Goal: Information Seeking & Learning: Learn about a topic

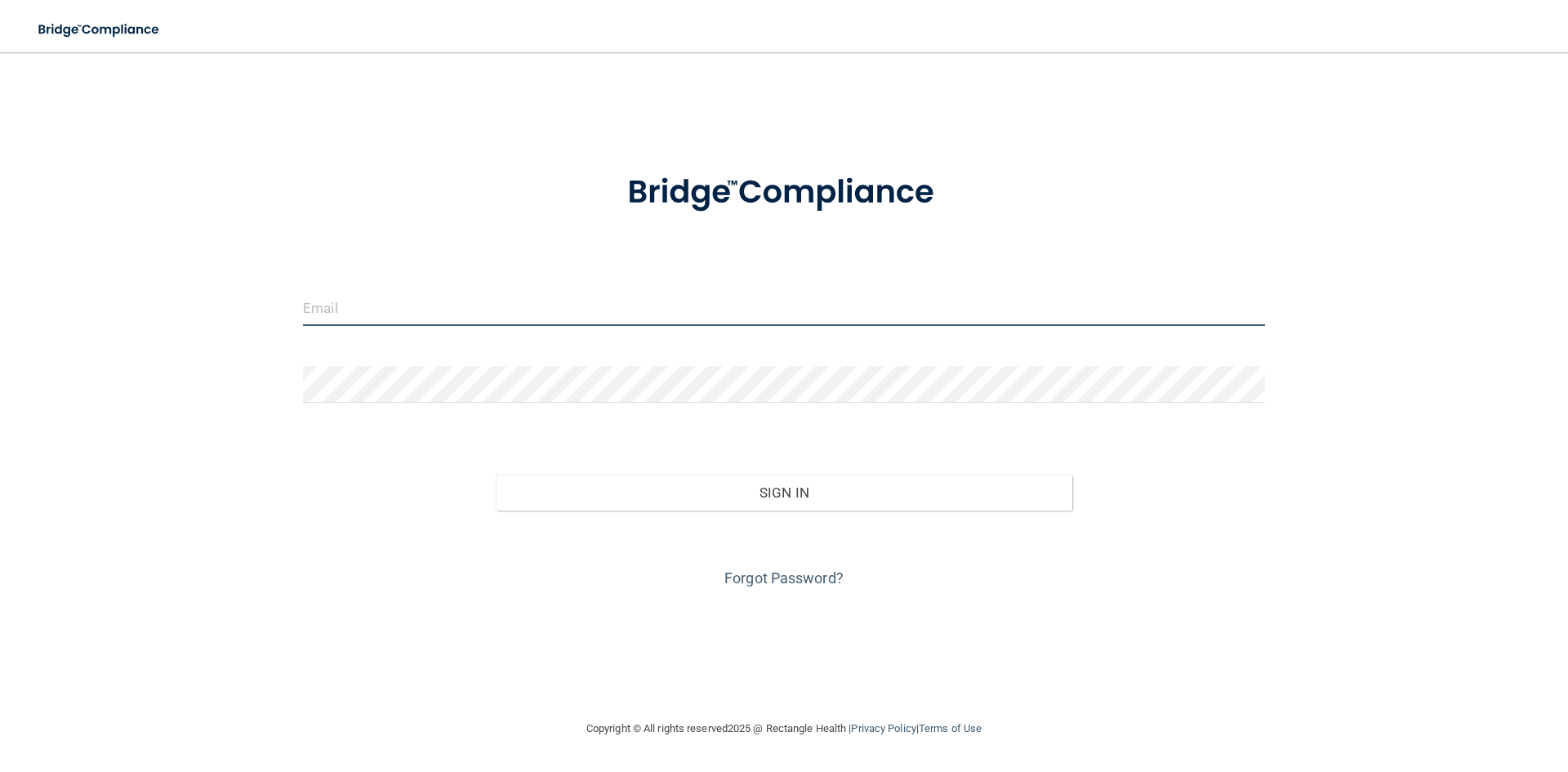
click at [366, 303] on input "email" at bounding box center [784, 308] width 962 height 37
click at [54, 282] on div "Invalid email/password. You don't have permission to access that page. Sign In …" at bounding box center [783, 385] width 1502 height 633
click at [370, 296] on input "email" at bounding box center [784, 308] width 962 height 37
paste input "[PERSON_NAME][EMAIL_ADDRESS][DOMAIN_NAME]"
type input "[PERSON_NAME][EMAIL_ADDRESS][DOMAIN_NAME]"
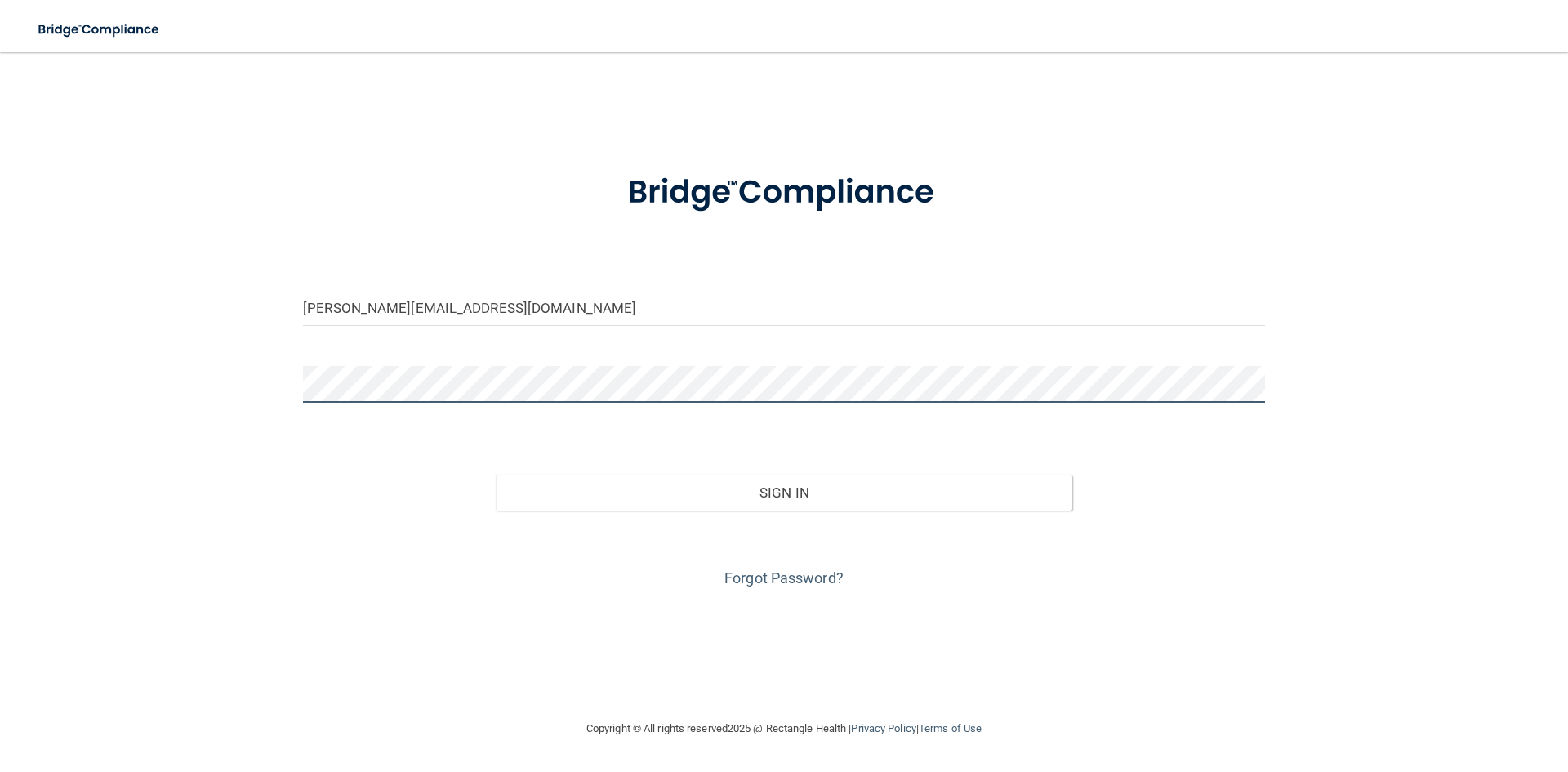
click at [496, 475] on button "Sign In" at bounding box center [784, 492] width 577 height 36
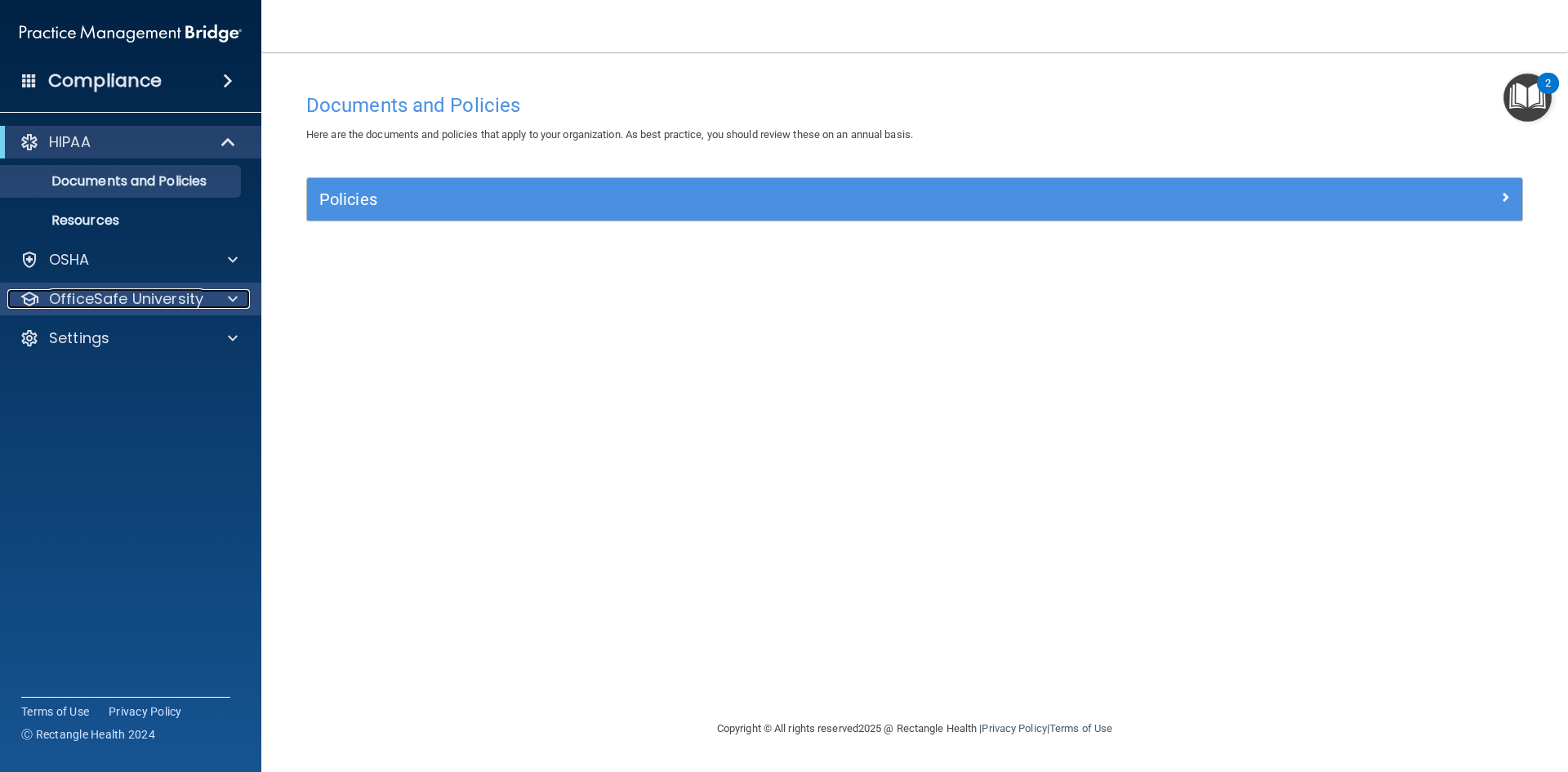
click at [211, 299] on div at bounding box center [230, 298] width 41 height 19
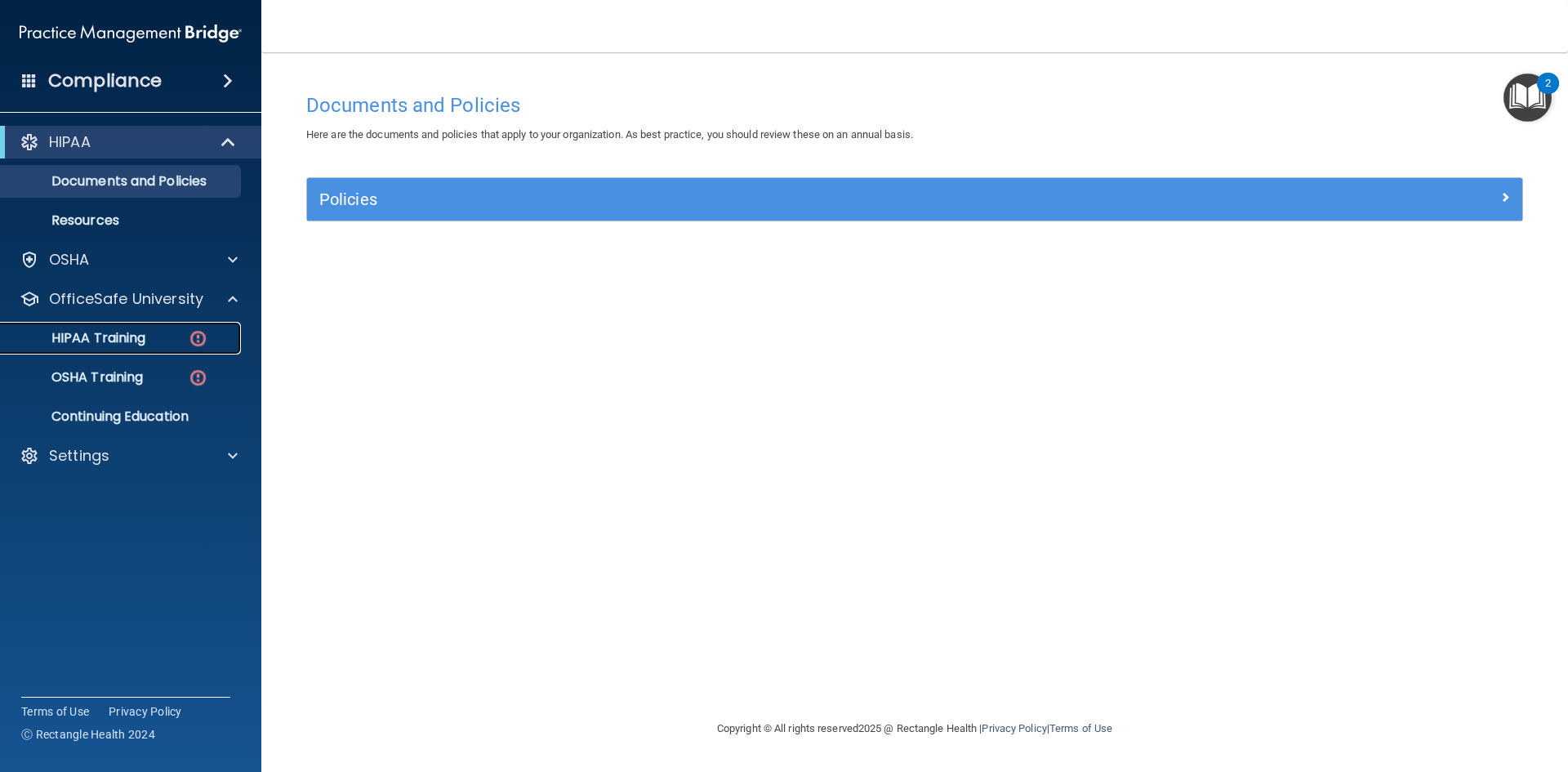
click at [148, 342] on div "HIPAA Training" at bounding box center [121, 338] width 223 height 17
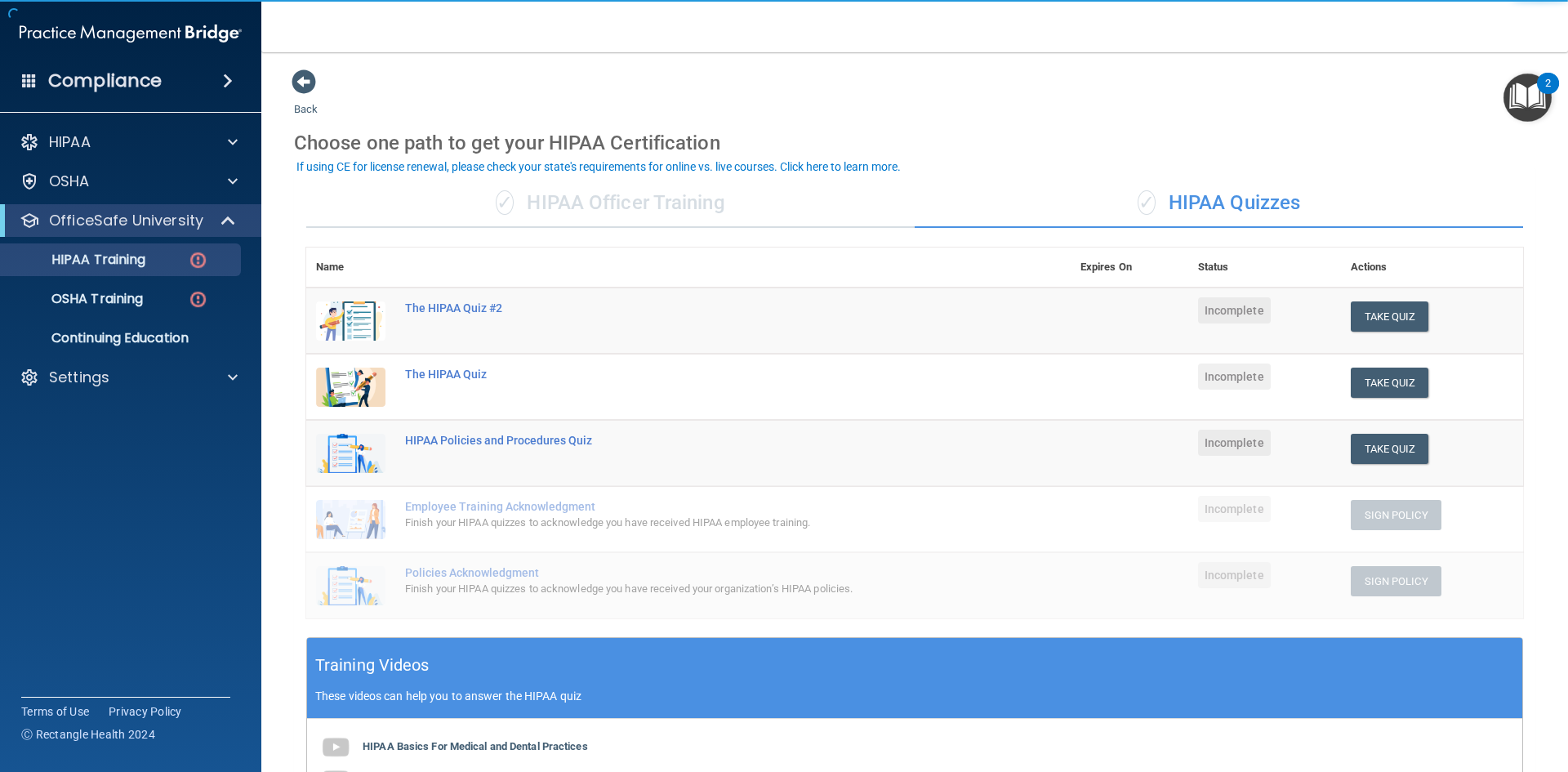
click at [607, 205] on div "✓ HIPAA Officer Training" at bounding box center [610, 203] width 609 height 49
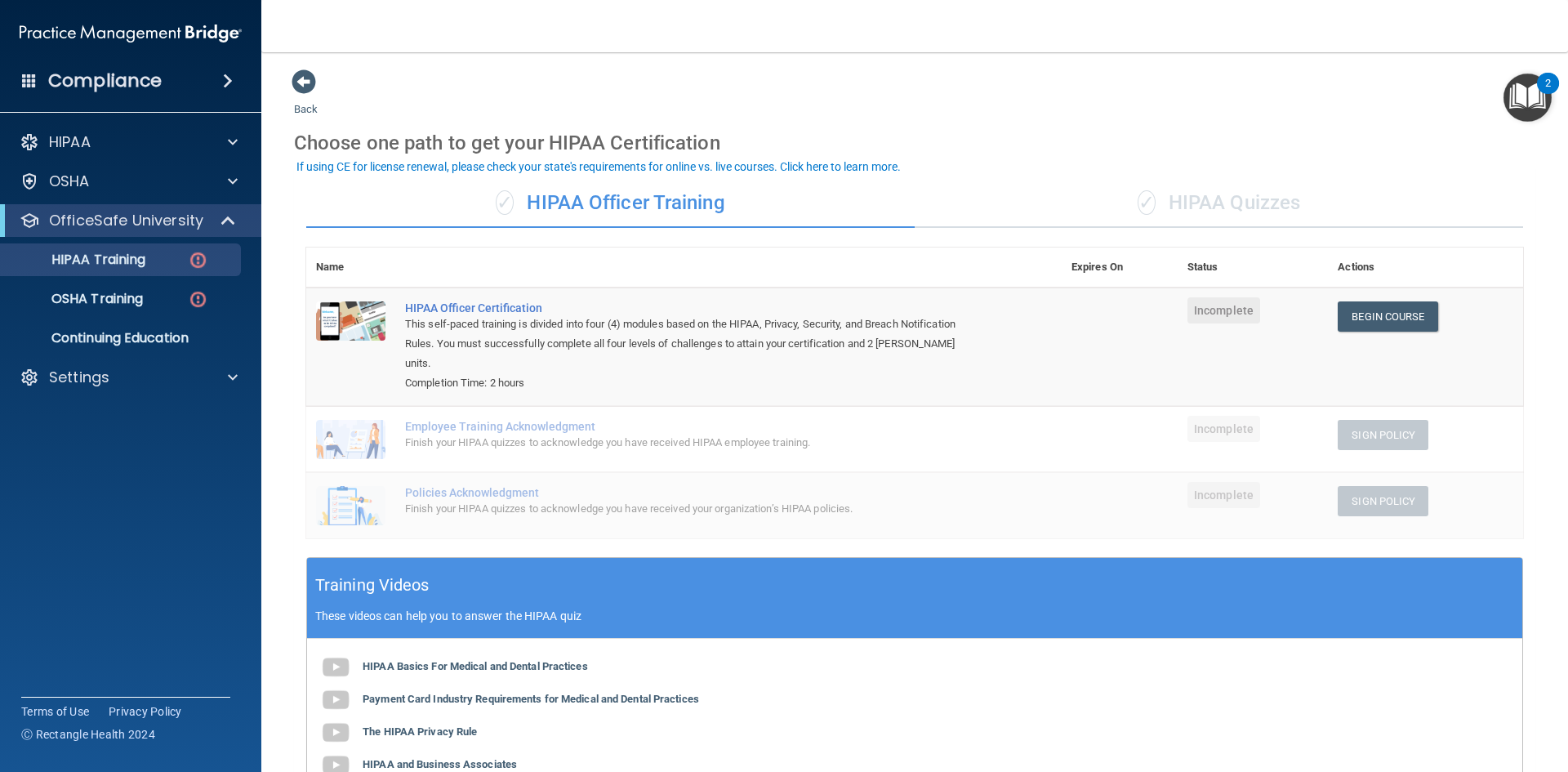
click at [1182, 208] on div "✓ HIPAA Quizzes" at bounding box center [1218, 203] width 609 height 49
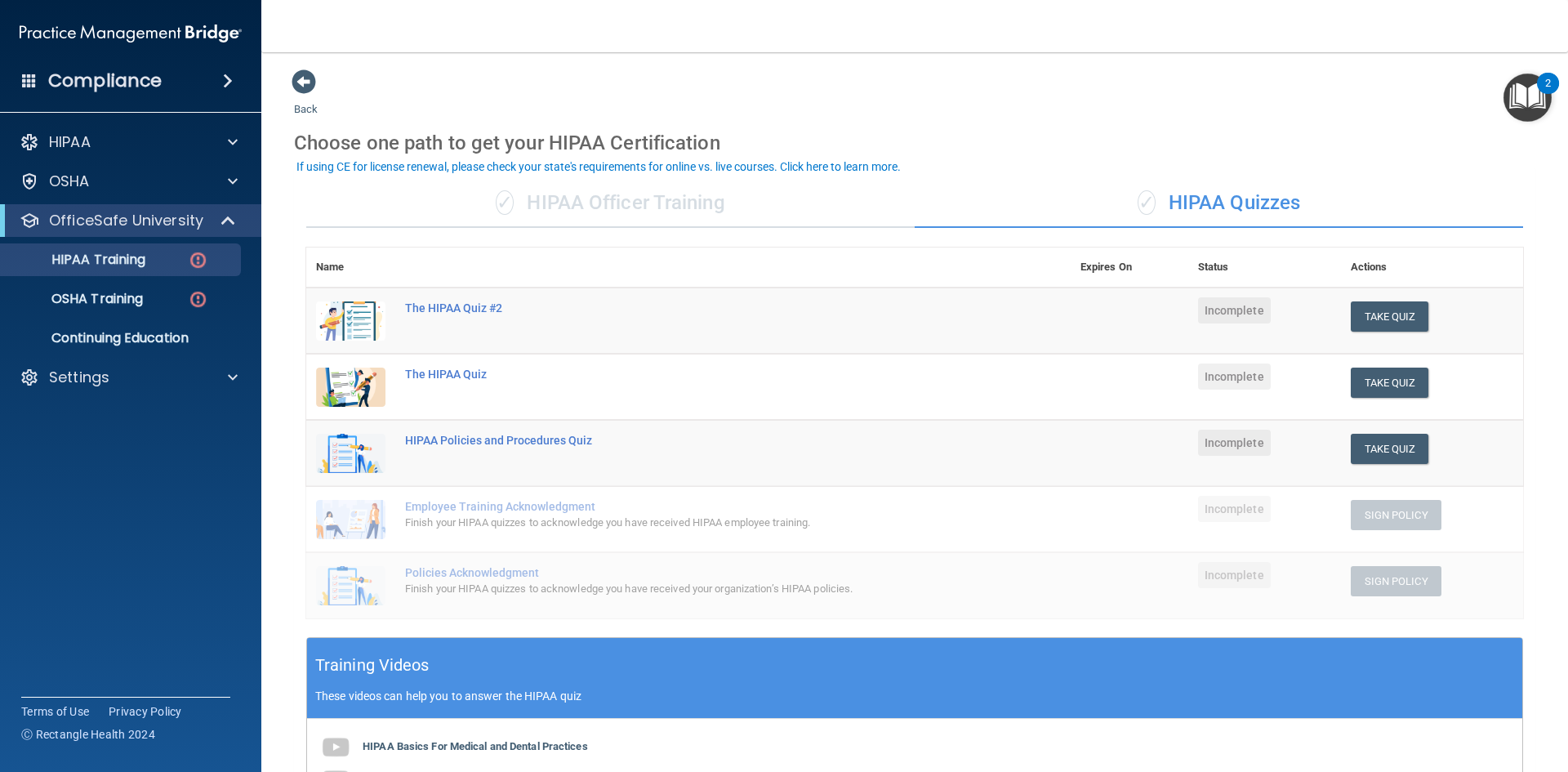
click at [581, 199] on div "✓ HIPAA Officer Training" at bounding box center [610, 203] width 609 height 49
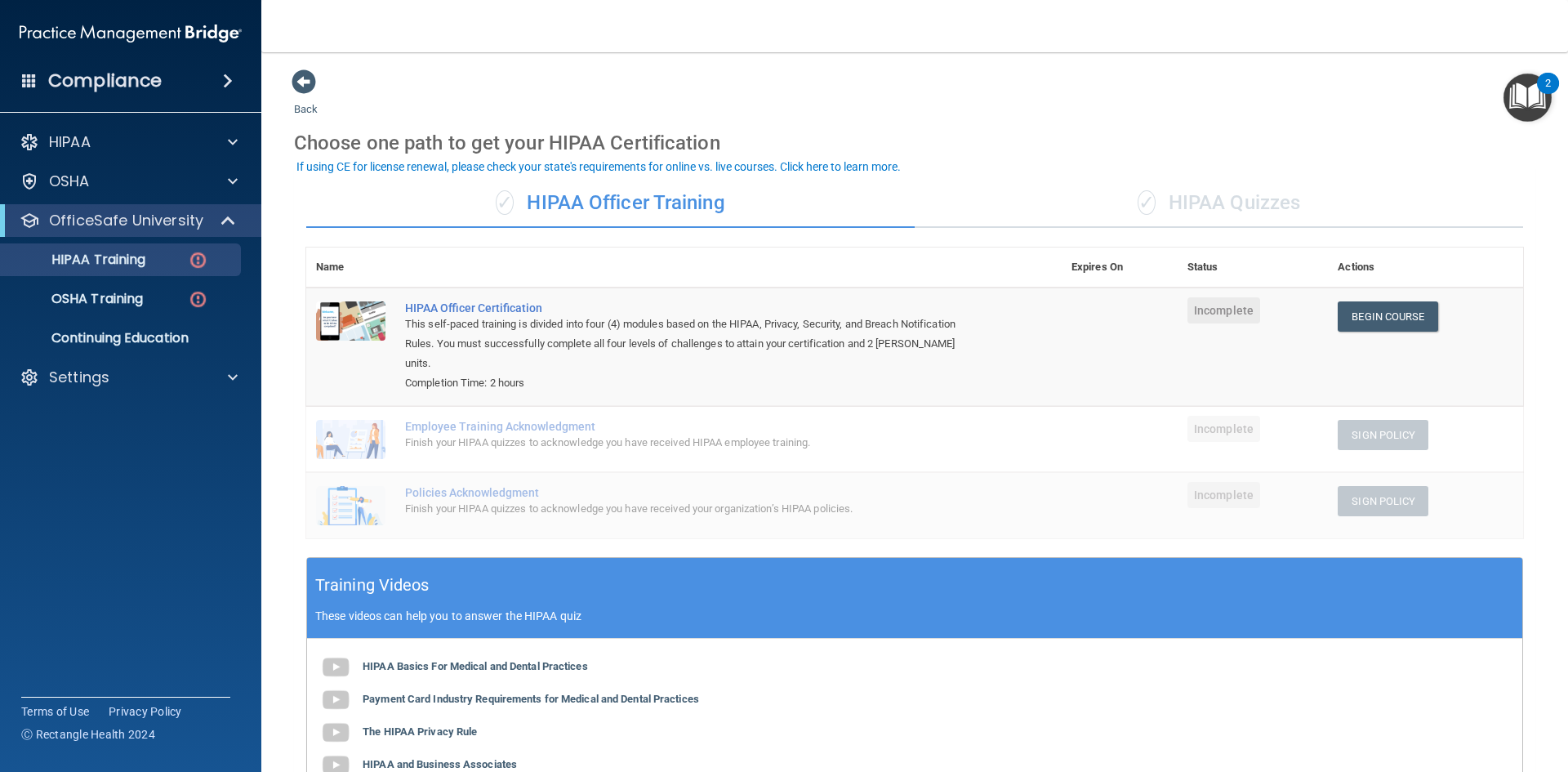
click at [1200, 198] on div "✓ HIPAA Quizzes" at bounding box center [1218, 203] width 609 height 49
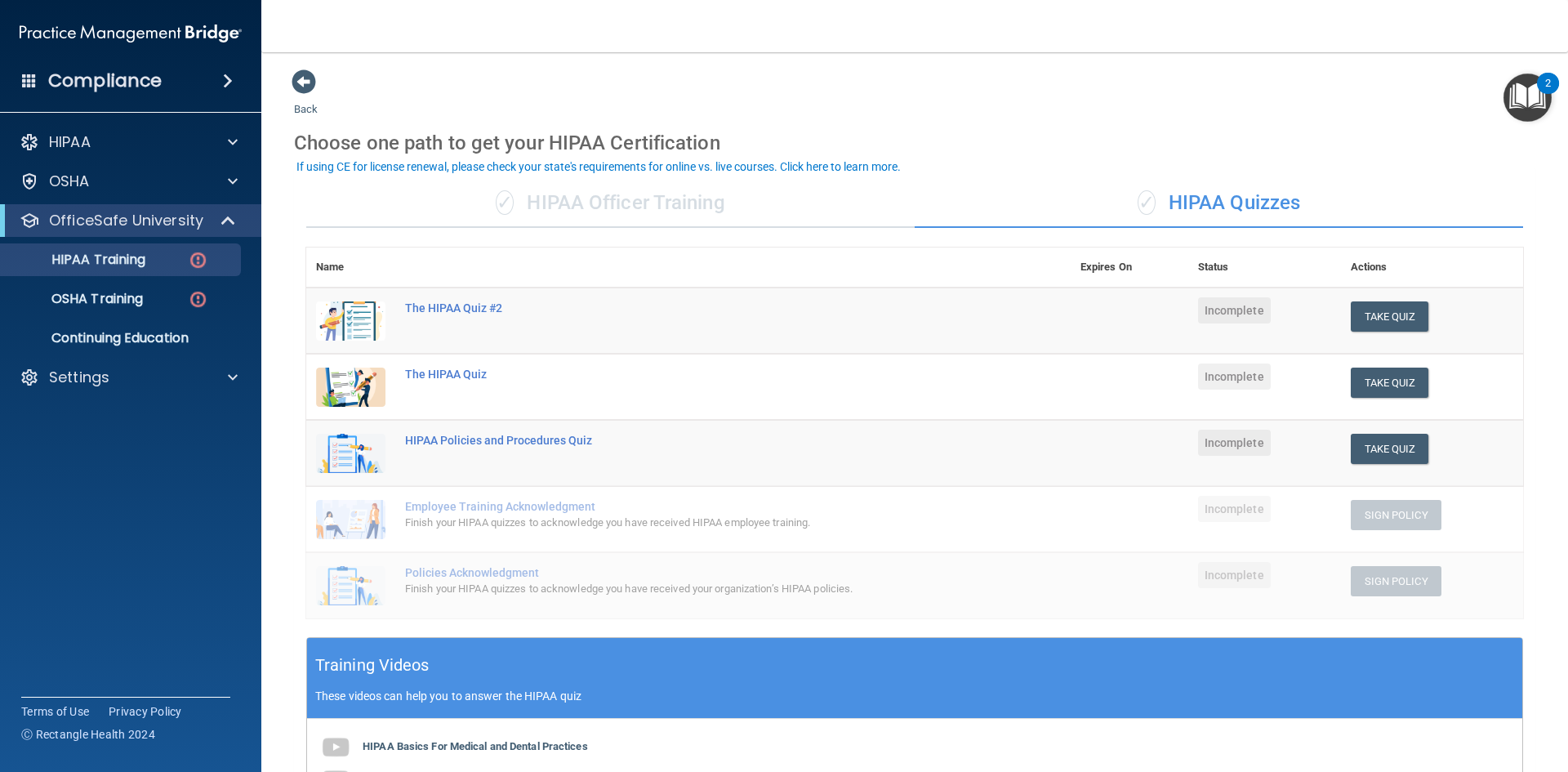
click at [573, 199] on div "✓ HIPAA Officer Training" at bounding box center [610, 203] width 609 height 49
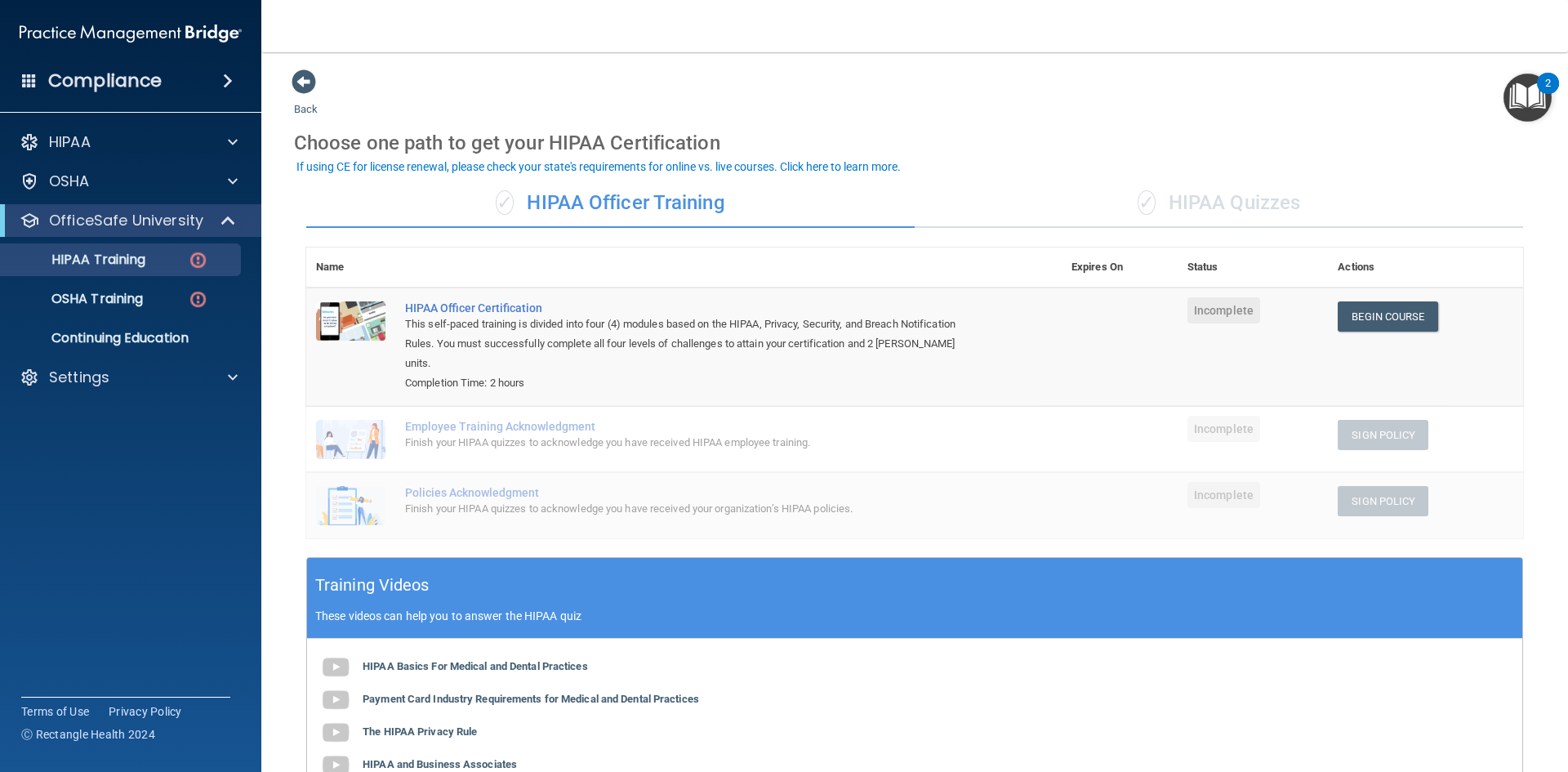
click at [1216, 215] on div "✓ HIPAA Quizzes" at bounding box center [1218, 203] width 609 height 49
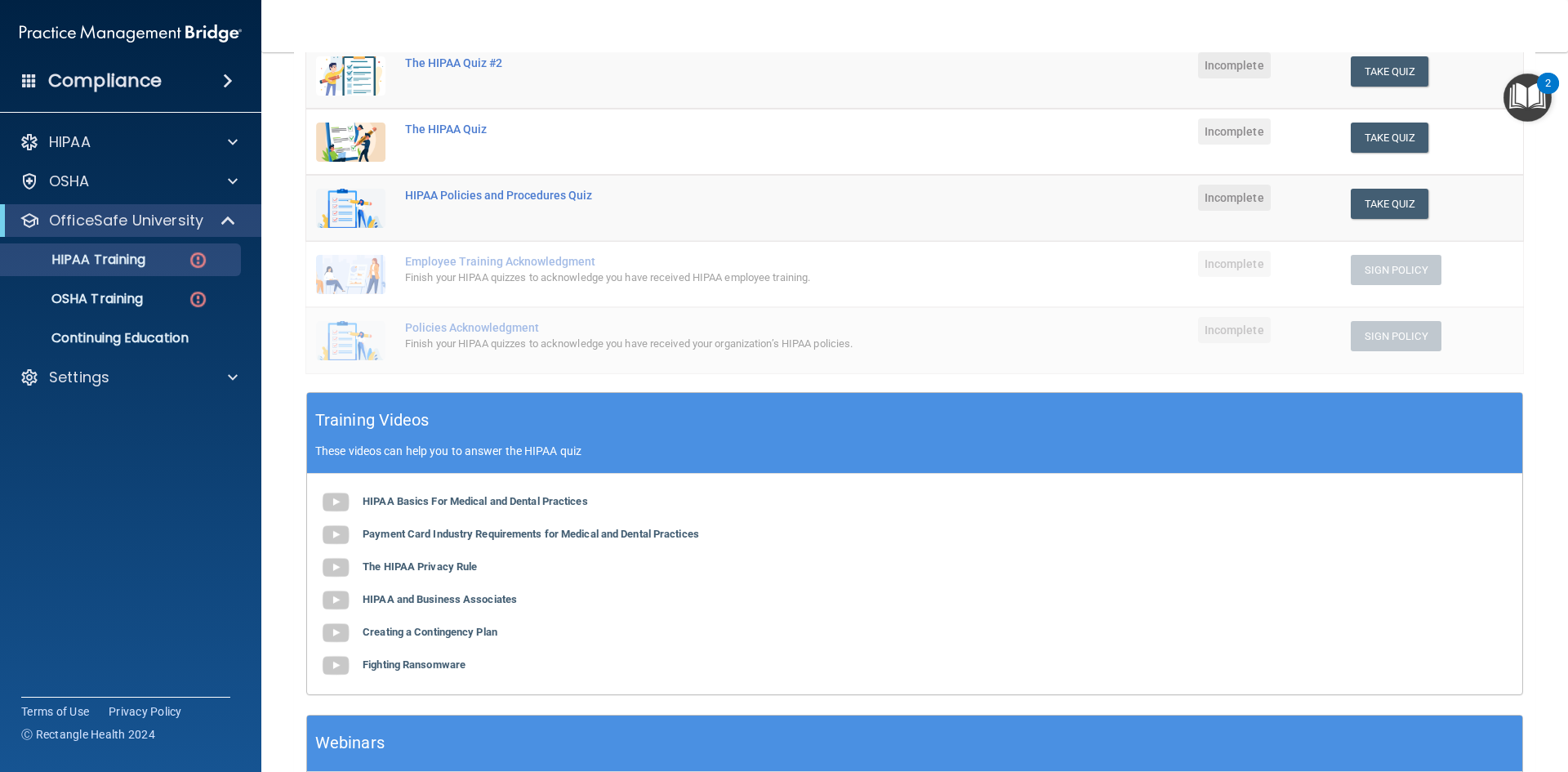
scroll to position [163, 0]
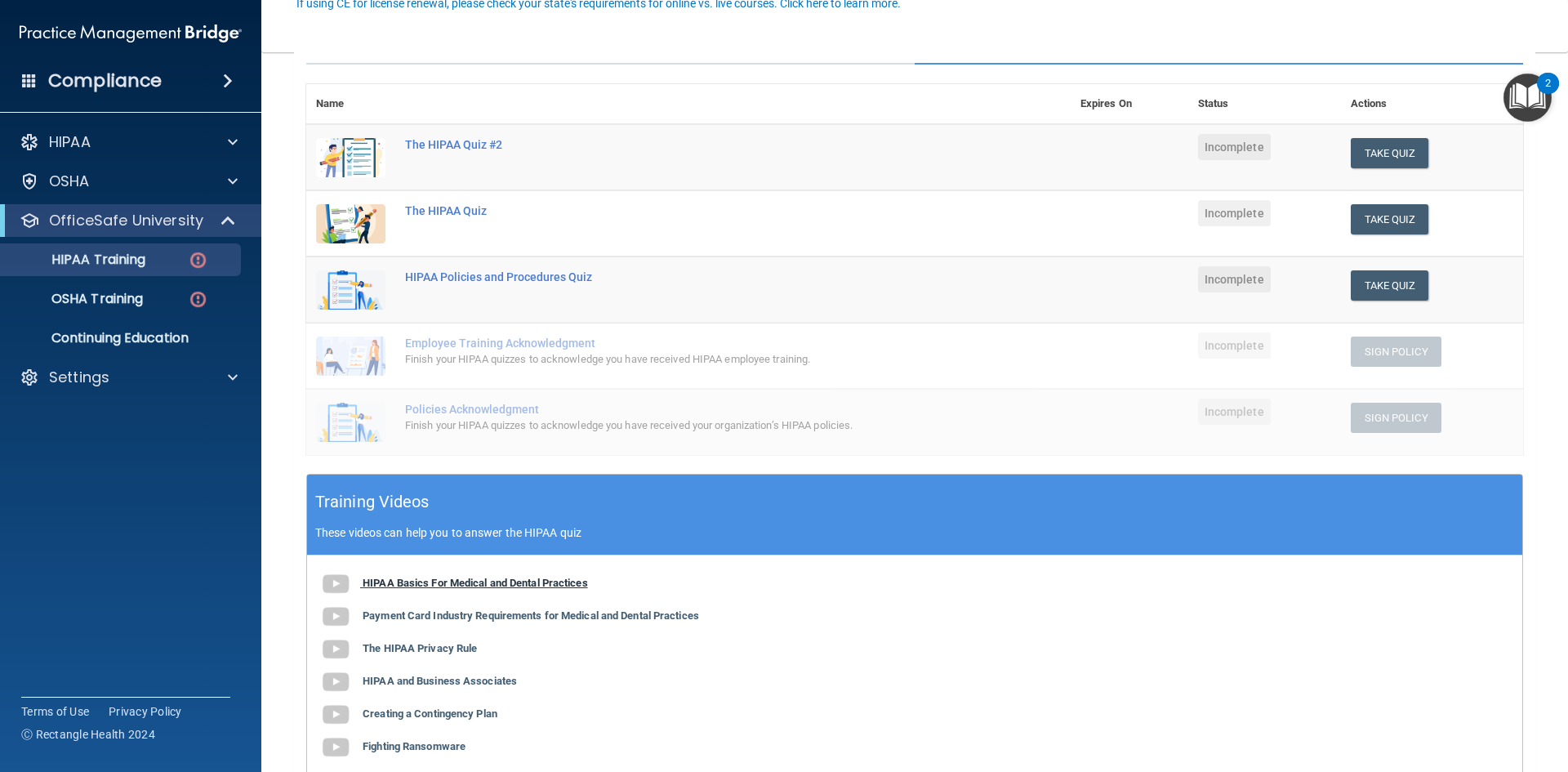
click at [482, 582] on b "HIPAA Basics For Medical and Dental Practices" at bounding box center [476, 582] width 225 height 12
click at [523, 615] on b "Payment Card Industry Requirements for Medical and Dental Practices" at bounding box center [531, 615] width 336 height 12
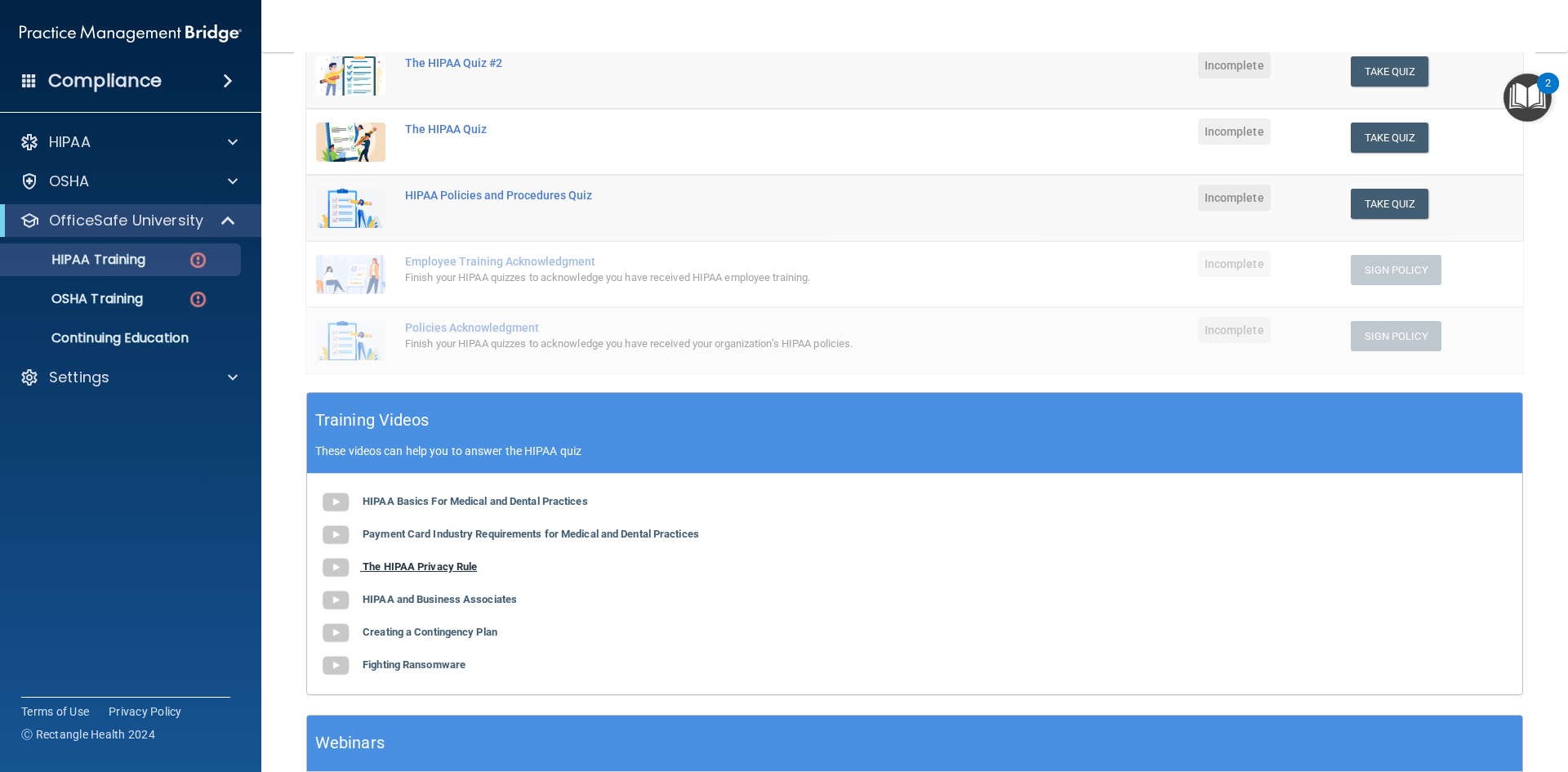
click at [444, 566] on b "The HIPAA Privacy Rule" at bounding box center [420, 566] width 115 height 12
click at [410, 595] on b "HIPAA and Business Associates" at bounding box center [440, 598] width 154 height 12
click at [443, 632] on b "Creating a Contingency Plan" at bounding box center [430, 631] width 135 height 12
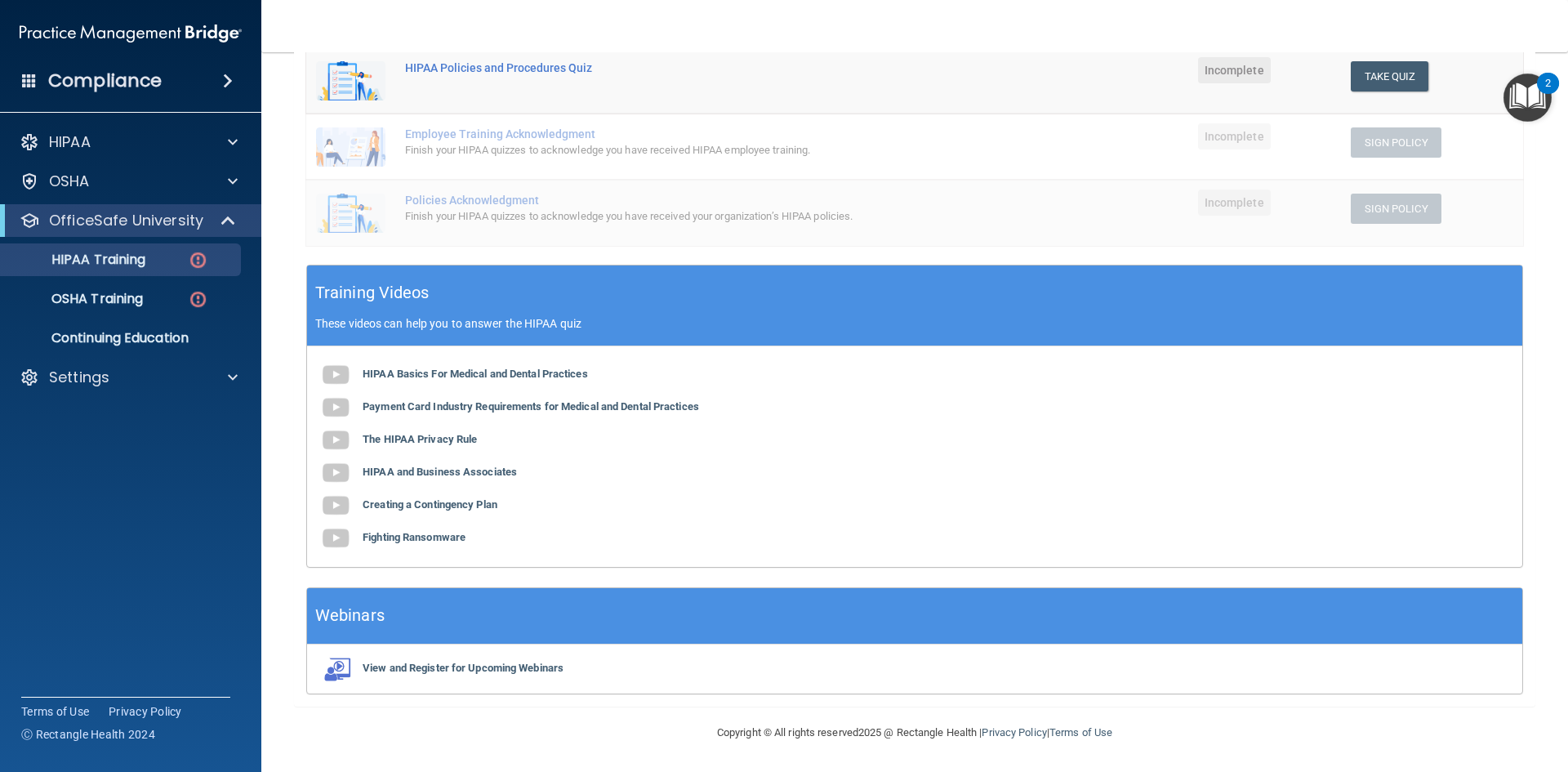
scroll to position [291, 0]
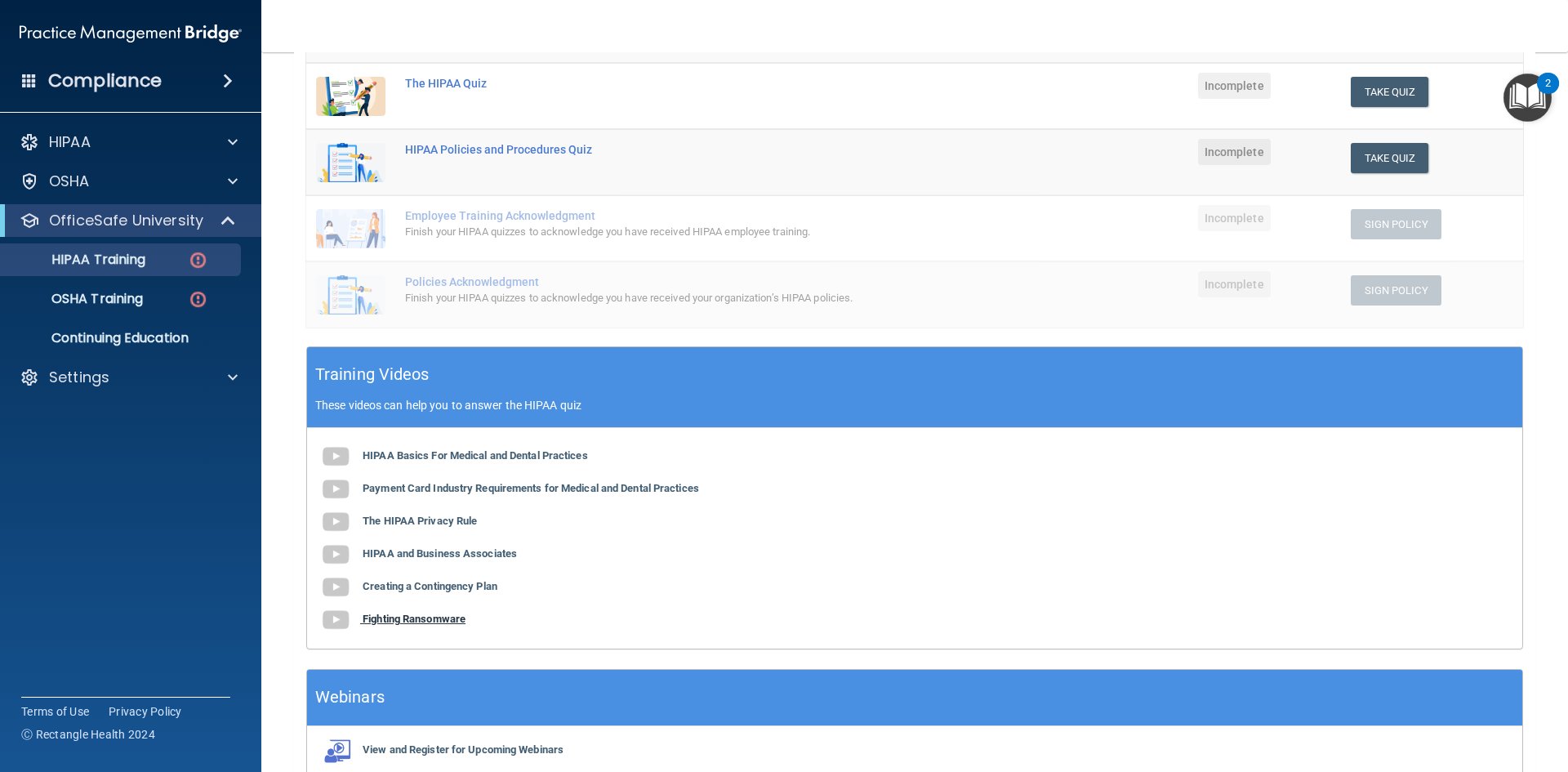
click at [425, 617] on b "Fighting Ransomware" at bounding box center [414, 618] width 103 height 12
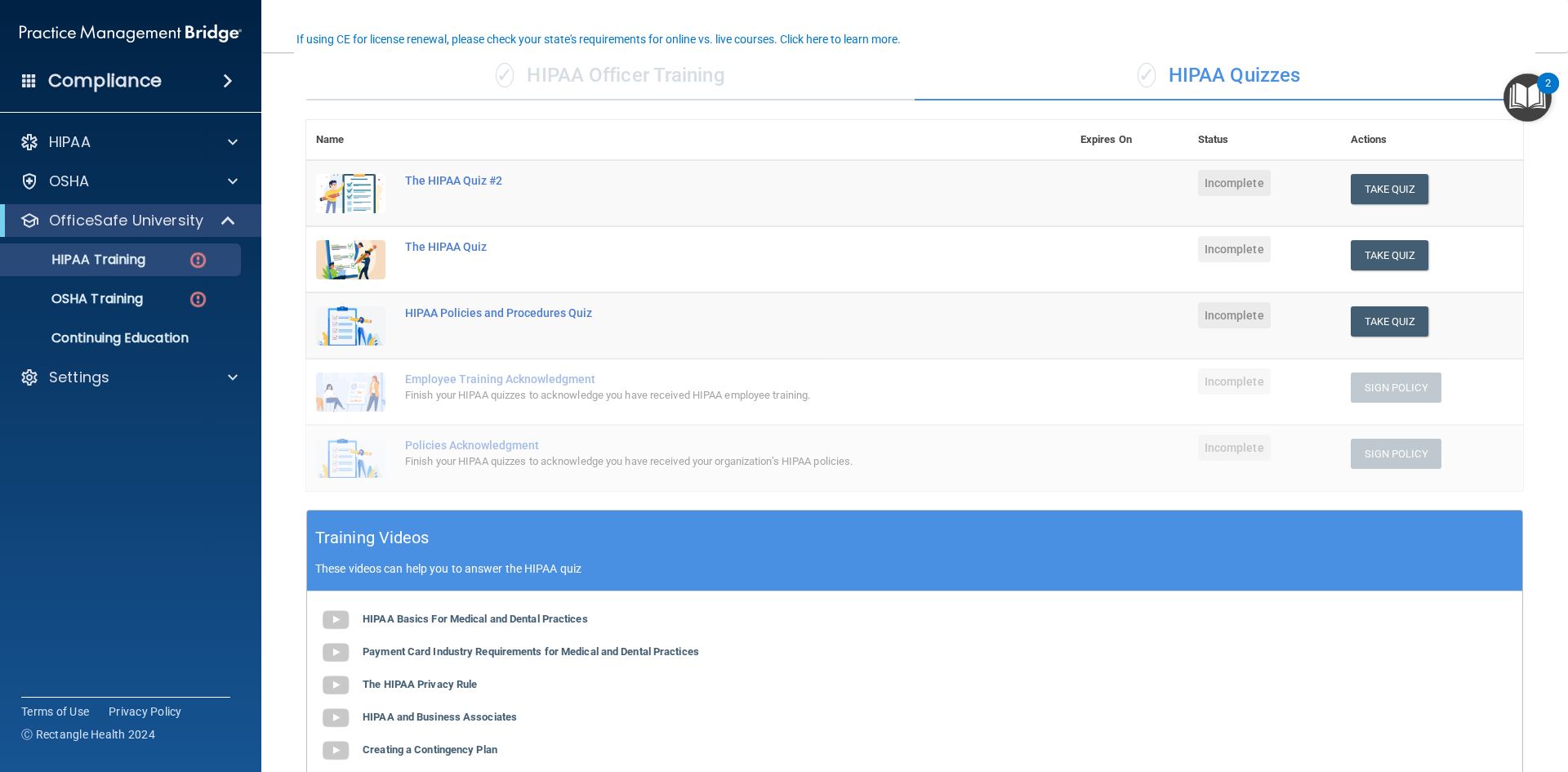
scroll to position [0, 0]
drag, startPoint x: 811, startPoint y: 179, endPoint x: 922, endPoint y: 277, distance: 148.1
click at [1394, 252] on button "Take Quiz" at bounding box center [1389, 255] width 78 height 30
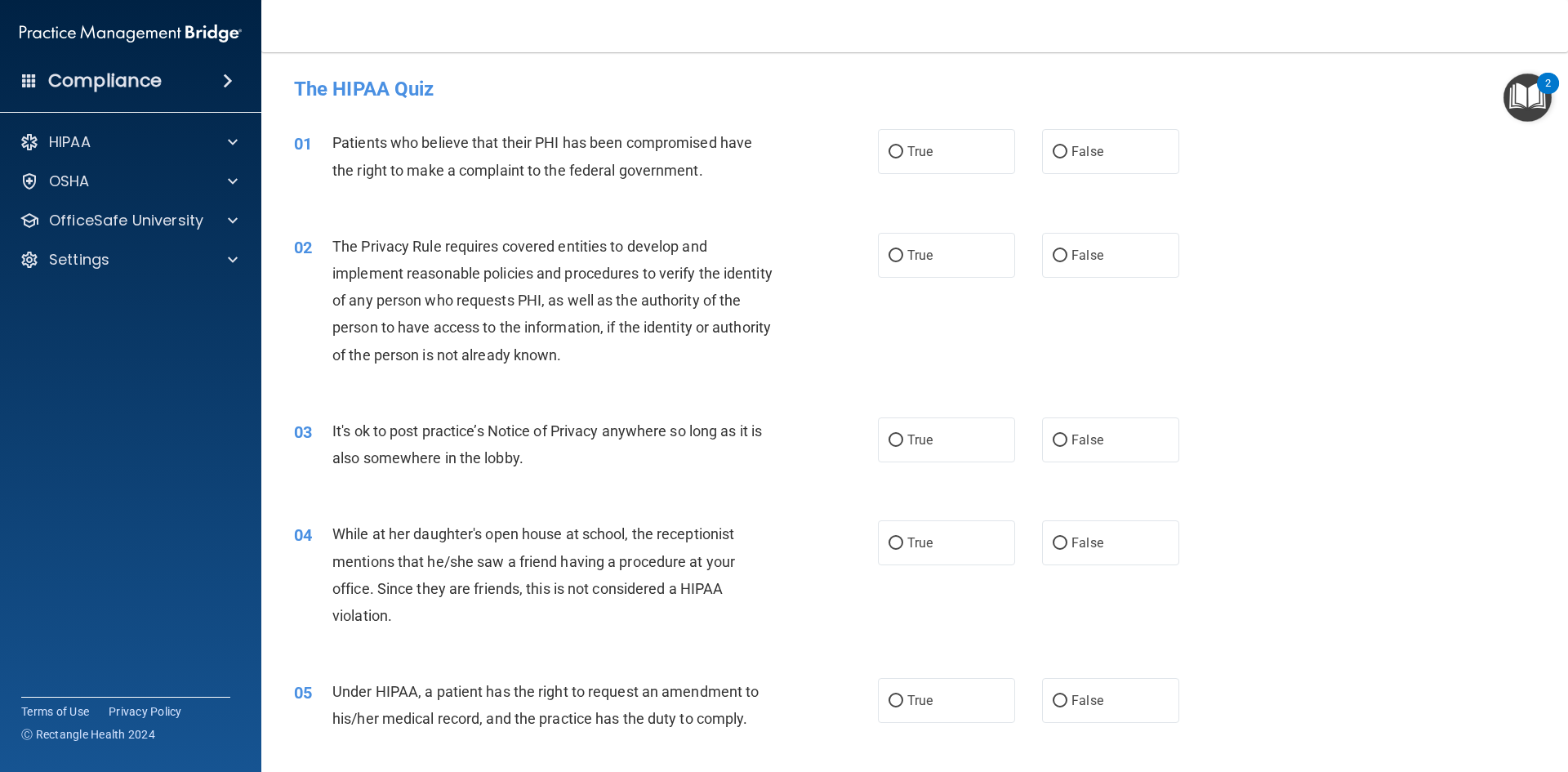
drag, startPoint x: 279, startPoint y: 68, endPoint x: 1232, endPoint y: 751, distance: 1172.5
drag, startPoint x: 906, startPoint y: 587, endPoint x: 1024, endPoint y: 706, distance: 167.6
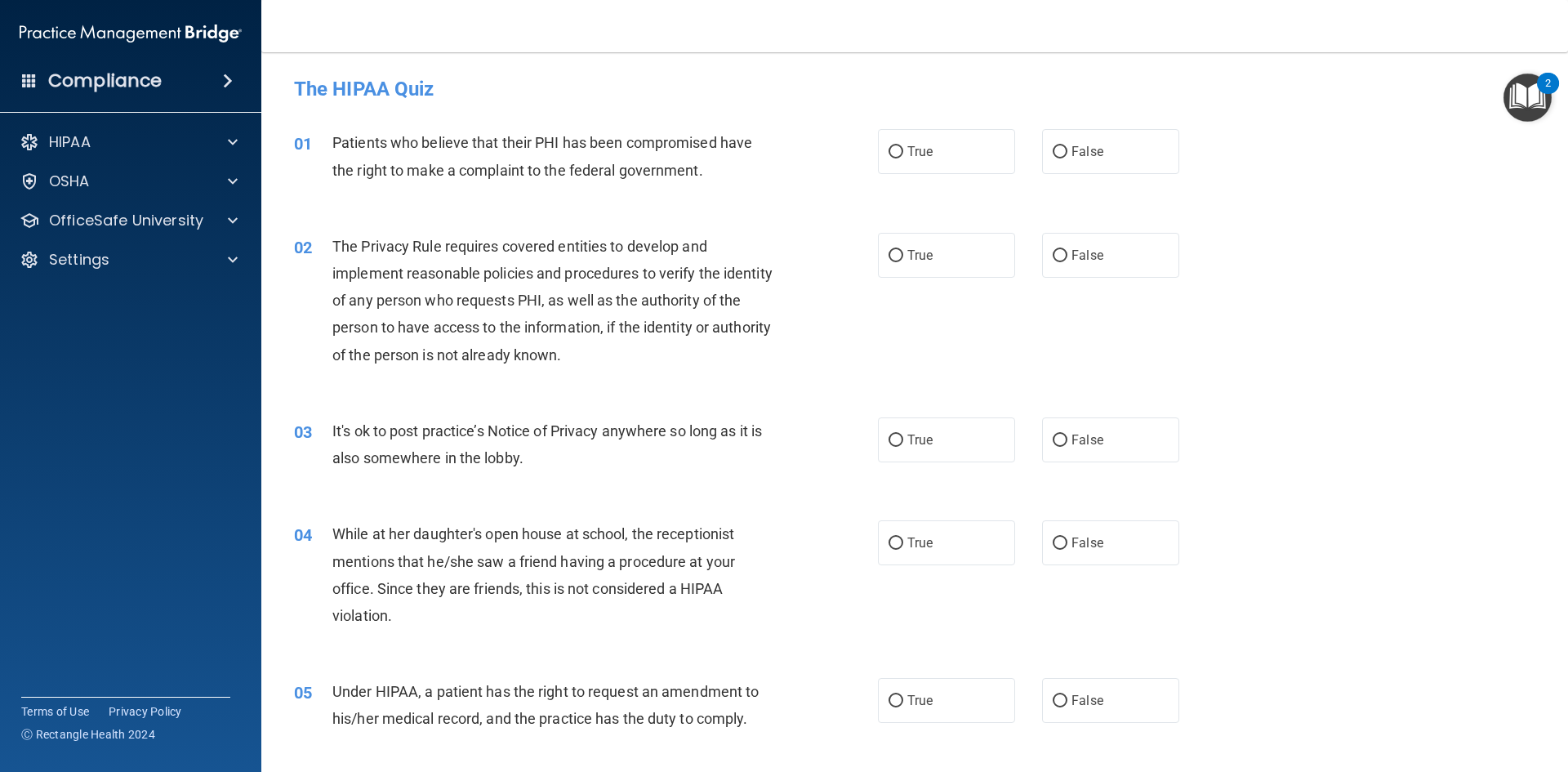
type textarea "The HIPAA Quiz 01 Patients who believe that their PHI has been compromised have…"
click at [890, 151] on input "True" at bounding box center [896, 151] width 15 height 12
radio input "true"
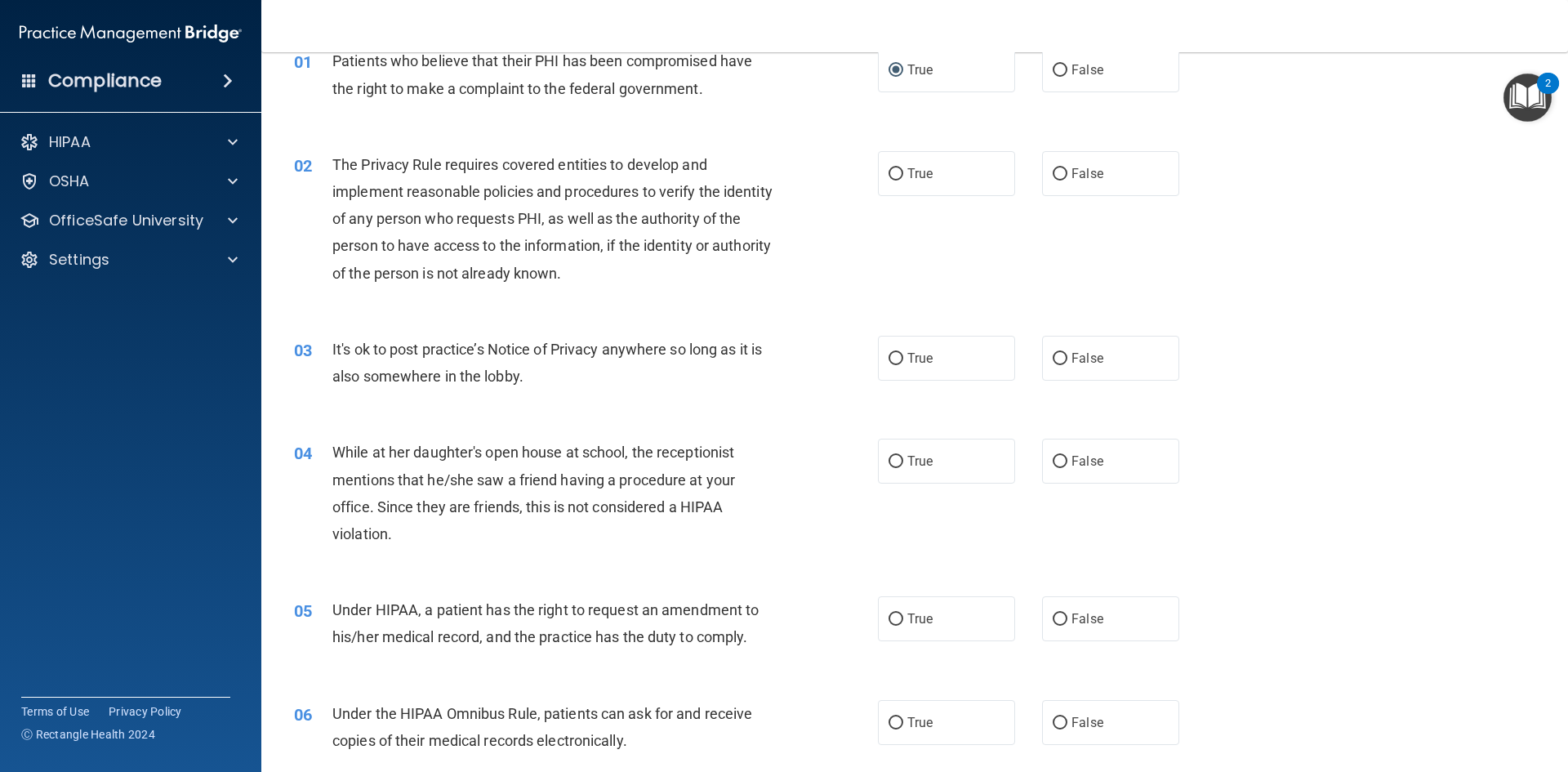
scroll to position [0, 0]
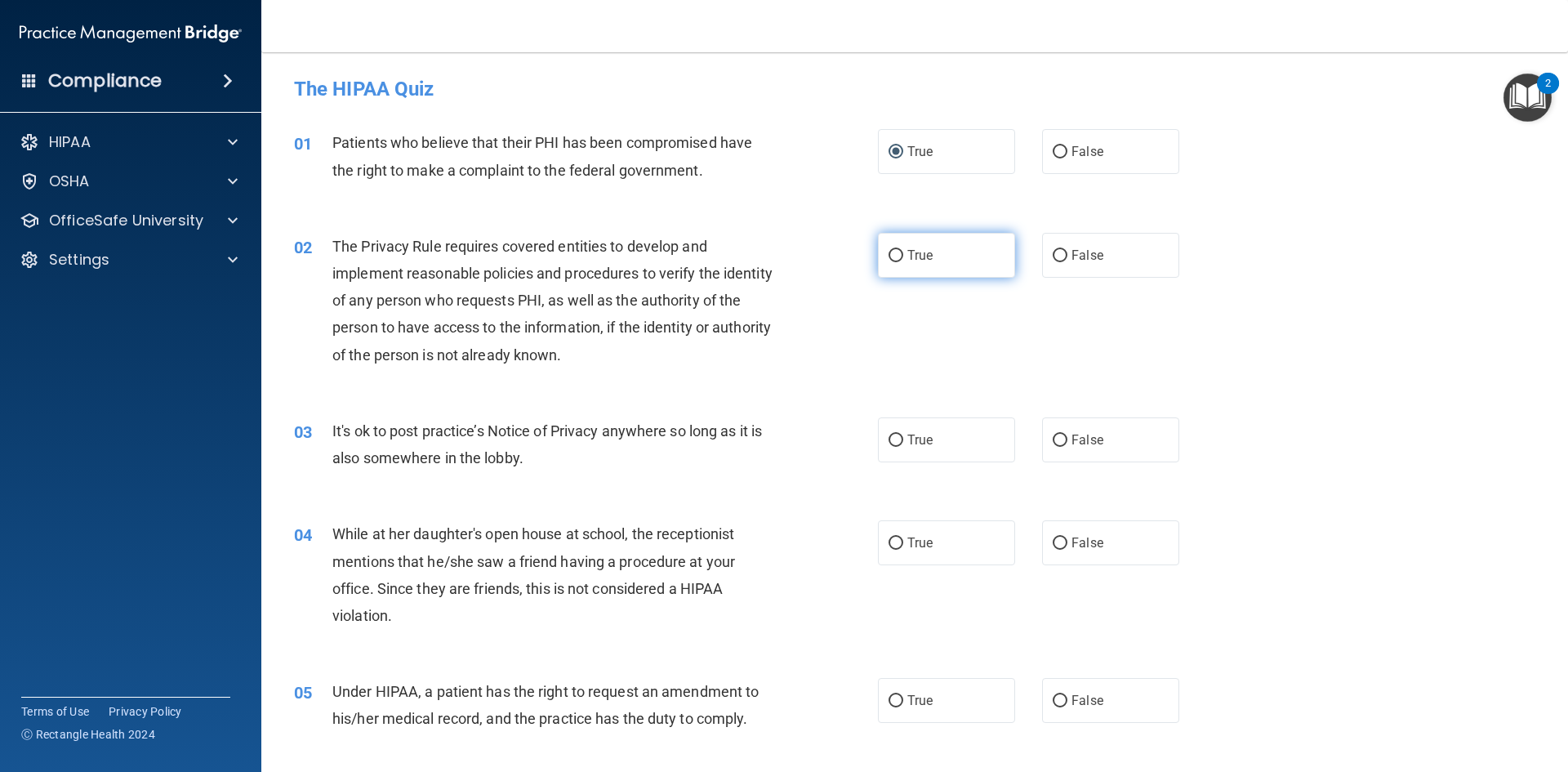
click at [888, 247] on label "True" at bounding box center [946, 255] width 138 height 45
click at [888, 250] on input "True" at bounding box center [896, 256] width 15 height 12
radio input "true"
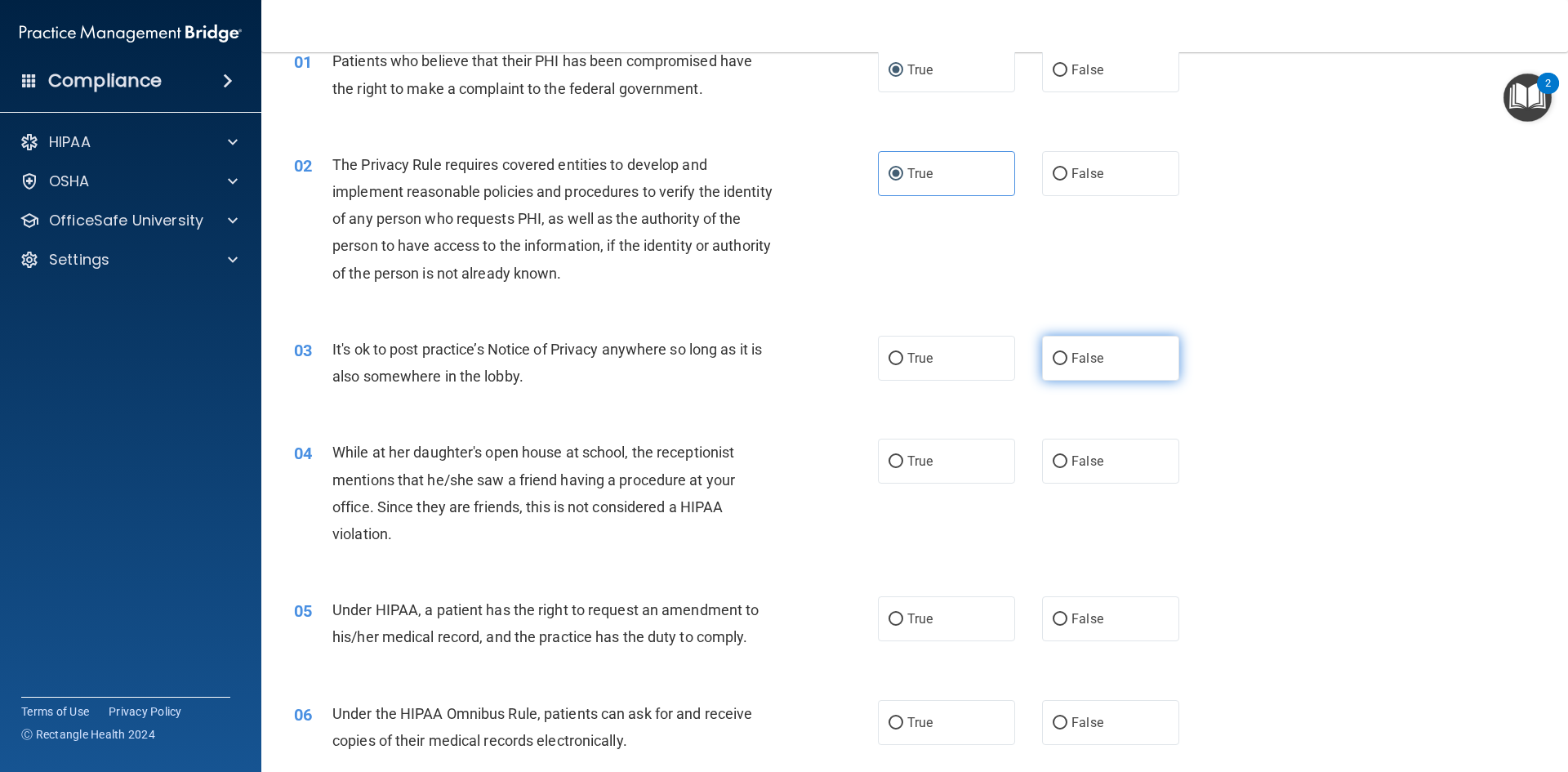
click at [1058, 355] on input "False" at bounding box center [1060, 358] width 15 height 12
radio input "true"
click at [1086, 463] on span "False" at bounding box center [1087, 461] width 31 height 16
click at [1067, 463] on input "False" at bounding box center [1060, 461] width 15 height 12
radio input "true"
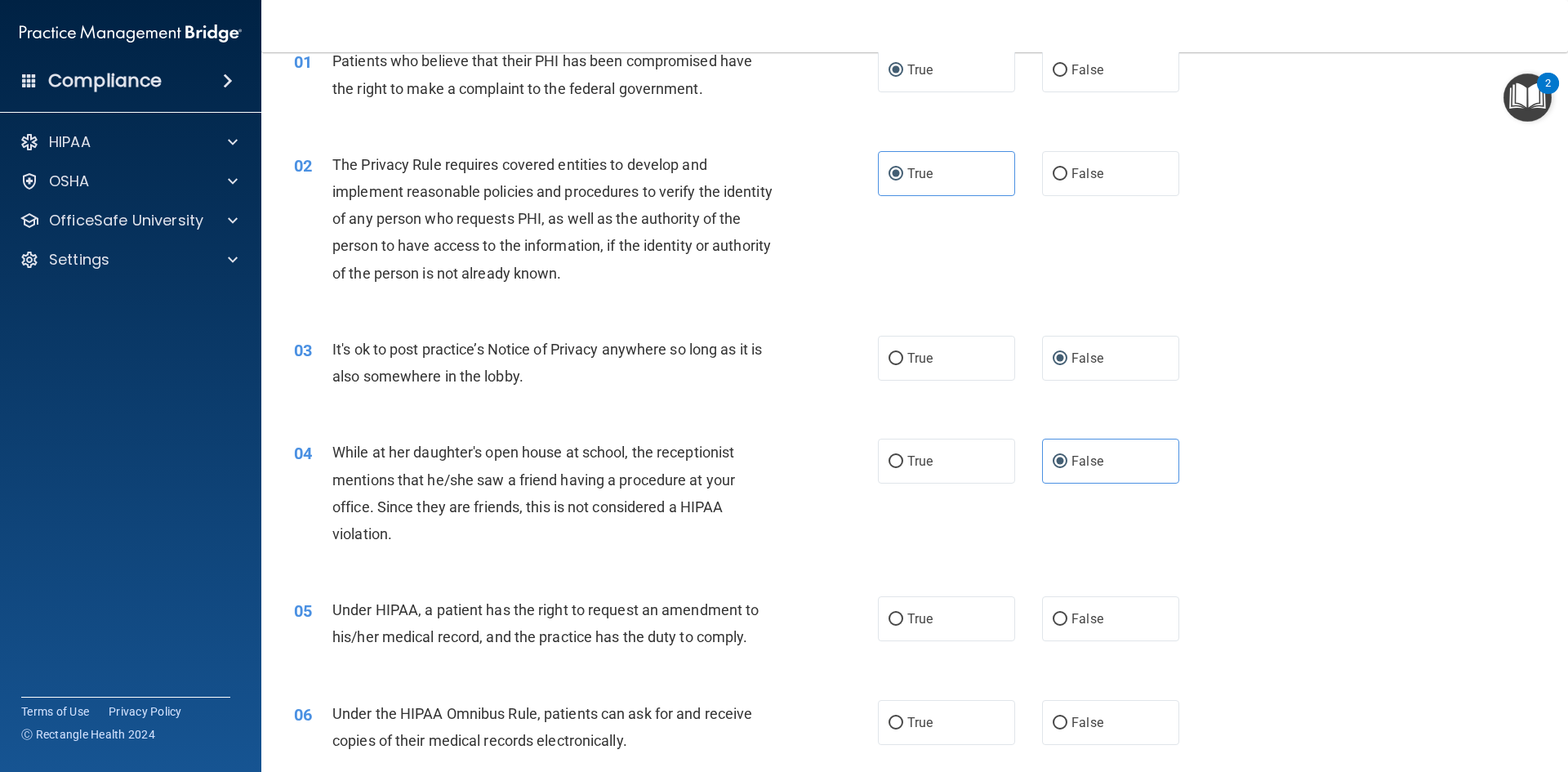
scroll to position [163, 0]
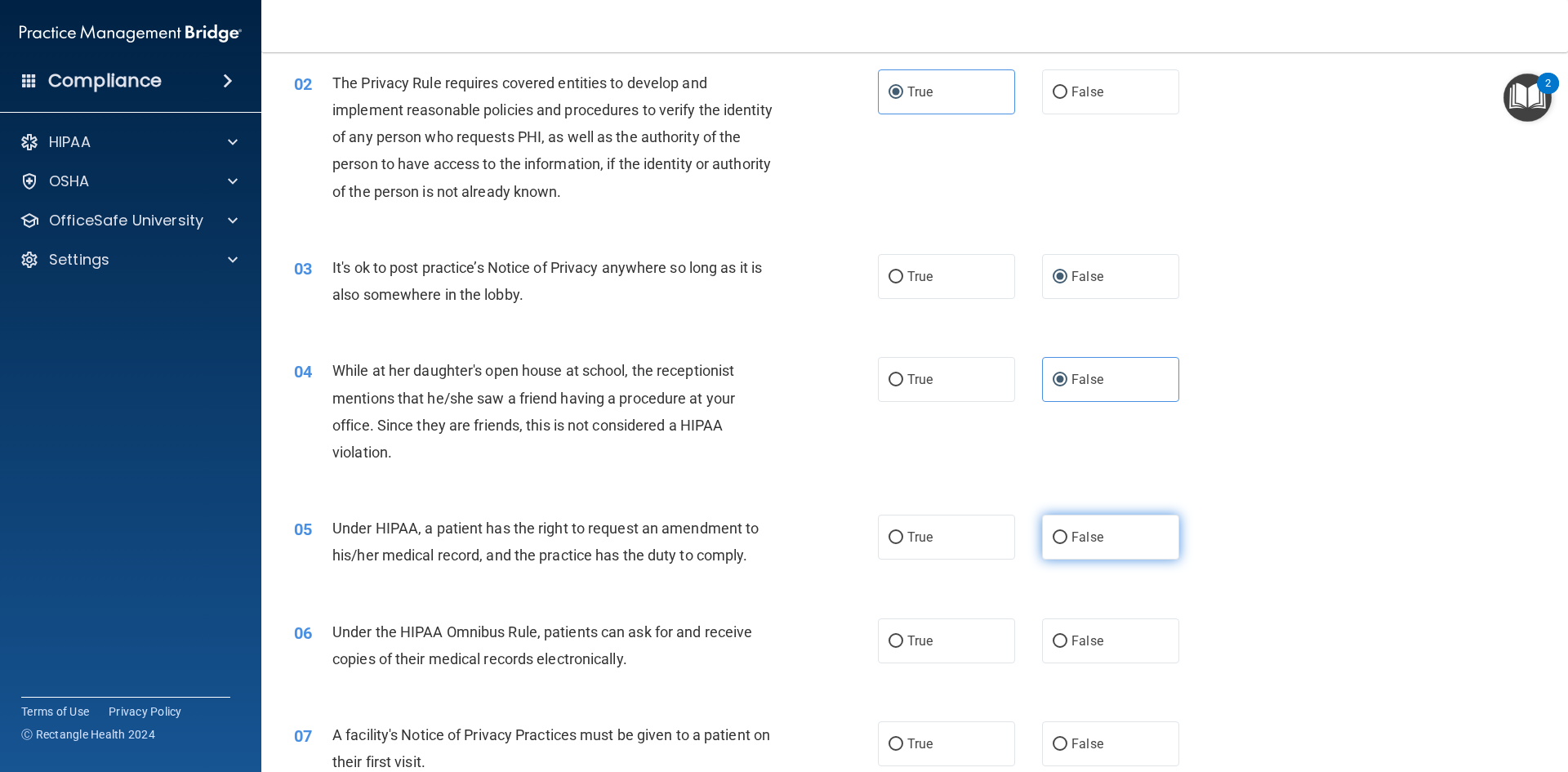
click at [1054, 532] on input "False" at bounding box center [1060, 537] width 15 height 12
radio input "true"
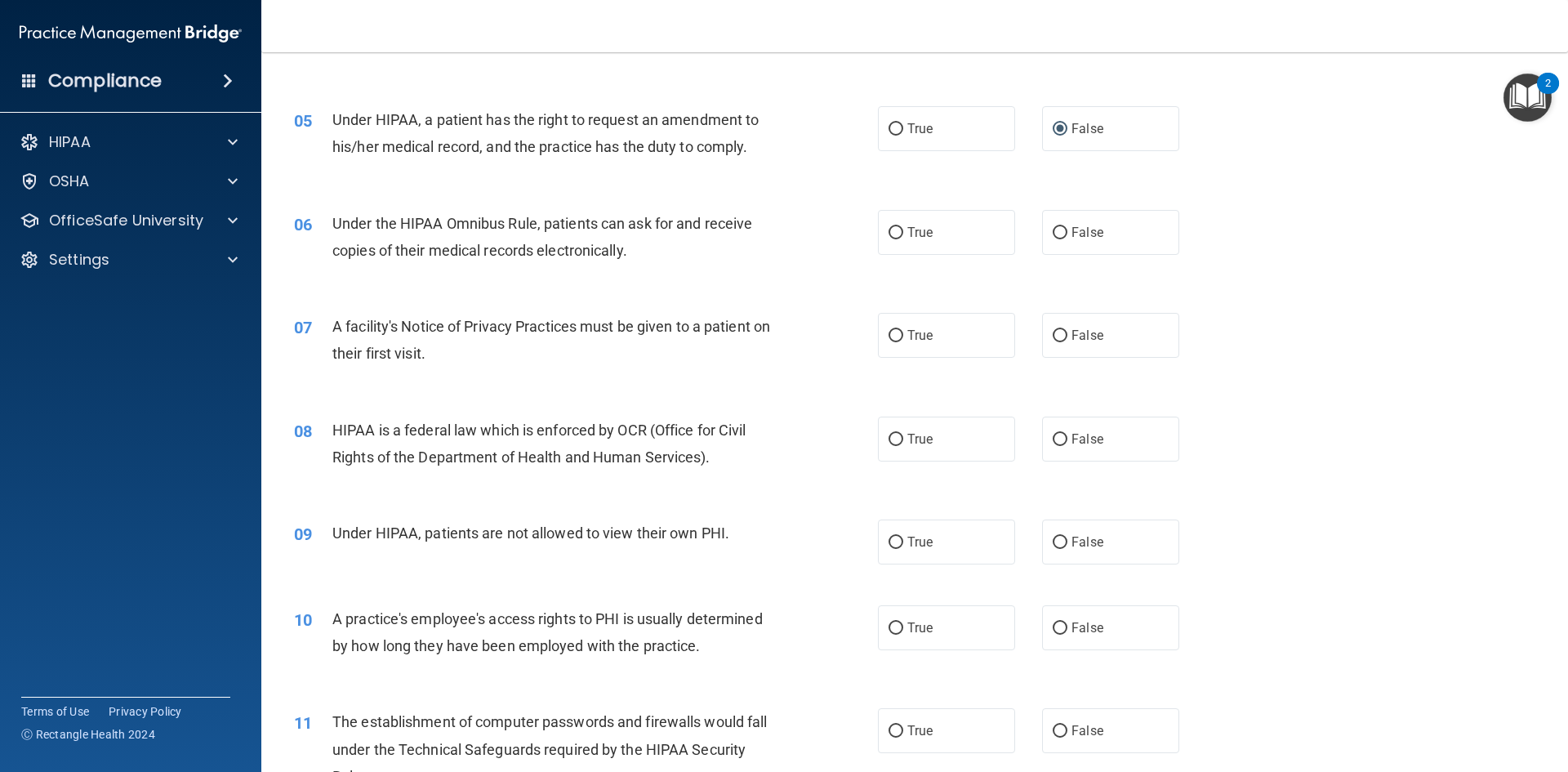
scroll to position [653, 0]
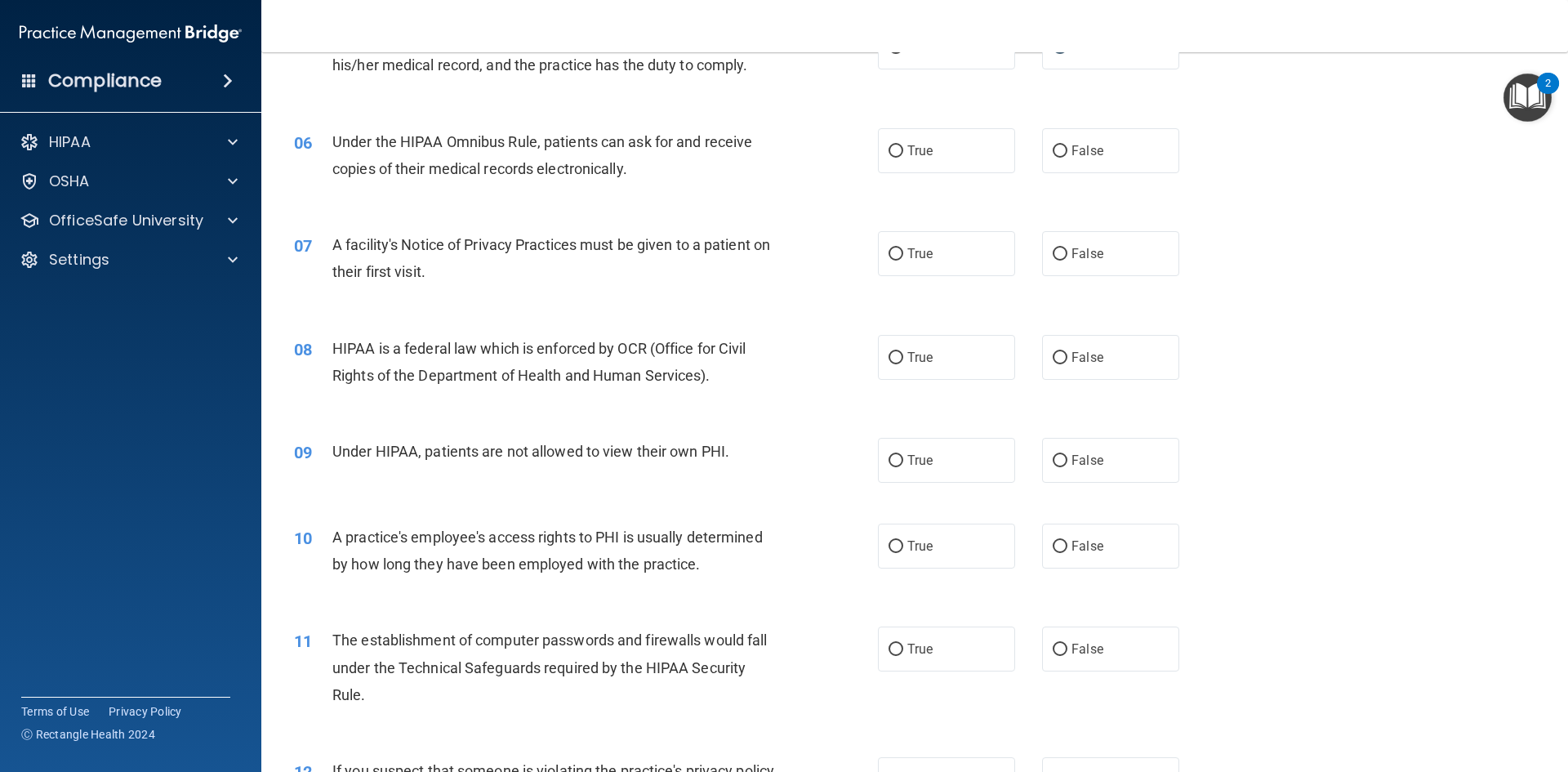
drag, startPoint x: 276, startPoint y: 103, endPoint x: 1237, endPoint y: 719, distance: 1141.5
drag, startPoint x: 906, startPoint y: 588, endPoint x: 1012, endPoint y: 716, distance: 166.2
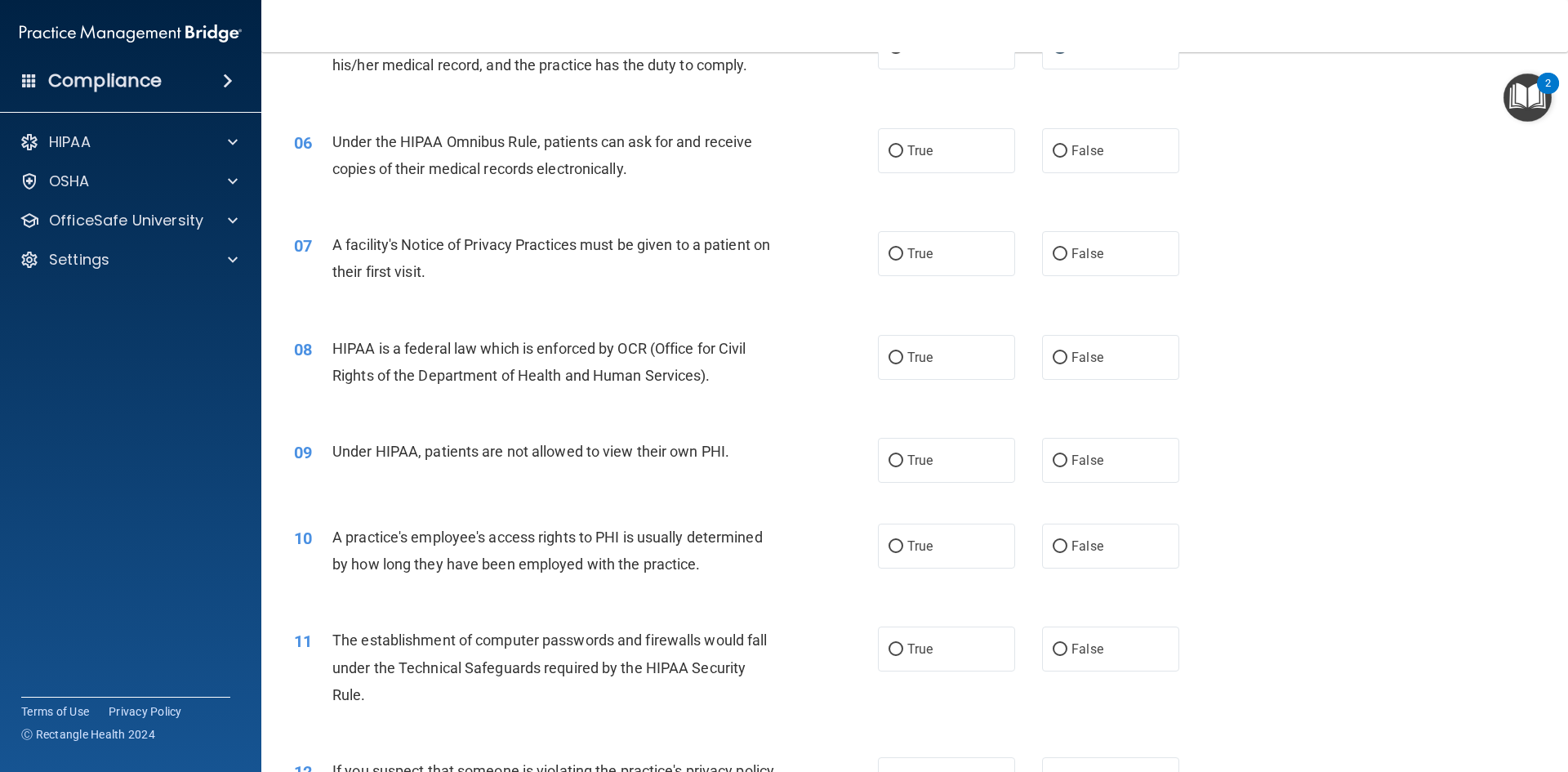
type textarea "06 Under the HIPAA Omnibus Rule, patients can ask for and receive copies of the…"
click at [907, 148] on span "True" at bounding box center [919, 151] width 25 height 16
click at [903, 148] on input "True" at bounding box center [896, 151] width 15 height 12
radio input "true"
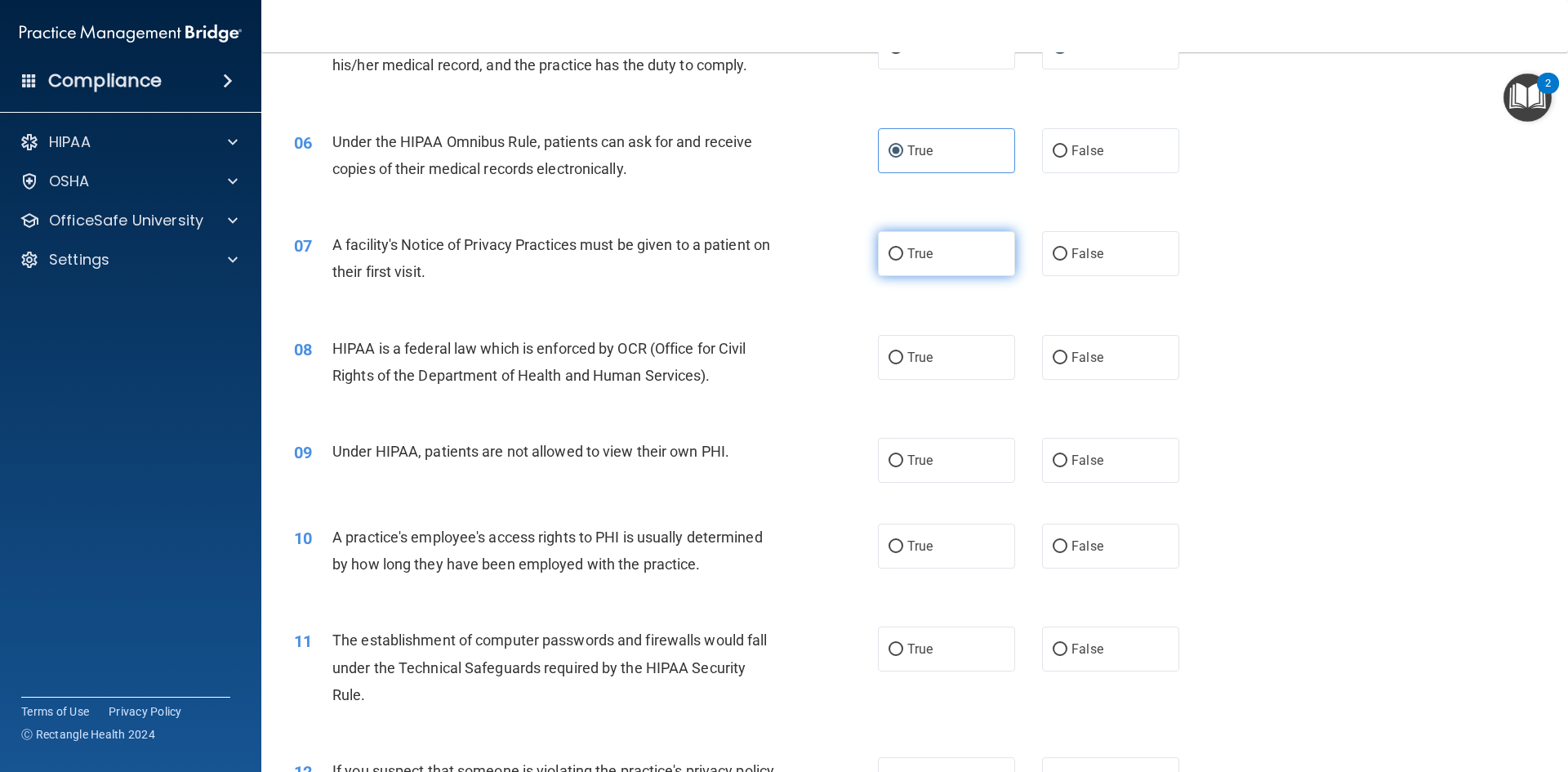
click at [910, 250] on span "True" at bounding box center [919, 253] width 25 height 16
click at [903, 250] on input "True" at bounding box center [896, 254] width 15 height 12
radio input "true"
click at [919, 356] on span "True" at bounding box center [919, 356] width 25 height 16
click at [903, 356] on input "True" at bounding box center [896, 357] width 15 height 12
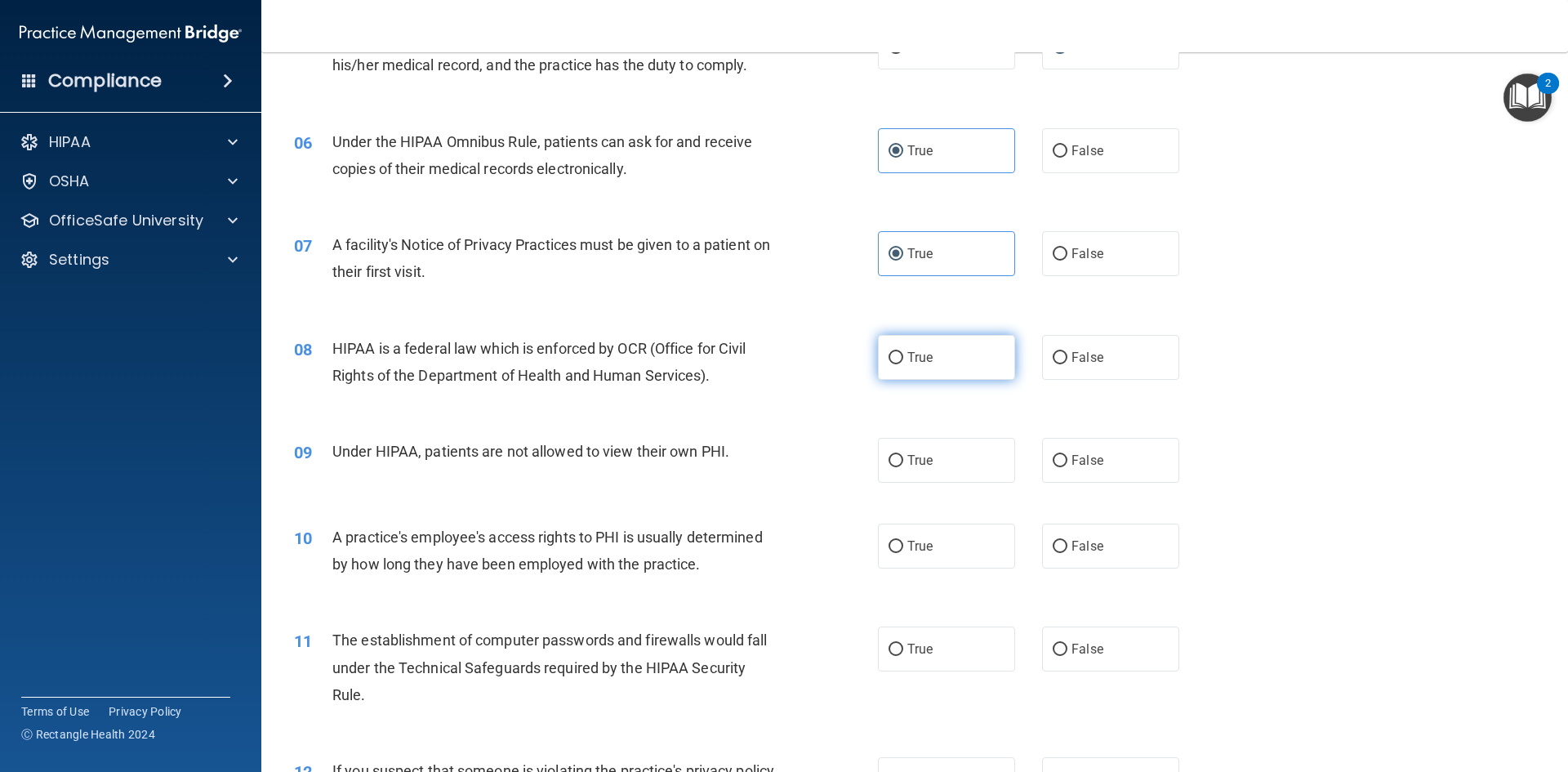
radio input "true"
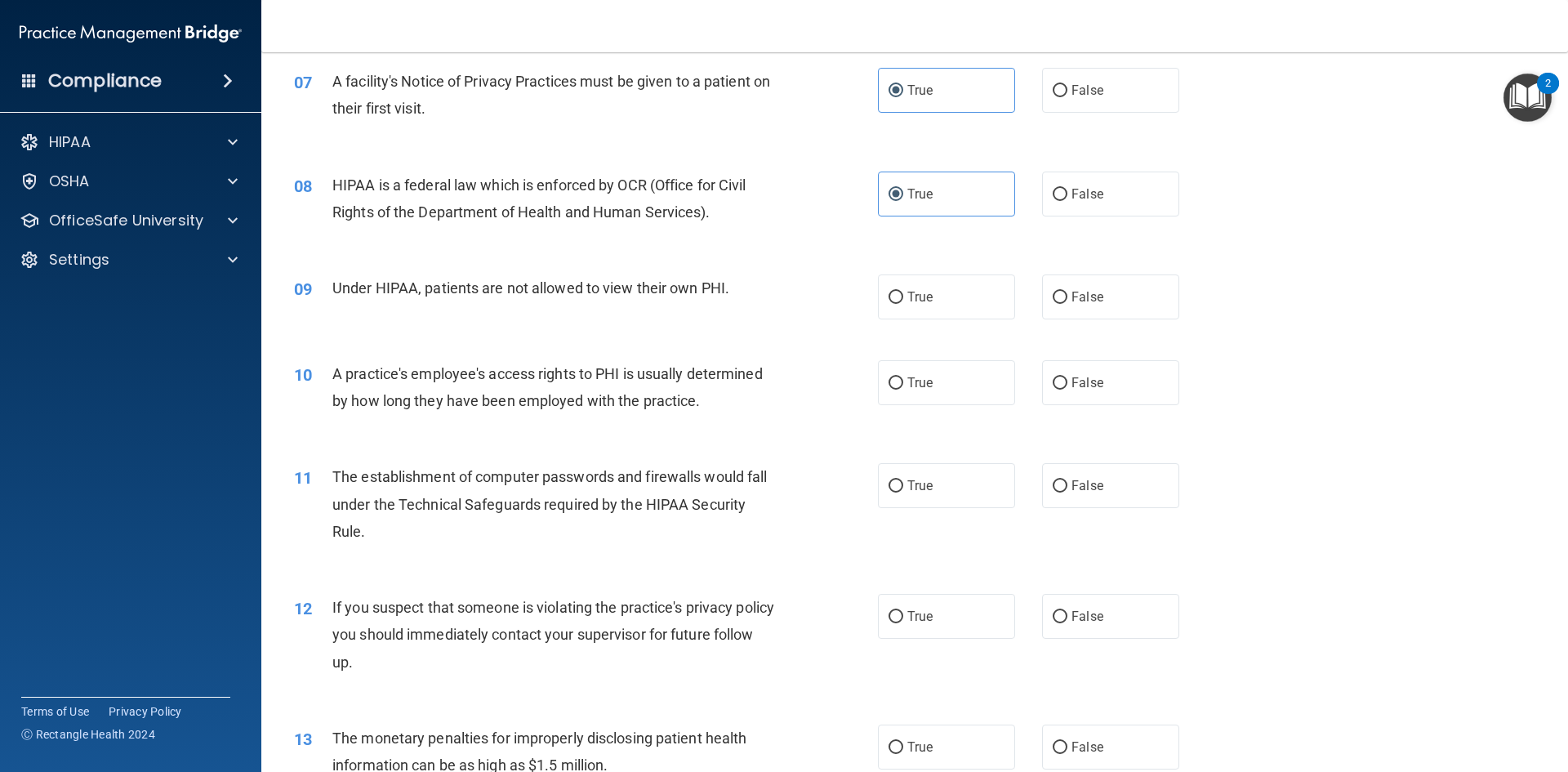
scroll to position [899, 0]
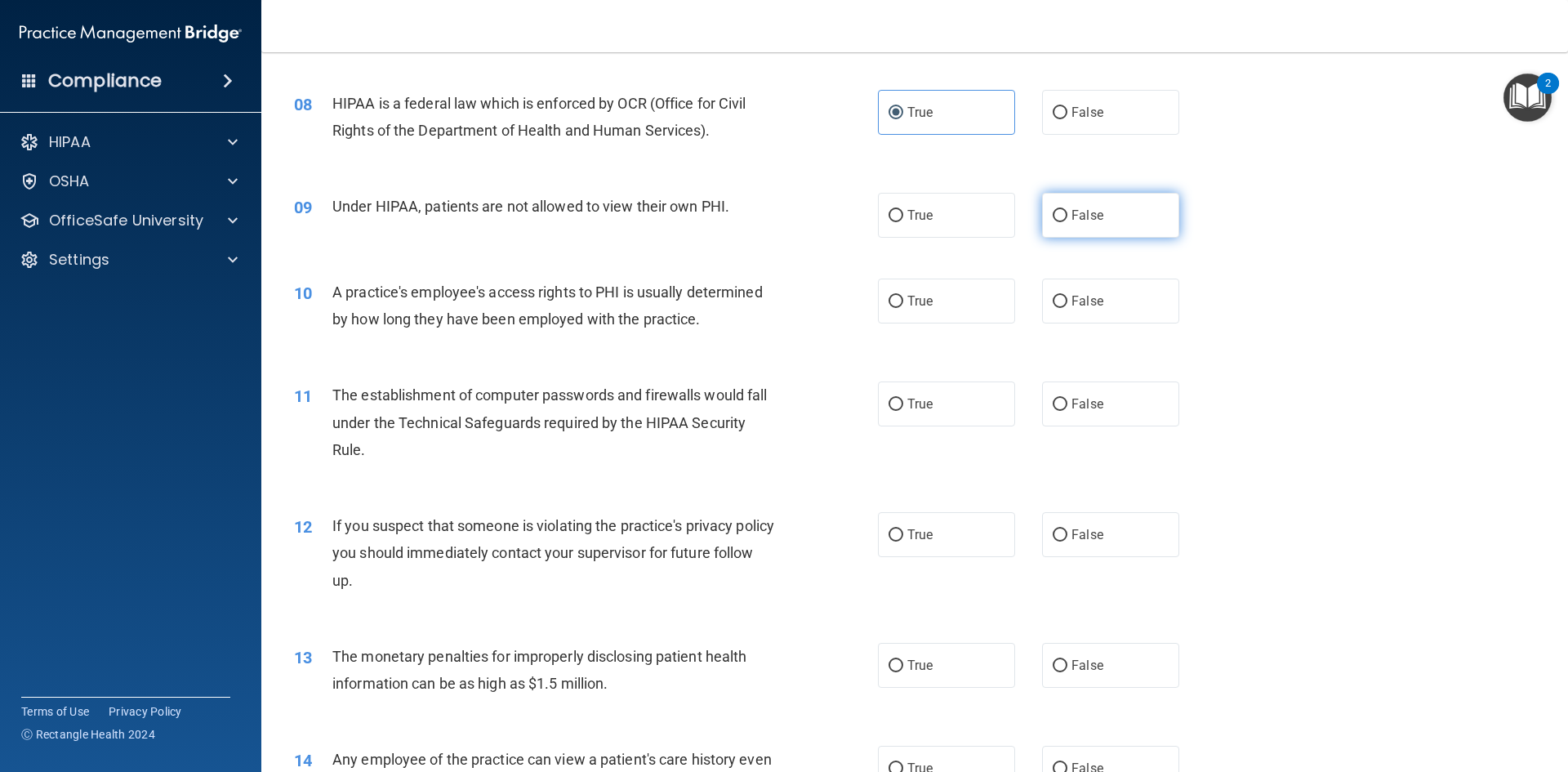
click at [1075, 220] on span "False" at bounding box center [1087, 215] width 31 height 16
click at [1067, 220] on input "False" at bounding box center [1060, 215] width 15 height 12
radio input "true"
click at [1057, 296] on input "False" at bounding box center [1060, 301] width 15 height 12
radio input "true"
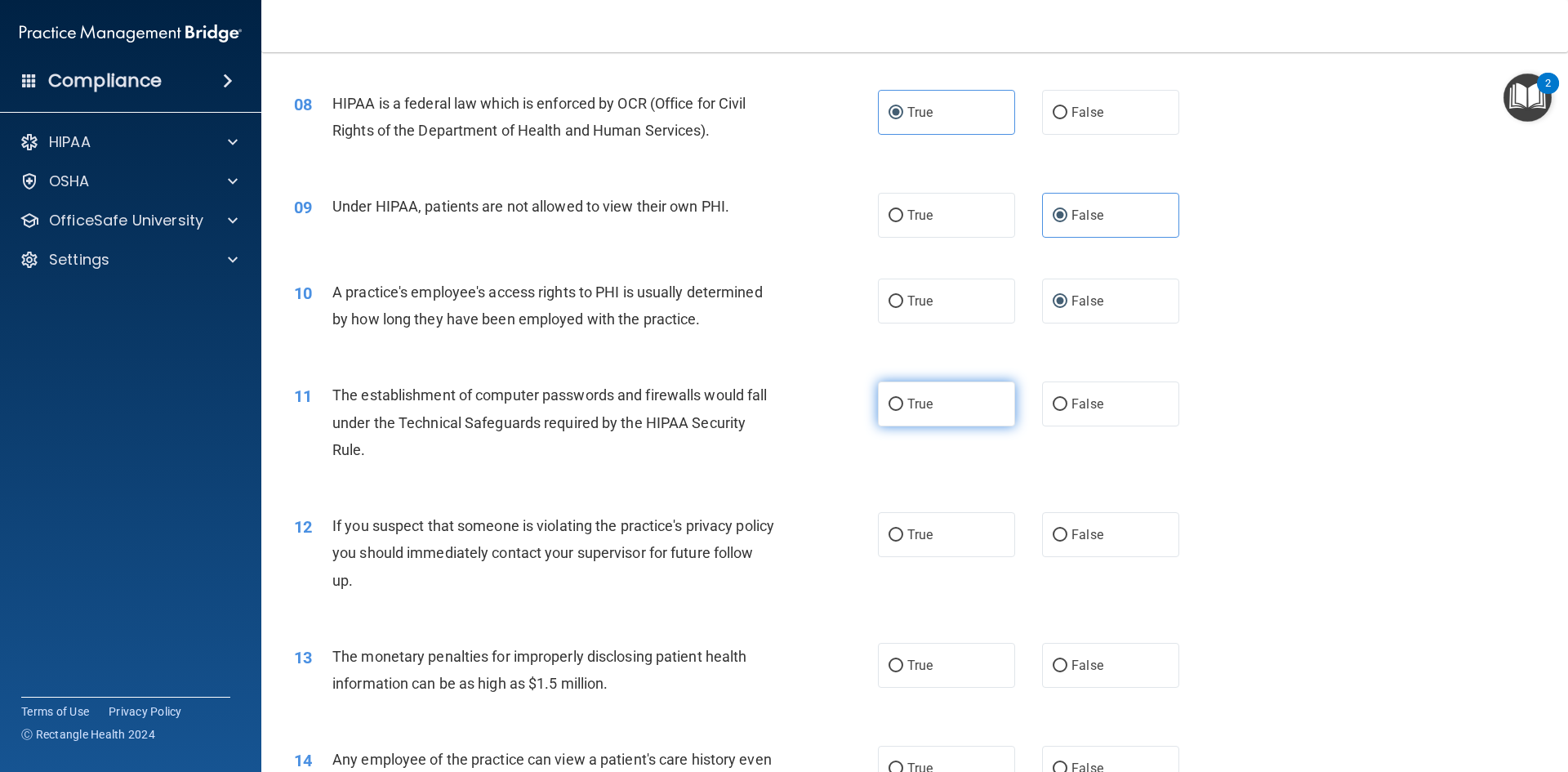
click at [907, 405] on span "True" at bounding box center [919, 404] width 25 height 16
click at [902, 405] on input "True" at bounding box center [896, 404] width 15 height 12
radio input "true"
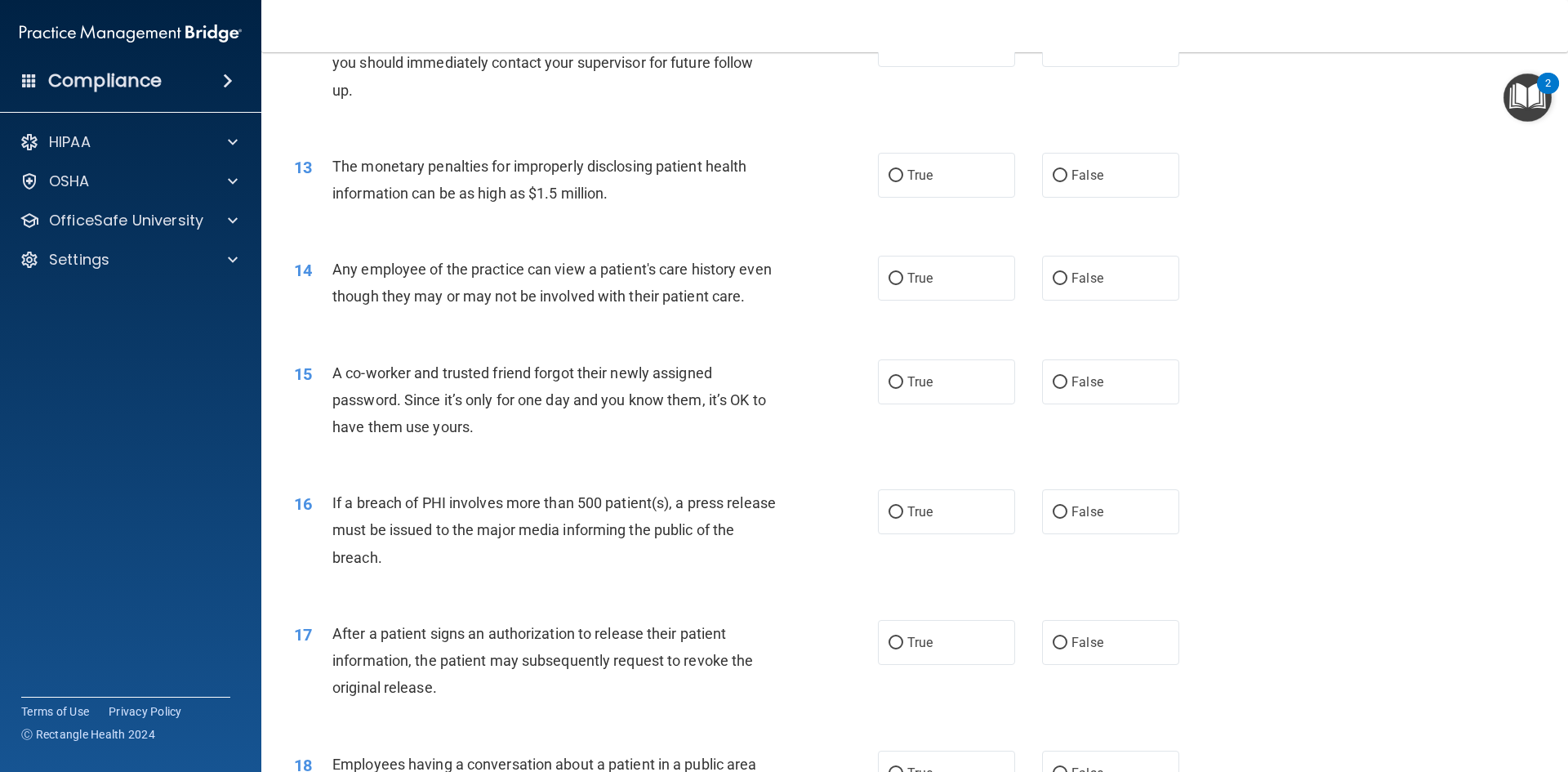
scroll to position [1307, 0]
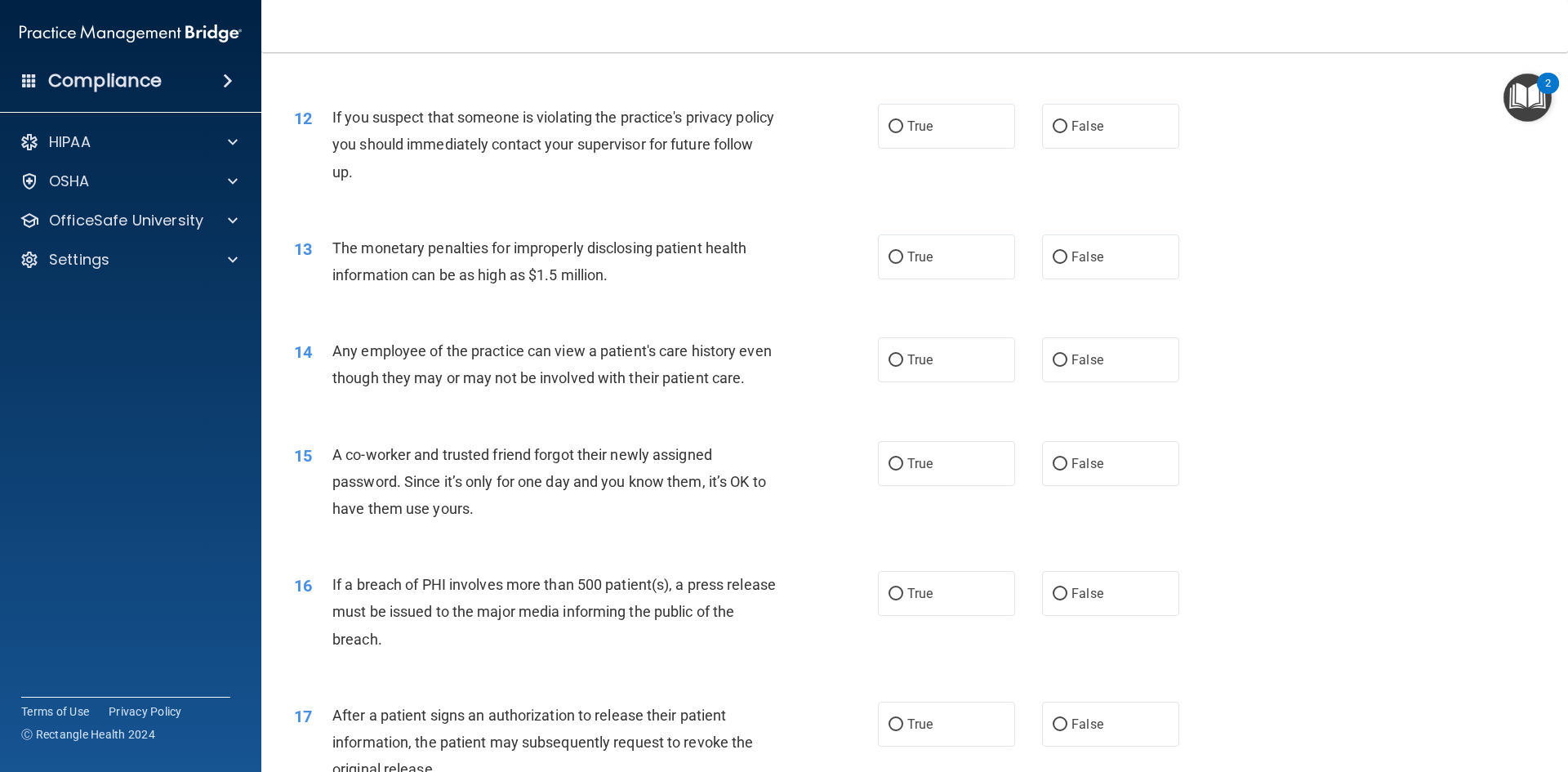
drag, startPoint x: 279, startPoint y: 84, endPoint x: 1220, endPoint y: 686, distance: 1117.1
drag, startPoint x: 279, startPoint y: 78, endPoint x: 808, endPoint y: 692, distance: 810.5
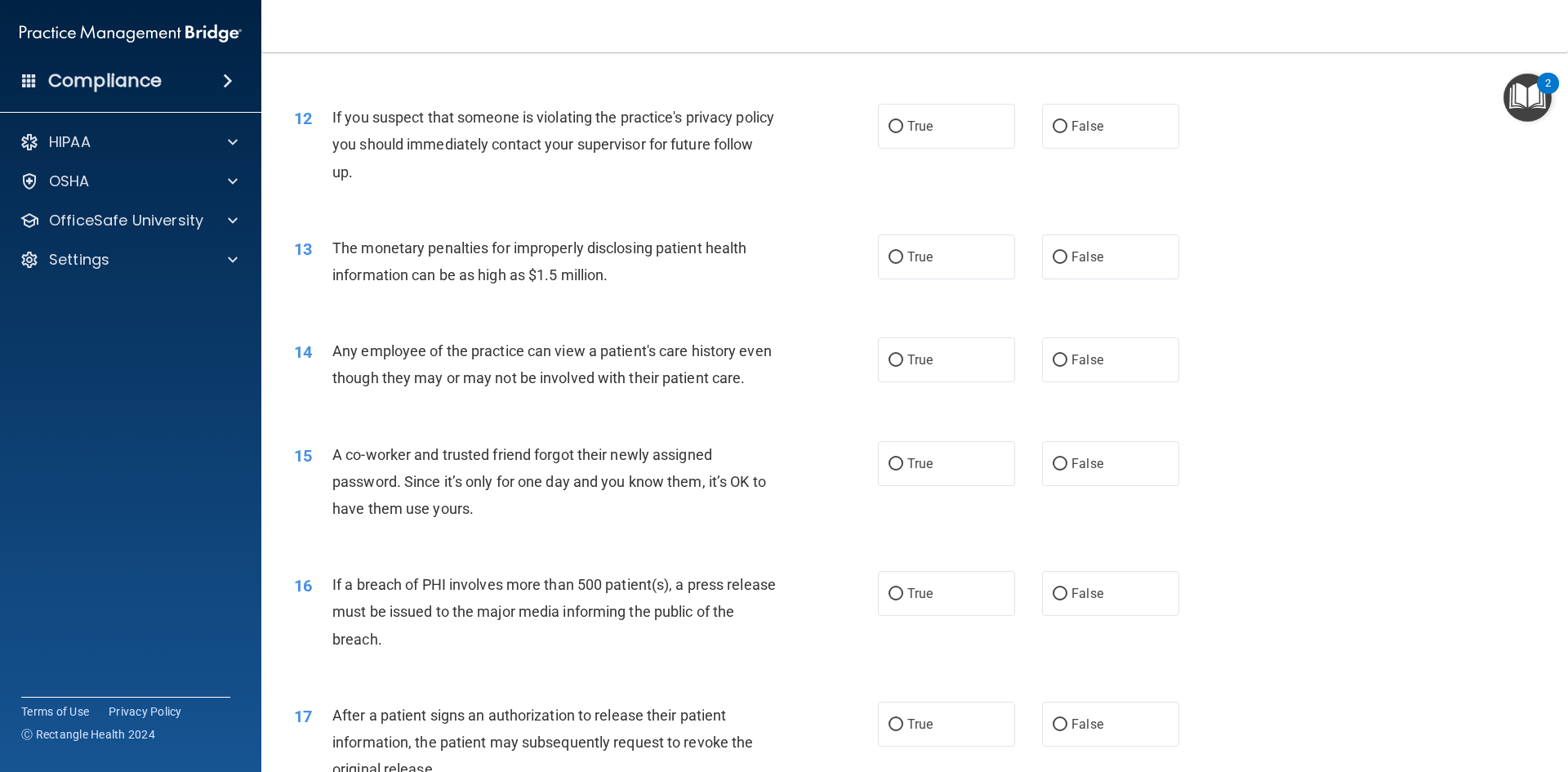
drag, startPoint x: 905, startPoint y: 590, endPoint x: 1040, endPoint y: 706, distance: 178.0
type textarea "If you suspect that someone is violating the practice's privacy policy you shou…"
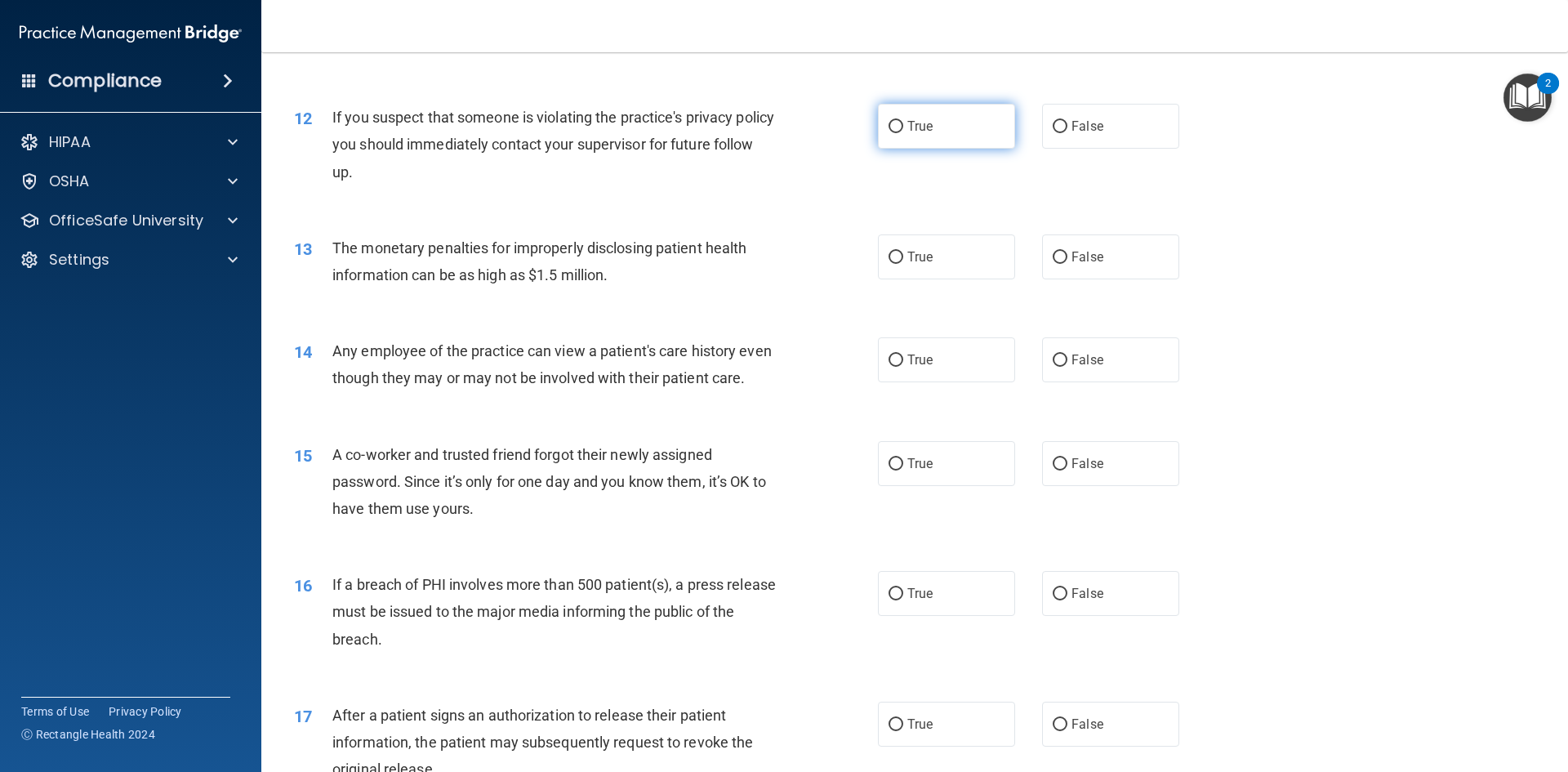
click at [907, 130] on span "True" at bounding box center [919, 126] width 25 height 16
click at [903, 130] on input "True" at bounding box center [896, 127] width 15 height 12
radio input "true"
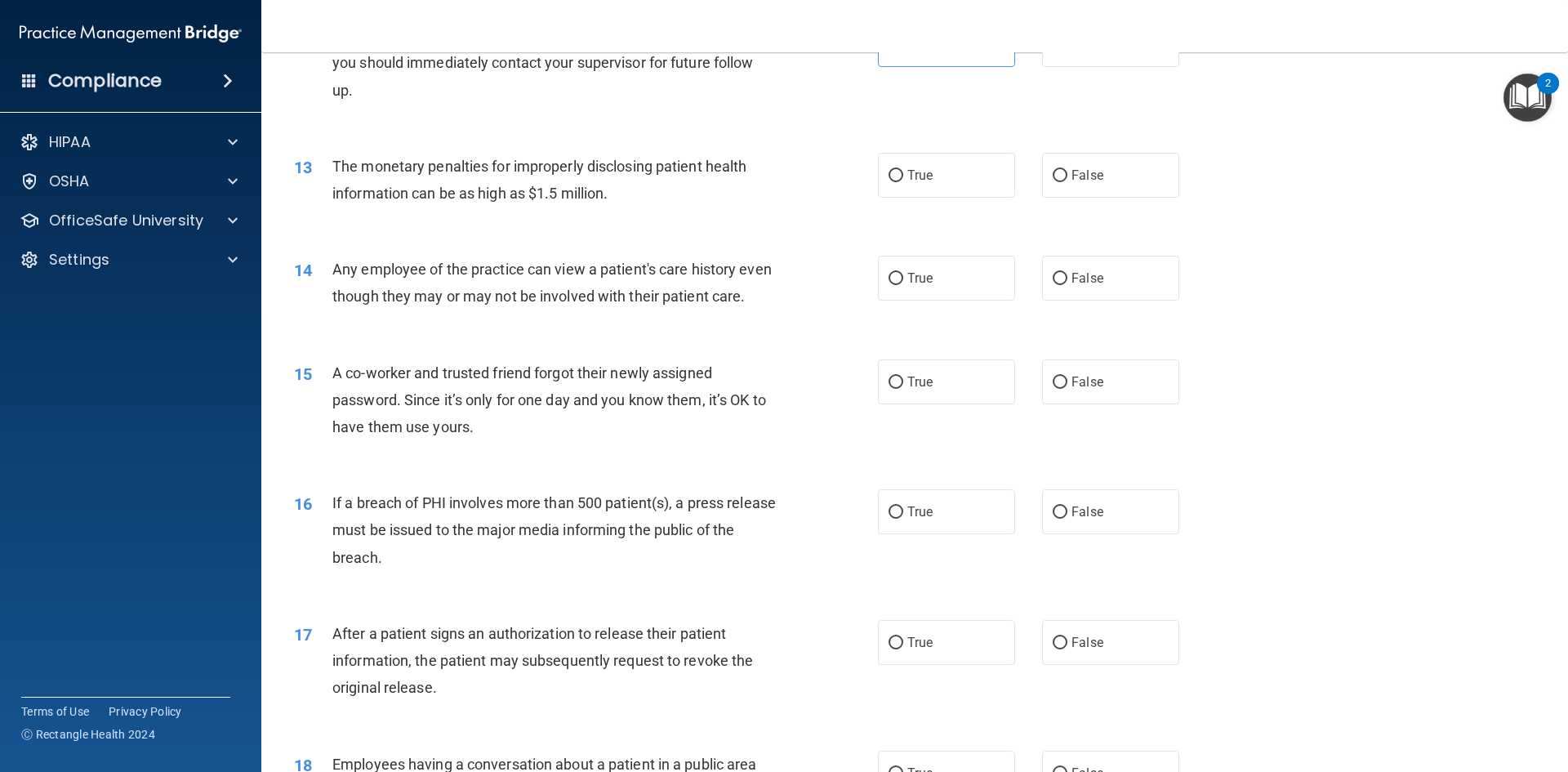
scroll to position [1307, 0]
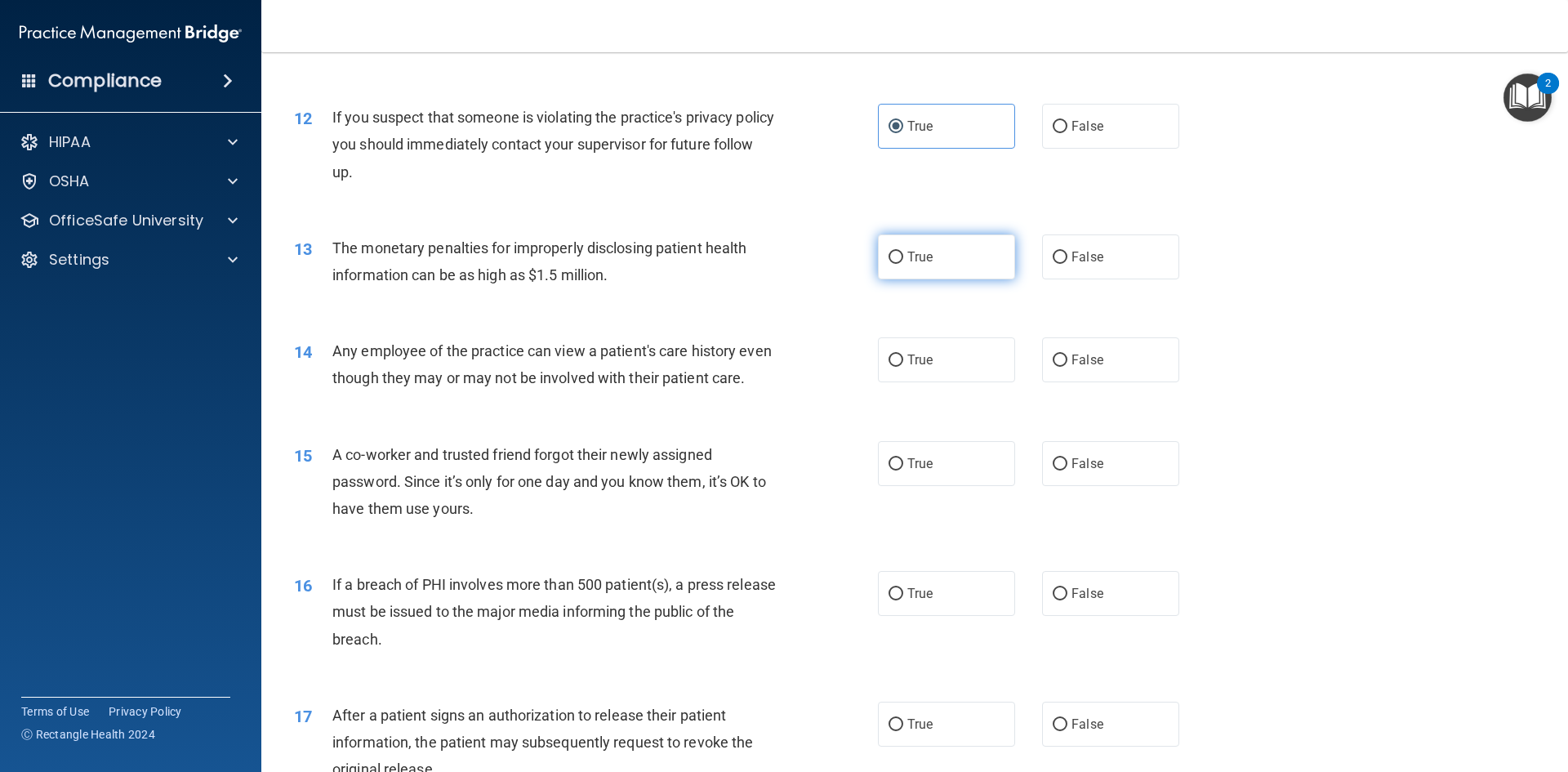
click at [926, 267] on label "True" at bounding box center [946, 257] width 138 height 45
click at [903, 264] on input "True" at bounding box center [896, 257] width 15 height 12
radio input "true"
click at [1061, 356] on label "False" at bounding box center [1110, 359] width 138 height 45
click at [1061, 356] on input "False" at bounding box center [1060, 360] width 15 height 12
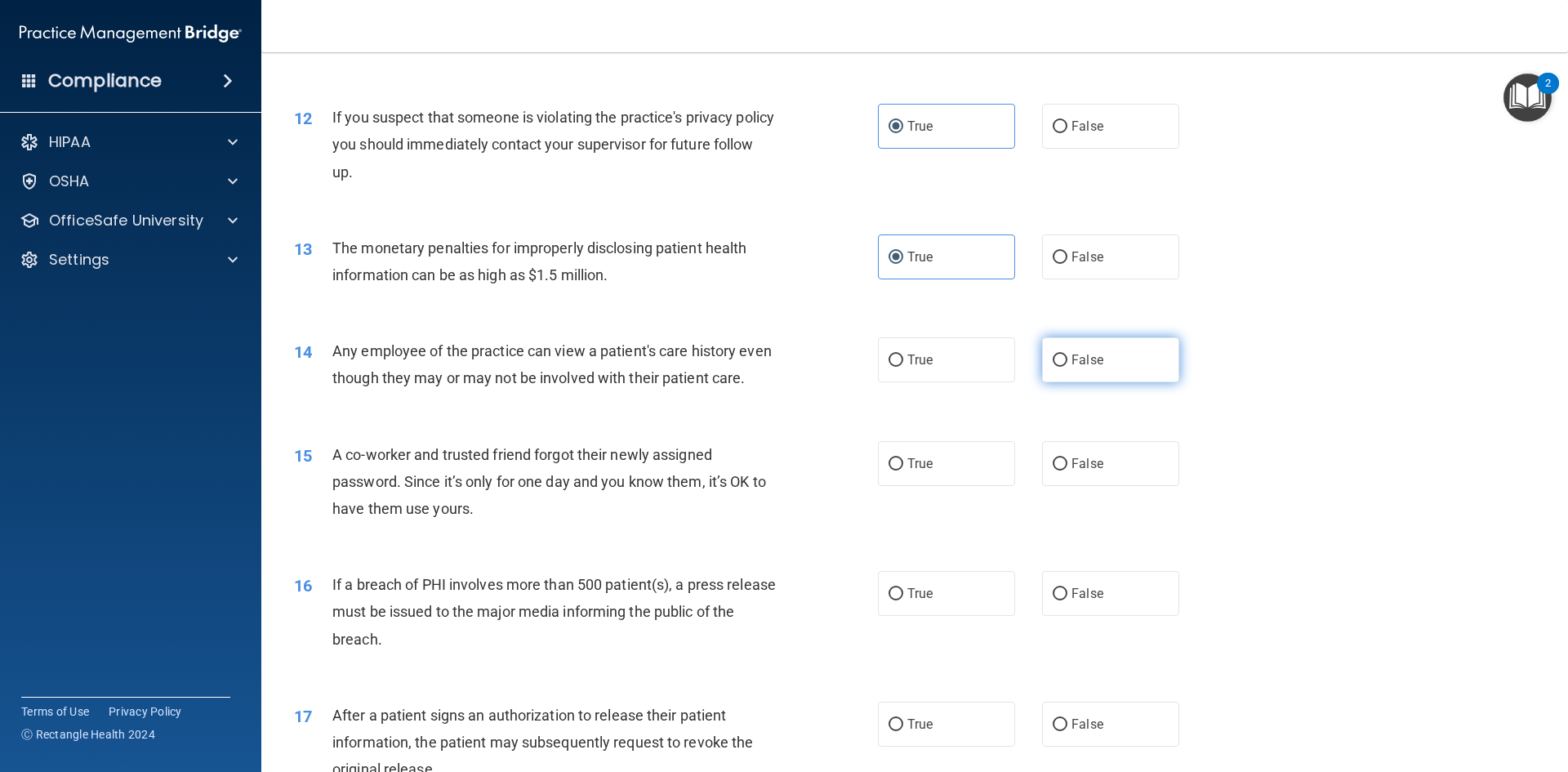
radio input "true"
click at [1053, 470] on input "False" at bounding box center [1060, 464] width 15 height 12
radio input "true"
click at [892, 600] on input "True" at bounding box center [896, 594] width 15 height 12
radio input "true"
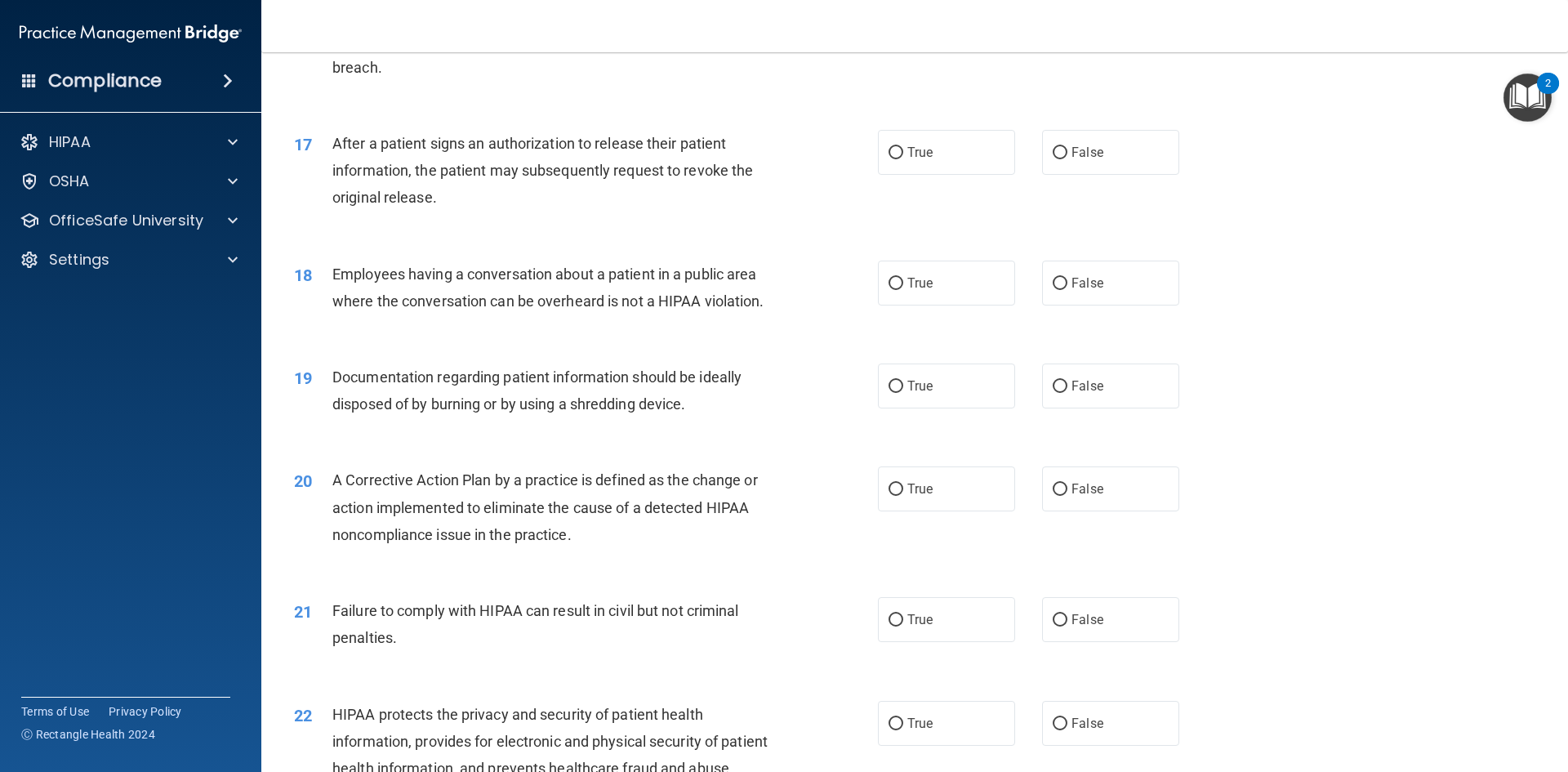
scroll to position [1960, 0]
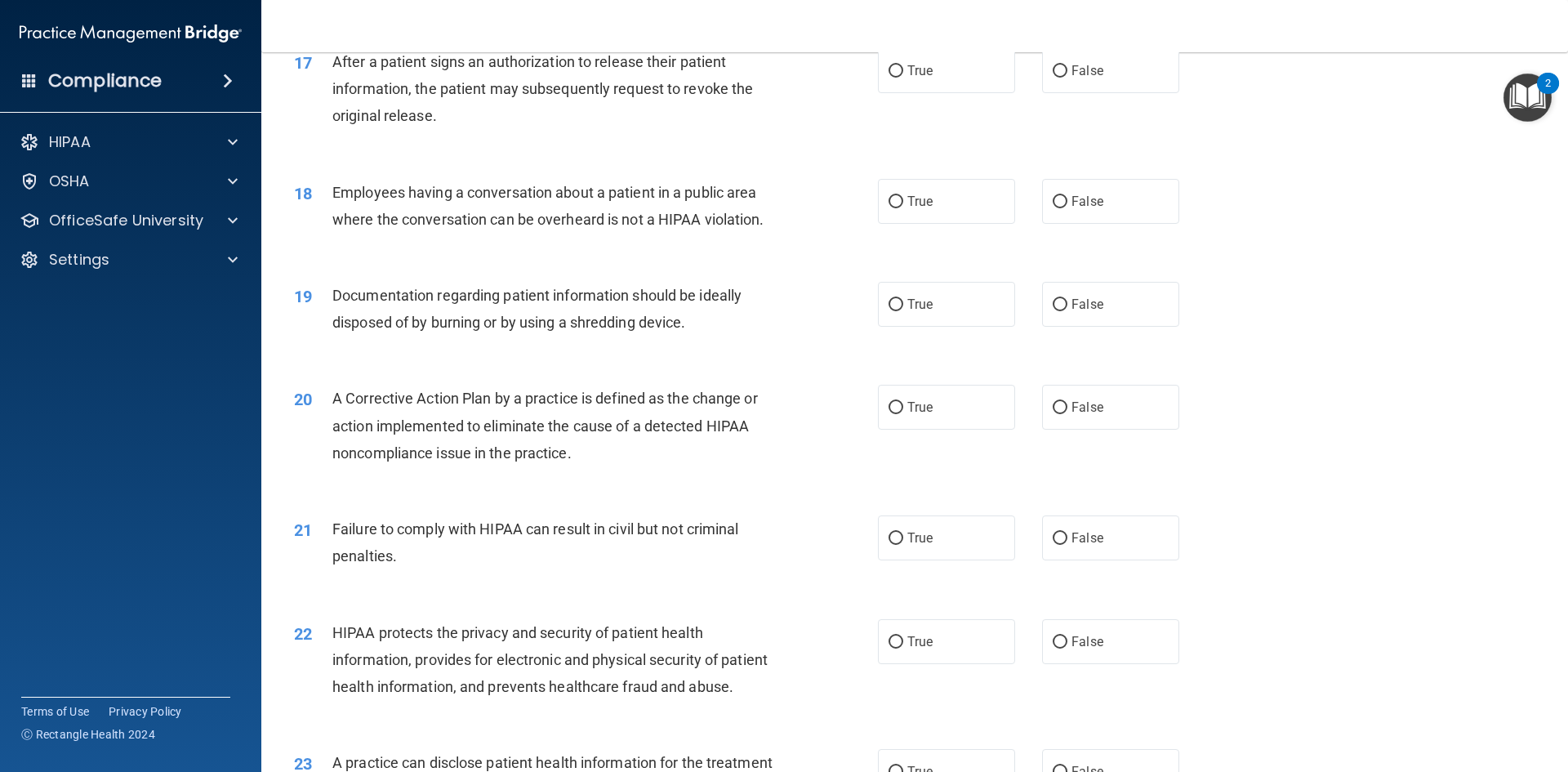
drag, startPoint x: 282, startPoint y: 69, endPoint x: 781, endPoint y: 762, distance: 854.0
drag, startPoint x: 907, startPoint y: 593, endPoint x: 996, endPoint y: 712, distance: 148.6
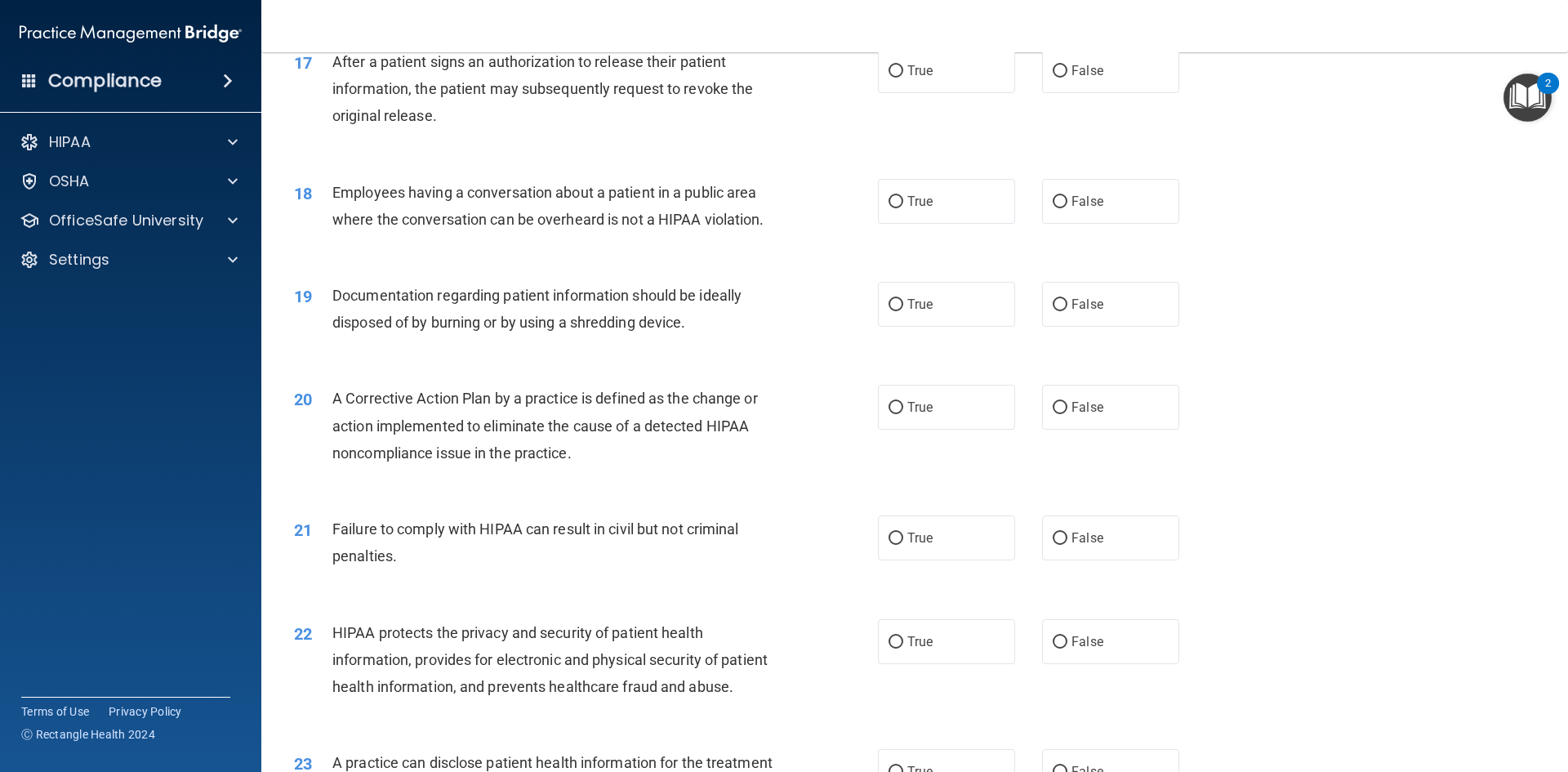
type textarea "17 After a patient signs an authorization to release their patient information,…"
click at [918, 78] on span "True" at bounding box center [919, 70] width 25 height 16
click at [903, 78] on input "True" at bounding box center [896, 71] width 15 height 12
radio input "true"
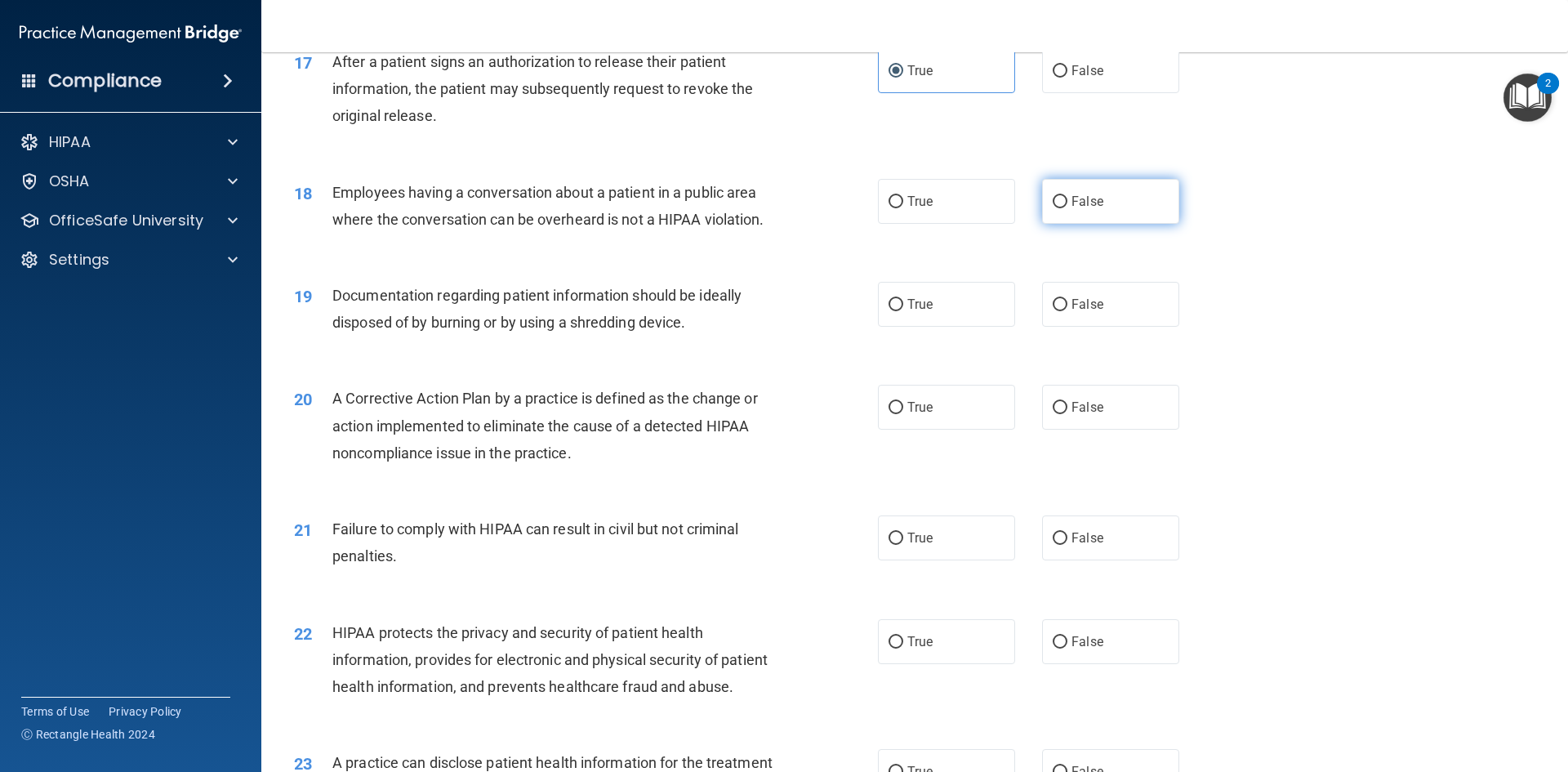
click at [1110, 223] on label "False" at bounding box center [1110, 201] width 138 height 45
click at [1067, 208] on input "False" at bounding box center [1060, 201] width 15 height 12
radio input "true"
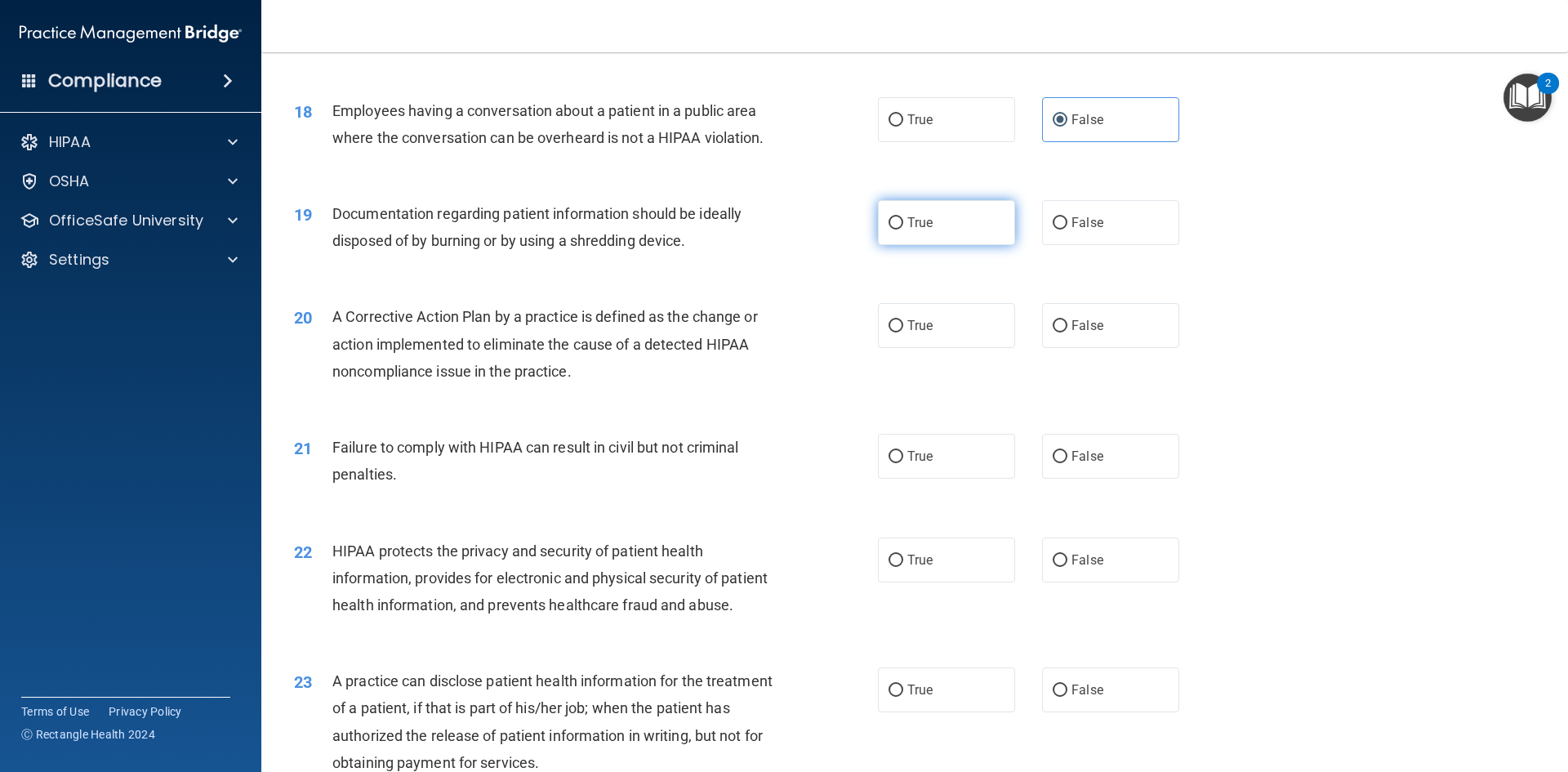
click at [909, 230] on span "True" at bounding box center [919, 223] width 25 height 16
click at [903, 229] on input "True" at bounding box center [896, 223] width 15 height 12
radio input "true"
click at [911, 343] on label "True" at bounding box center [946, 325] width 138 height 45
click at [903, 332] on input "True" at bounding box center [896, 326] width 15 height 12
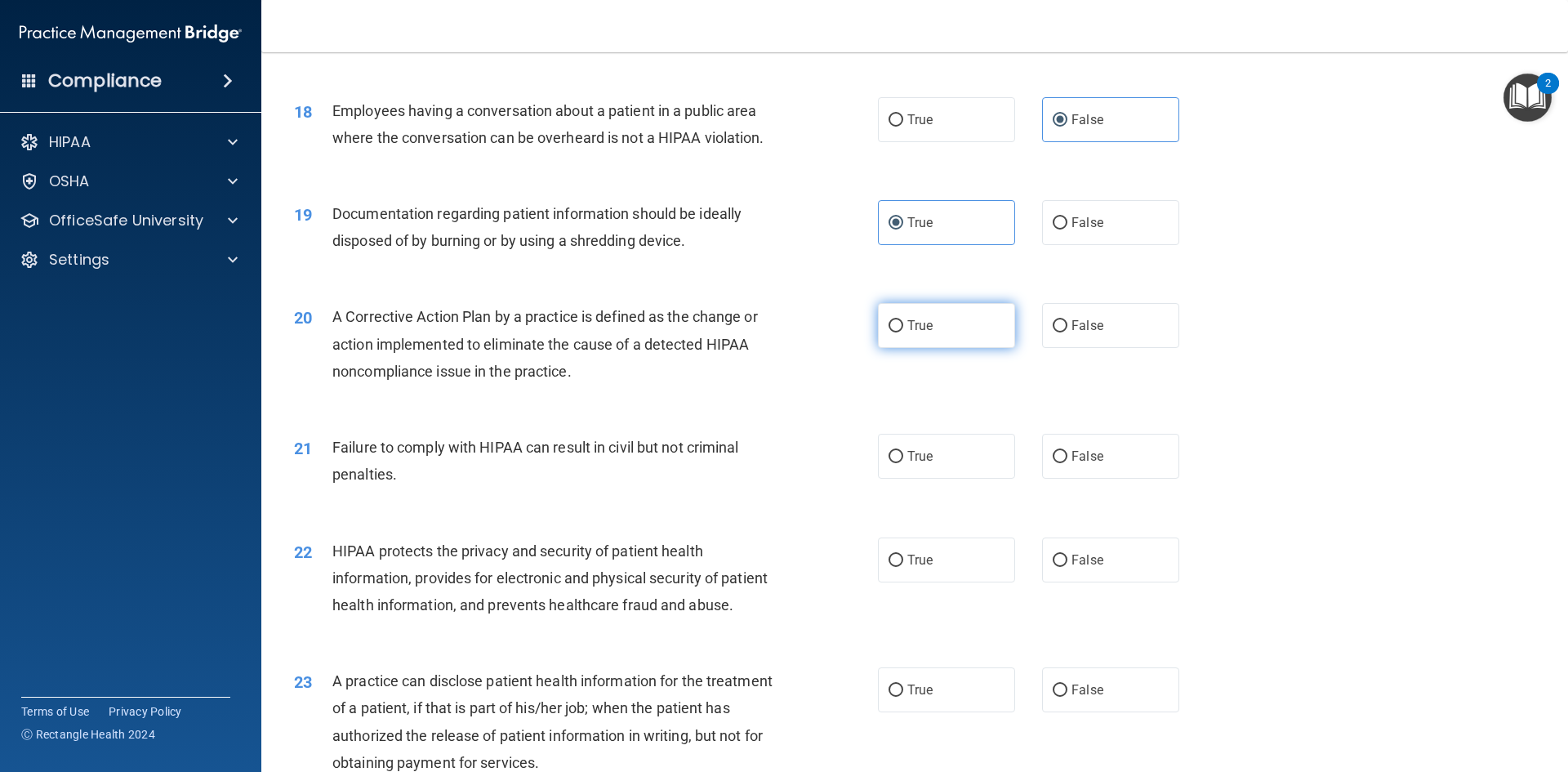
radio input "true"
click at [1065, 478] on label "False" at bounding box center [1110, 455] width 138 height 45
click at [1065, 463] on input "False" at bounding box center [1060, 456] width 15 height 12
radio input "true"
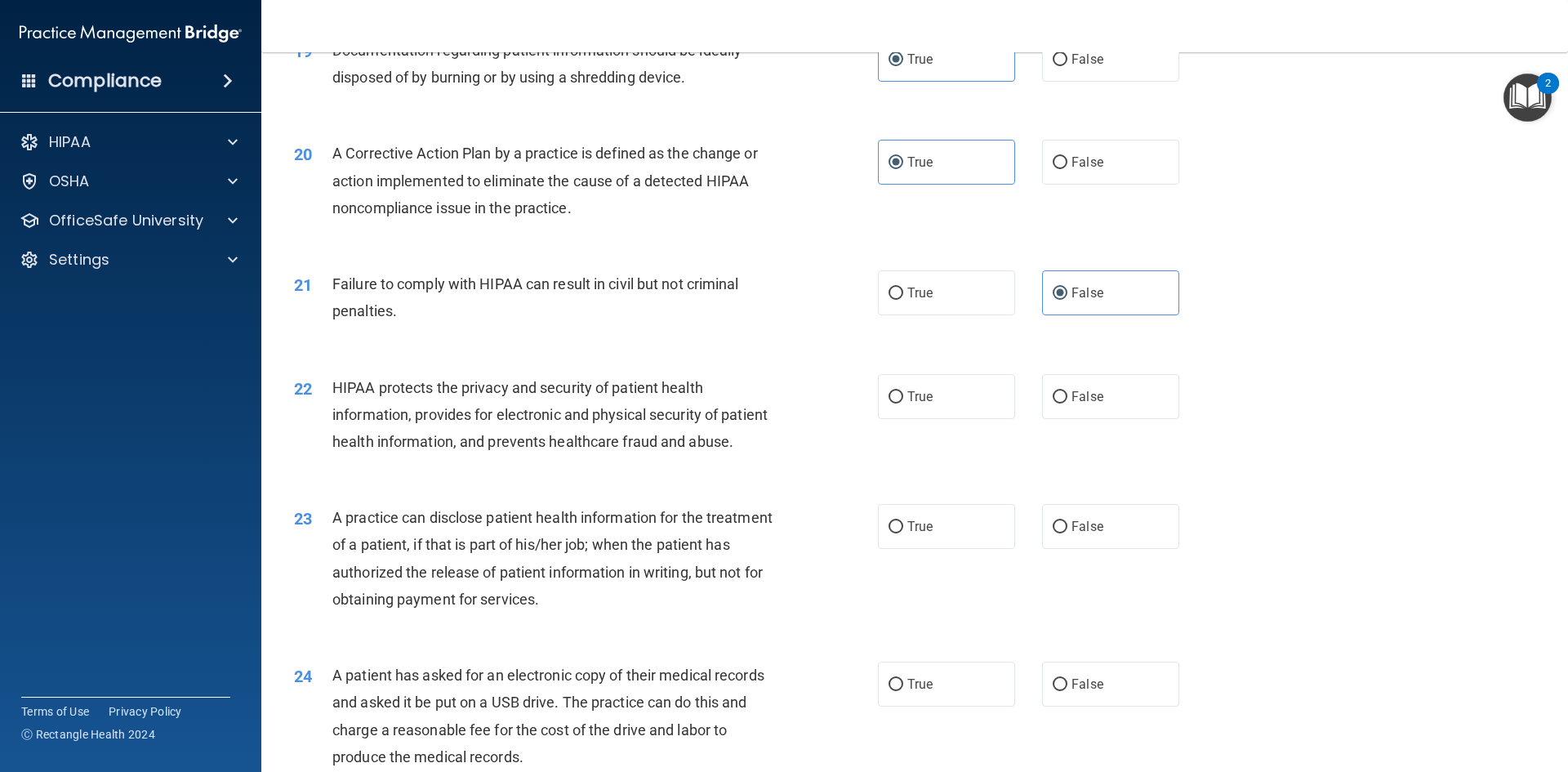
scroll to position [2286, 0]
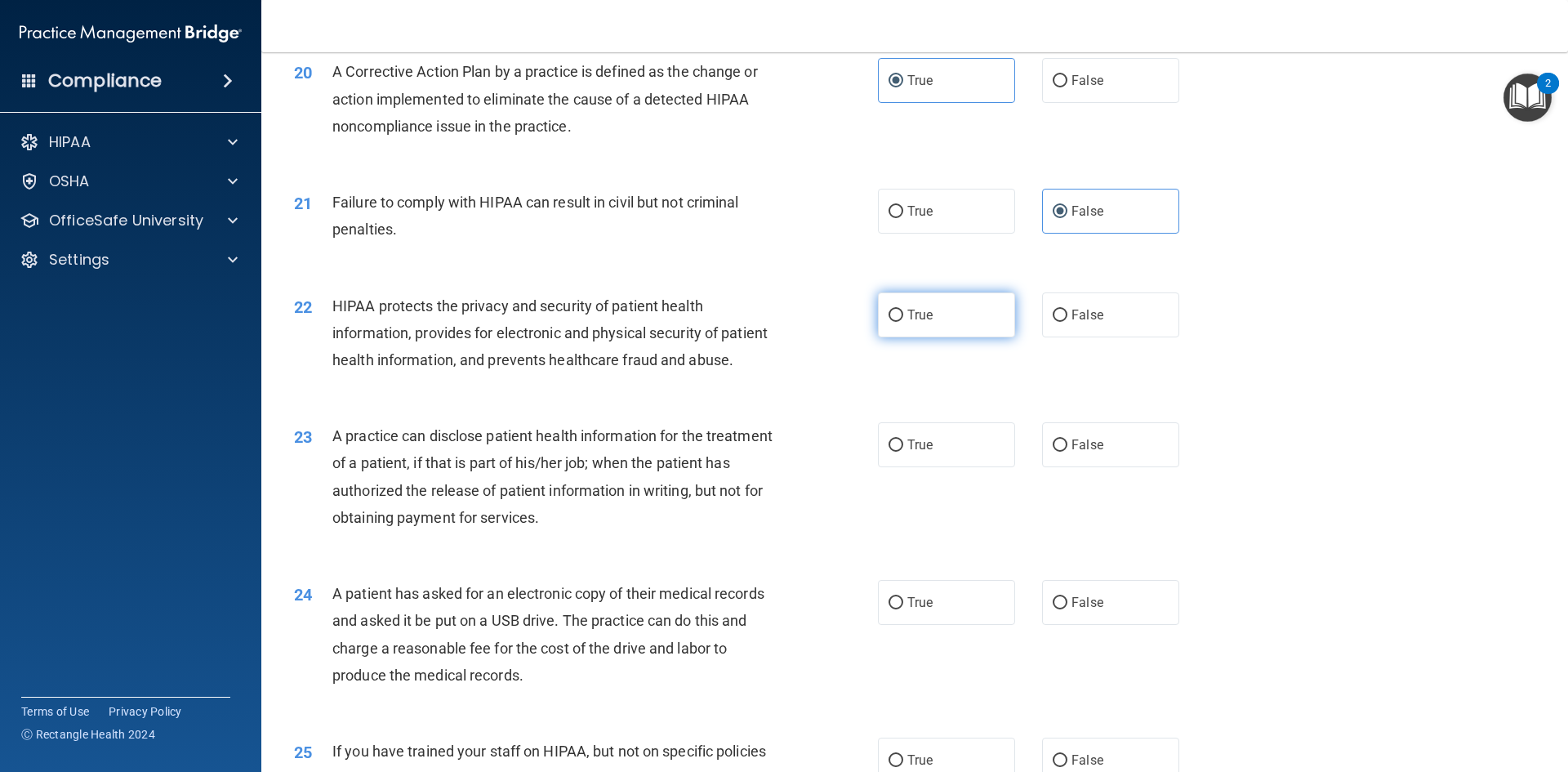
click at [903, 337] on label "True" at bounding box center [946, 315] width 138 height 45
click at [903, 321] on input "True" at bounding box center [896, 315] width 15 height 12
radio input "true"
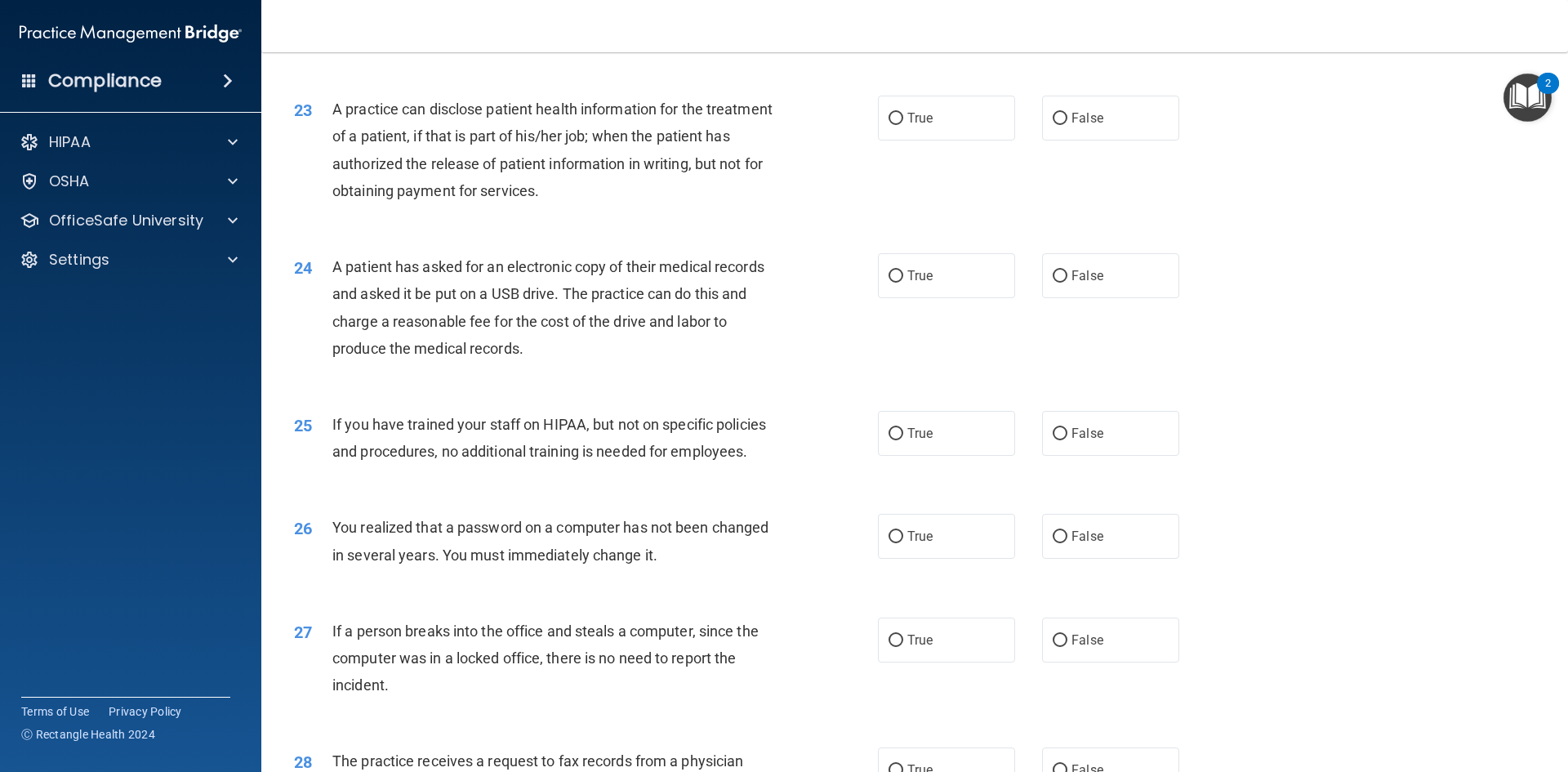
scroll to position [2695, 0]
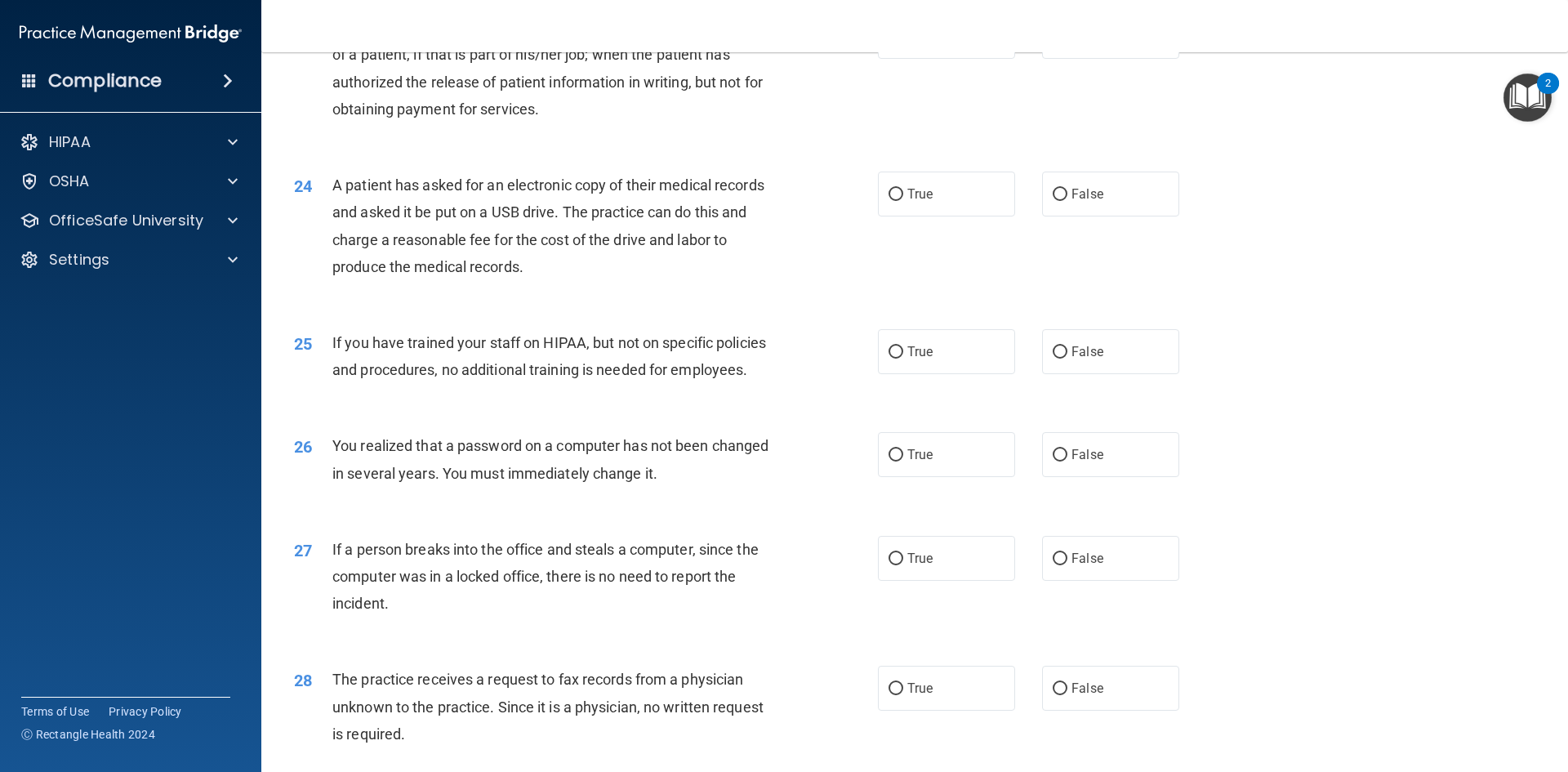
drag, startPoint x: 278, startPoint y: 62, endPoint x: 804, endPoint y: 695, distance: 823.0
drag, startPoint x: 276, startPoint y: 65, endPoint x: 788, endPoint y: 685, distance: 804.1
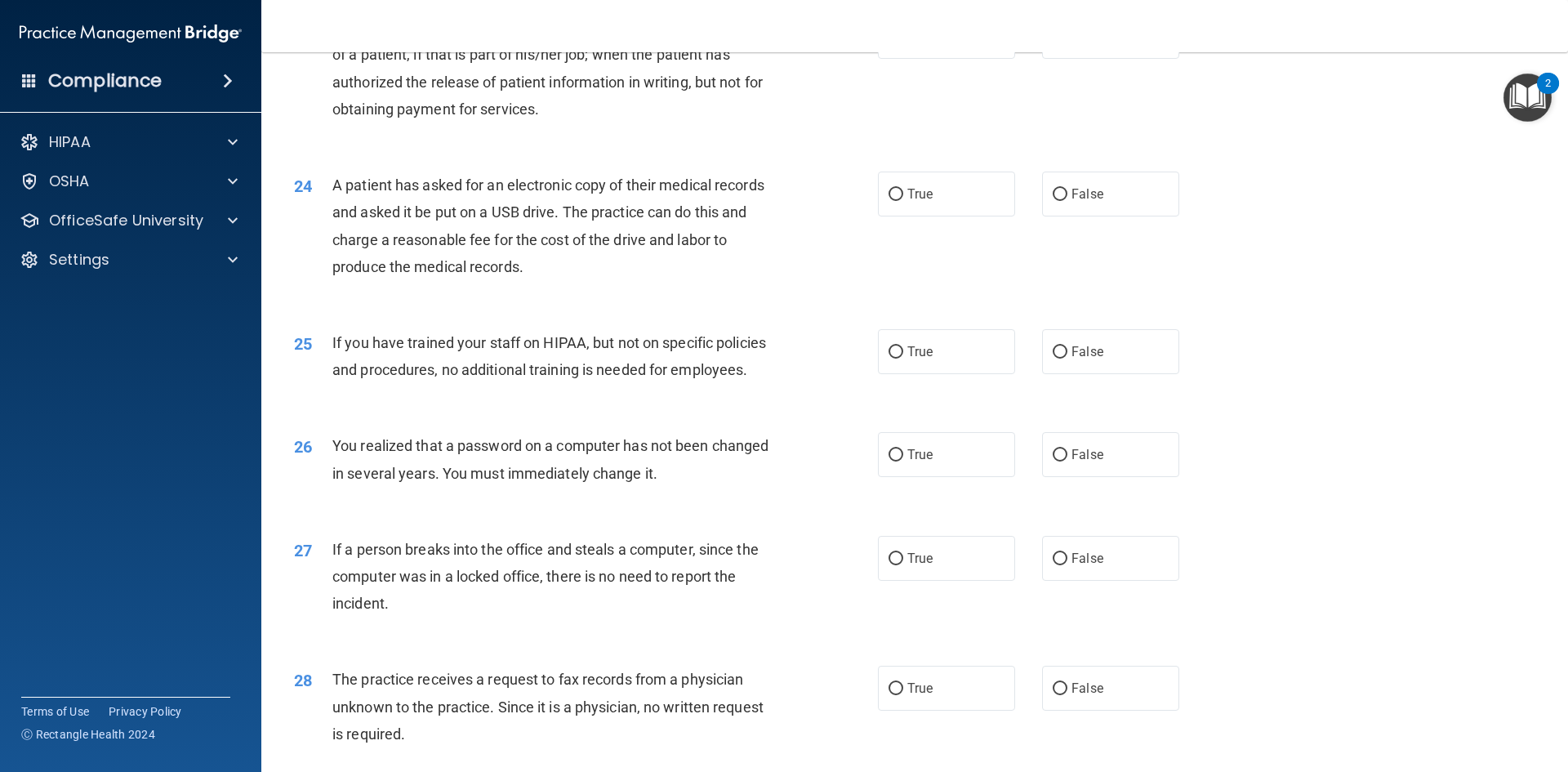
drag, startPoint x: 281, startPoint y: 67, endPoint x: 798, endPoint y: 699, distance: 816.5
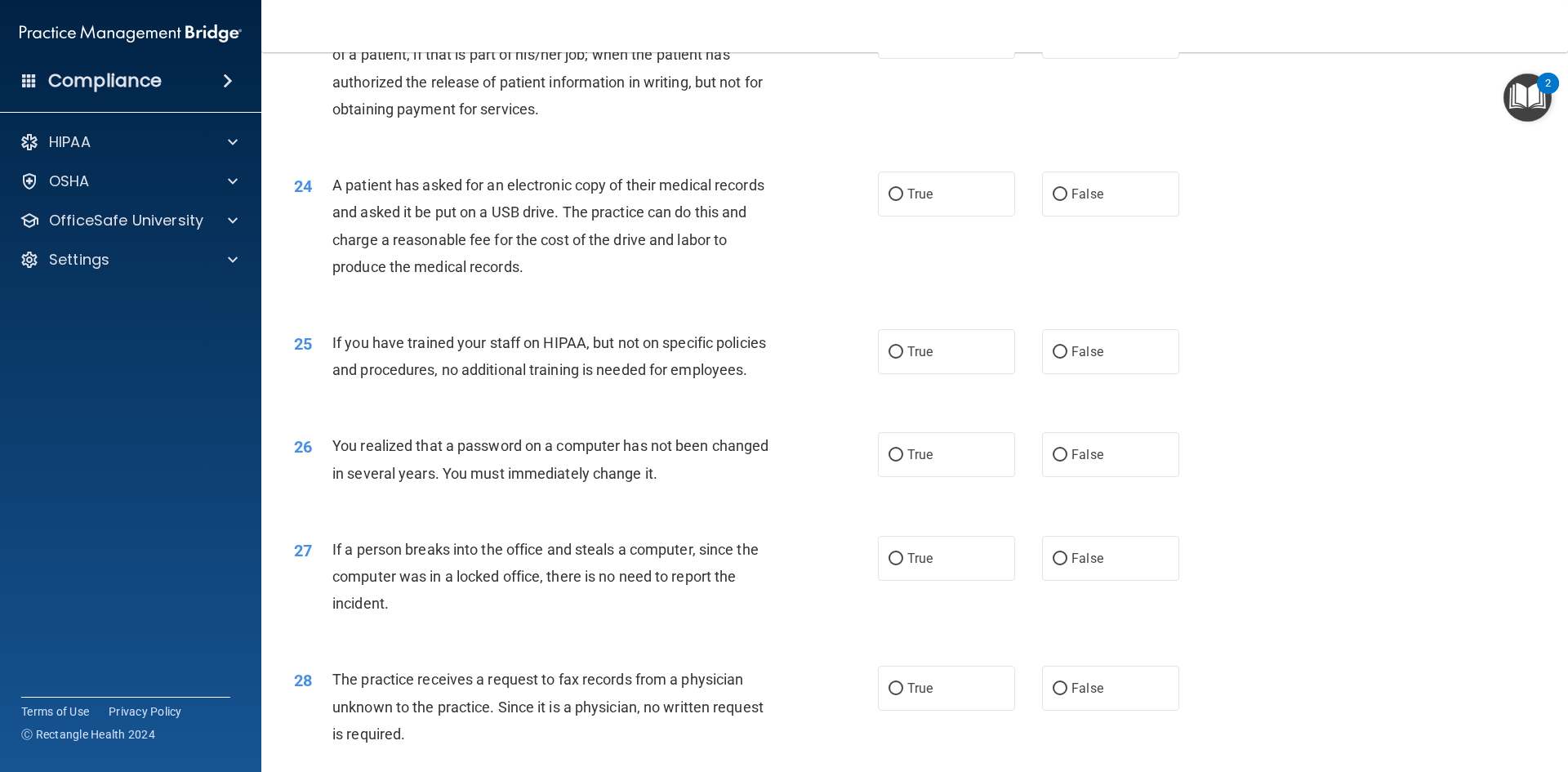
drag, startPoint x: 906, startPoint y: 589, endPoint x: 1013, endPoint y: 713, distance: 163.8
type textarea "23 A practice can disclose patient health information for the treatment of a pa…"
drag, startPoint x: 1508, startPoint y: 356, endPoint x: 1484, endPoint y: 355, distance: 24.0
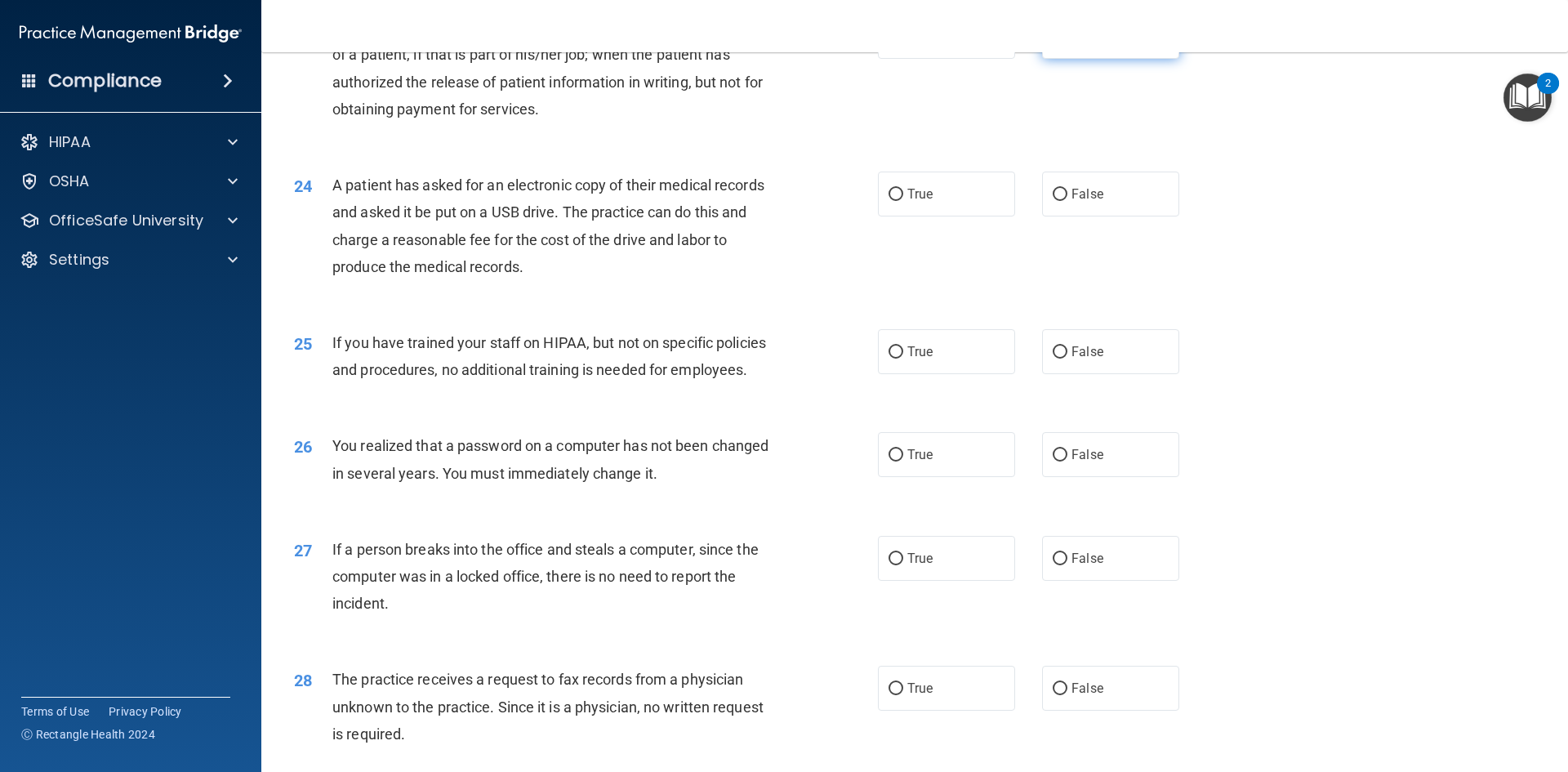
click at [1067, 59] on label "False" at bounding box center [1110, 36] width 138 height 45
click at [1067, 43] on input "False" at bounding box center [1060, 37] width 15 height 12
radio input "true"
drag, startPoint x: 922, startPoint y: 251, endPoint x: 889, endPoint y: 273, distance: 39.7
click at [922, 201] on span "True" at bounding box center [919, 194] width 25 height 16
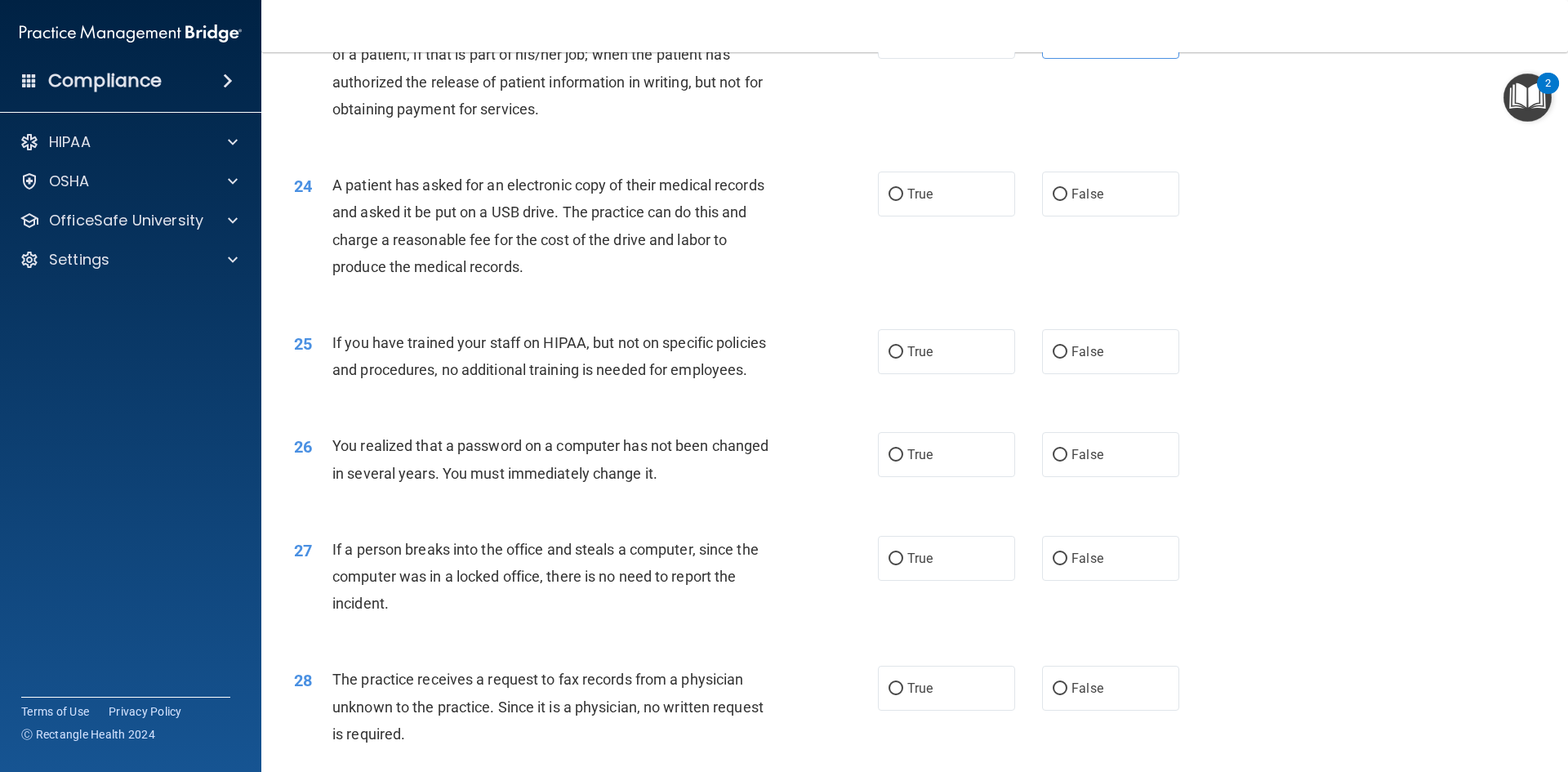
click at [903, 201] on input "True" at bounding box center [896, 194] width 15 height 12
radio input "true"
click at [1091, 359] on span "False" at bounding box center [1087, 351] width 31 height 16
click at [1067, 358] on input "False" at bounding box center [1060, 352] width 15 height 12
radio input "true"
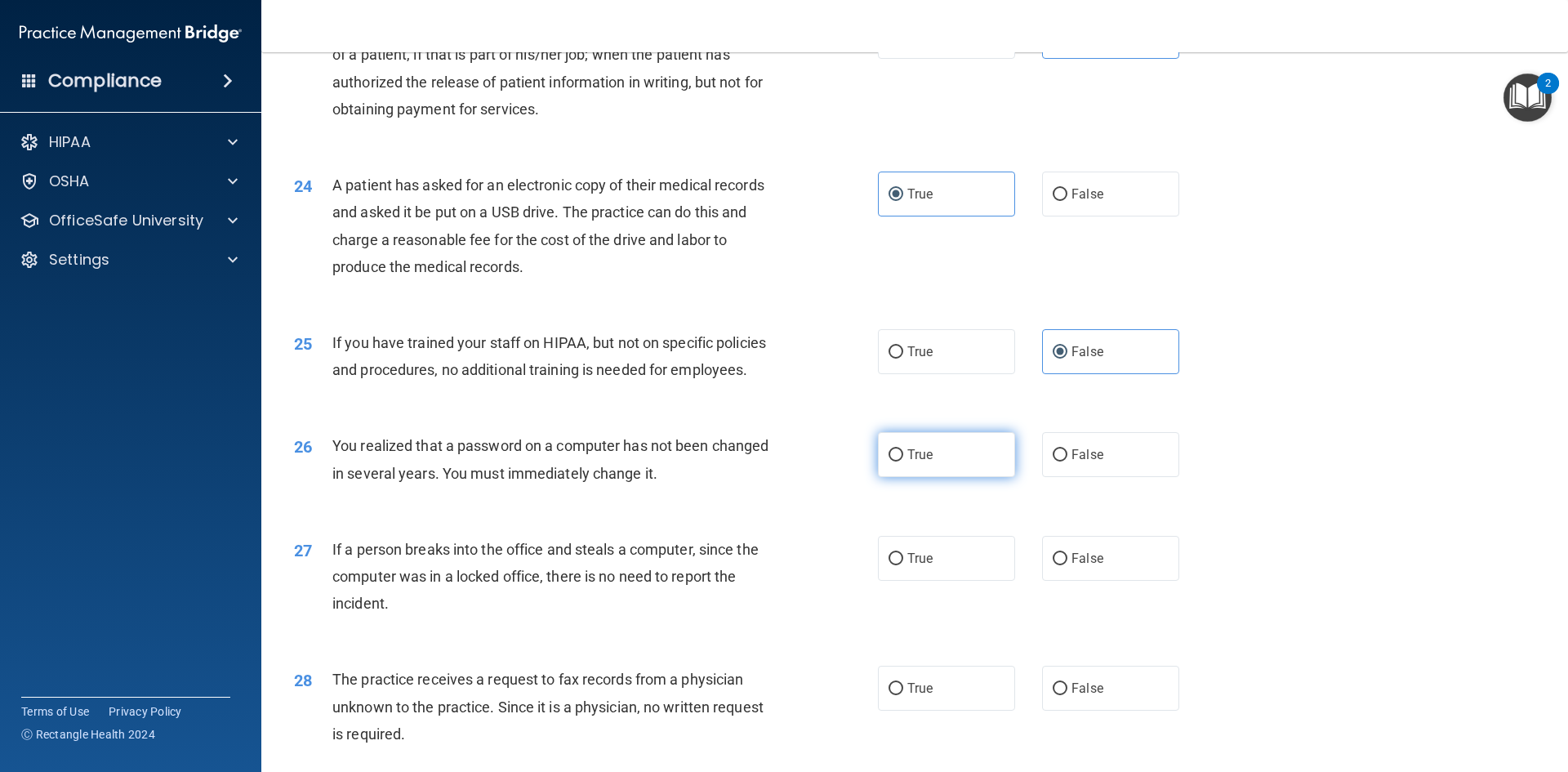
click at [911, 462] on span "True" at bounding box center [919, 454] width 25 height 16
click at [903, 462] on input "True" at bounding box center [896, 454] width 15 height 12
radio input "true"
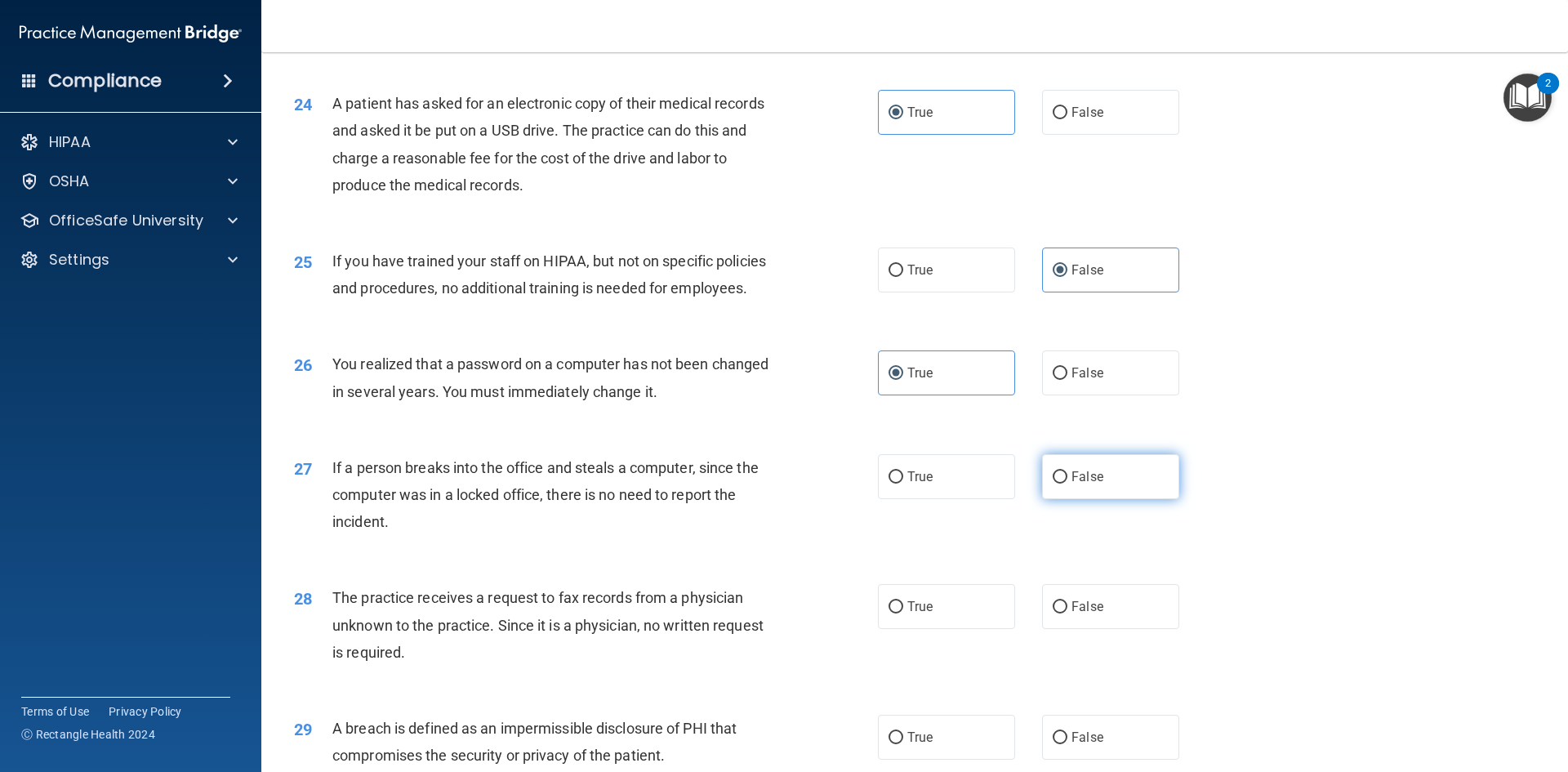
click at [1073, 499] on label "False" at bounding box center [1110, 476] width 138 height 45
click at [1067, 483] on input "False" at bounding box center [1060, 476] width 15 height 12
radio input "true"
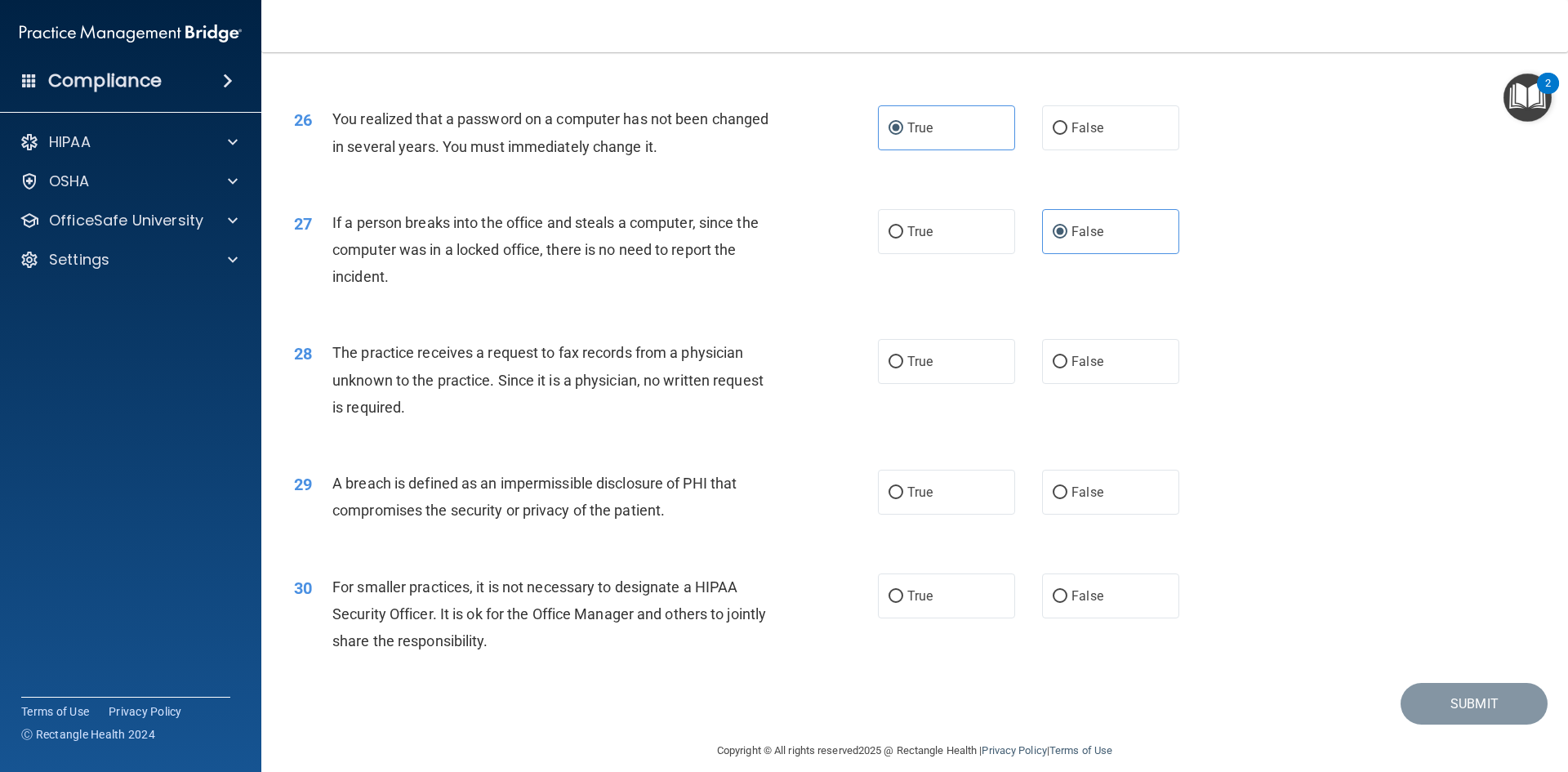
scroll to position [3093, 0]
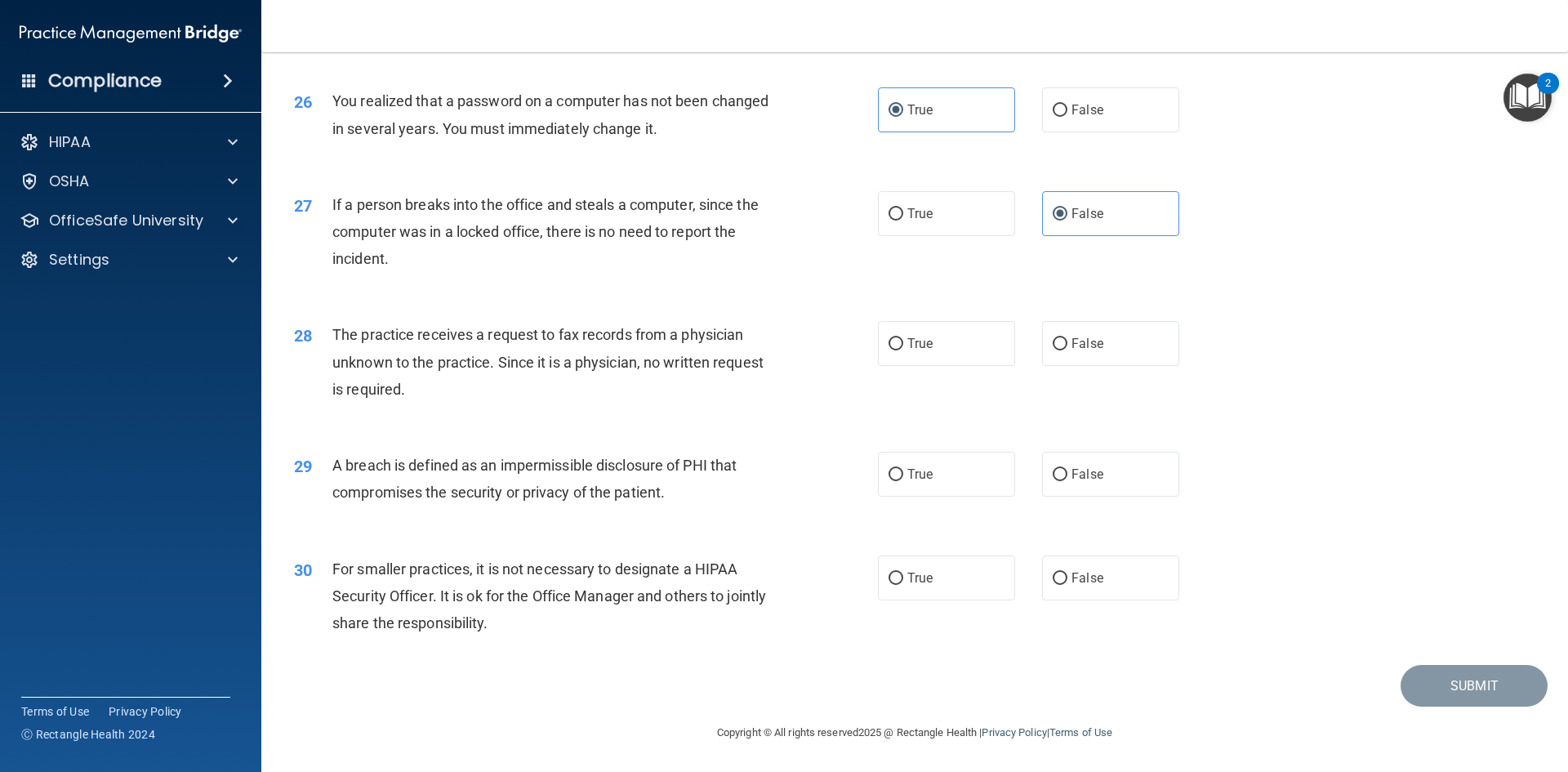
drag, startPoint x: 279, startPoint y: 293, endPoint x: 786, endPoint y: 669, distance: 631.2
drag, startPoint x: 902, startPoint y: 589, endPoint x: 910, endPoint y: 597, distance: 11.3
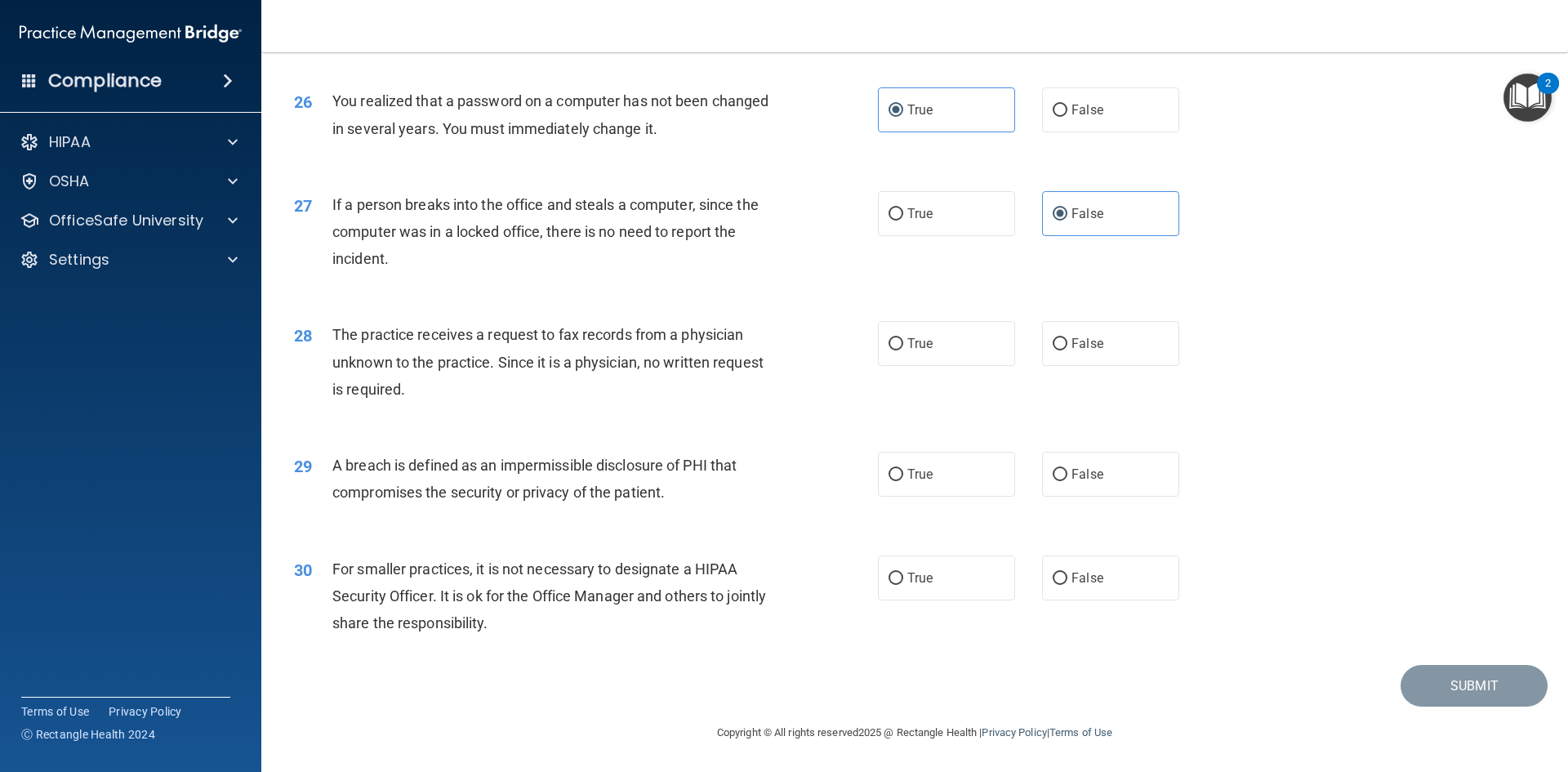
scroll to position [8, 0]
drag, startPoint x: 906, startPoint y: 591, endPoint x: 1139, endPoint y: 716, distance: 264.4
type textarea "28 The practice receives a request to fax records from a physician unknown to t…"
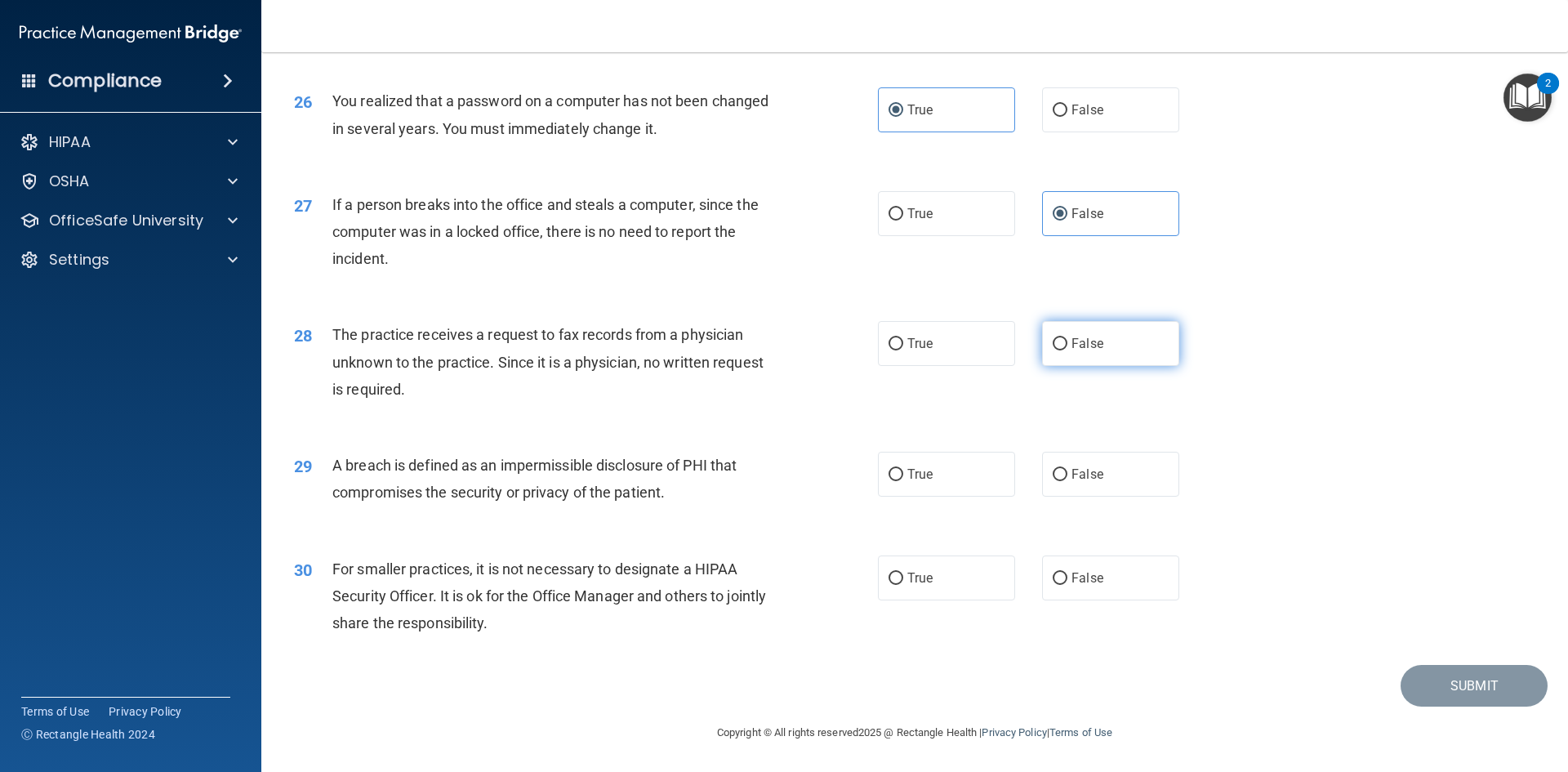
click at [1090, 339] on span "False" at bounding box center [1087, 343] width 31 height 16
click at [1067, 339] on input "False" at bounding box center [1060, 344] width 15 height 12
radio input "true"
click at [920, 483] on label "True" at bounding box center [946, 474] width 138 height 45
click at [903, 481] on input "True" at bounding box center [896, 475] width 15 height 12
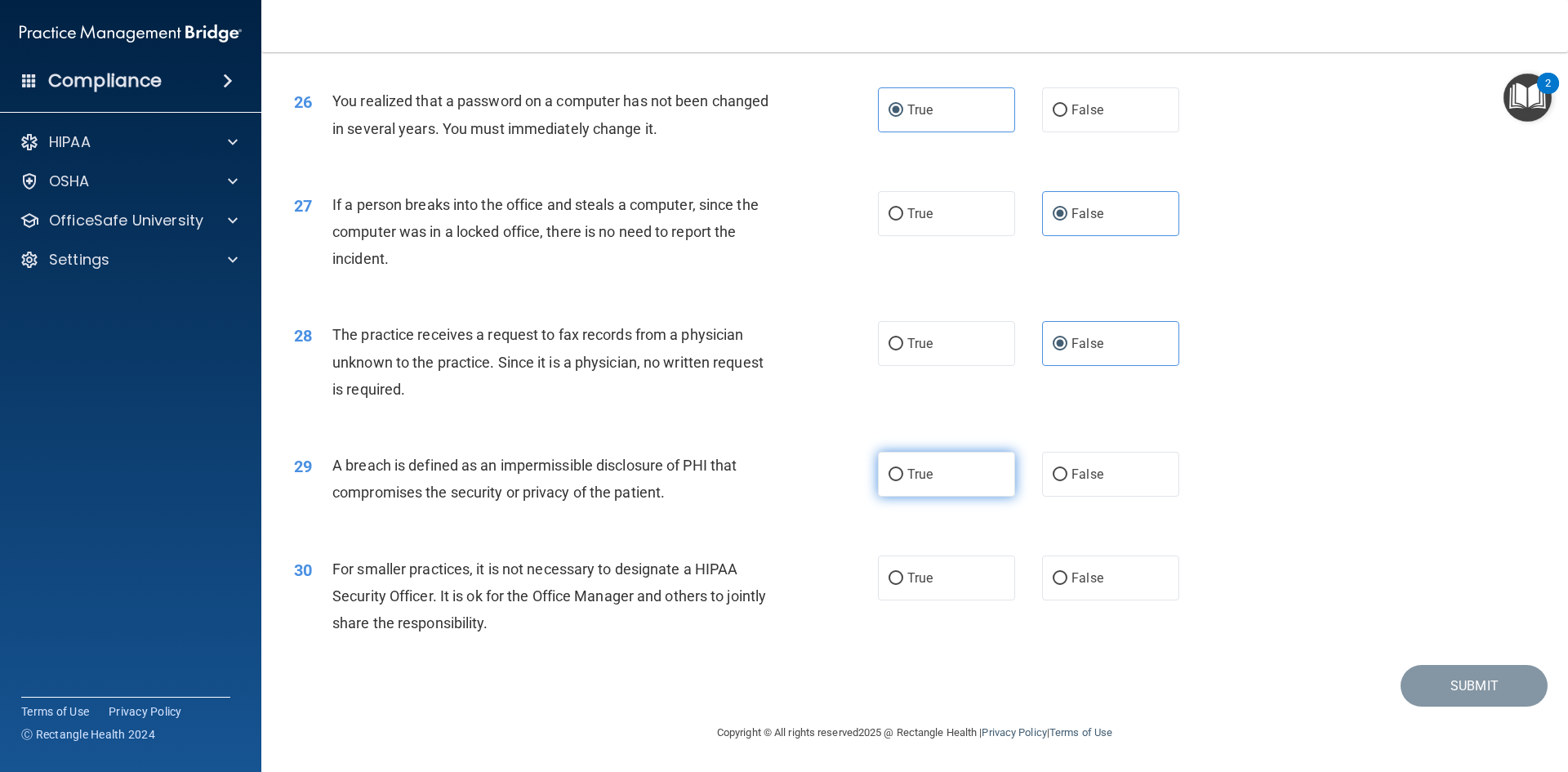
radio input "true"
click at [1082, 571] on span "False" at bounding box center [1087, 577] width 31 height 16
click at [1067, 573] on input "False" at bounding box center [1060, 578] width 15 height 12
radio input "true"
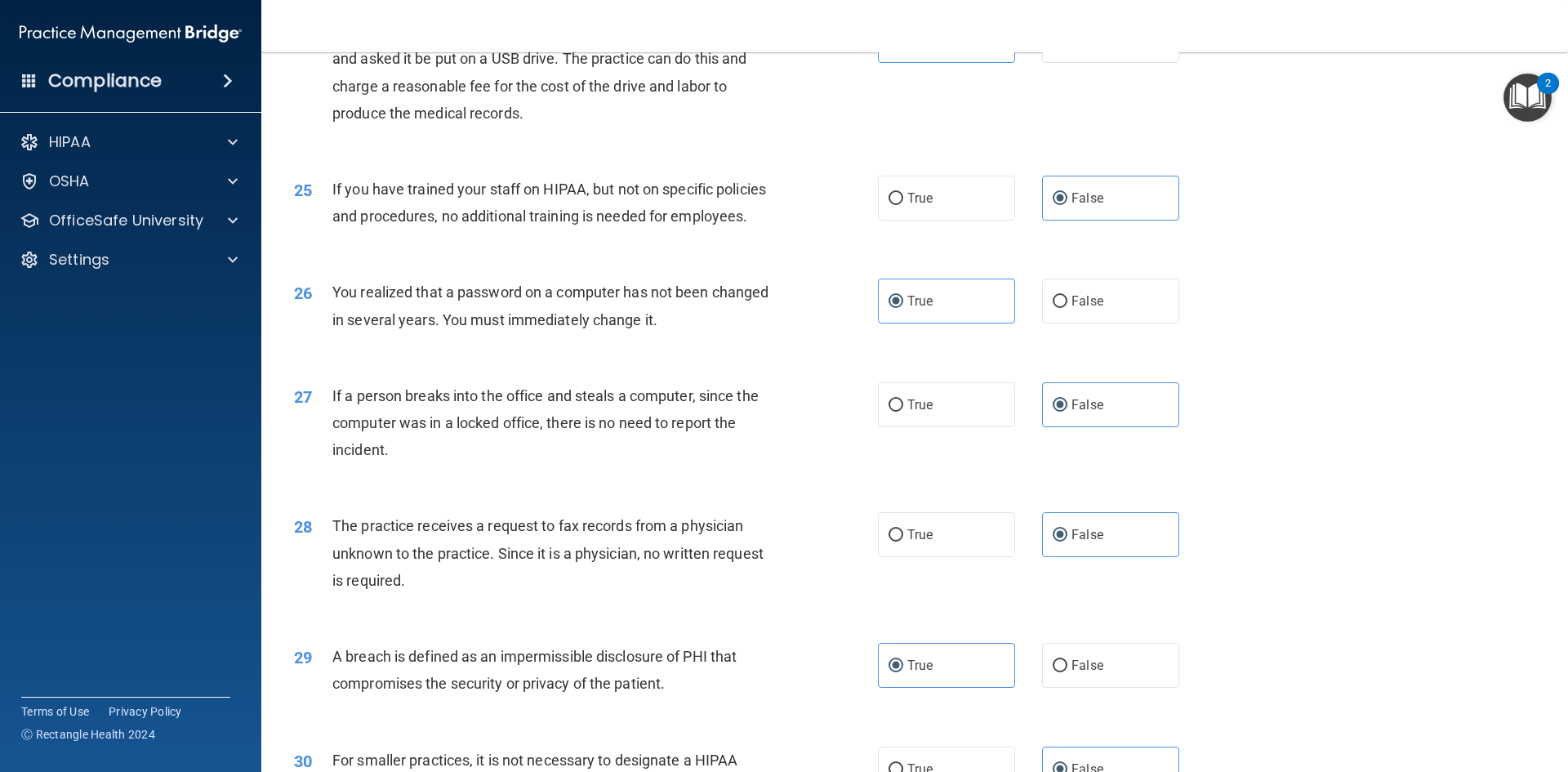
scroll to position [3093, 0]
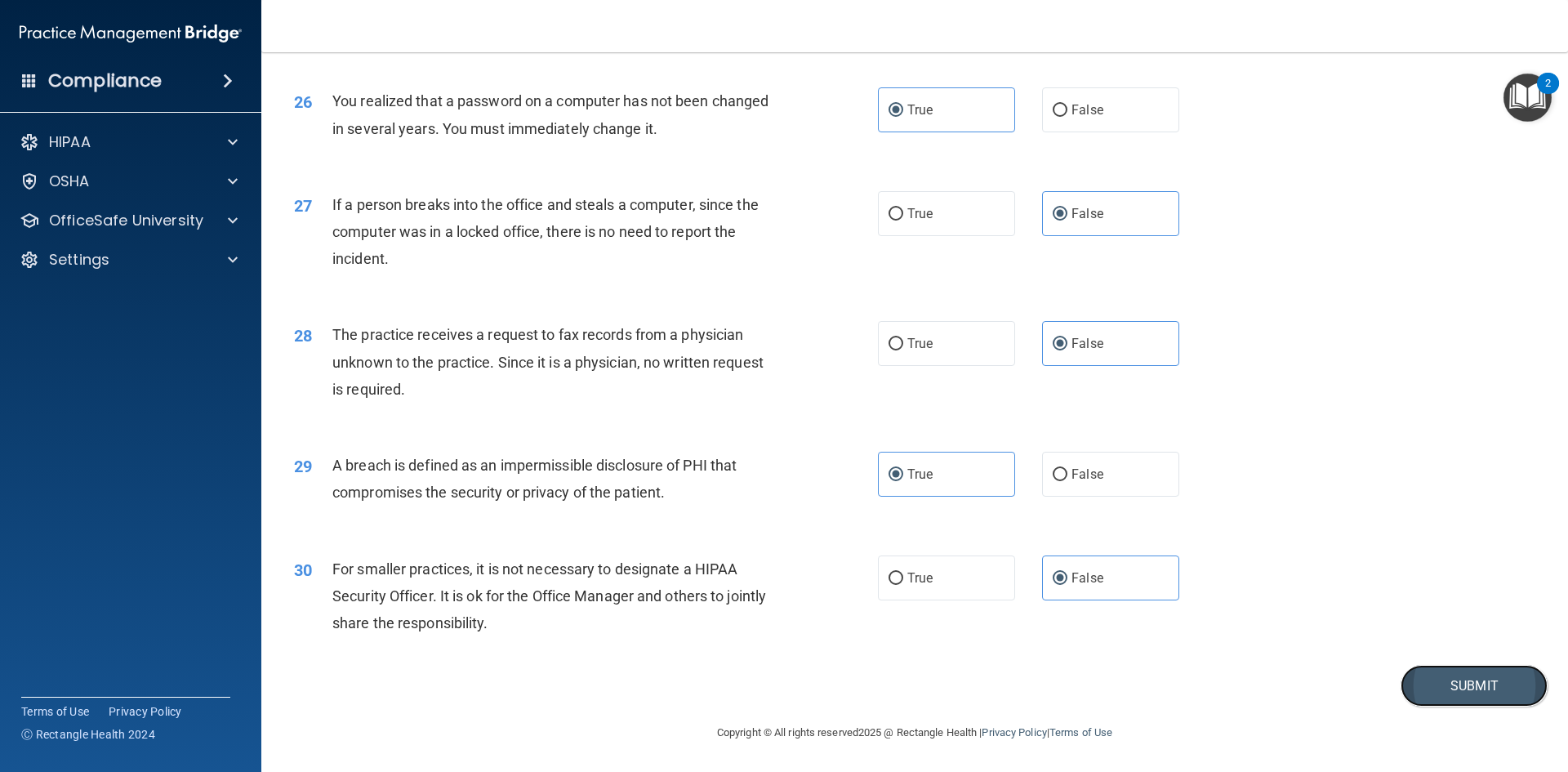
click at [1442, 690] on button "Submit" at bounding box center [1473, 685] width 147 height 42
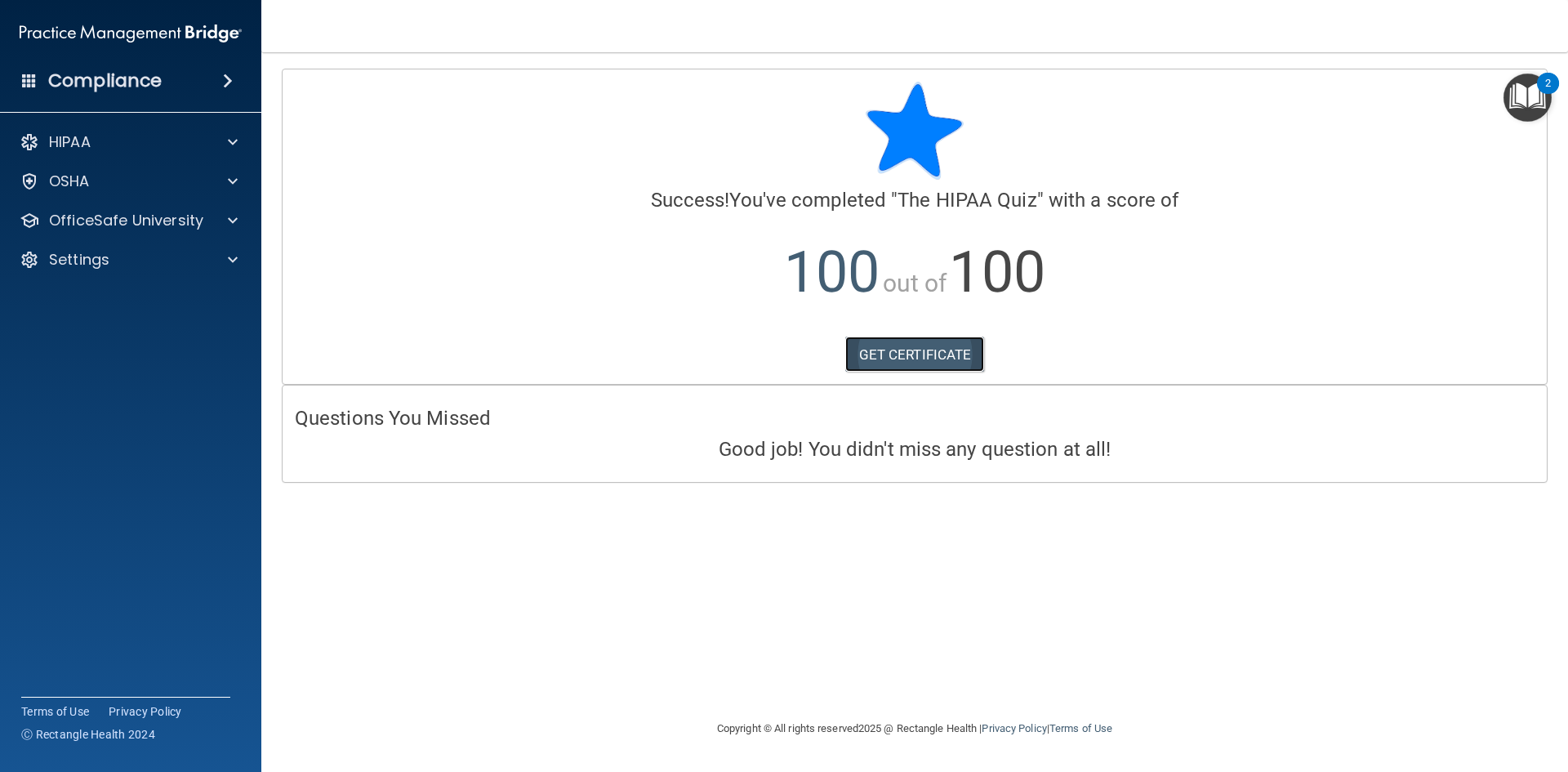
click at [899, 355] on link "GET CERTIFICATE" at bounding box center [914, 354] width 139 height 36
click at [151, 214] on p "OfficeSafe University" at bounding box center [126, 220] width 154 height 19
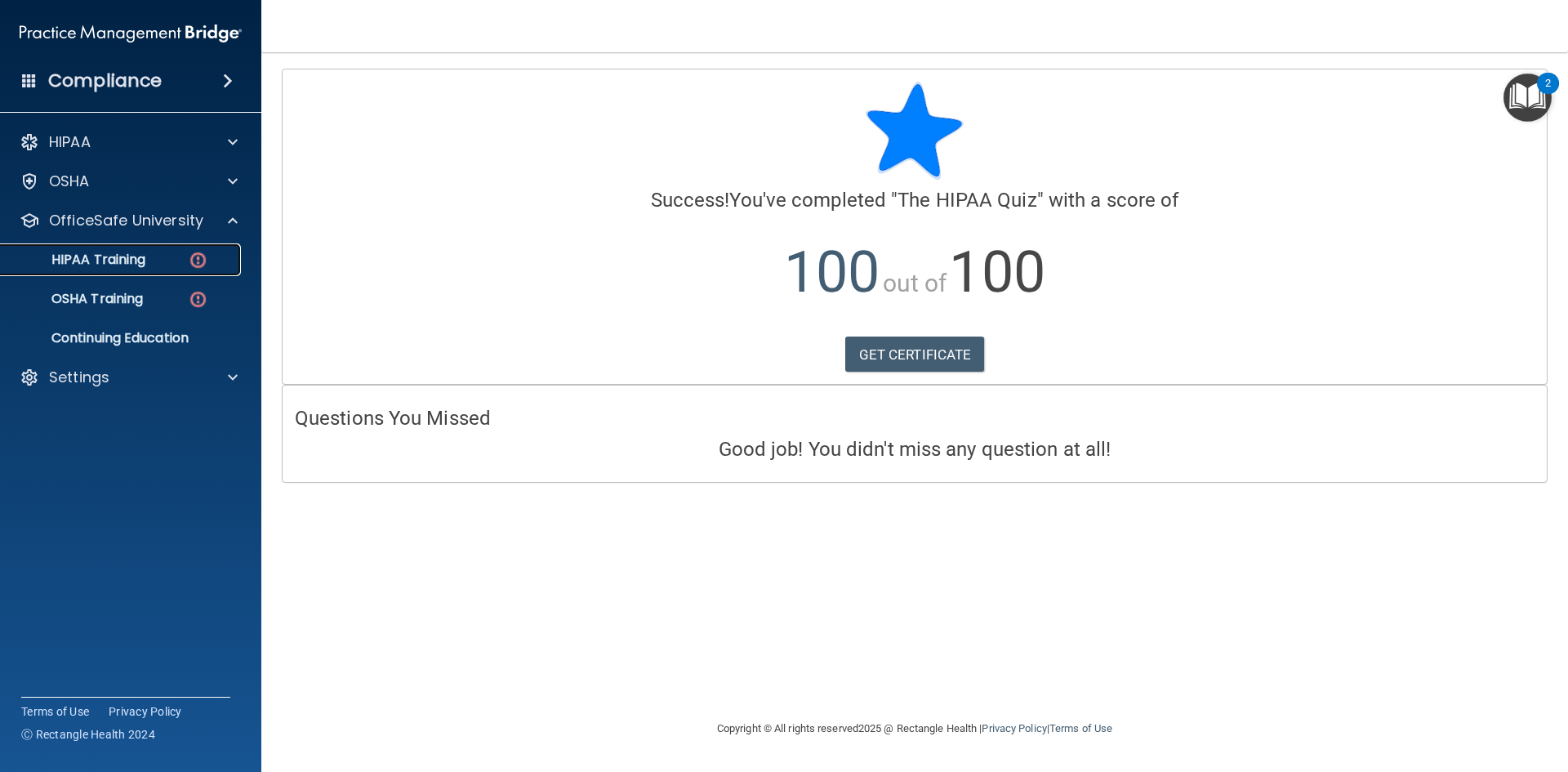
click at [132, 264] on p "HIPAA Training" at bounding box center [78, 259] width 135 height 17
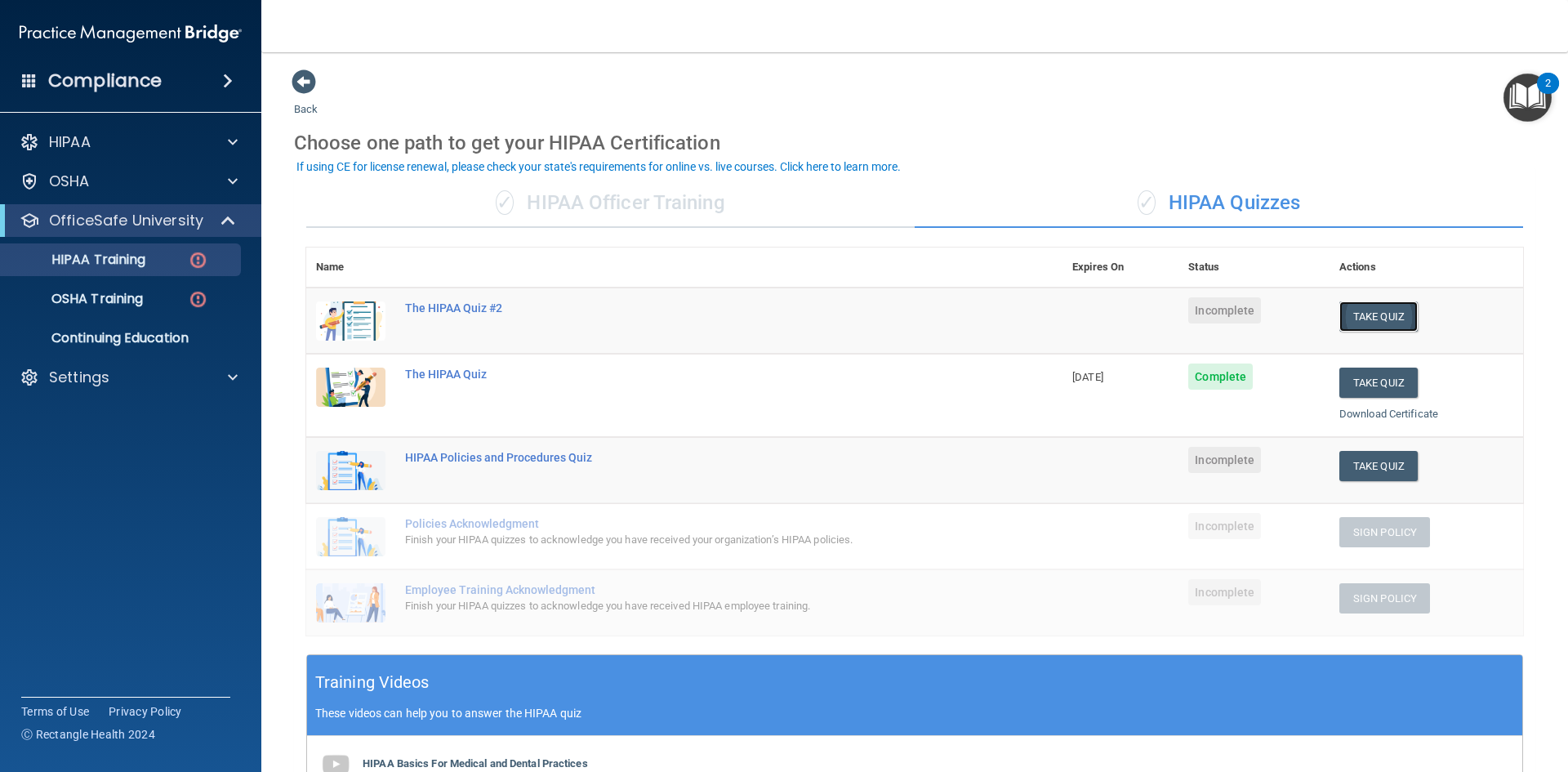
click at [1364, 309] on button "Take Quiz" at bounding box center [1378, 316] width 78 height 30
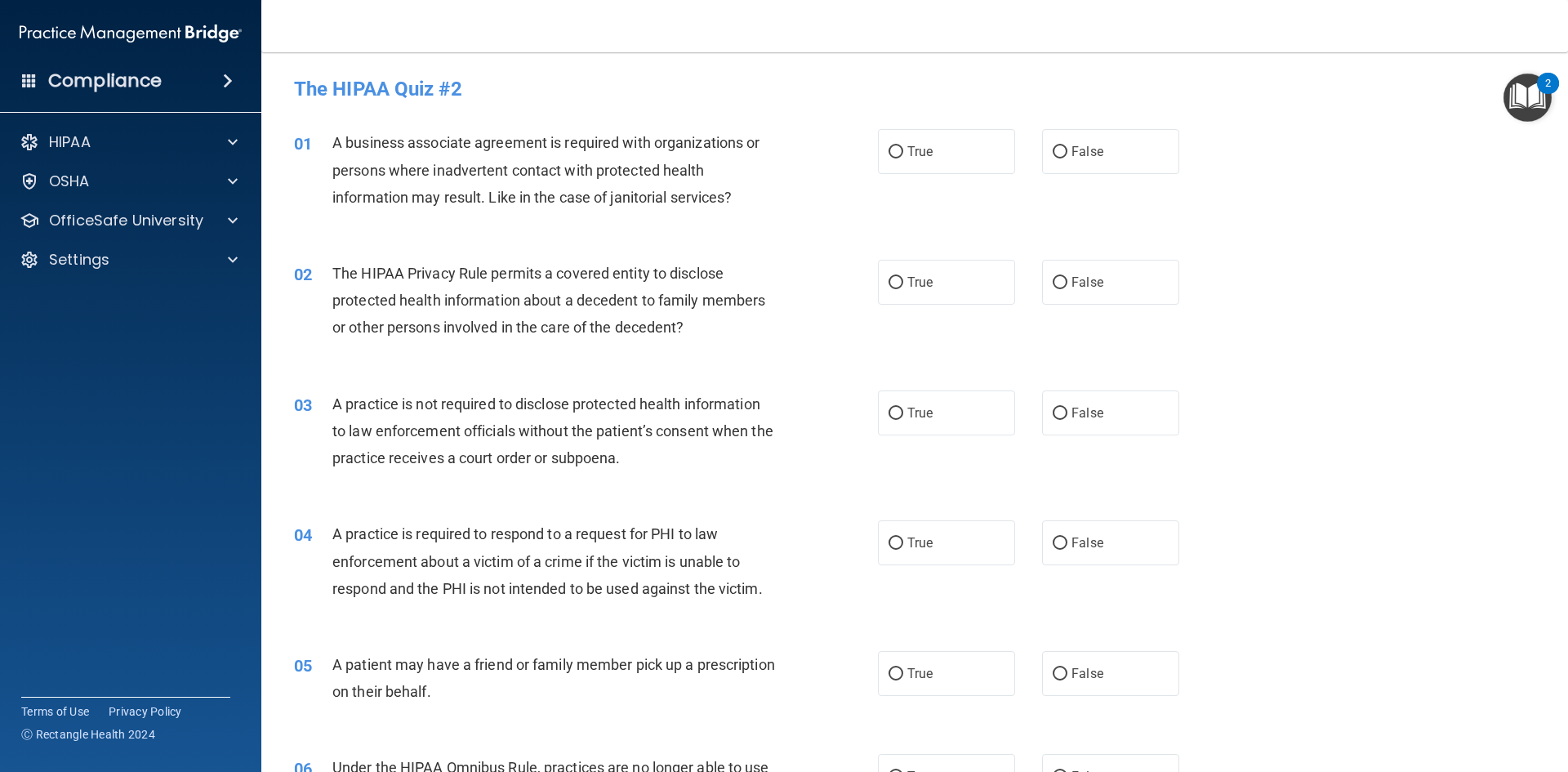
drag, startPoint x: 275, startPoint y: 63, endPoint x: 793, endPoint y: 714, distance: 831.9
drag, startPoint x: 906, startPoint y: 589, endPoint x: 1129, endPoint y: 705, distance: 251.4
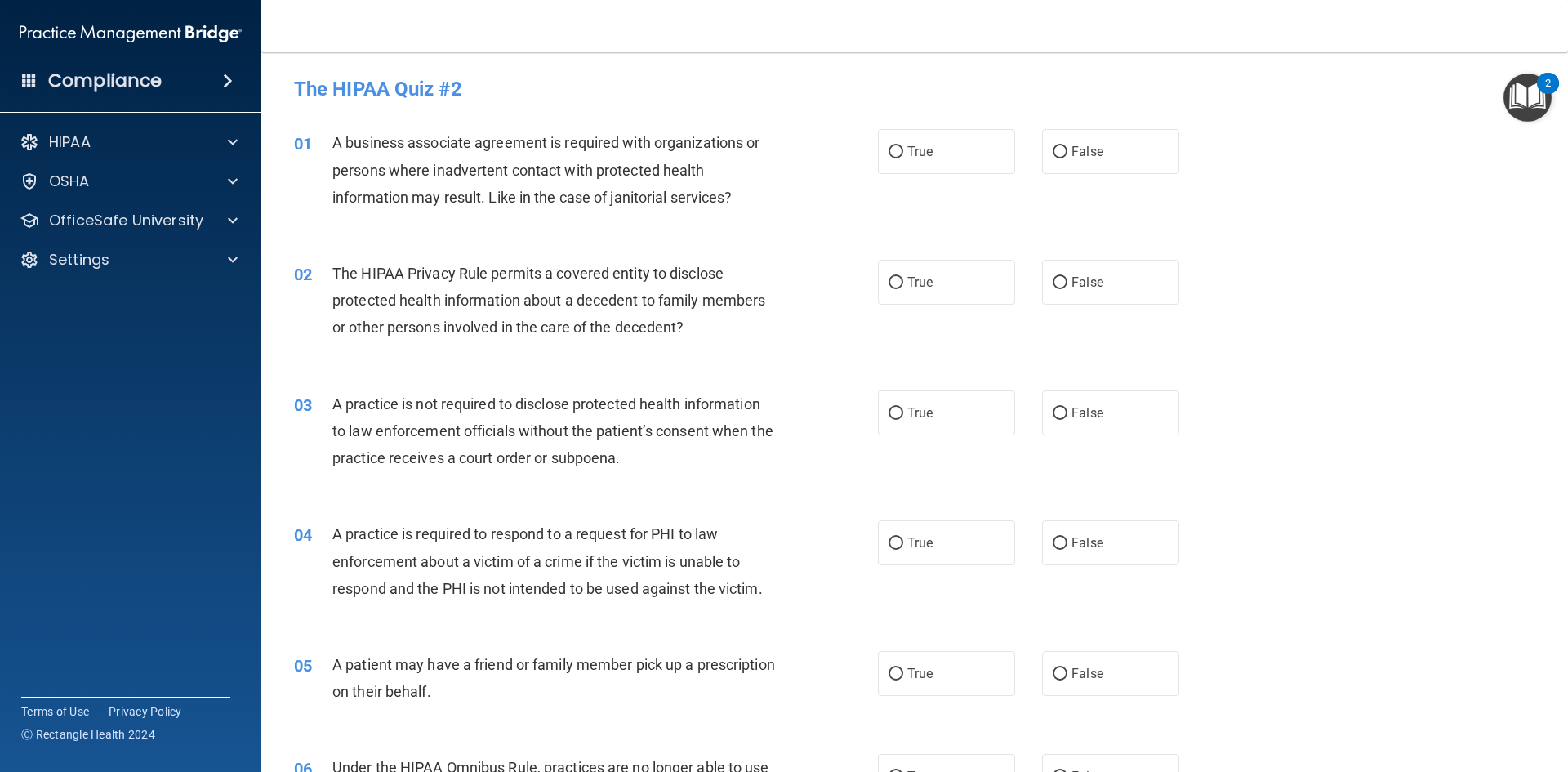
type textarea "The HIPAA Quiz #2 01 A business associate agreement is required with organizati…"
click at [916, 148] on span "True" at bounding box center [919, 151] width 25 height 16
click at [903, 148] on input "True" at bounding box center [896, 151] width 15 height 12
radio input "true"
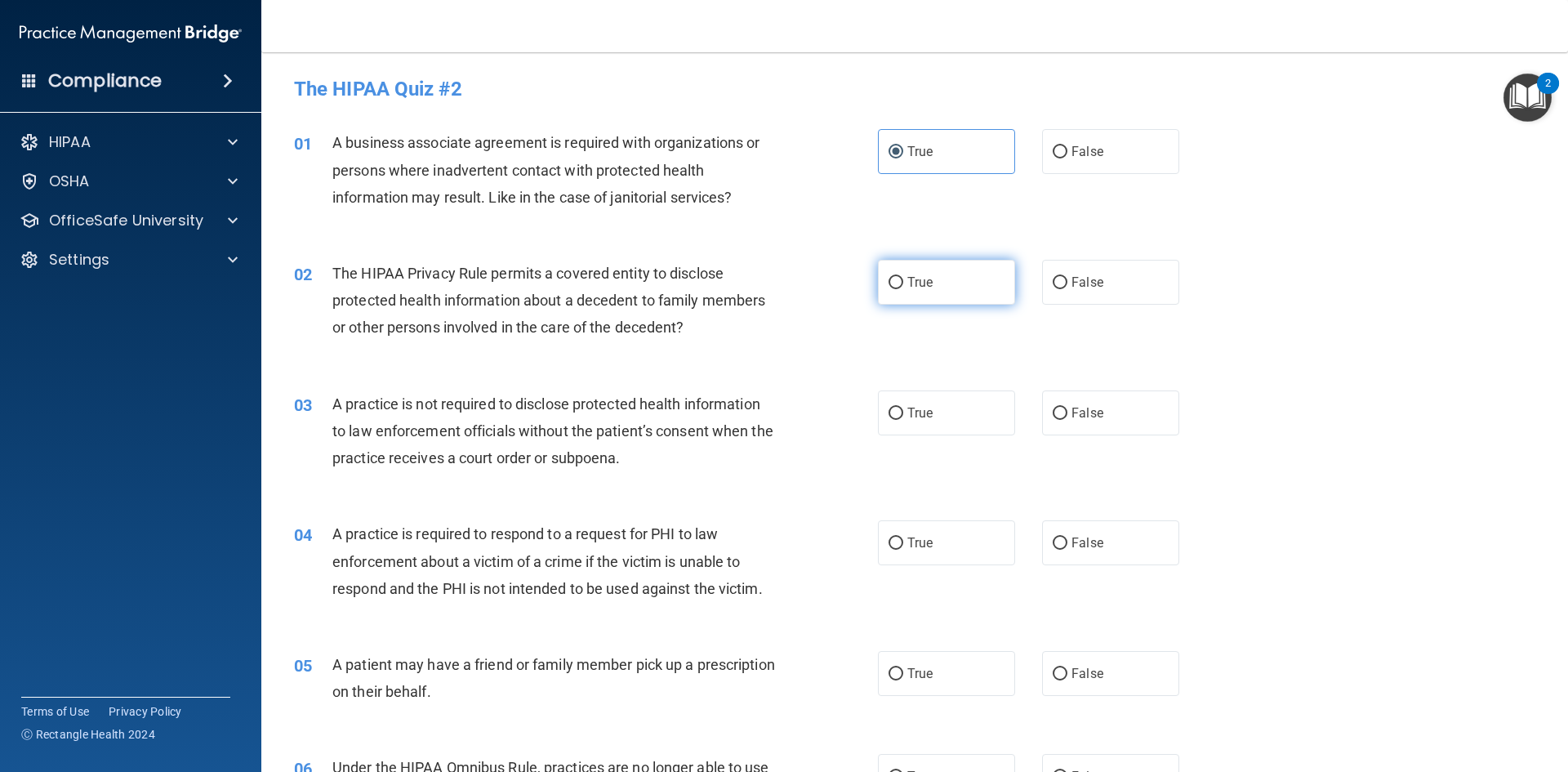
click at [916, 276] on span "True" at bounding box center [919, 282] width 25 height 16
click at [903, 277] on input "True" at bounding box center [896, 283] width 15 height 12
radio input "true"
drag, startPoint x: 1072, startPoint y: 418, endPoint x: 1051, endPoint y: 433, distance: 25.8
click at [1071, 418] on span "False" at bounding box center [1087, 413] width 31 height 16
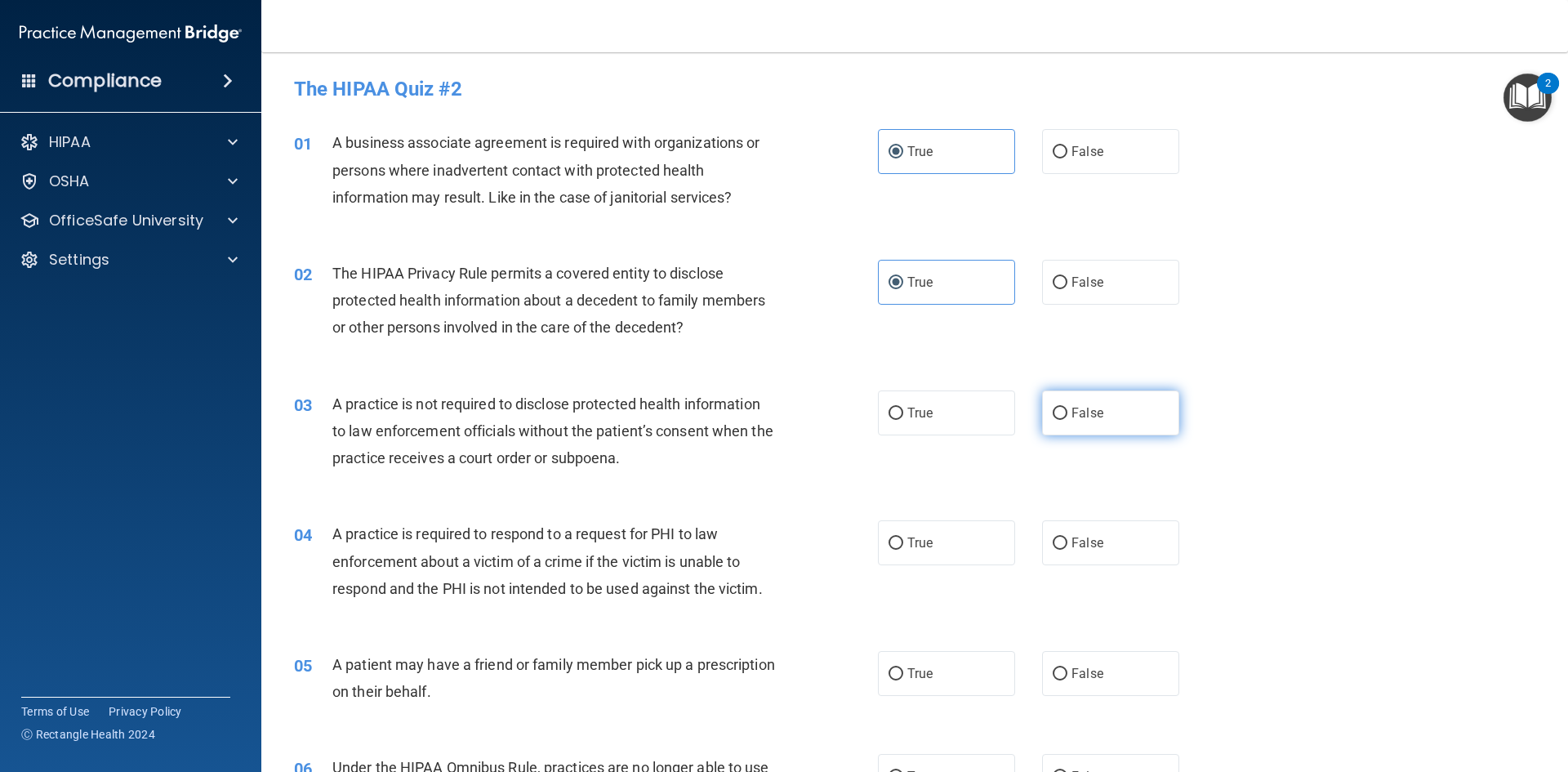
click at [1067, 418] on input "False" at bounding box center [1060, 413] width 15 height 12
radio input "true"
click at [950, 554] on label "True" at bounding box center [946, 542] width 138 height 45
click at [903, 549] on input "True" at bounding box center [896, 543] width 15 height 12
radio input "true"
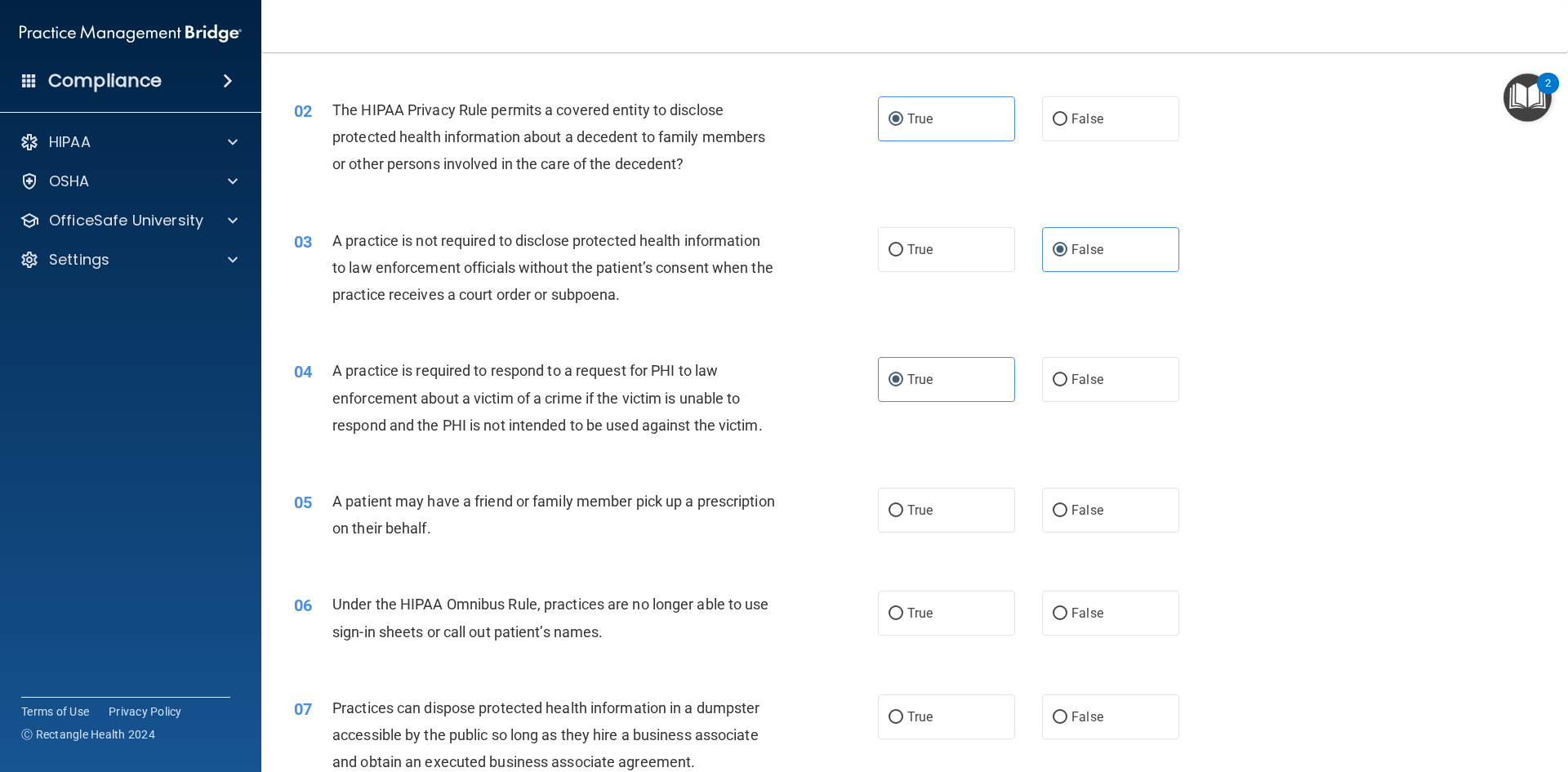
scroll to position [245, 0]
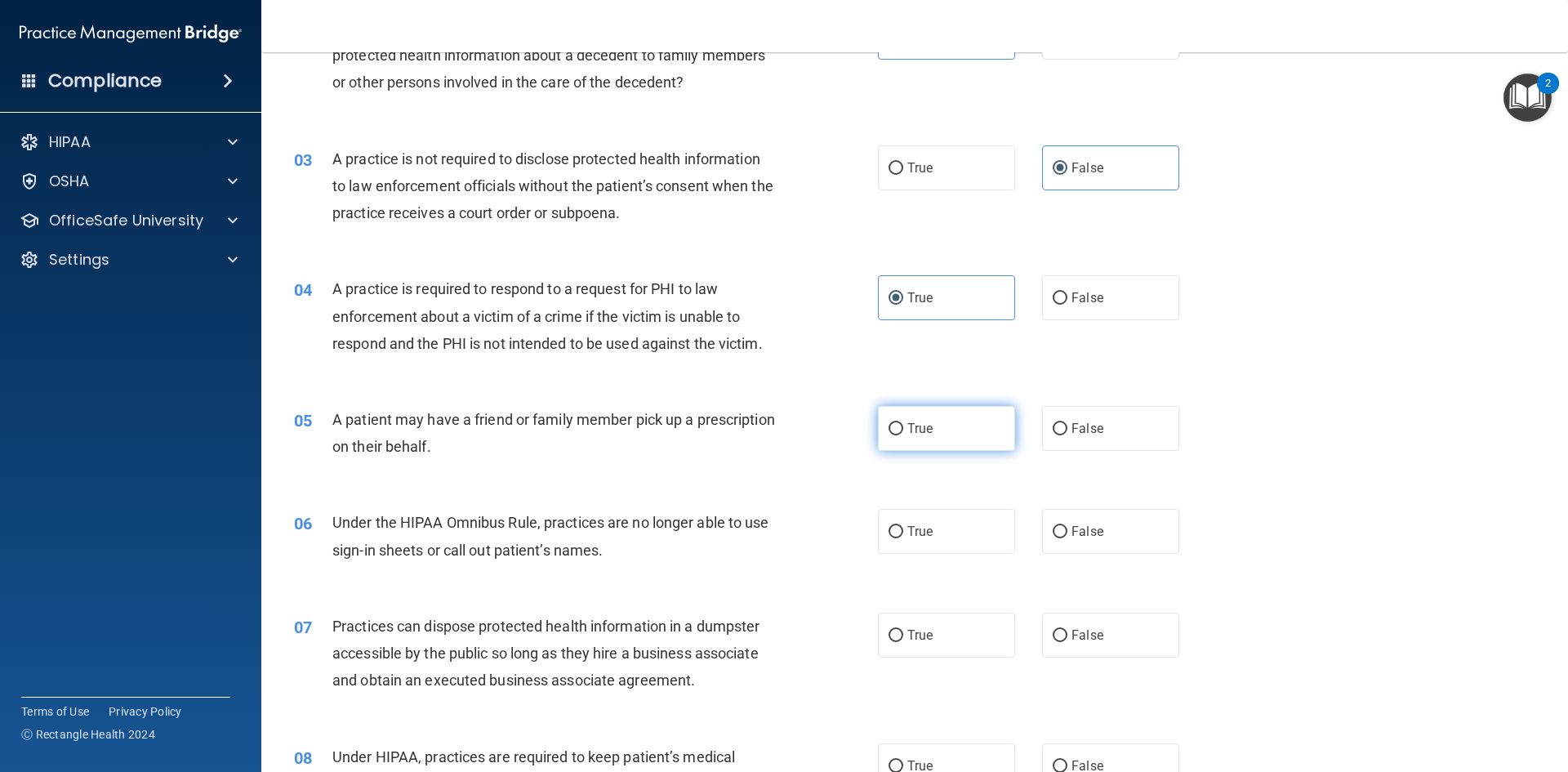
click at [905, 448] on label "True" at bounding box center [946, 428] width 138 height 45
click at [903, 435] on input "True" at bounding box center [896, 428] width 15 height 12
radio input "true"
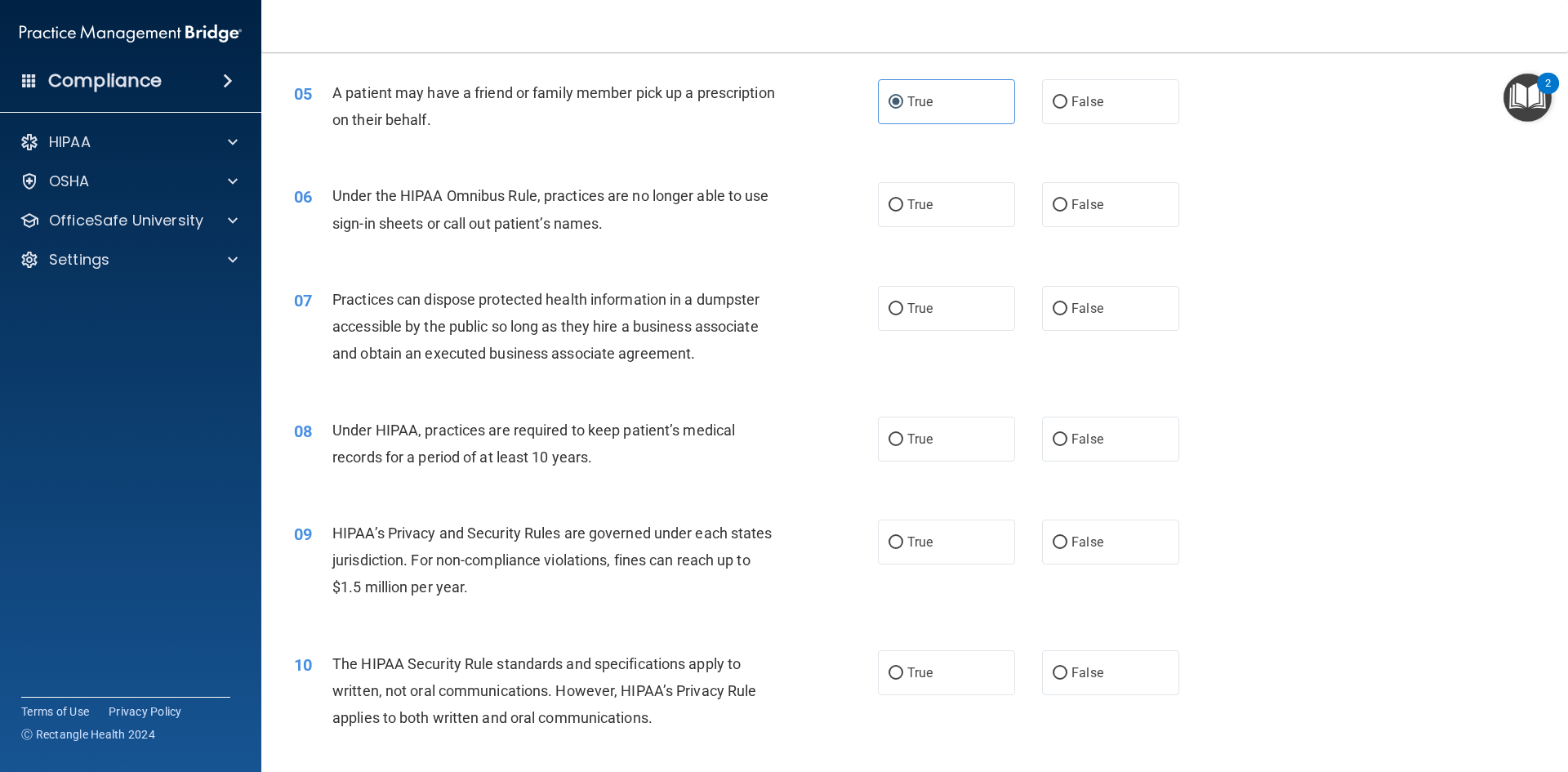
scroll to position [653, 0]
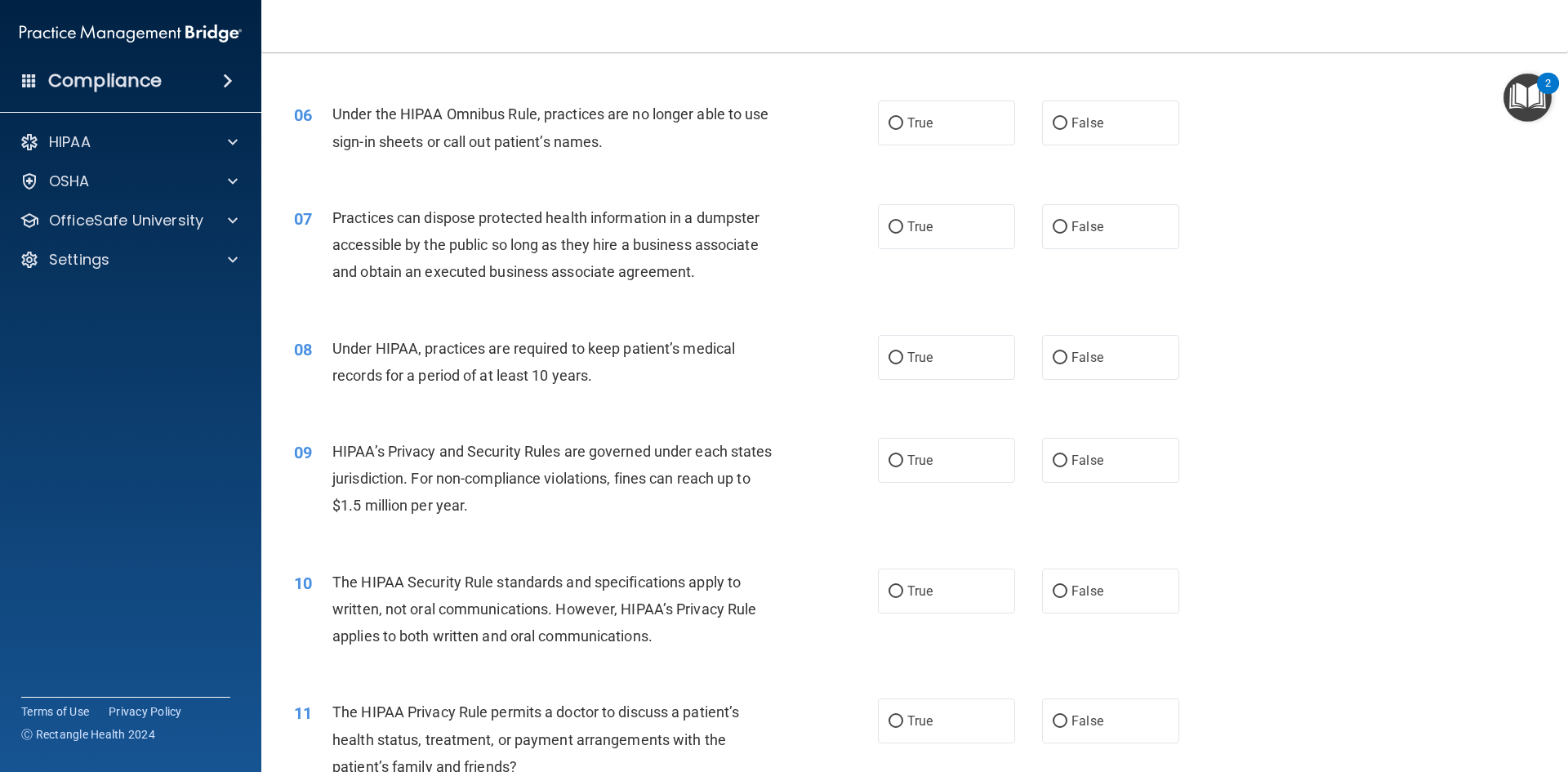
drag, startPoint x: 277, startPoint y: 75, endPoint x: 802, endPoint y: 672, distance: 795.0
drag, startPoint x: 904, startPoint y: 586, endPoint x: 1209, endPoint y: 711, distance: 329.6
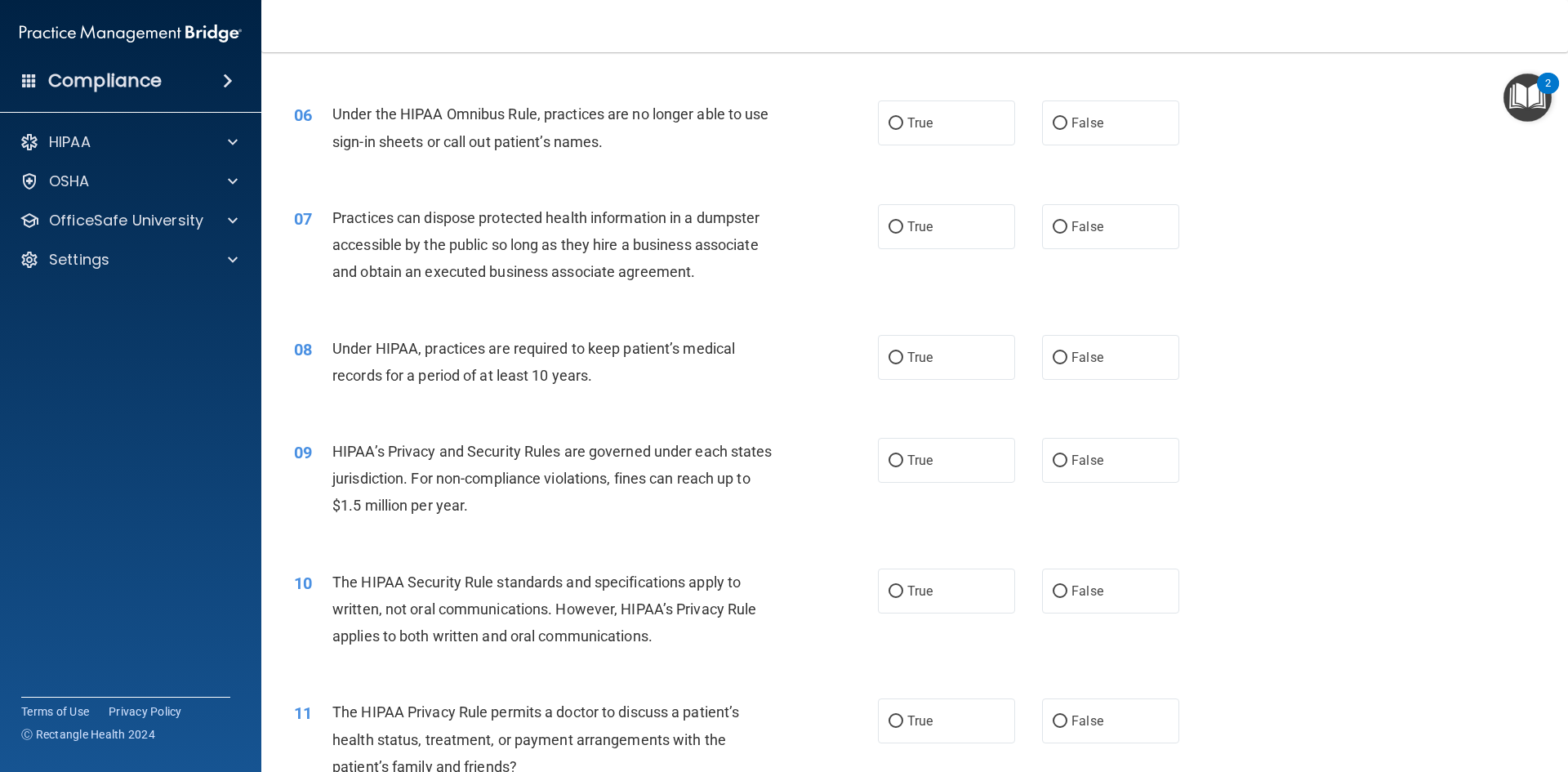
type textarea "06 Under the HIPAA Omnibus Rule, practices are no longer able to use sign-in sh…"
click at [1086, 125] on span "False" at bounding box center [1087, 123] width 31 height 16
click at [1067, 125] on input "False" at bounding box center [1060, 123] width 15 height 12
radio input "true"
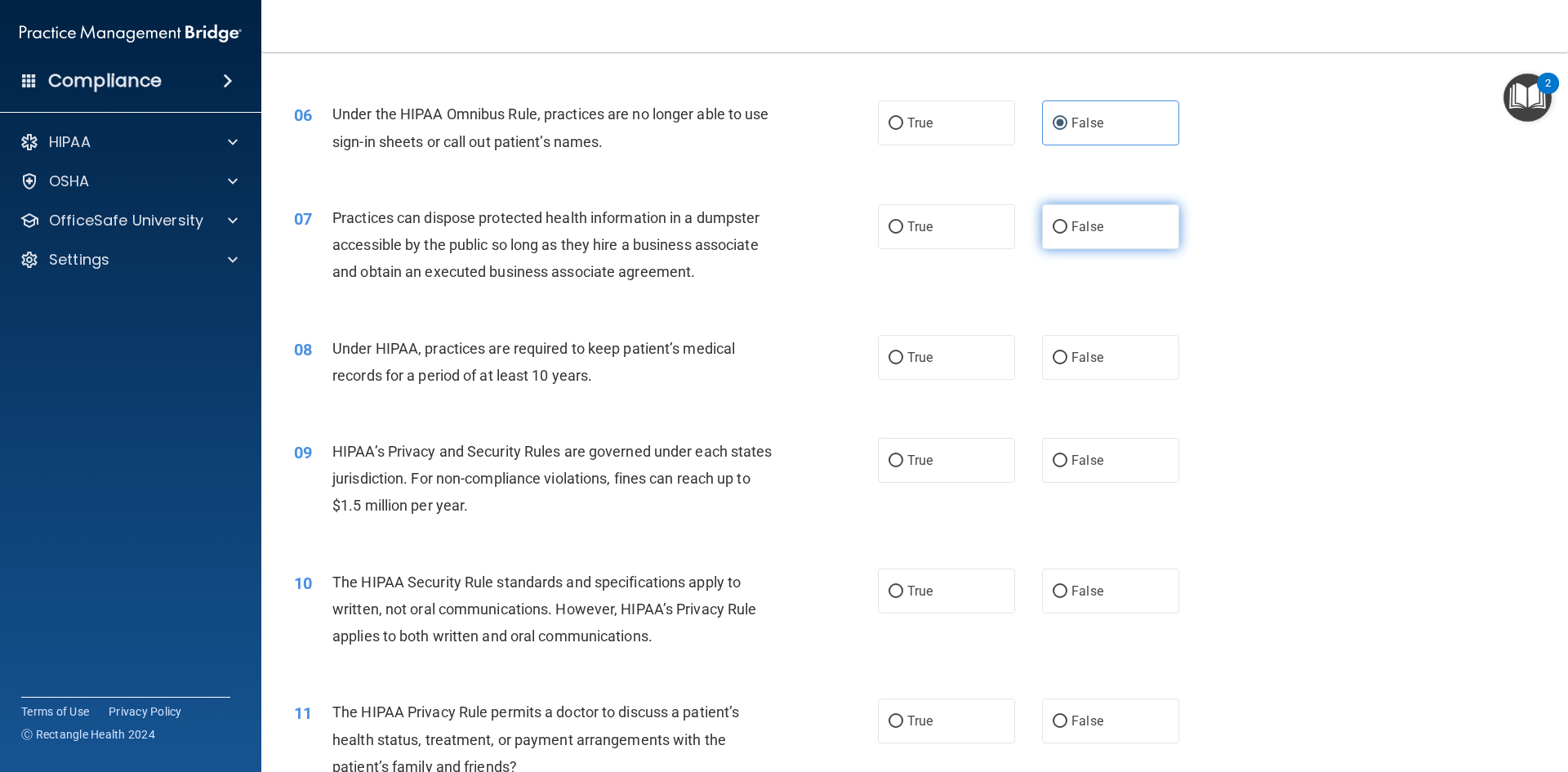
click at [1083, 218] on label "False" at bounding box center [1110, 226] width 138 height 45
click at [1067, 222] on input "False" at bounding box center [1060, 227] width 15 height 12
radio input "true"
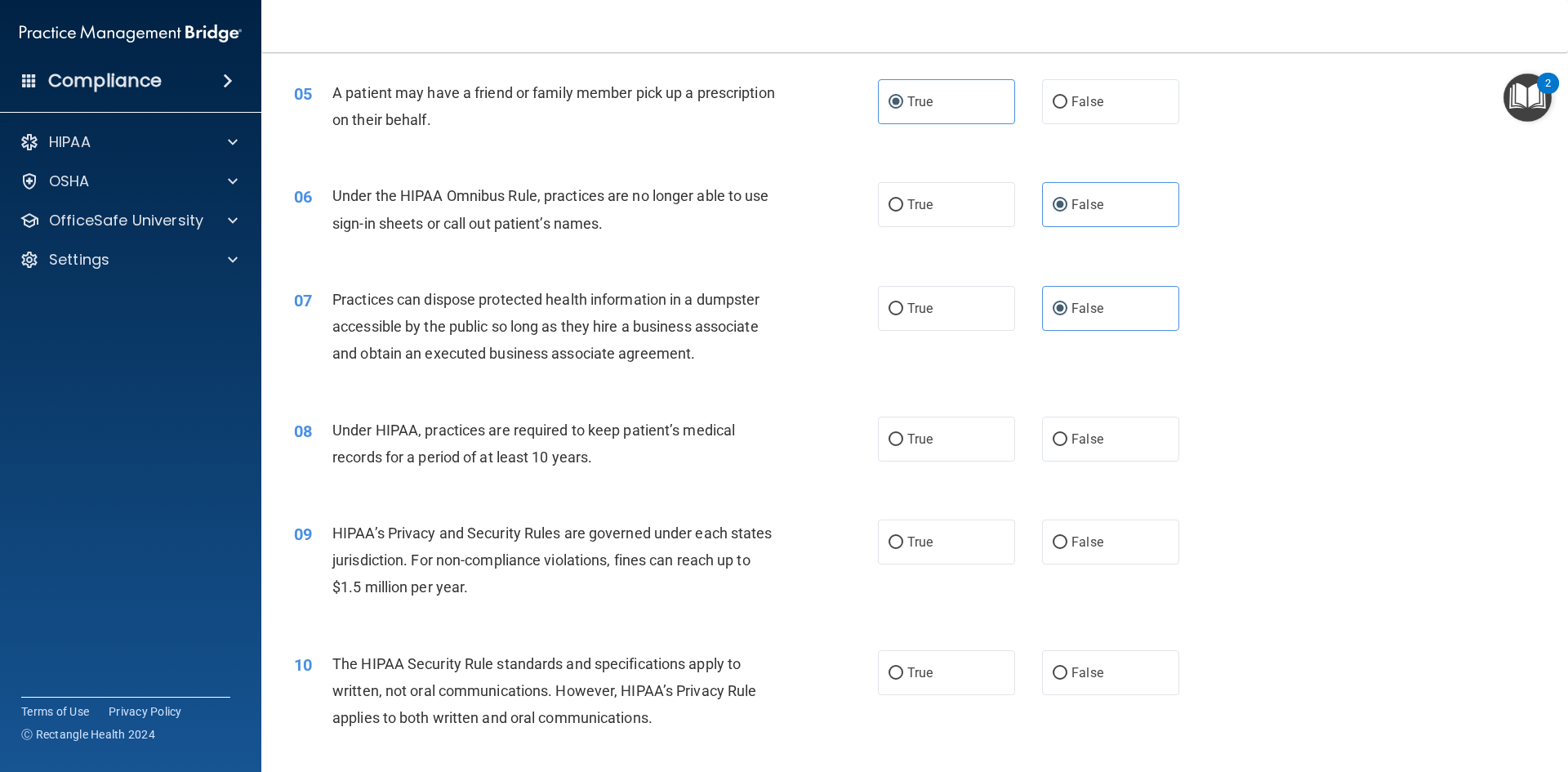
scroll to position [653, 0]
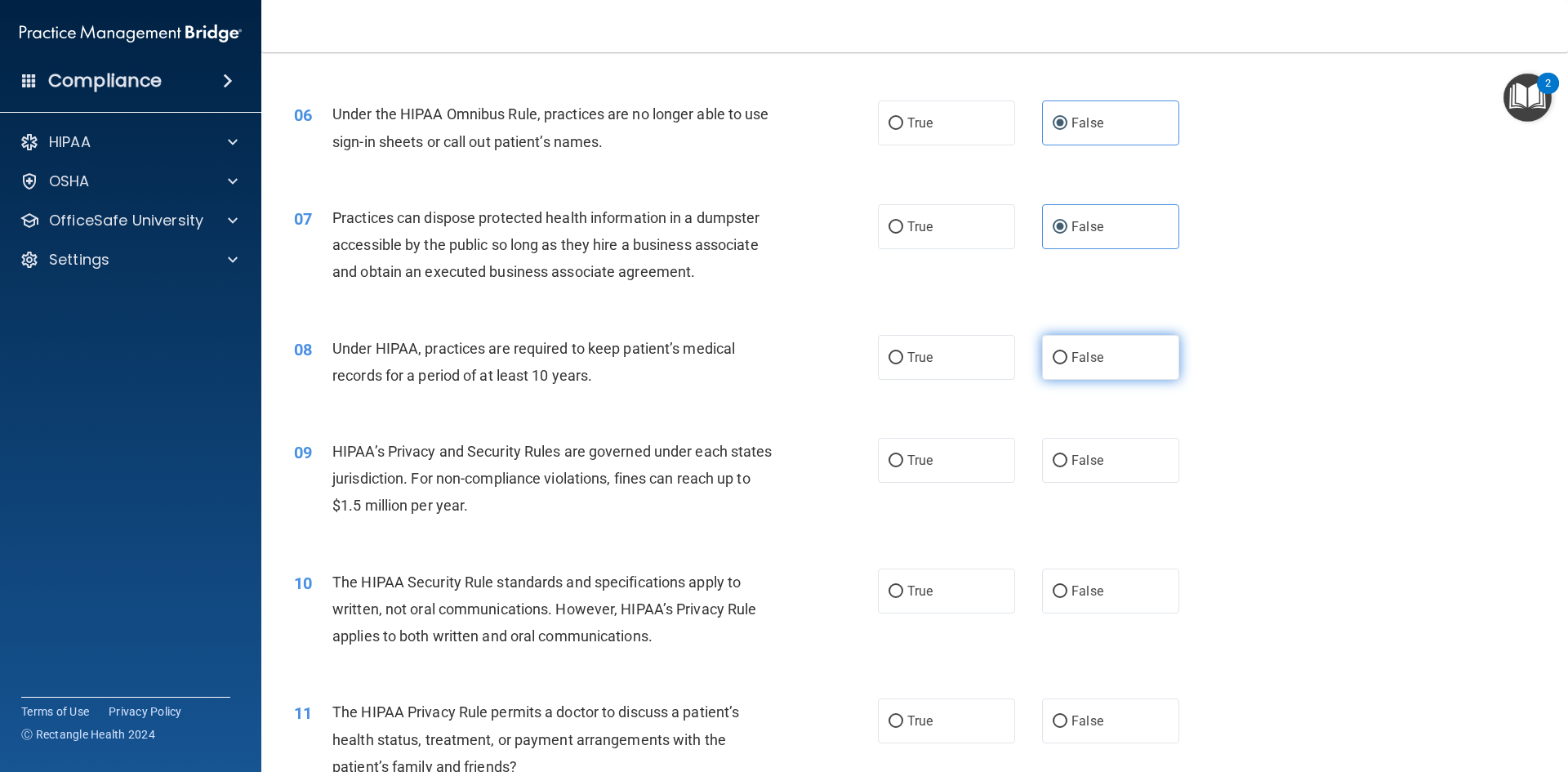
click at [1108, 363] on label "False" at bounding box center [1110, 357] width 138 height 45
click at [1067, 363] on input "False" at bounding box center [1060, 357] width 15 height 12
radio input "true"
click at [930, 459] on label "True" at bounding box center [946, 460] width 138 height 45
click at [903, 459] on input "True" at bounding box center [896, 460] width 15 height 12
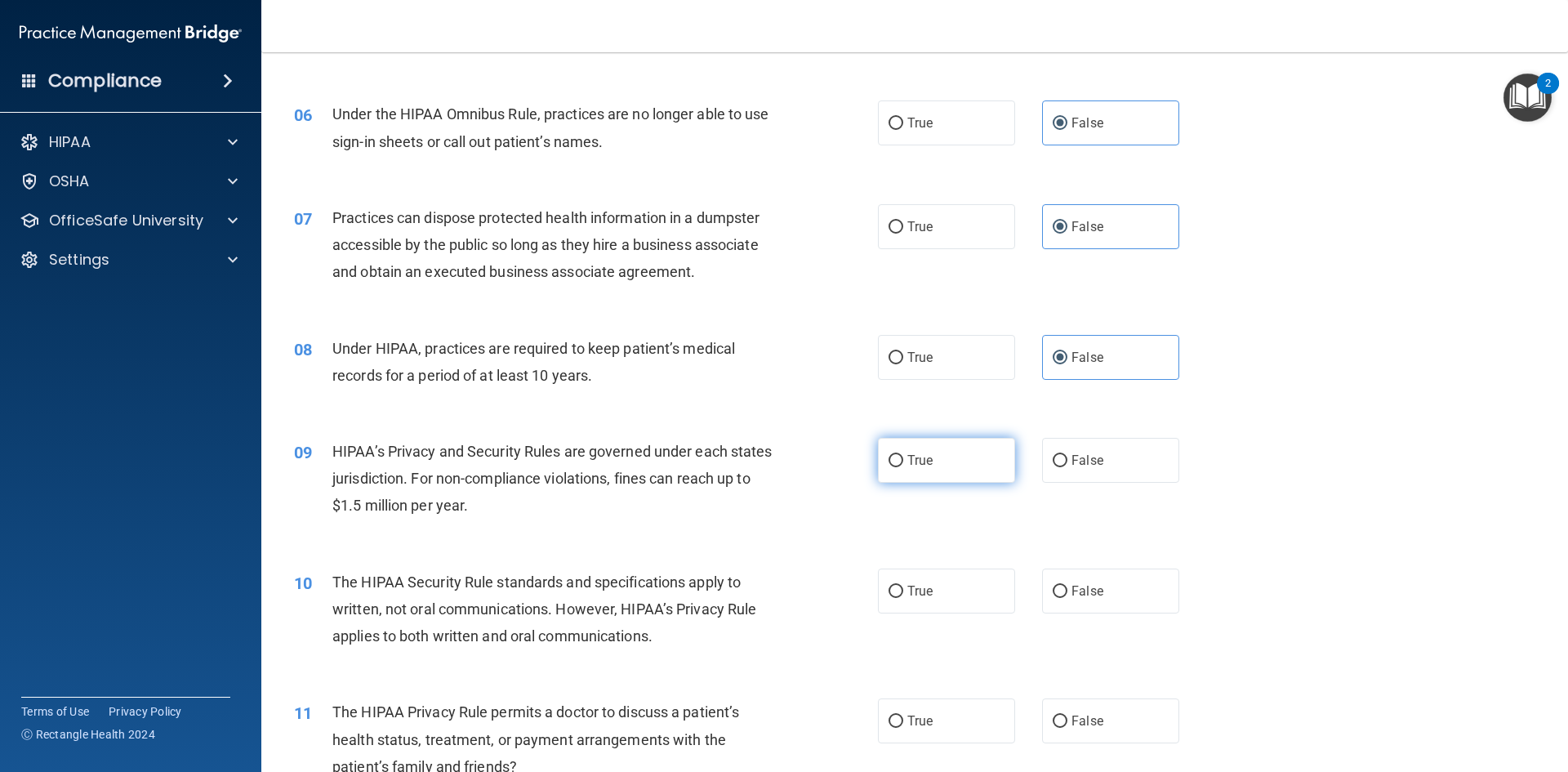
radio input "true"
click at [923, 592] on span "True" at bounding box center [919, 590] width 25 height 16
click at [903, 592] on input "True" at bounding box center [896, 591] width 15 height 12
radio input "true"
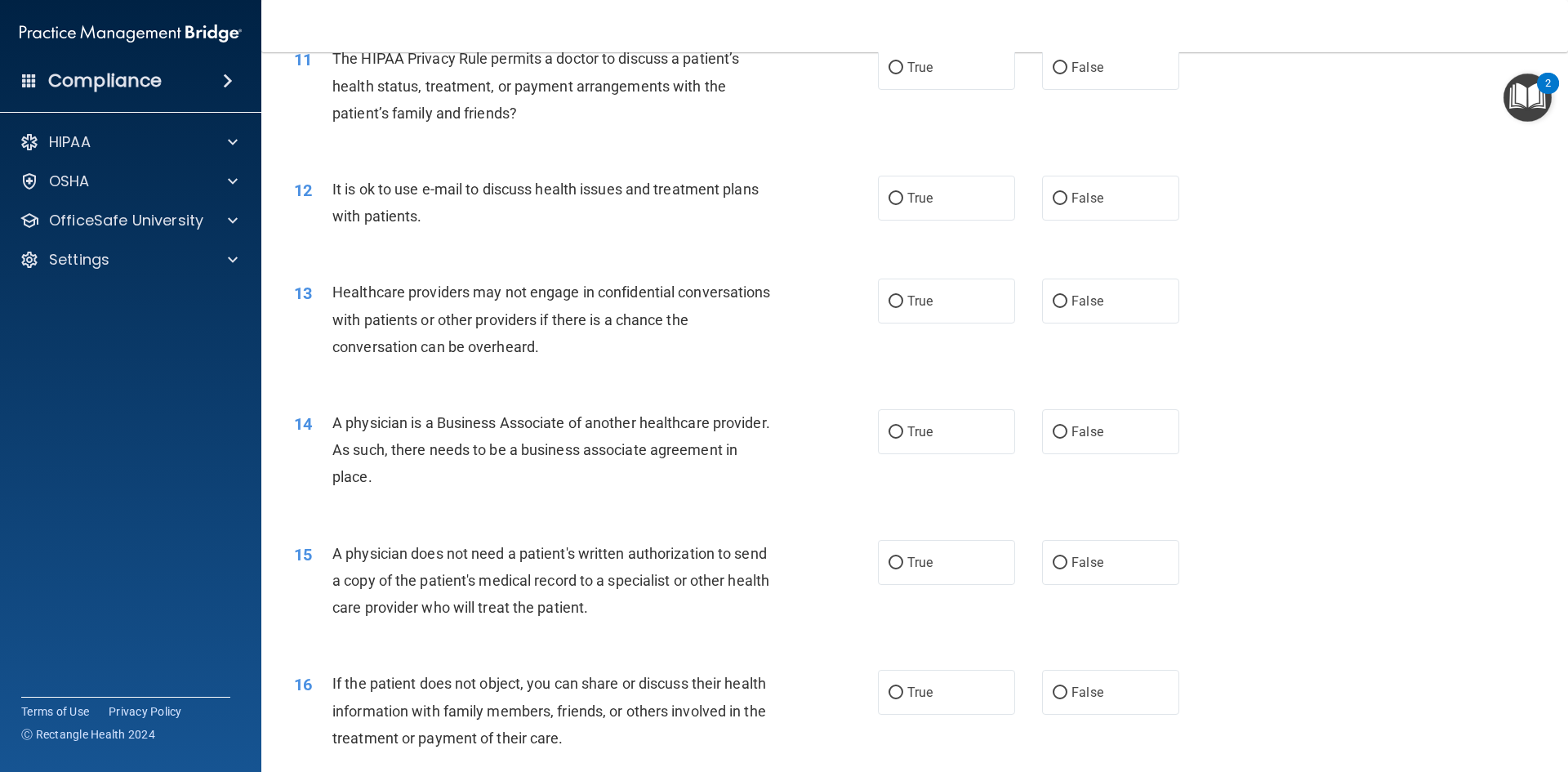
scroll to position [1224, 0]
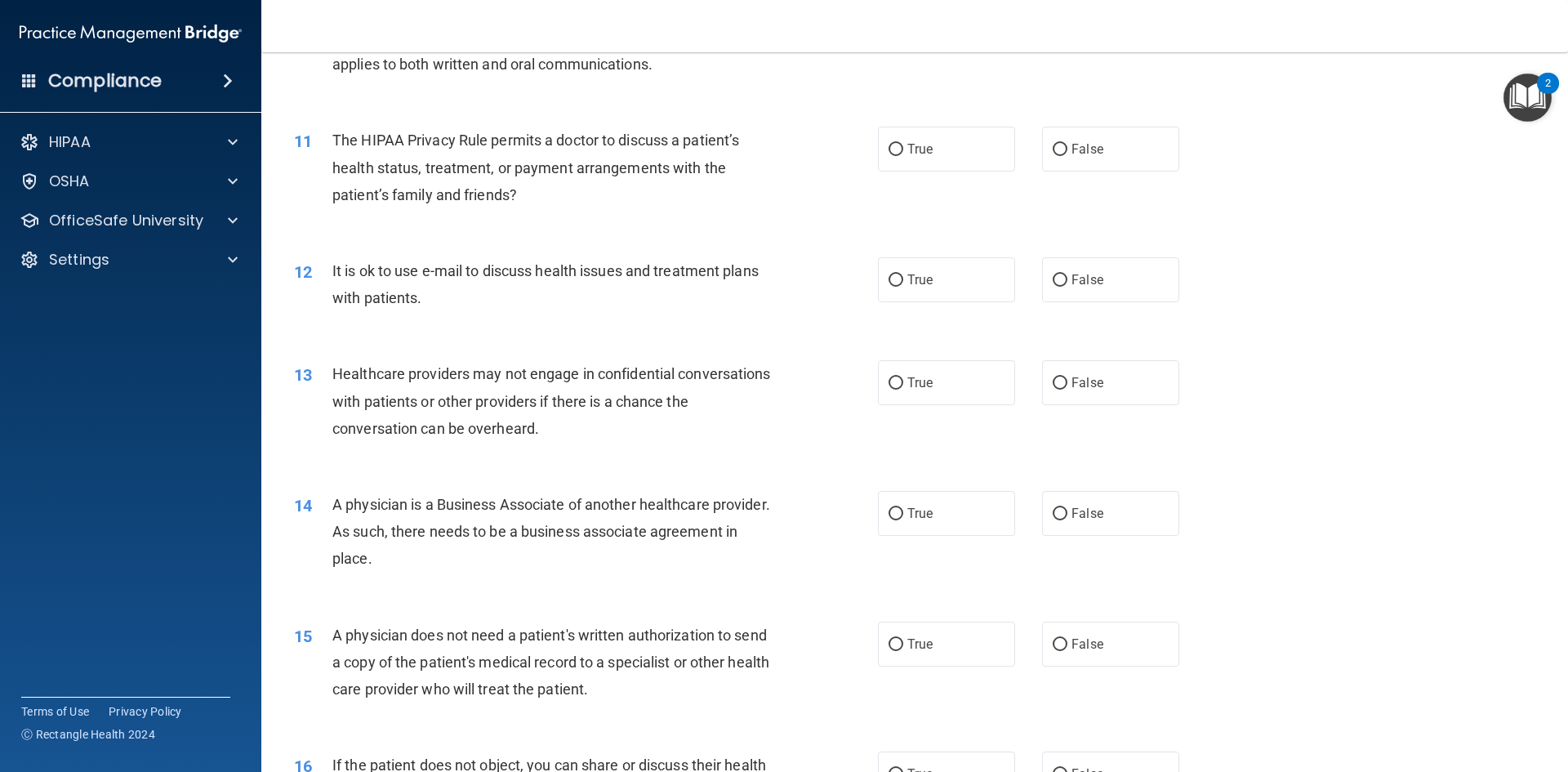
drag, startPoint x: 272, startPoint y: 107, endPoint x: 807, endPoint y: 716, distance: 810.6
drag, startPoint x: 906, startPoint y: 586, endPoint x: 1192, endPoint y: 706, distance: 310.2
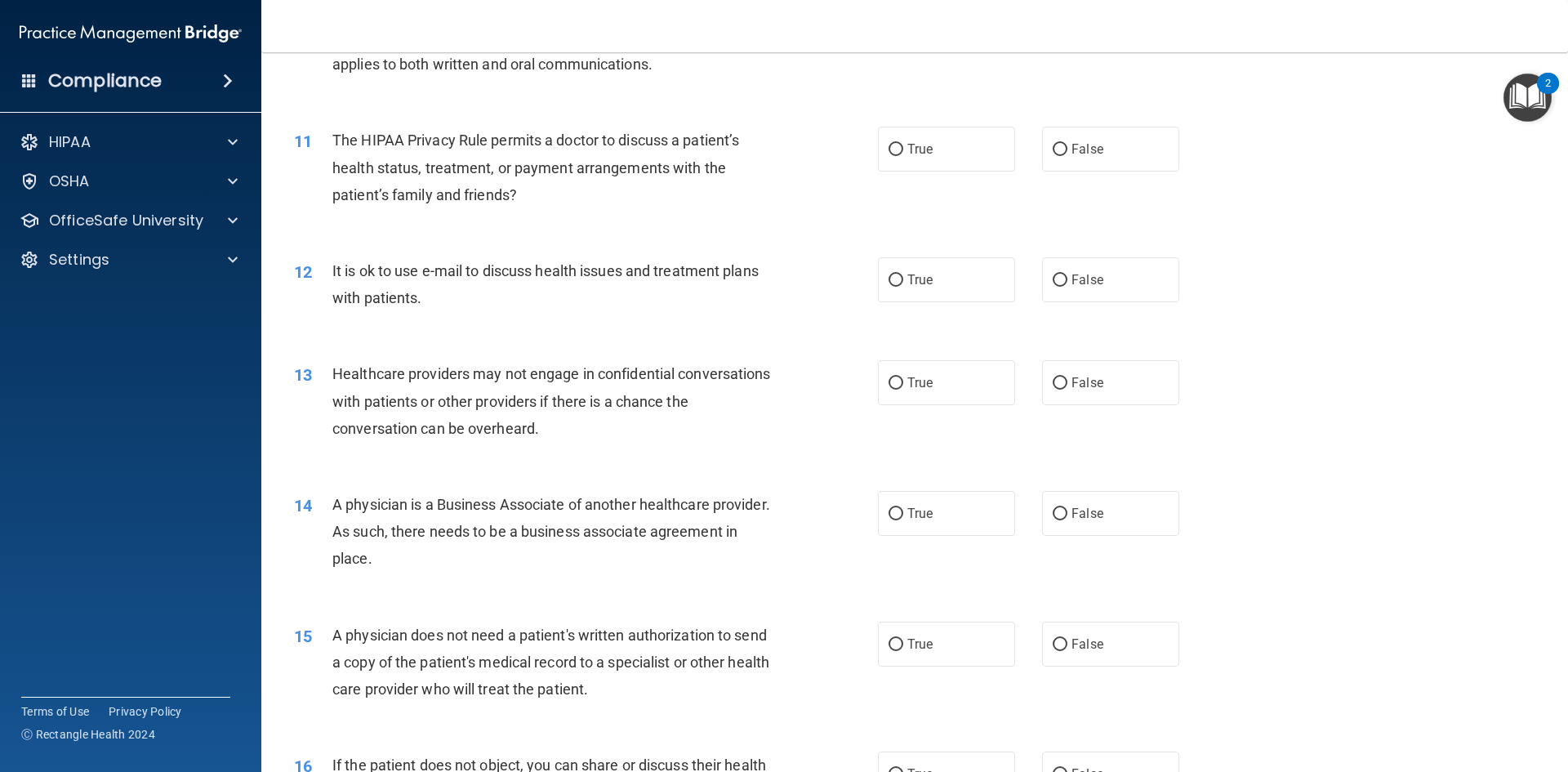
type textarea "11 The HIPAA Privacy Rule permits a doctor to discuss a patient's health status…"
click at [917, 151] on span "True" at bounding box center [919, 149] width 25 height 16
click at [903, 151] on input "True" at bounding box center [896, 150] width 15 height 12
radio input "true"
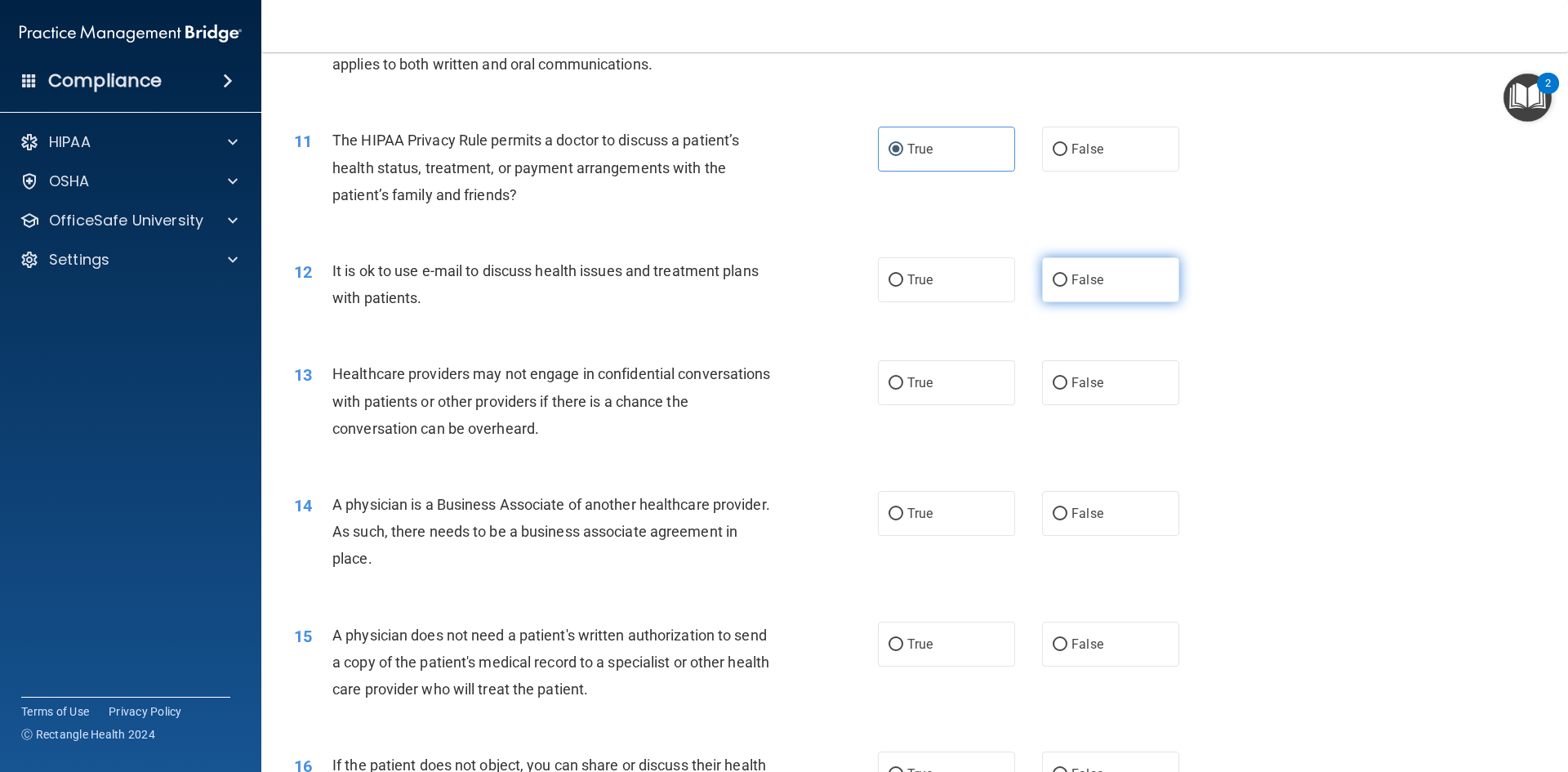
click at [1100, 285] on label "False" at bounding box center [1110, 280] width 138 height 45
click at [1067, 285] on input "False" at bounding box center [1060, 280] width 15 height 12
radio input "true"
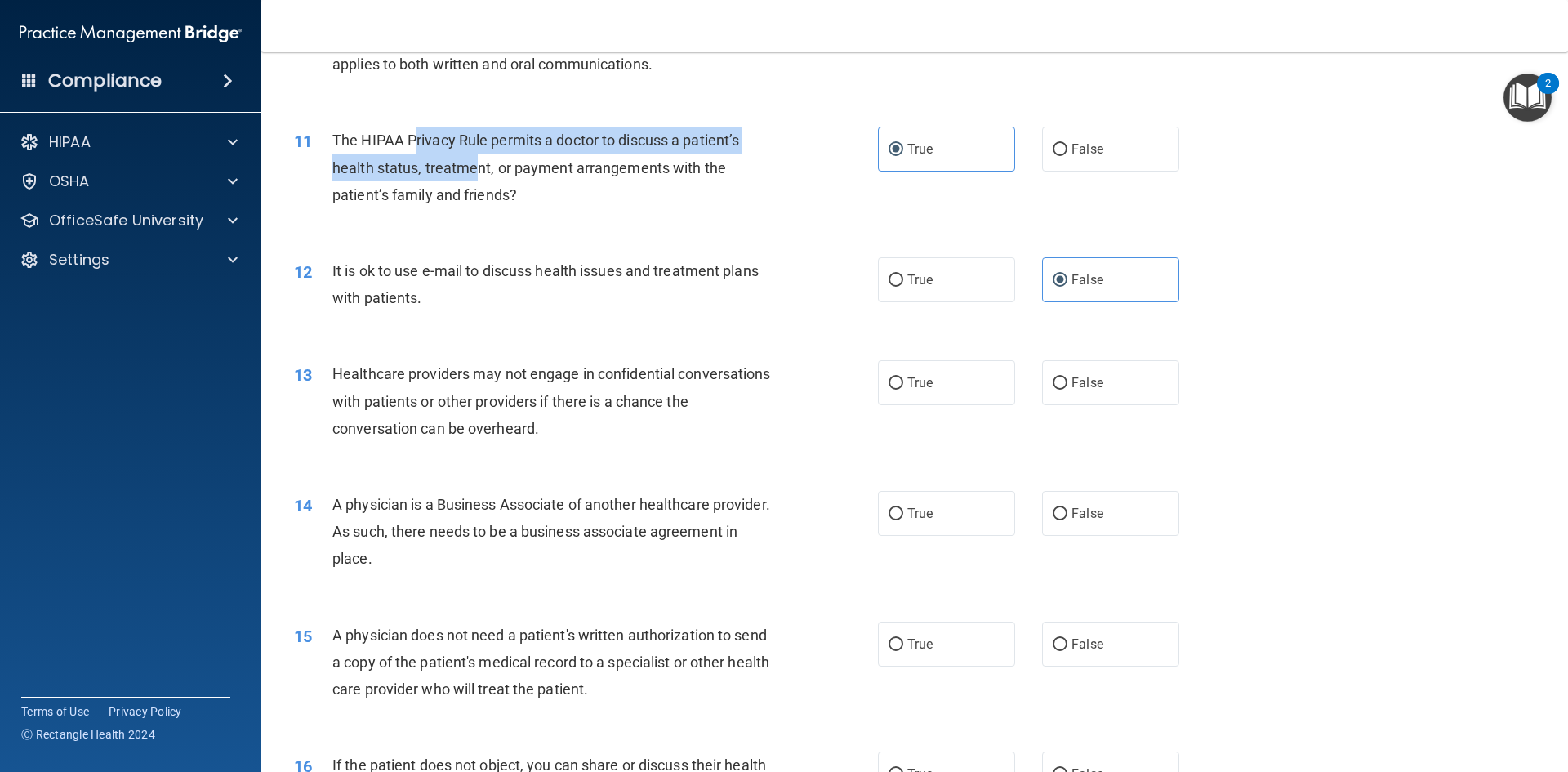
drag, startPoint x: 455, startPoint y: 162, endPoint x: 480, endPoint y: 173, distance: 27.3
click at [480, 173] on span "The HIPAA Privacy Rule permits a doctor to discuss a patient’s health status, t…" at bounding box center [536, 166] width 406 height 71
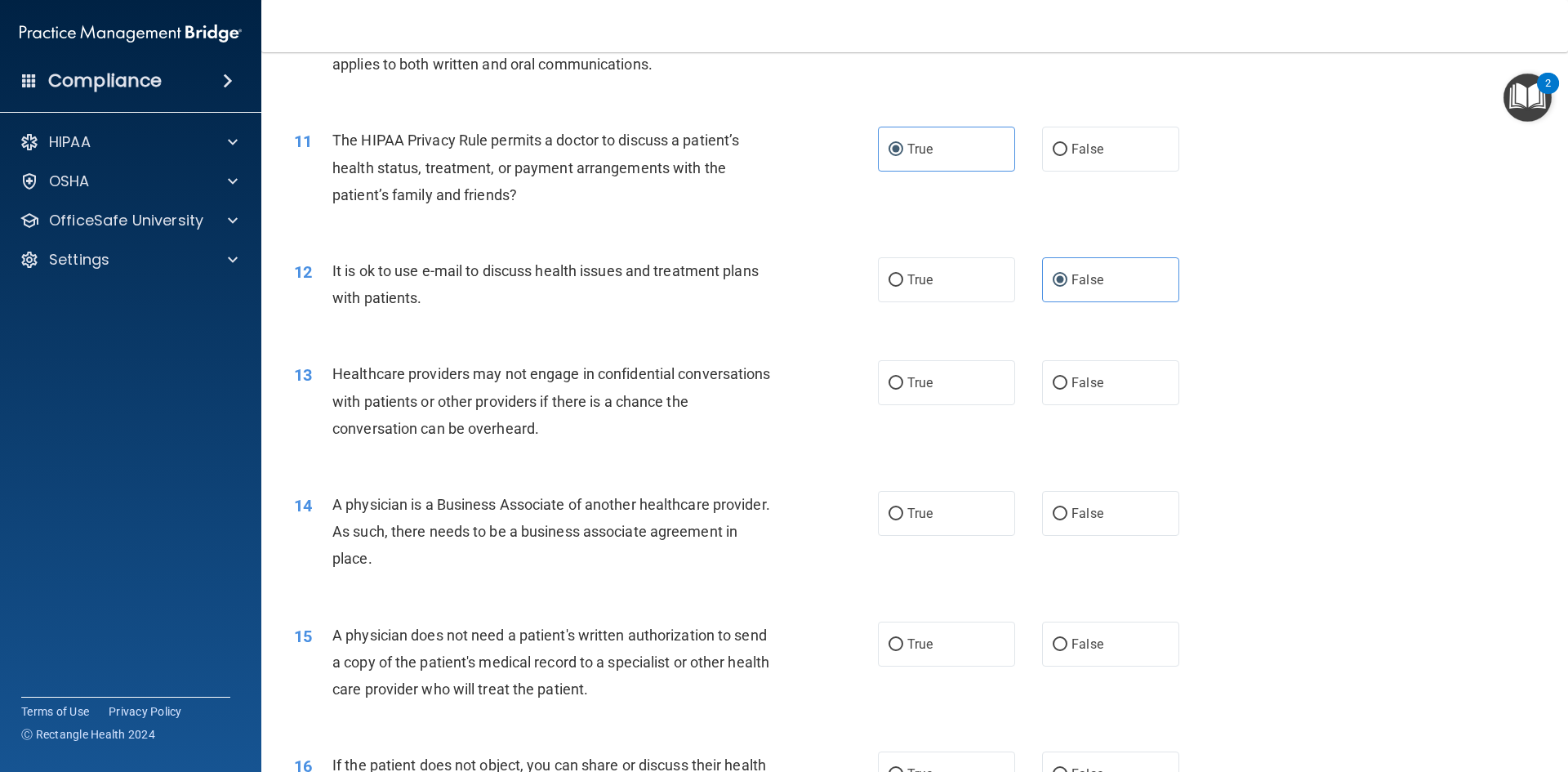
click at [559, 178] on div "The HIPAA Privacy Rule permits a doctor to discuss a patient’s health status, t…" at bounding box center [561, 167] width 456 height 81
click at [1092, 376] on span "False" at bounding box center [1087, 382] width 31 height 16
click at [1067, 377] on input "False" at bounding box center [1060, 382] width 15 height 12
radio input "true"
click at [930, 518] on label "True" at bounding box center [946, 513] width 138 height 45
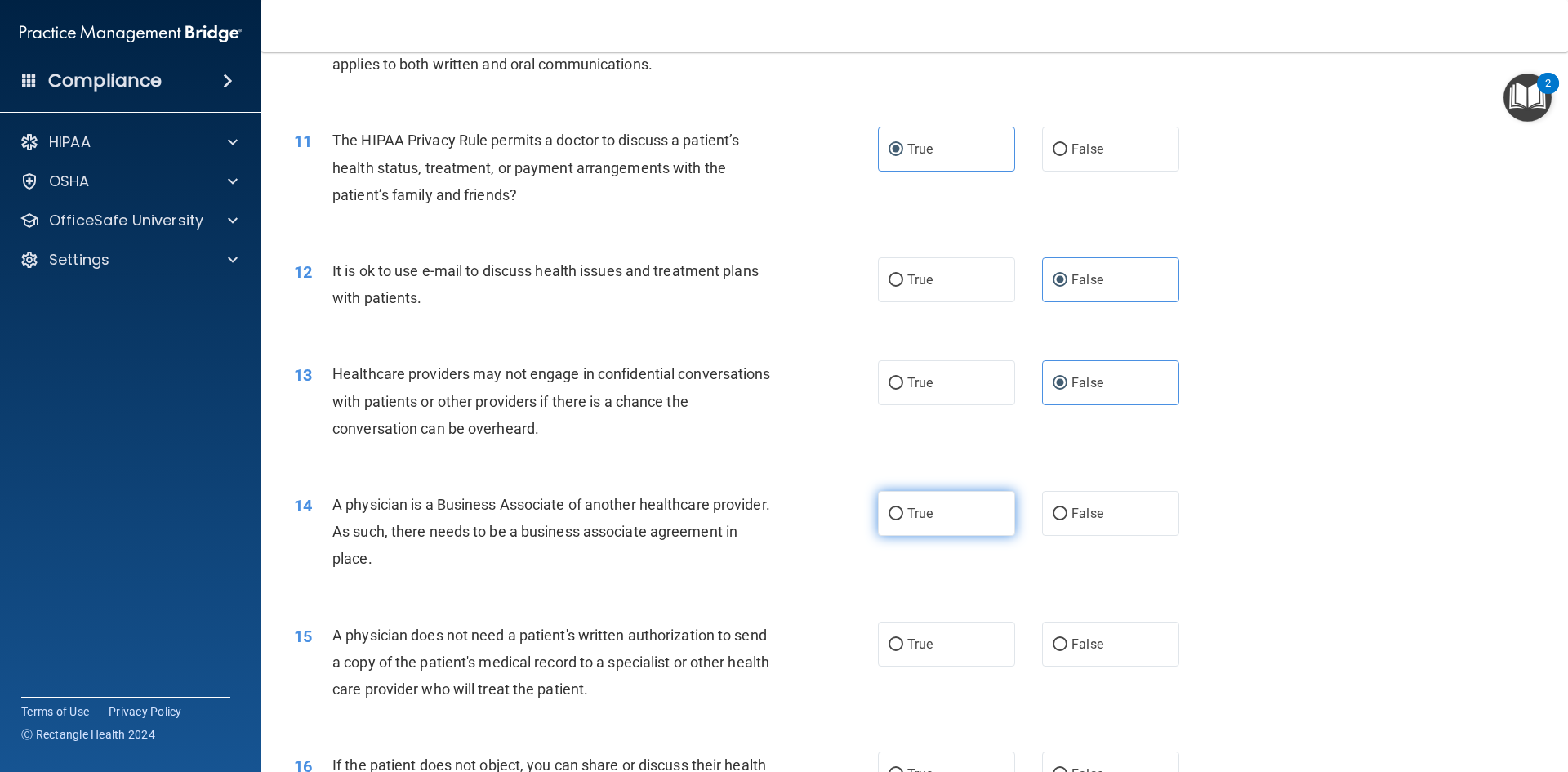
click at [903, 518] on input "True" at bounding box center [896, 513] width 15 height 12
radio input "true"
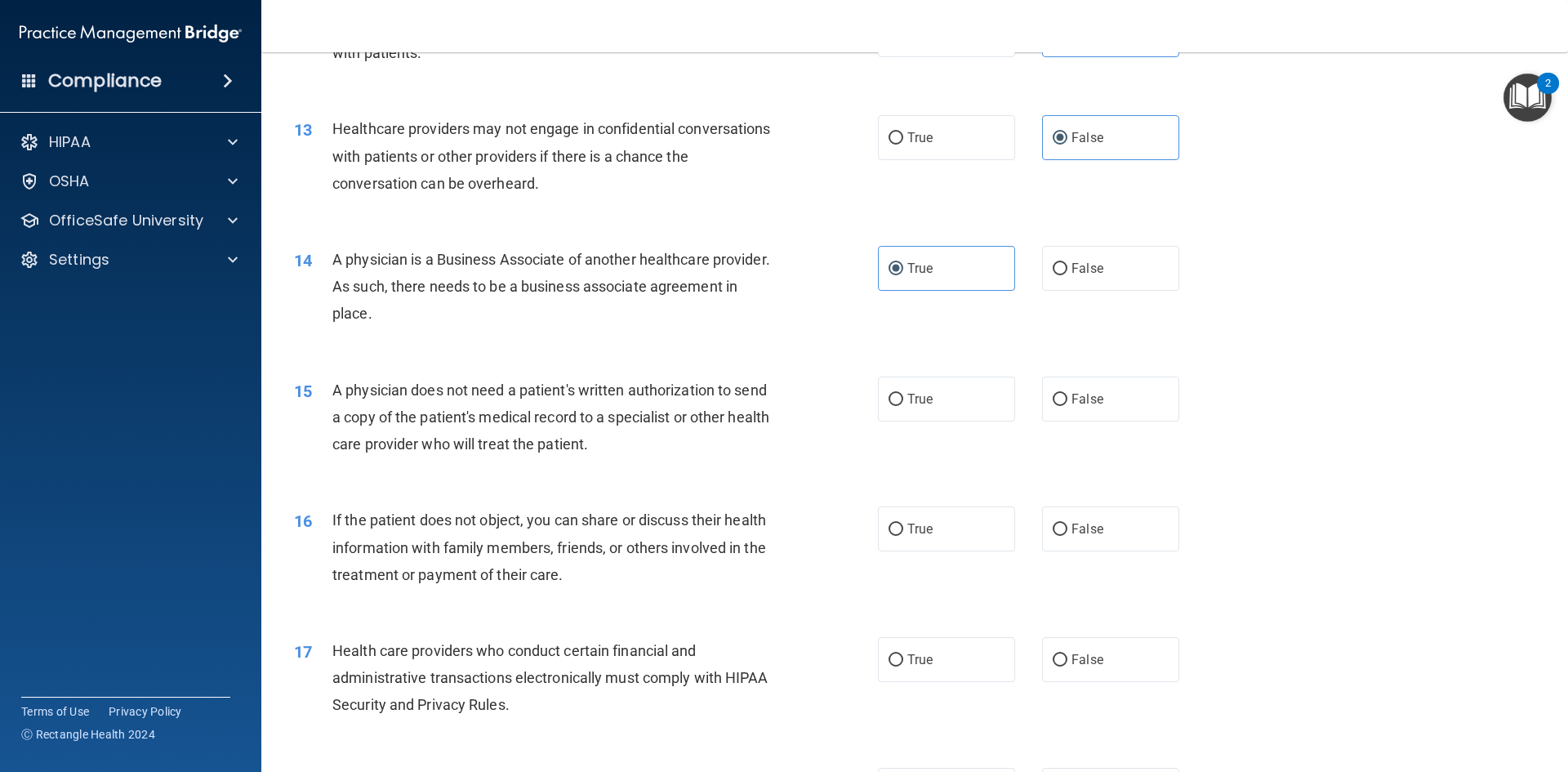
scroll to position [1633, 0]
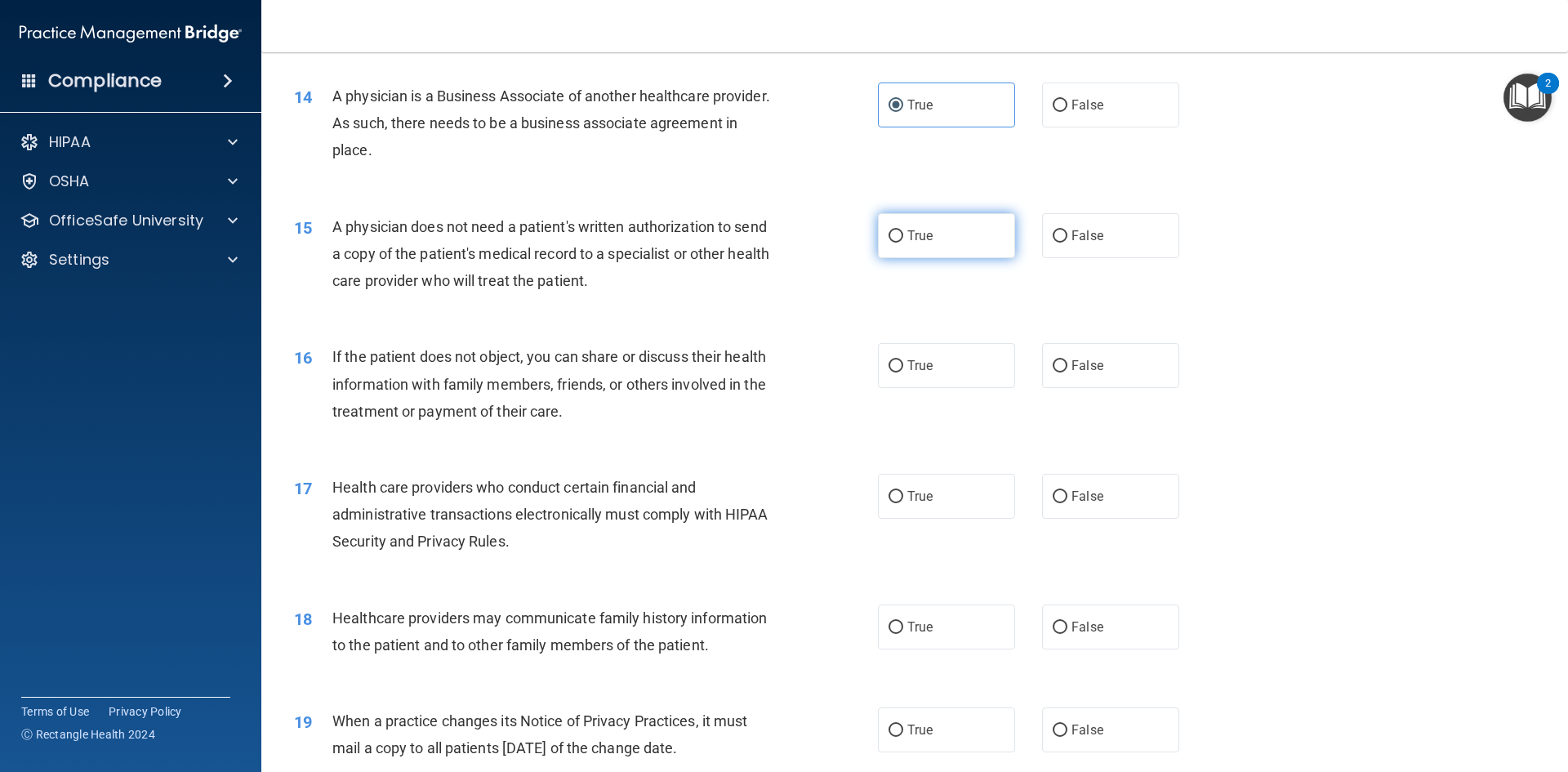
click at [911, 238] on span "True" at bounding box center [919, 235] width 25 height 16
click at [903, 238] on input "True" at bounding box center [896, 235] width 15 height 12
radio input "true"
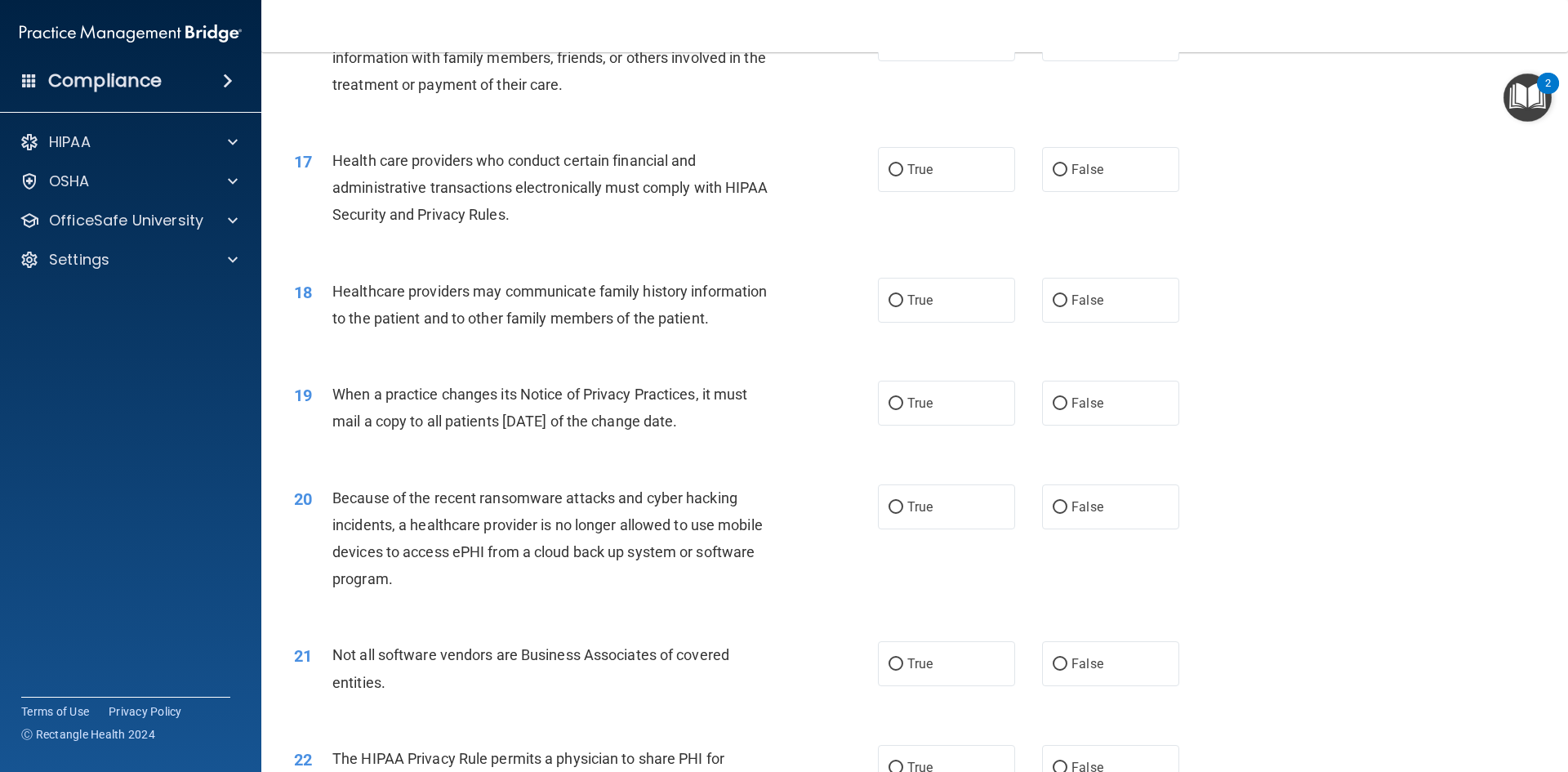
scroll to position [1878, 0]
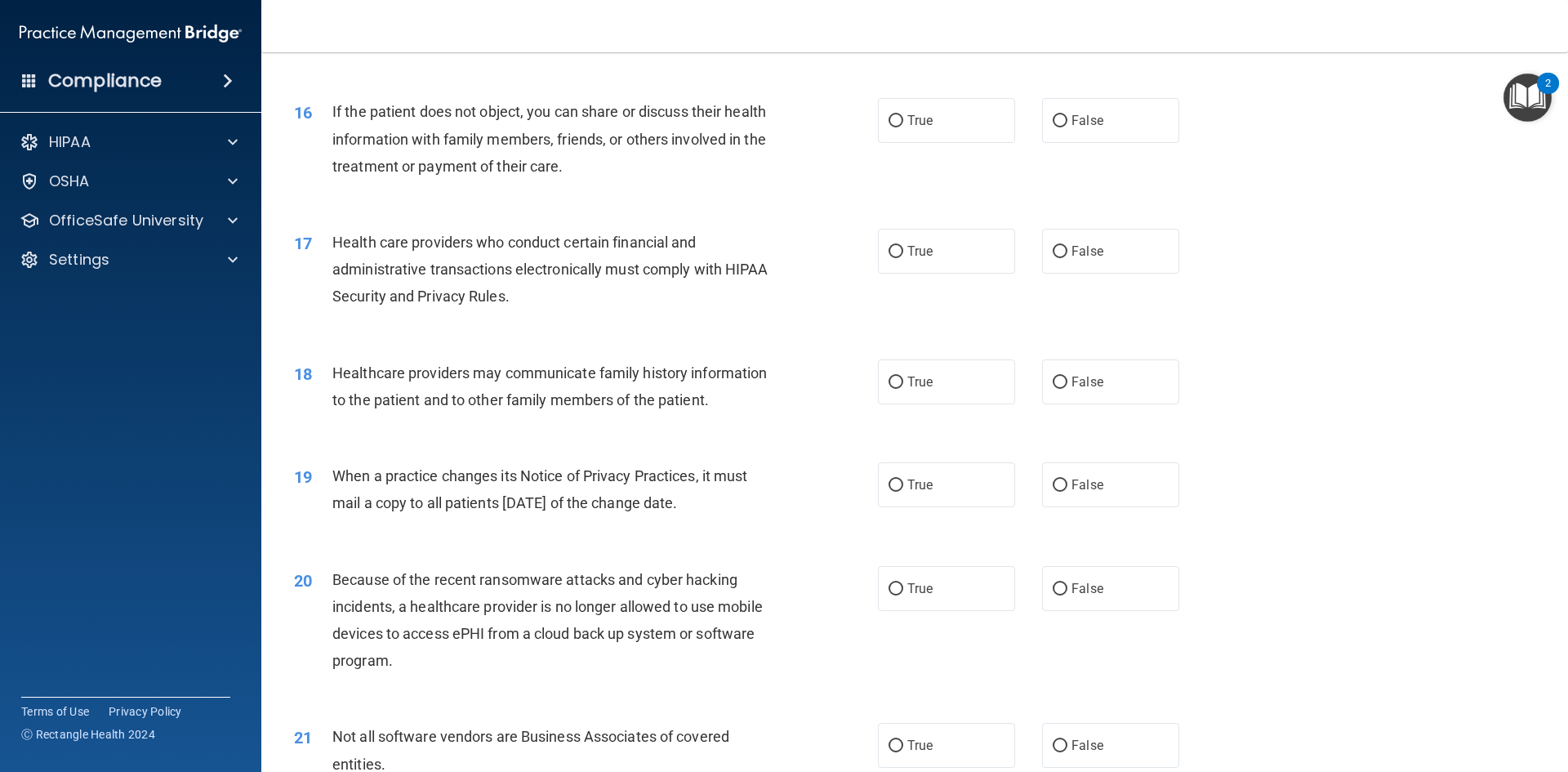
drag, startPoint x: 276, startPoint y: 73, endPoint x: 793, endPoint y: 708, distance: 818.8
drag, startPoint x: 905, startPoint y: 588, endPoint x: 994, endPoint y: 711, distance: 151.8
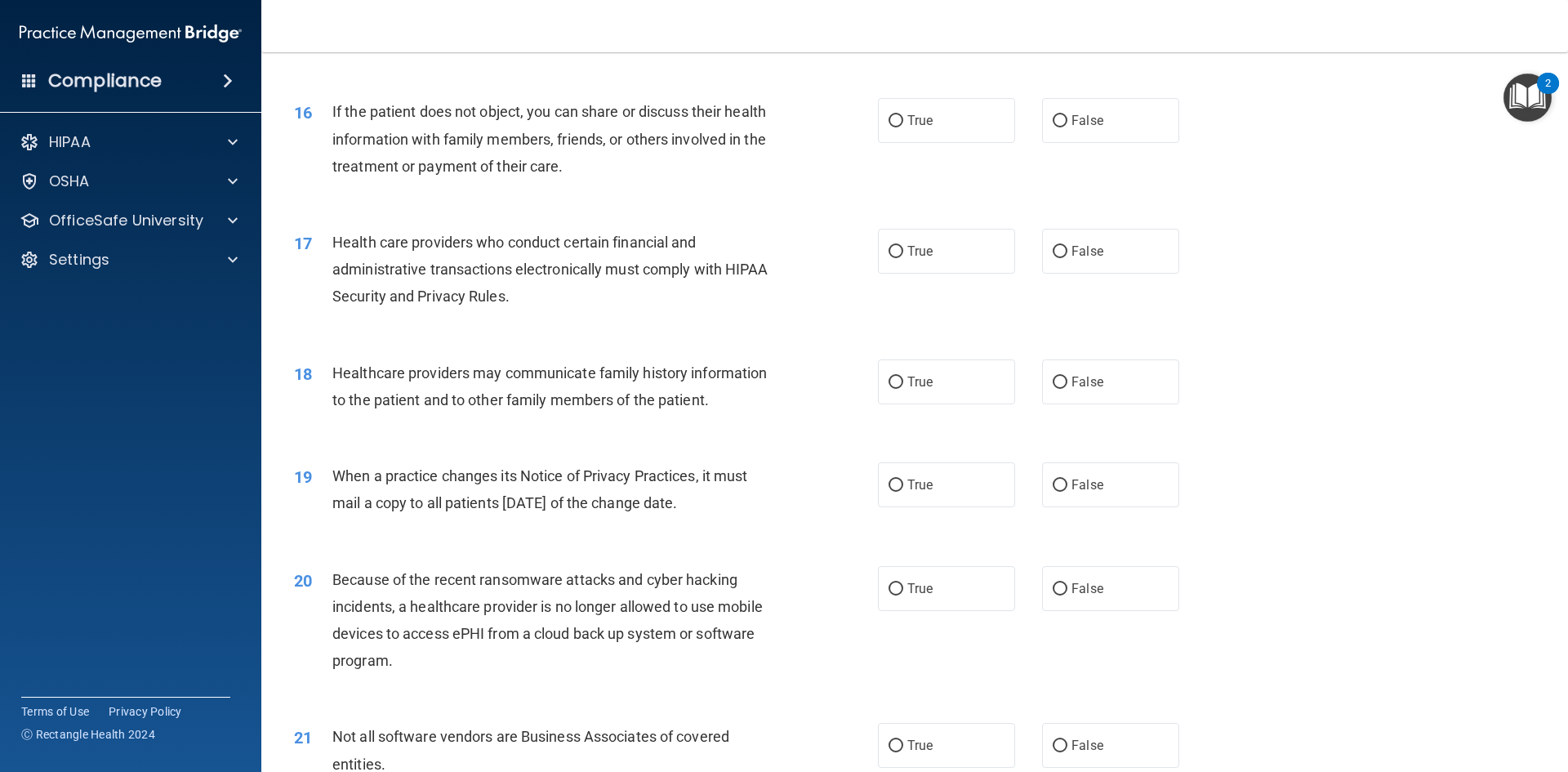
type textarea "16 If the patient does not object, you can share or discuss their health inform…"
click at [920, 124] on span "True" at bounding box center [919, 120] width 25 height 16
click at [903, 124] on input "True" at bounding box center [896, 121] width 15 height 12
radio input "true"
click at [913, 258] on span "True" at bounding box center [919, 250] width 25 height 16
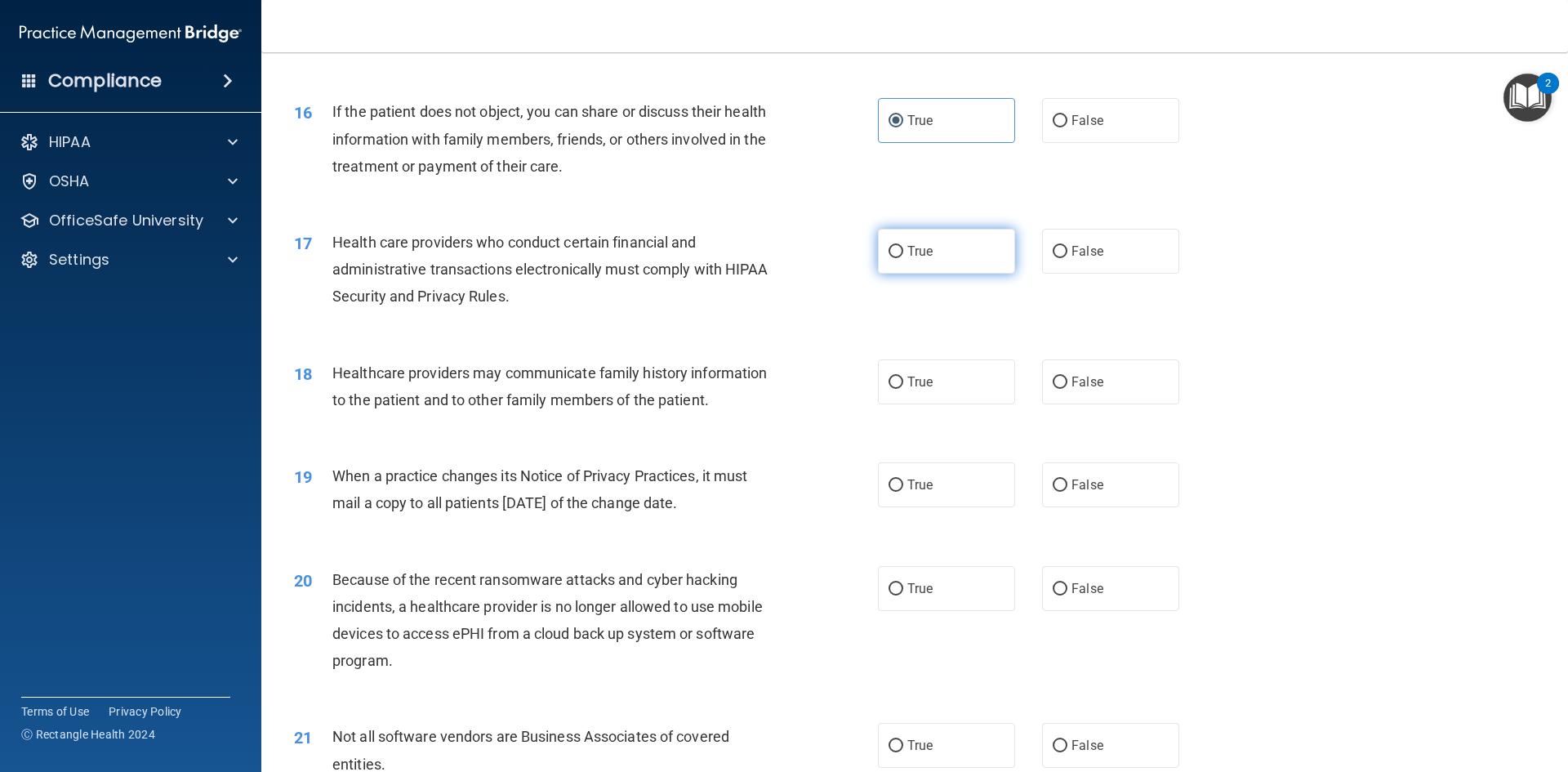
click at [903, 258] on input "True" at bounding box center [896, 251] width 15 height 12
radio input "true"
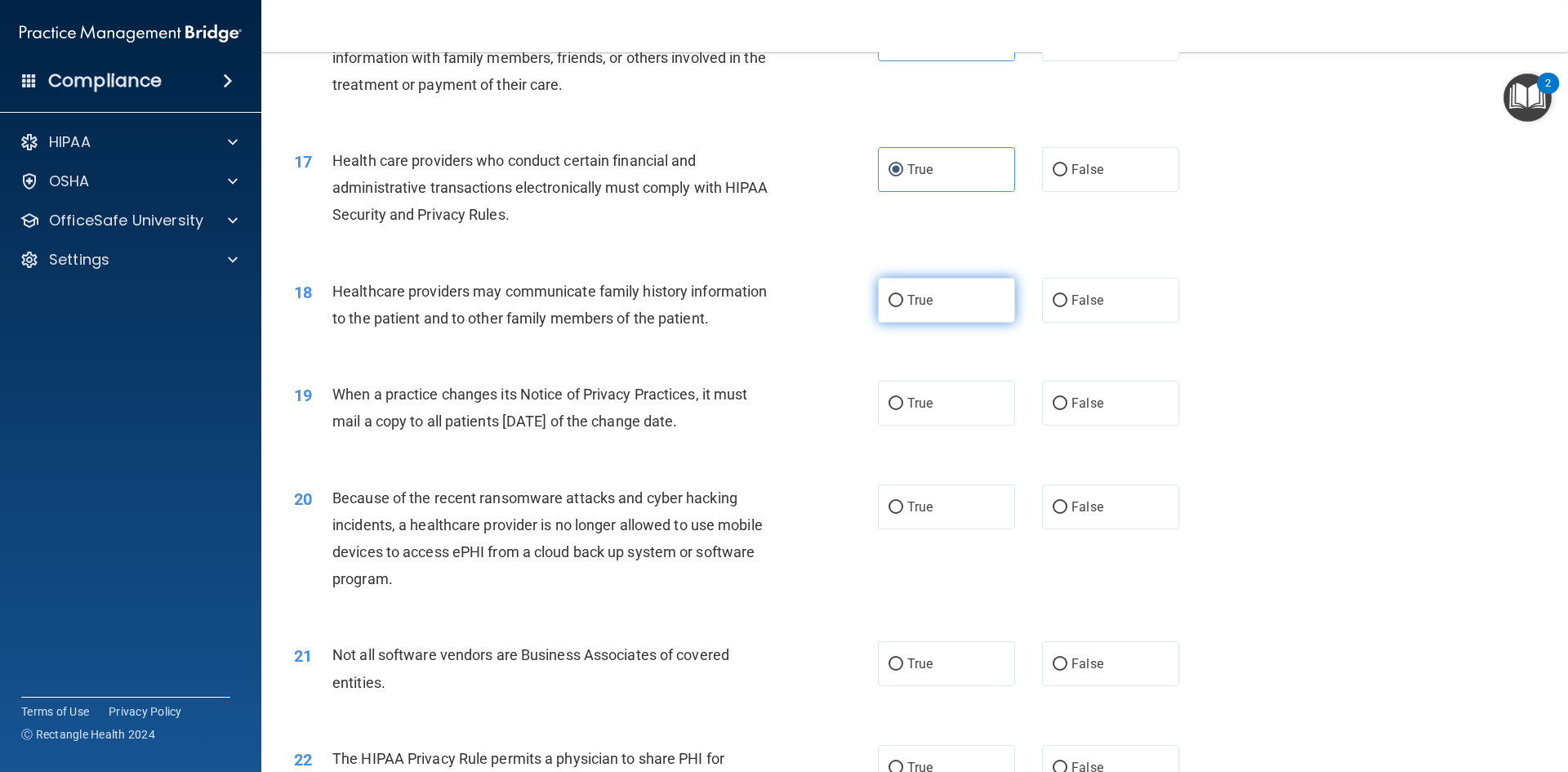
click at [910, 303] on span "True" at bounding box center [919, 300] width 25 height 16
click at [903, 303] on input "True" at bounding box center [896, 300] width 15 height 12
radio input "true"
click at [1074, 405] on span "False" at bounding box center [1087, 403] width 31 height 16
click at [1067, 405] on input "False" at bounding box center [1060, 404] width 15 height 12
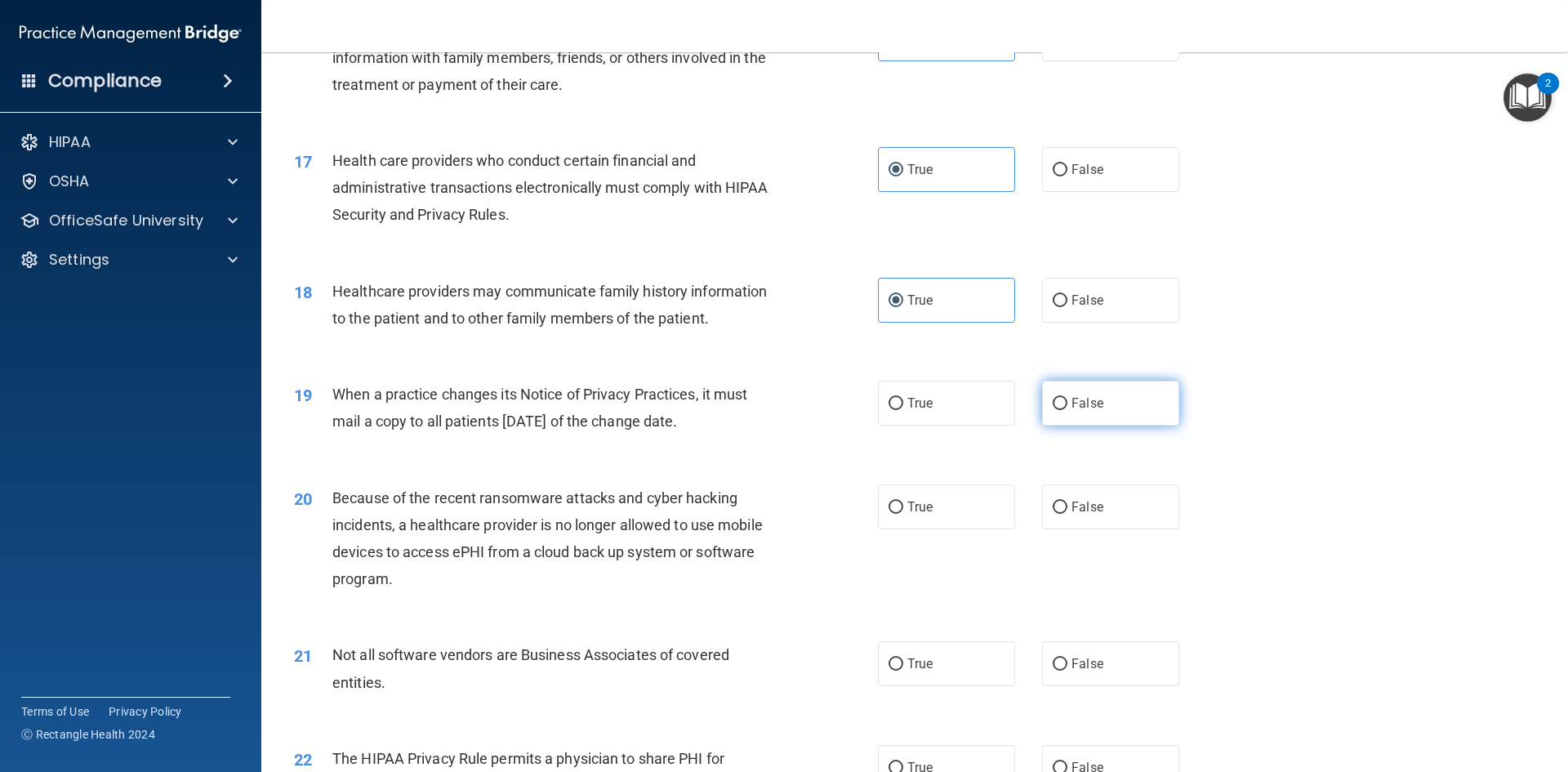
radio input "true"
click at [1046, 488] on label "False" at bounding box center [1110, 506] width 138 height 45
click at [1053, 501] on input "False" at bounding box center [1060, 507] width 15 height 12
radio input "true"
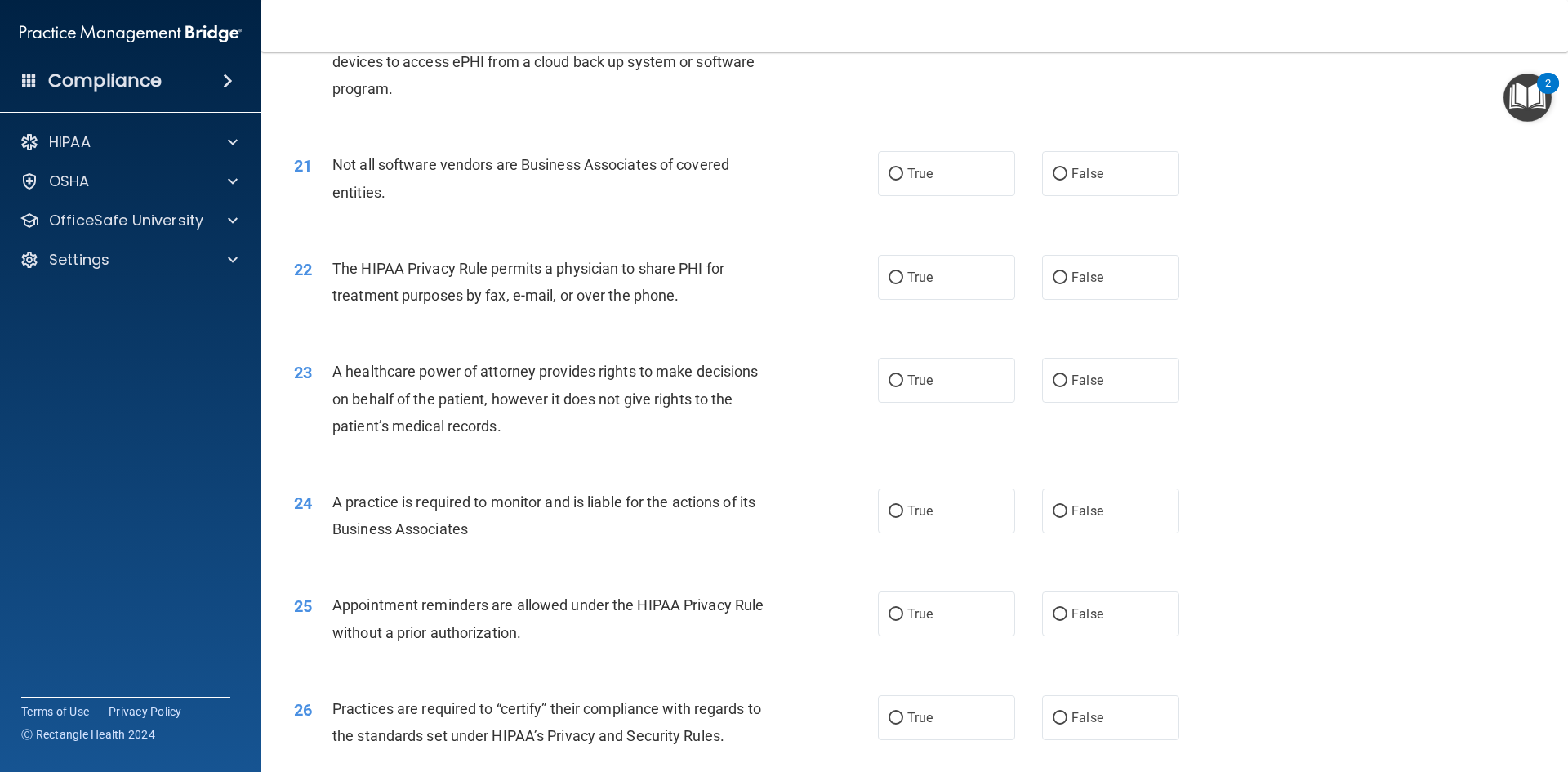
scroll to position [2531, 0]
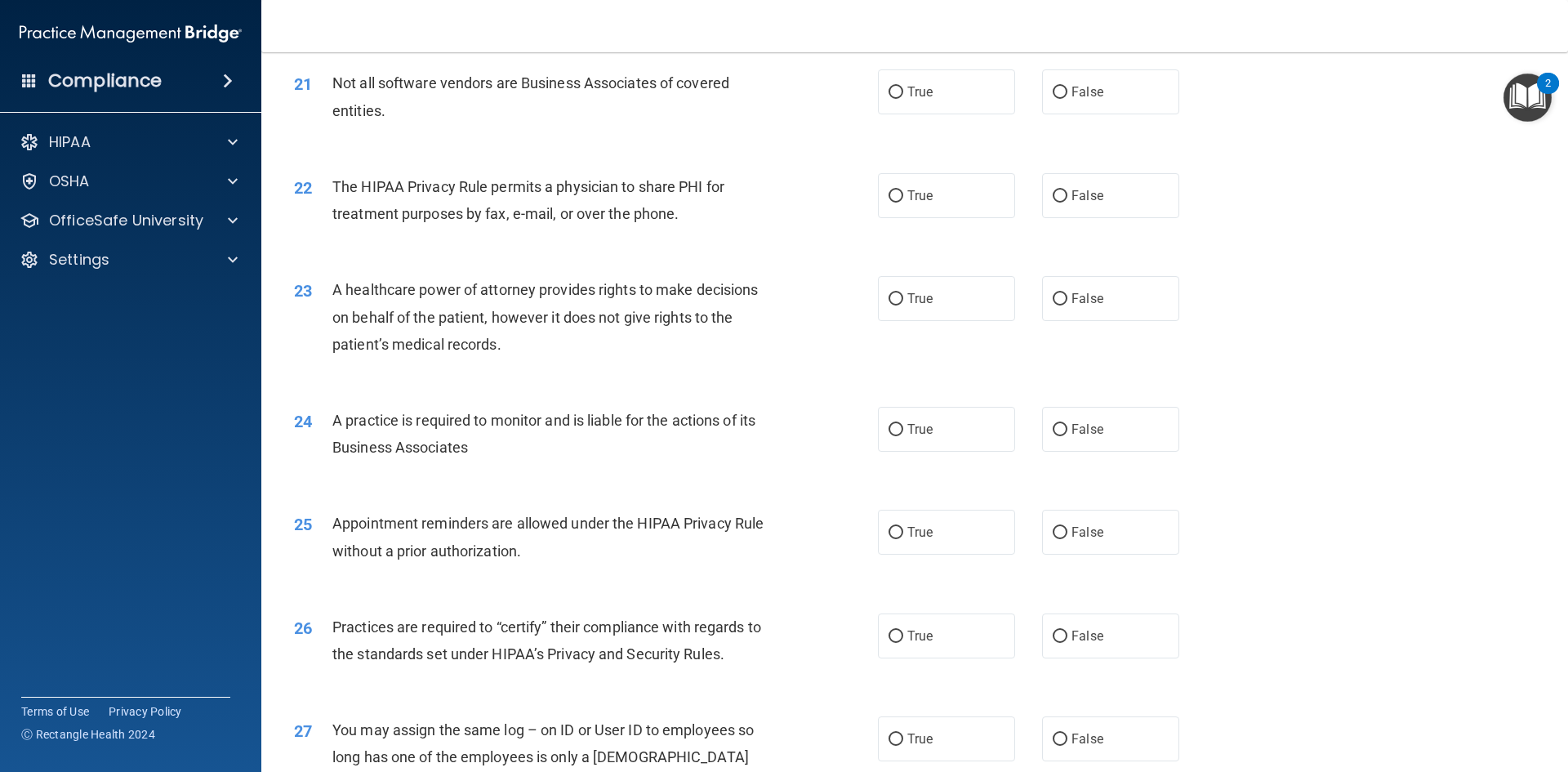
drag, startPoint x: 278, startPoint y: 64, endPoint x: 800, endPoint y: 694, distance: 818.2
drag, startPoint x: 904, startPoint y: 589, endPoint x: 1257, endPoint y: 710, distance: 373.2
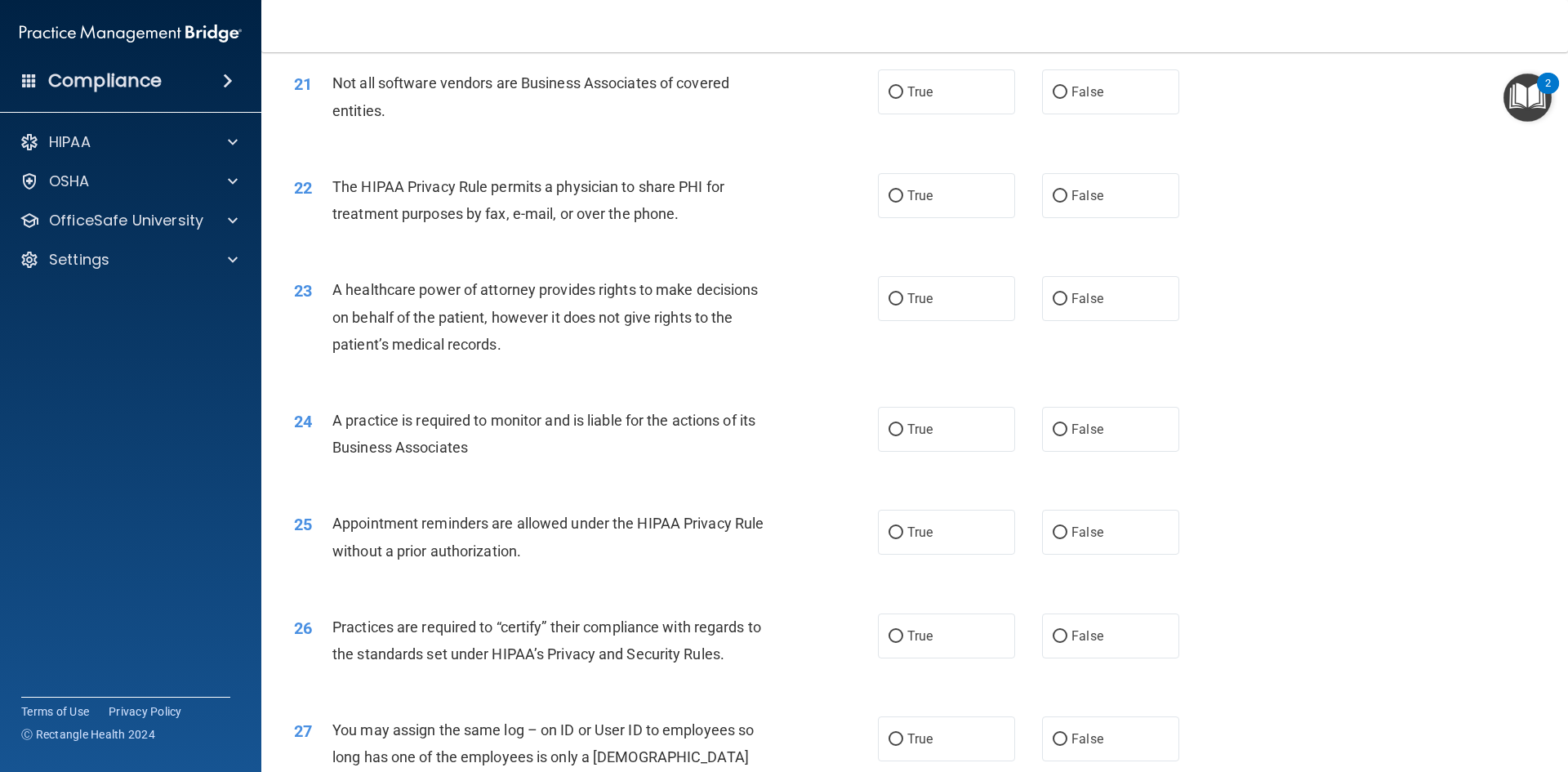
type textarea "211 Not all software vendors are Business Associates of covered entities. 22 Th…"
click at [923, 93] on span "True" at bounding box center [919, 91] width 25 height 16
click at [903, 93] on input "True" at bounding box center [896, 92] width 15 height 12
radio input "true"
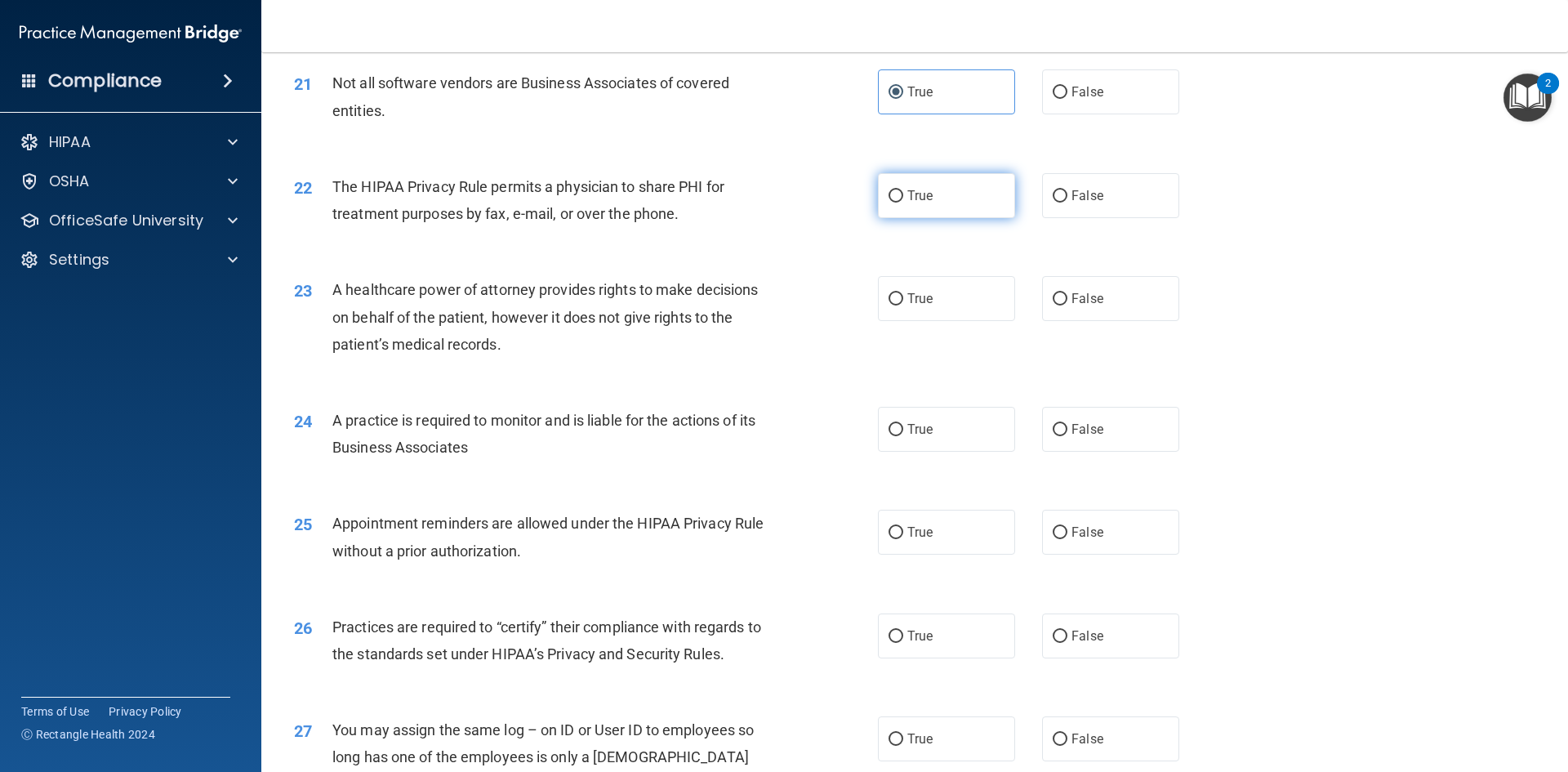
click at [938, 202] on label "True" at bounding box center [946, 195] width 138 height 45
click at [903, 202] on input "True" at bounding box center [896, 196] width 15 height 12
radio input "true"
click at [1090, 302] on span "False" at bounding box center [1087, 298] width 31 height 16
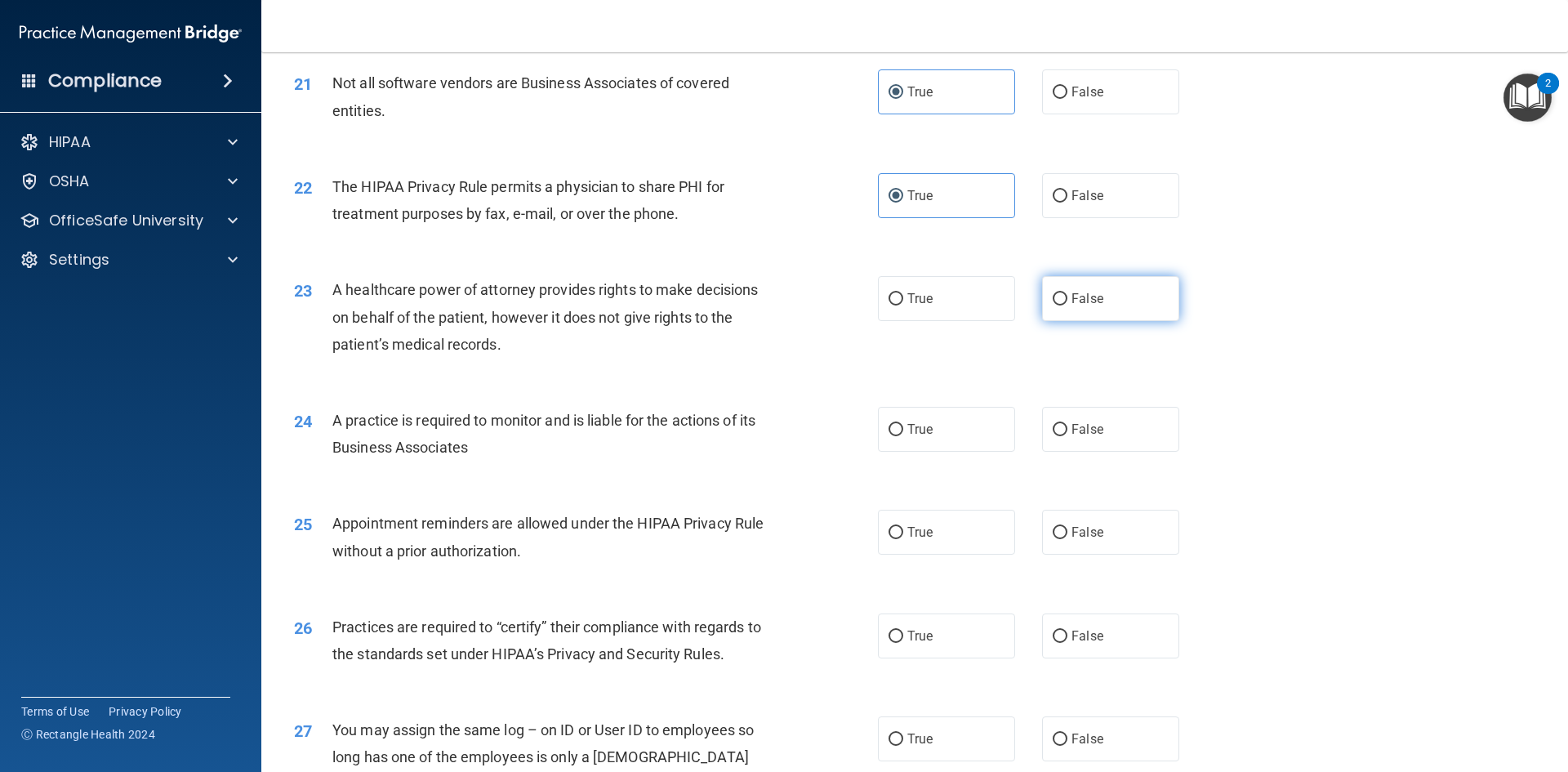
click at [1067, 302] on input "False" at bounding box center [1060, 298] width 15 height 12
radio input "true"
click at [911, 440] on label "True" at bounding box center [946, 428] width 138 height 45
click at [903, 436] on input "True" at bounding box center [896, 429] width 15 height 12
radio input "true"
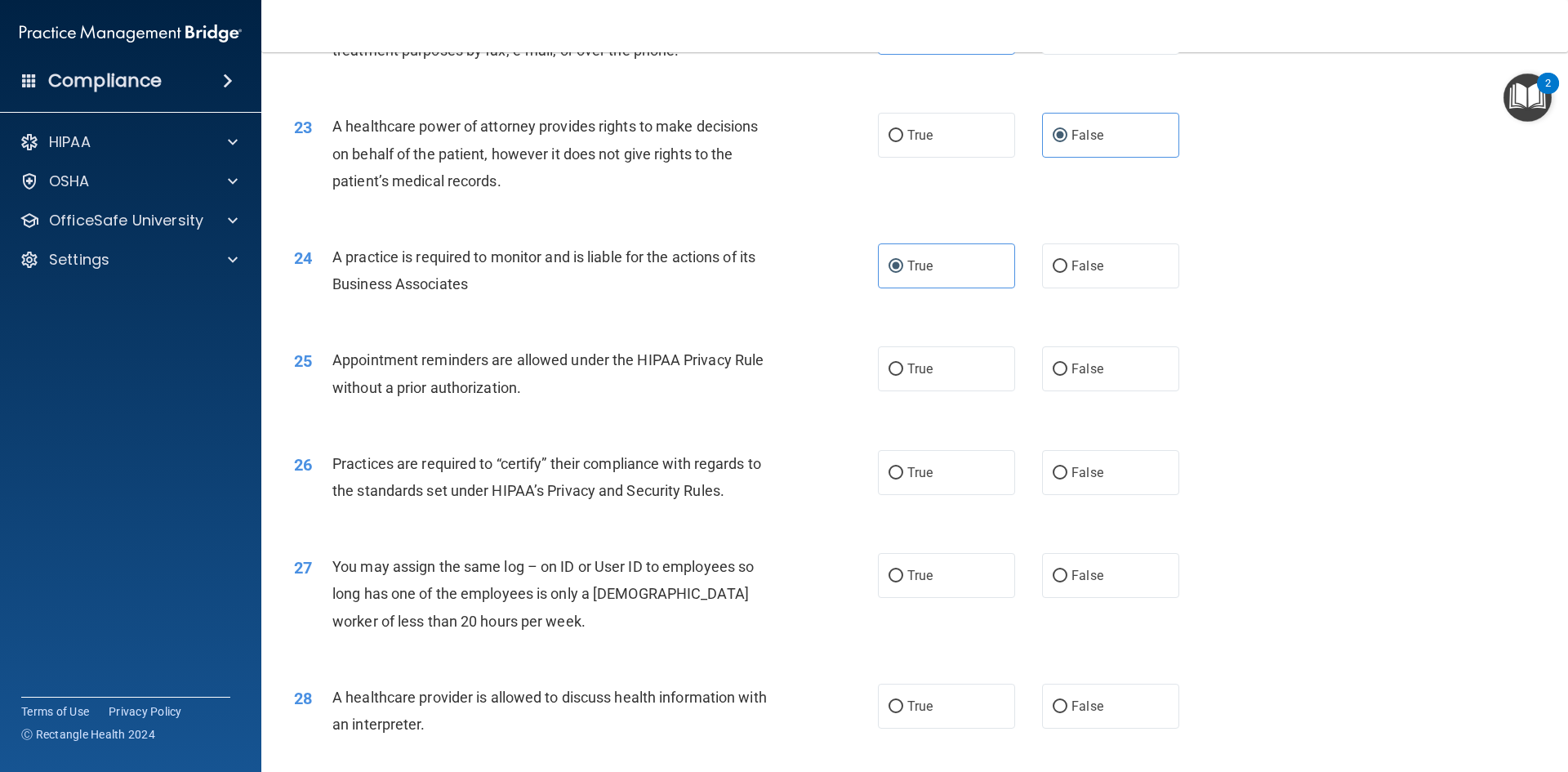
scroll to position [2776, 0]
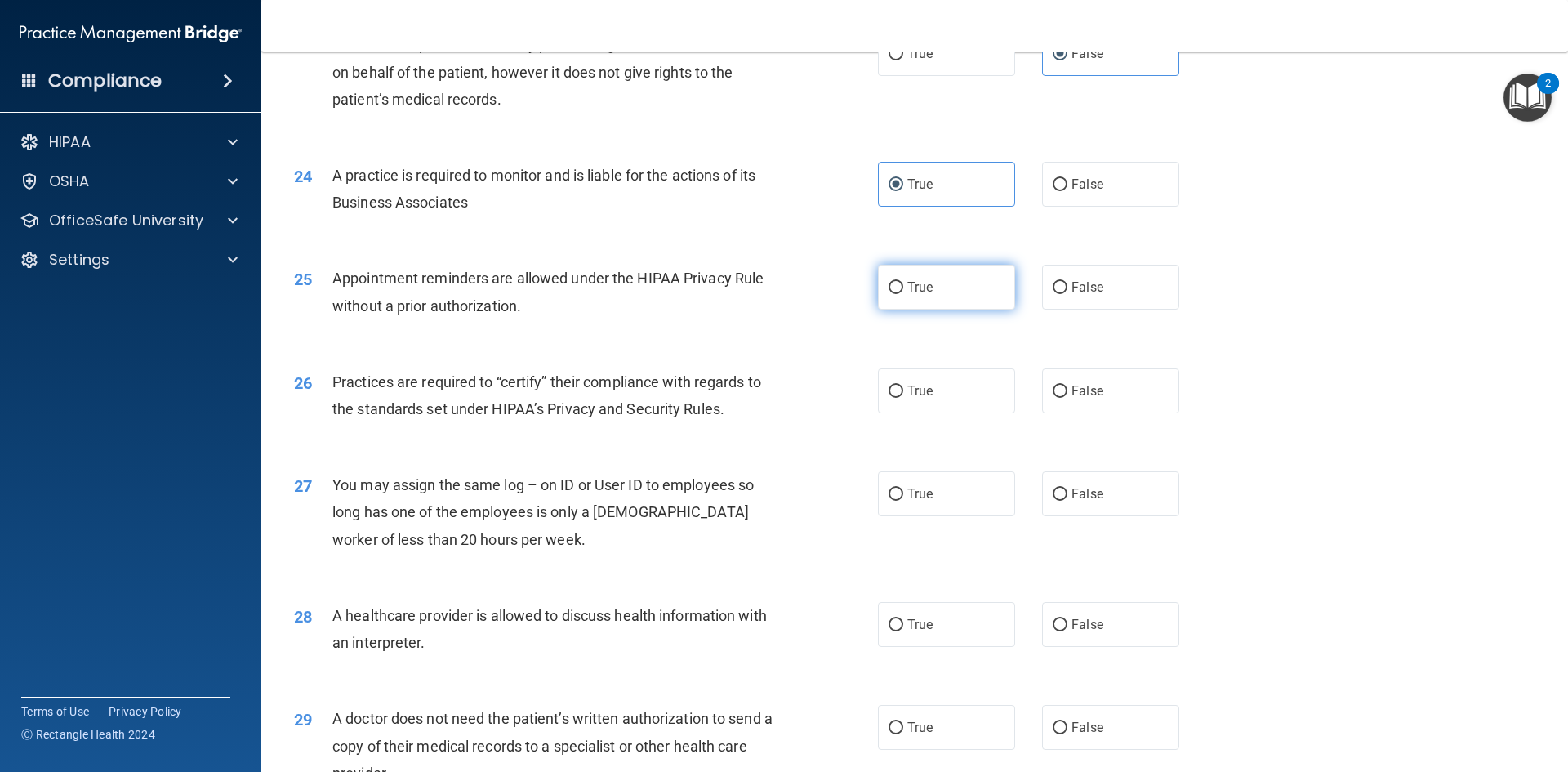
click at [919, 294] on span "True" at bounding box center [919, 286] width 25 height 16
click at [903, 294] on input "True" at bounding box center [896, 287] width 15 height 12
radio input "true"
click at [1071, 393] on span "False" at bounding box center [1087, 391] width 31 height 16
click at [1067, 393] on input "False" at bounding box center [1060, 391] width 15 height 12
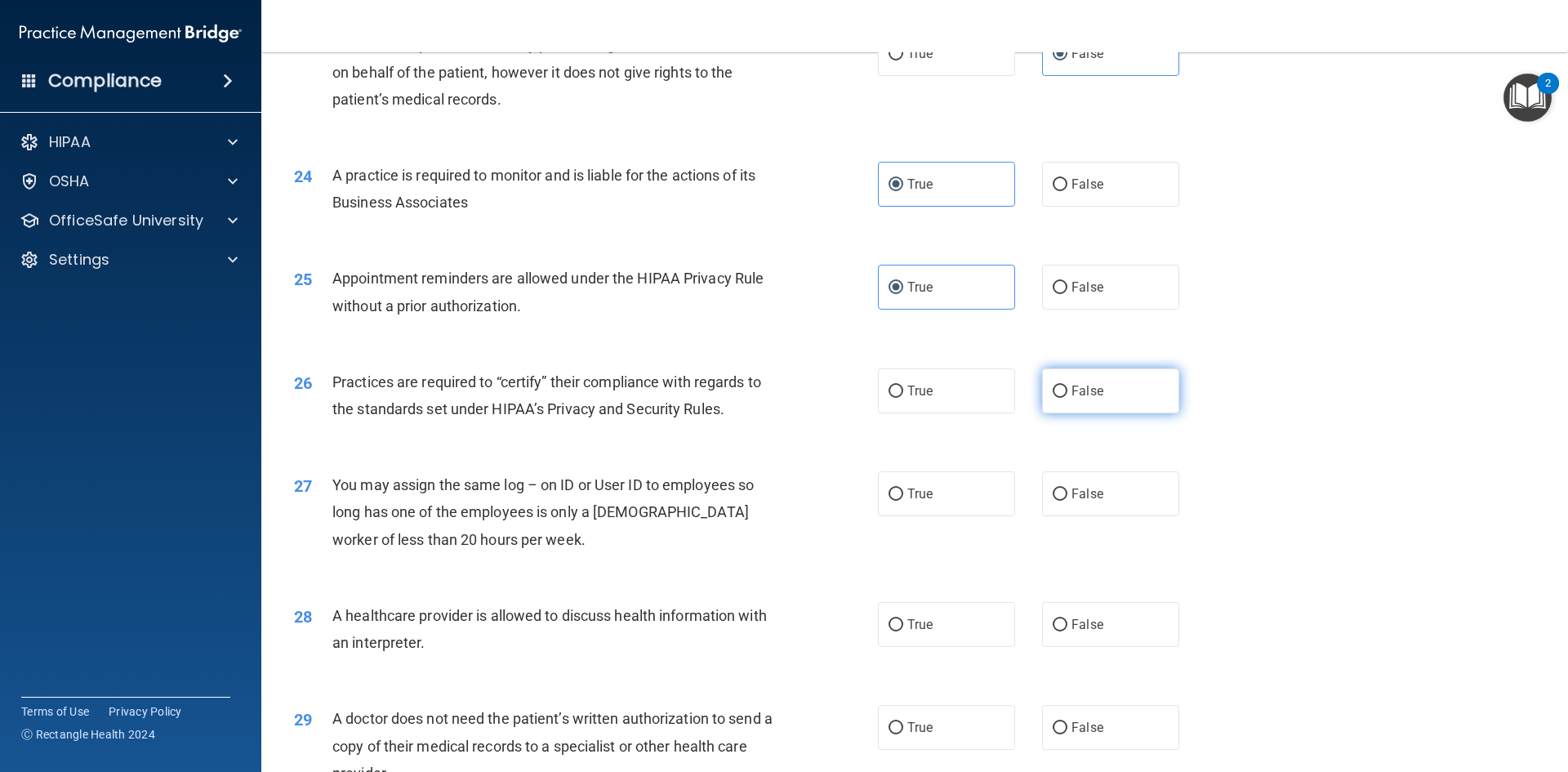
radio input "true"
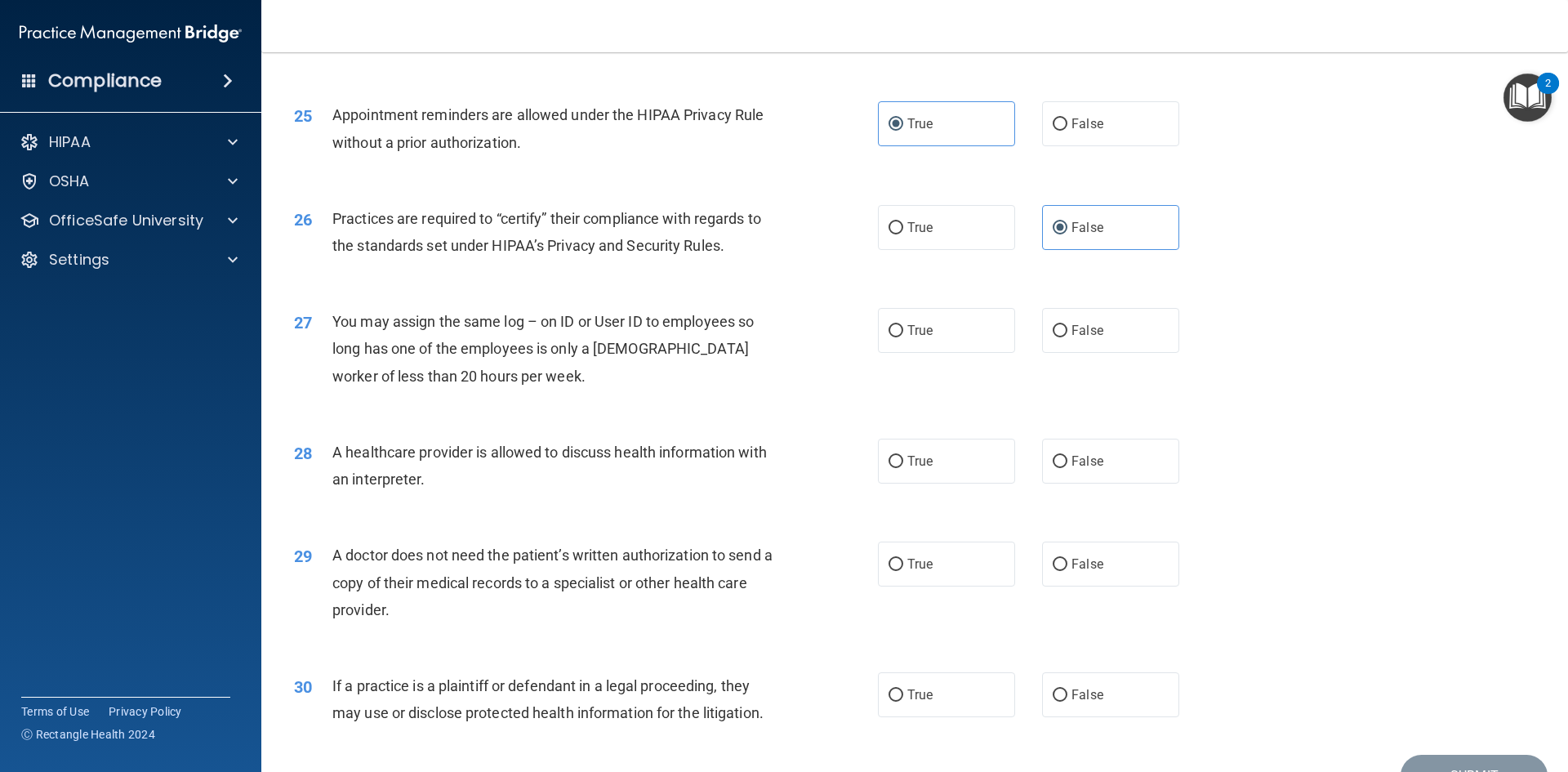
scroll to position [3029, 0]
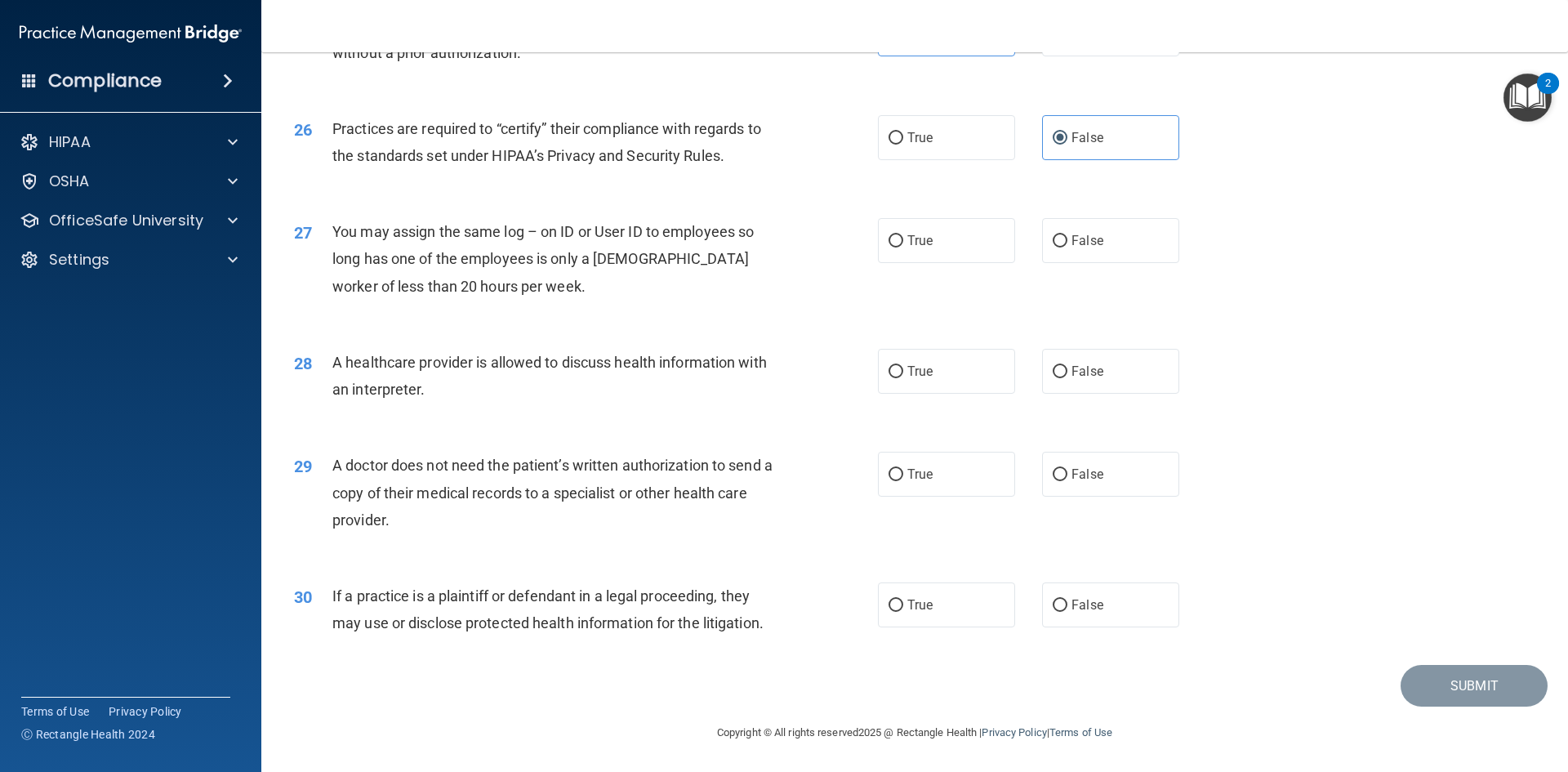
drag, startPoint x: 273, startPoint y: 314, endPoint x: 800, endPoint y: 672, distance: 637.1
drag, startPoint x: 906, startPoint y: 587, endPoint x: 1314, endPoint y: 716, distance: 427.9
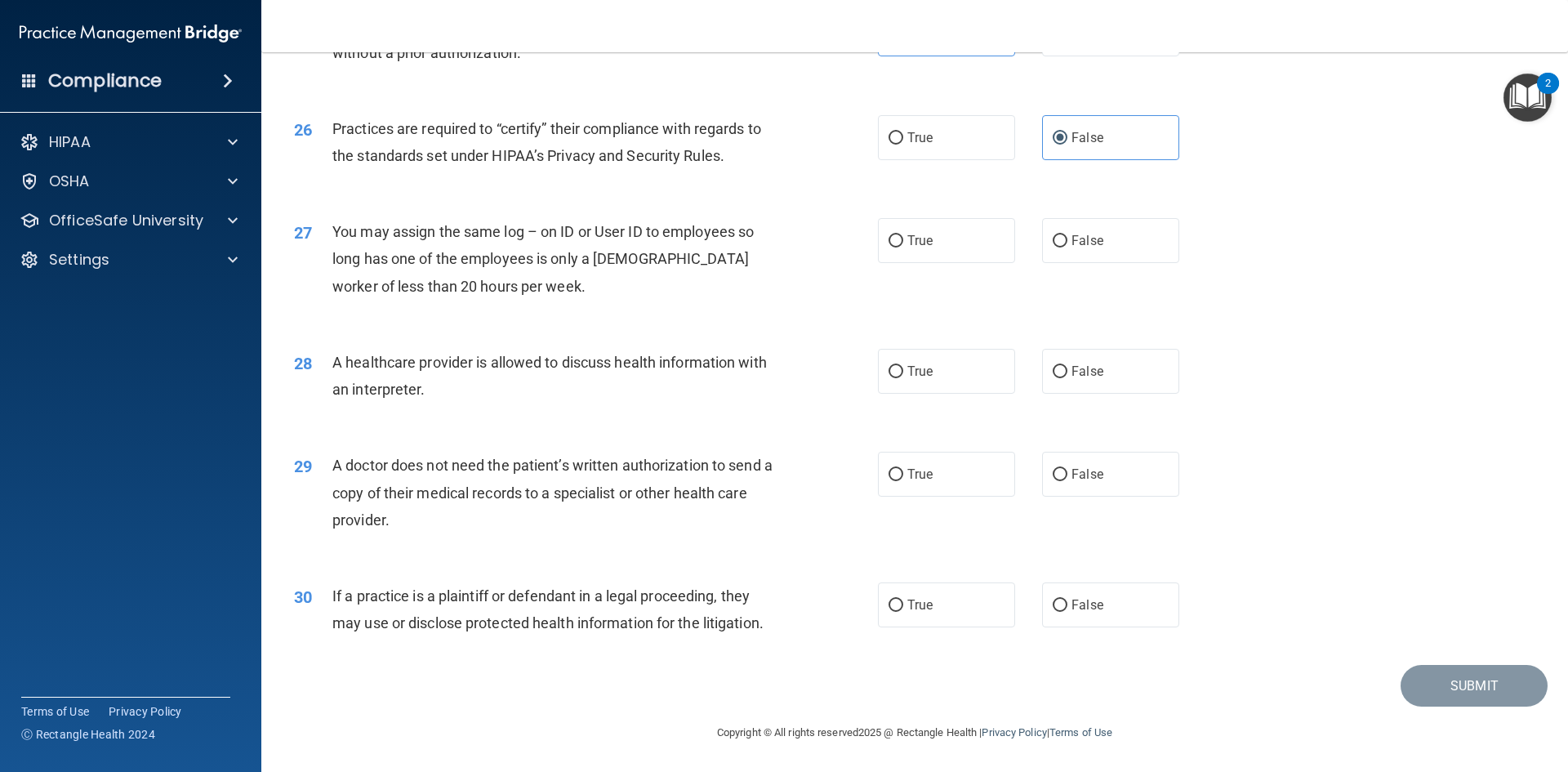
type textarea "28 A healthcare provider is allowed to discuss health information with an inter…"
click at [947, 377] on label "True" at bounding box center [946, 371] width 138 height 45
click at [903, 377] on input "True" at bounding box center [896, 371] width 15 height 12
radio input "true"
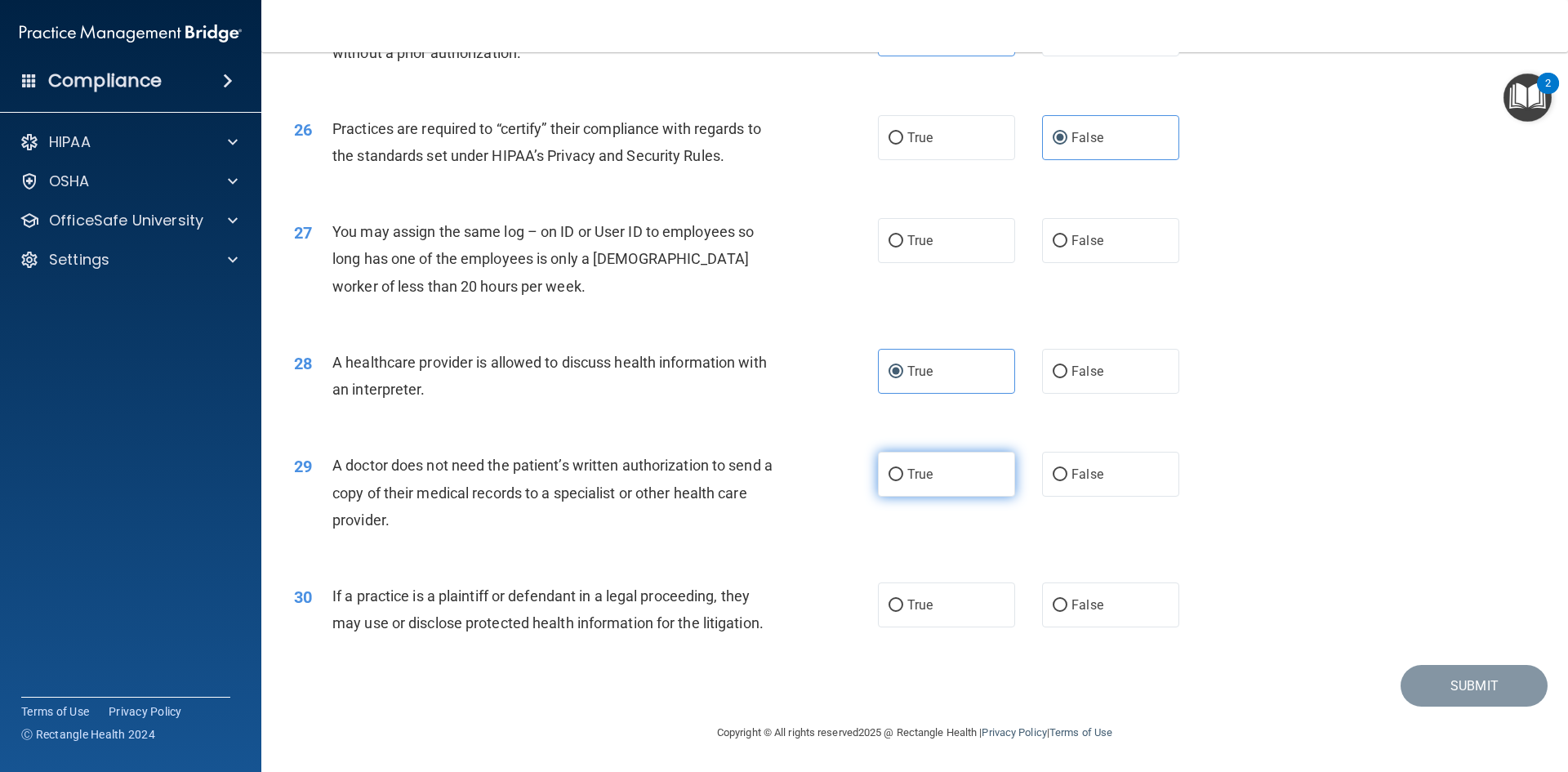
click at [911, 471] on span "True" at bounding box center [919, 474] width 25 height 16
click at [903, 471] on input "True" at bounding box center [896, 475] width 15 height 12
radio input "true"
click at [894, 599] on input "True" at bounding box center [896, 605] width 15 height 12
radio input "true"
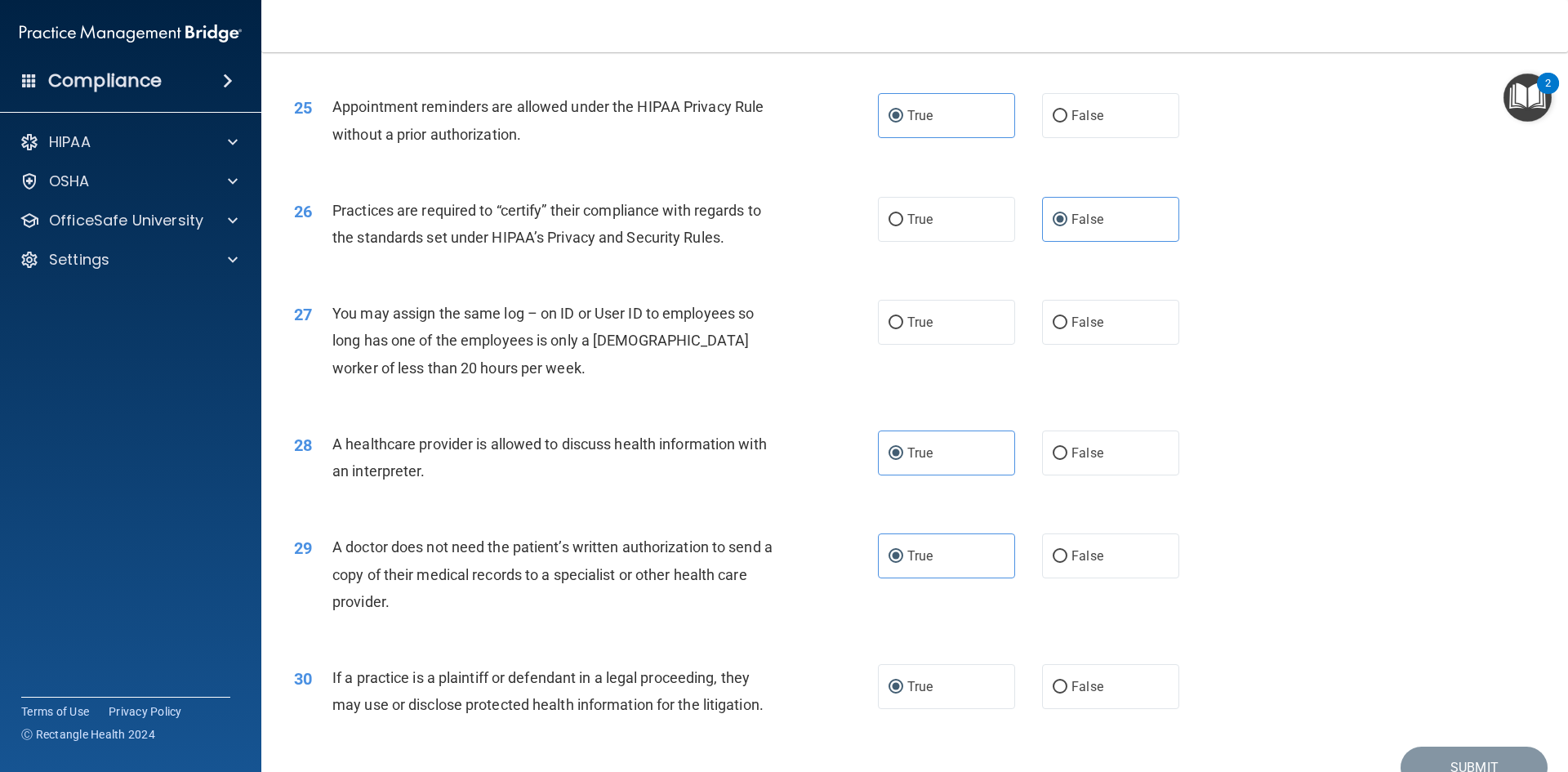
scroll to position [2865, 0]
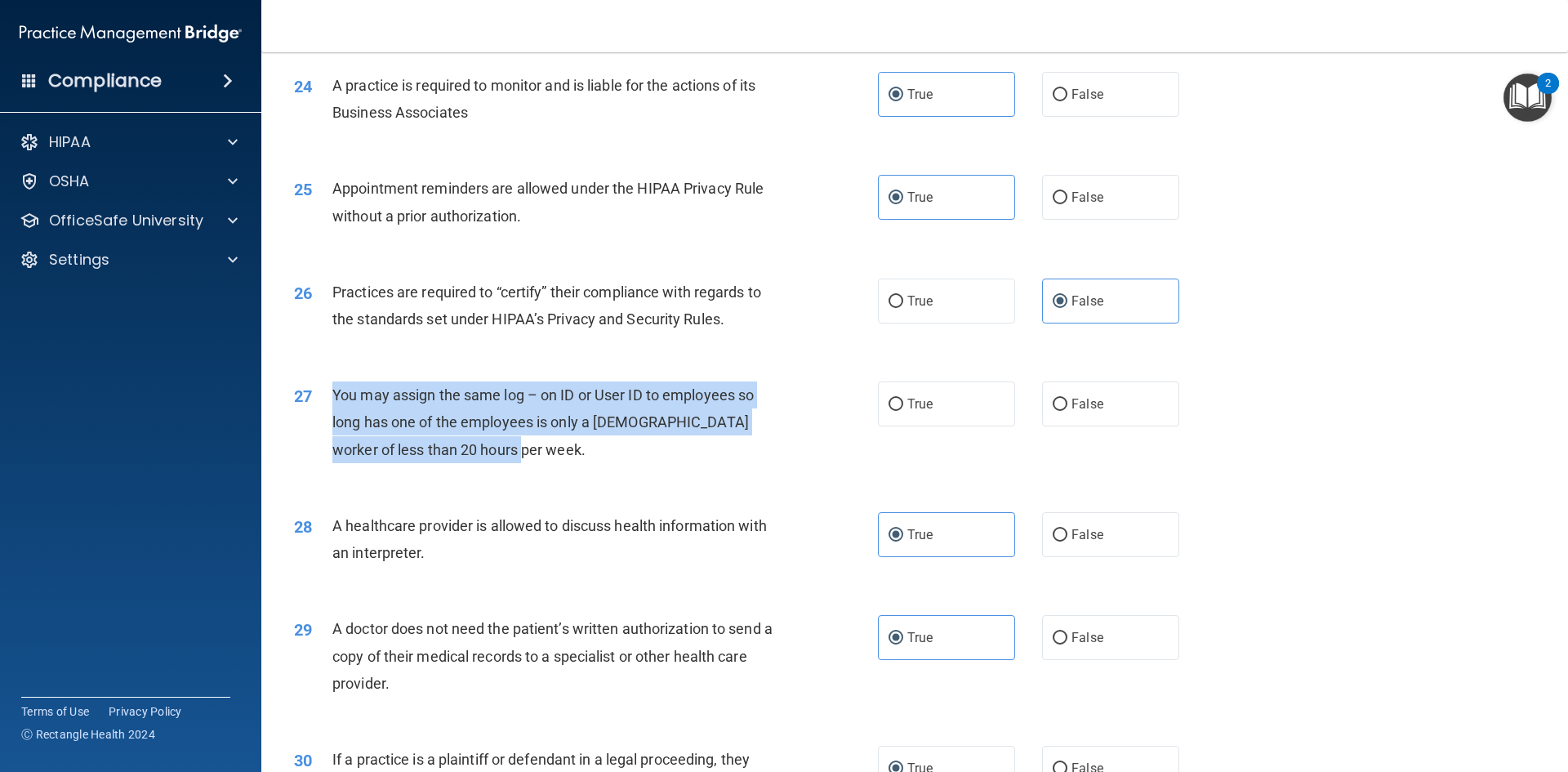
drag, startPoint x: 504, startPoint y: 450, endPoint x: 333, endPoint y: 388, distance: 181.9
click at [333, 388] on div "You may assign the same log – on ID or User ID to employees so long has one of …" at bounding box center [561, 422] width 456 height 81
copy span "You may assign the same log – on ID or User ID to employees so long has one of …"
click at [632, 398] on span "You may assign the same log – on ID or User ID to employees so long has one of …" at bounding box center [543, 421] width 421 height 71
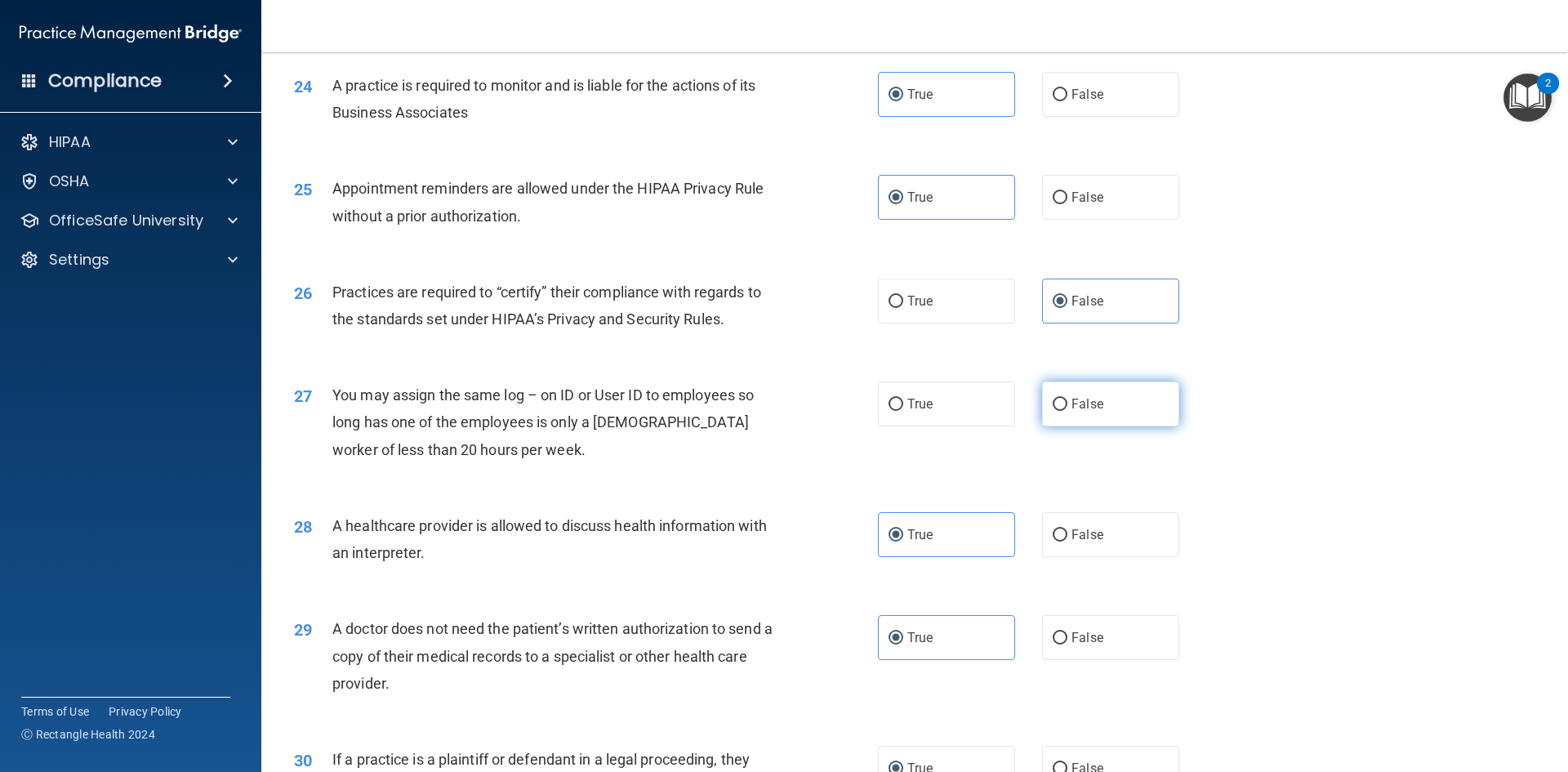
click at [1147, 416] on label "False" at bounding box center [1110, 404] width 138 height 45
click at [1067, 411] on input "False" at bounding box center [1060, 404] width 15 height 12
radio input "true"
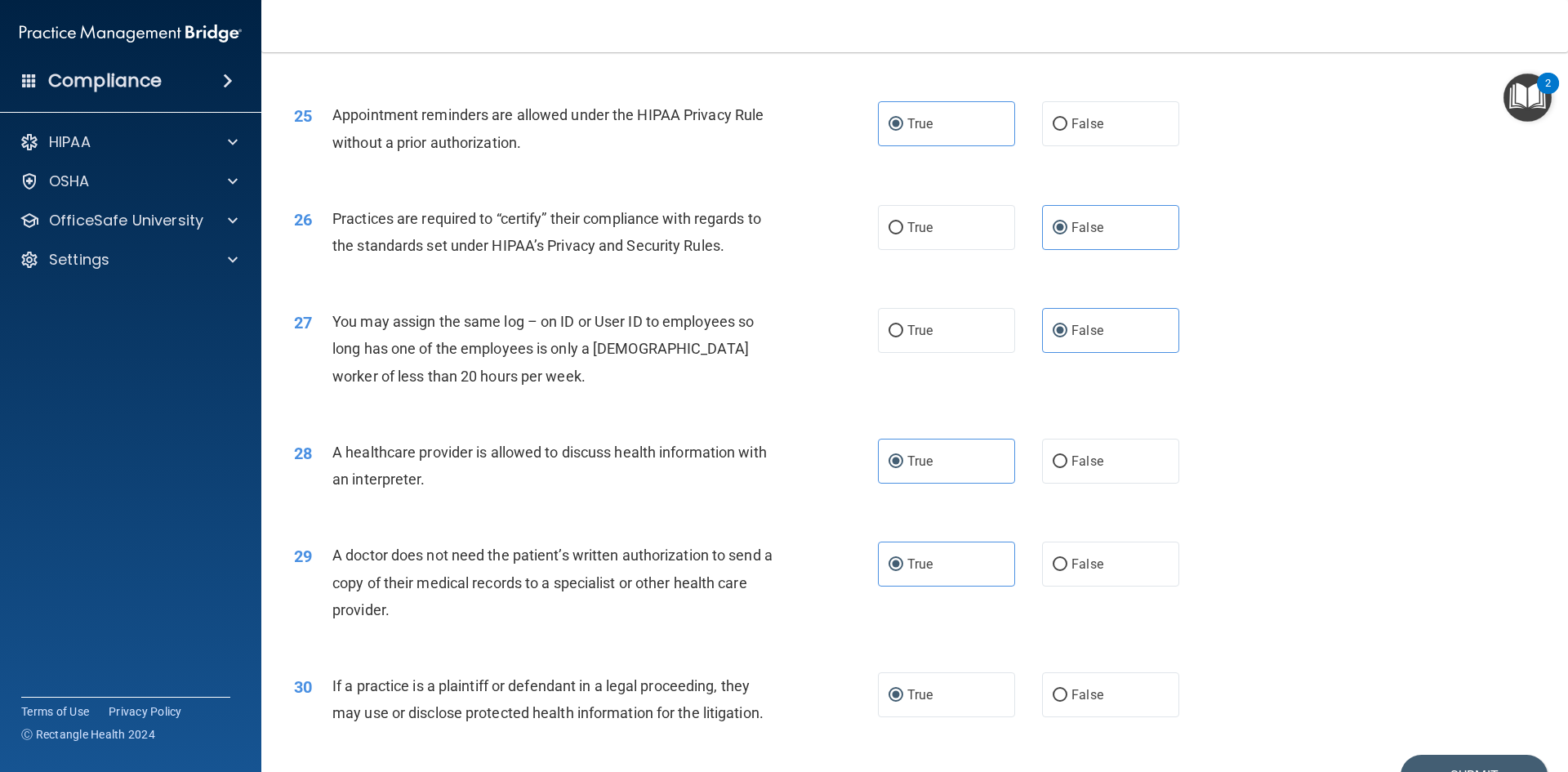
scroll to position [3029, 0]
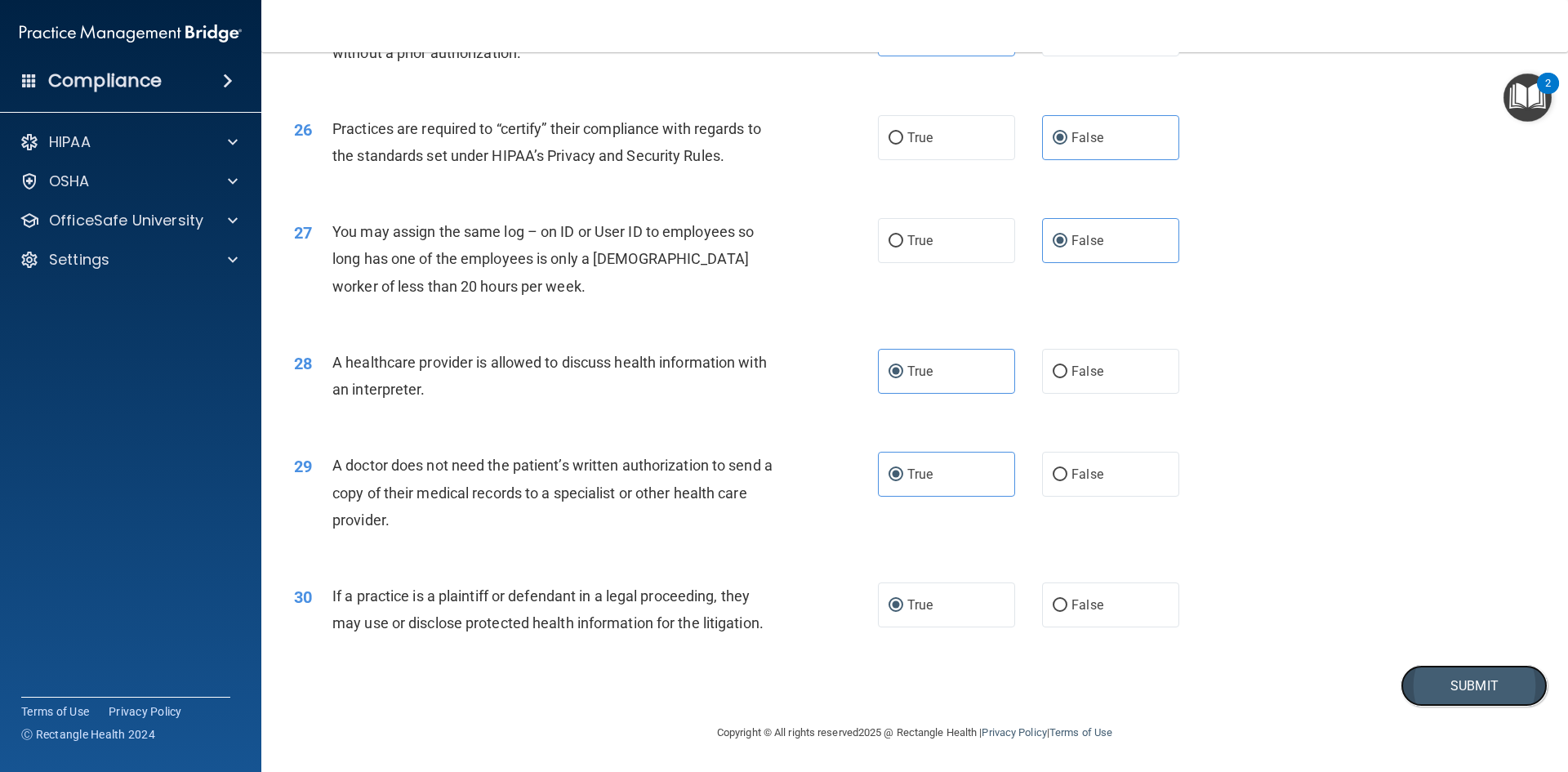
click at [1442, 687] on button "Submit" at bounding box center [1473, 685] width 147 height 42
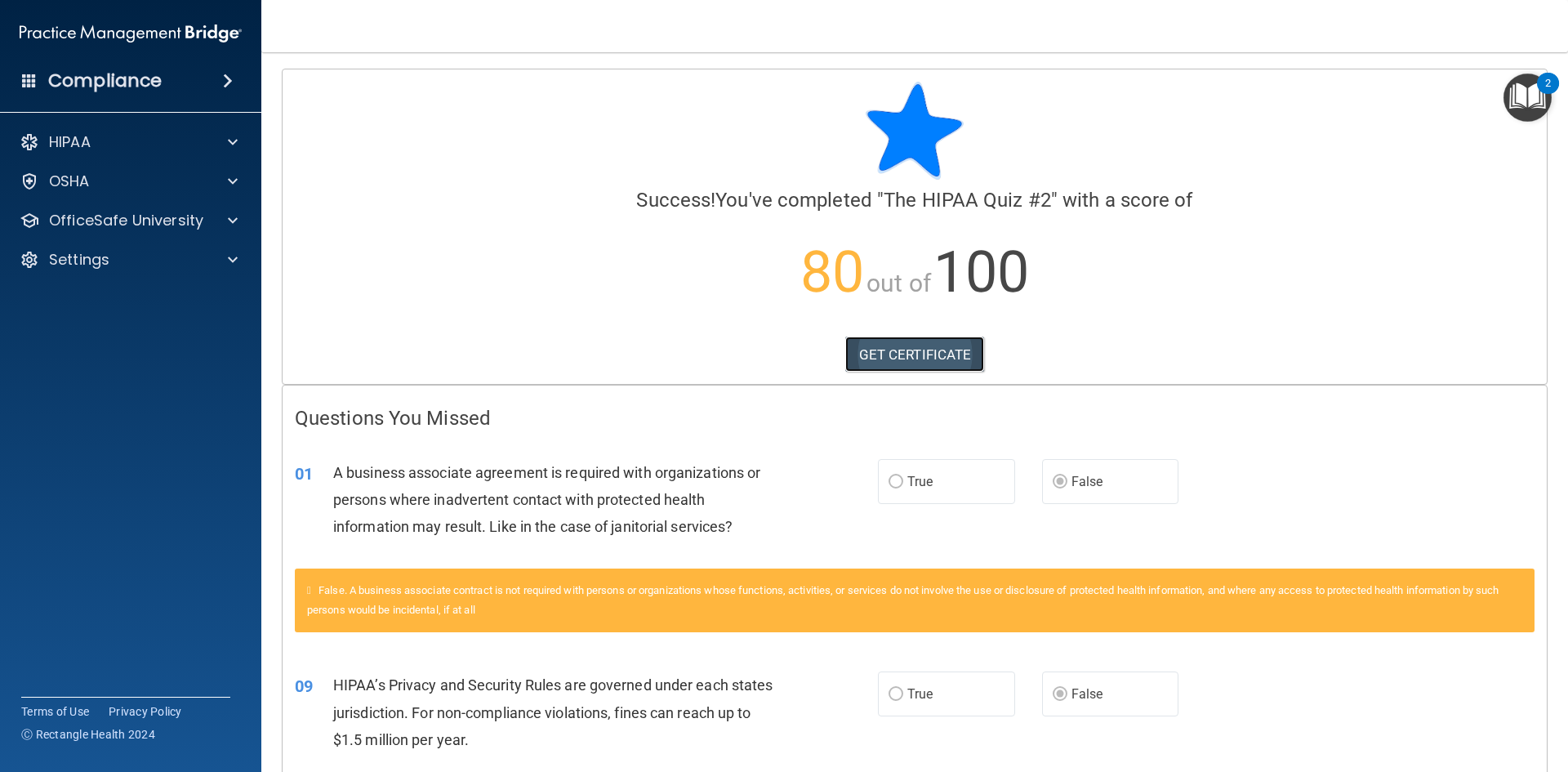
click at [888, 356] on link "GET CERTIFICATE" at bounding box center [914, 354] width 139 height 36
click at [172, 226] on p "OfficeSafe University" at bounding box center [126, 220] width 154 height 19
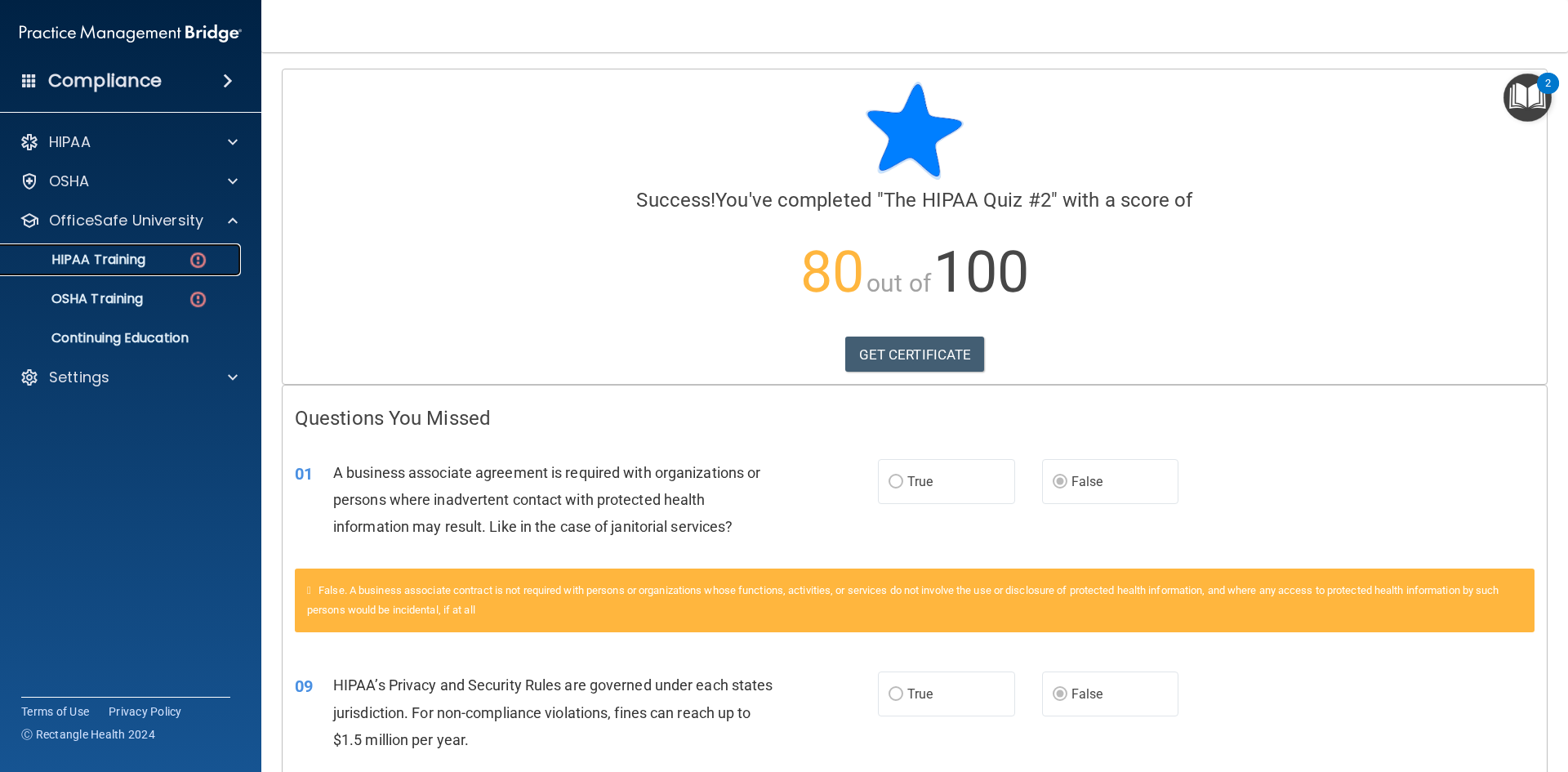
click at [153, 265] on div "HIPAA Training" at bounding box center [121, 259] width 223 height 17
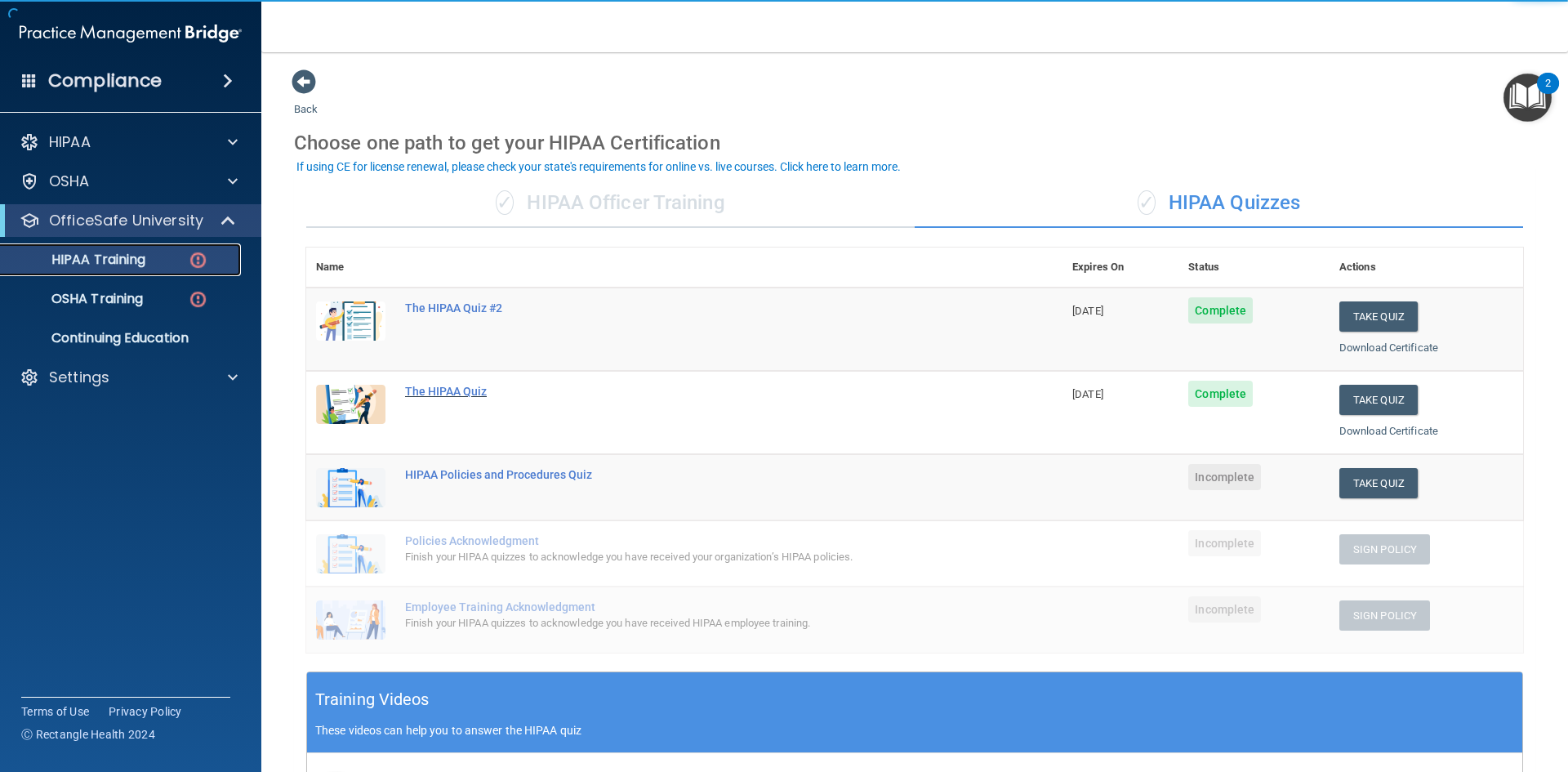
scroll to position [81, 0]
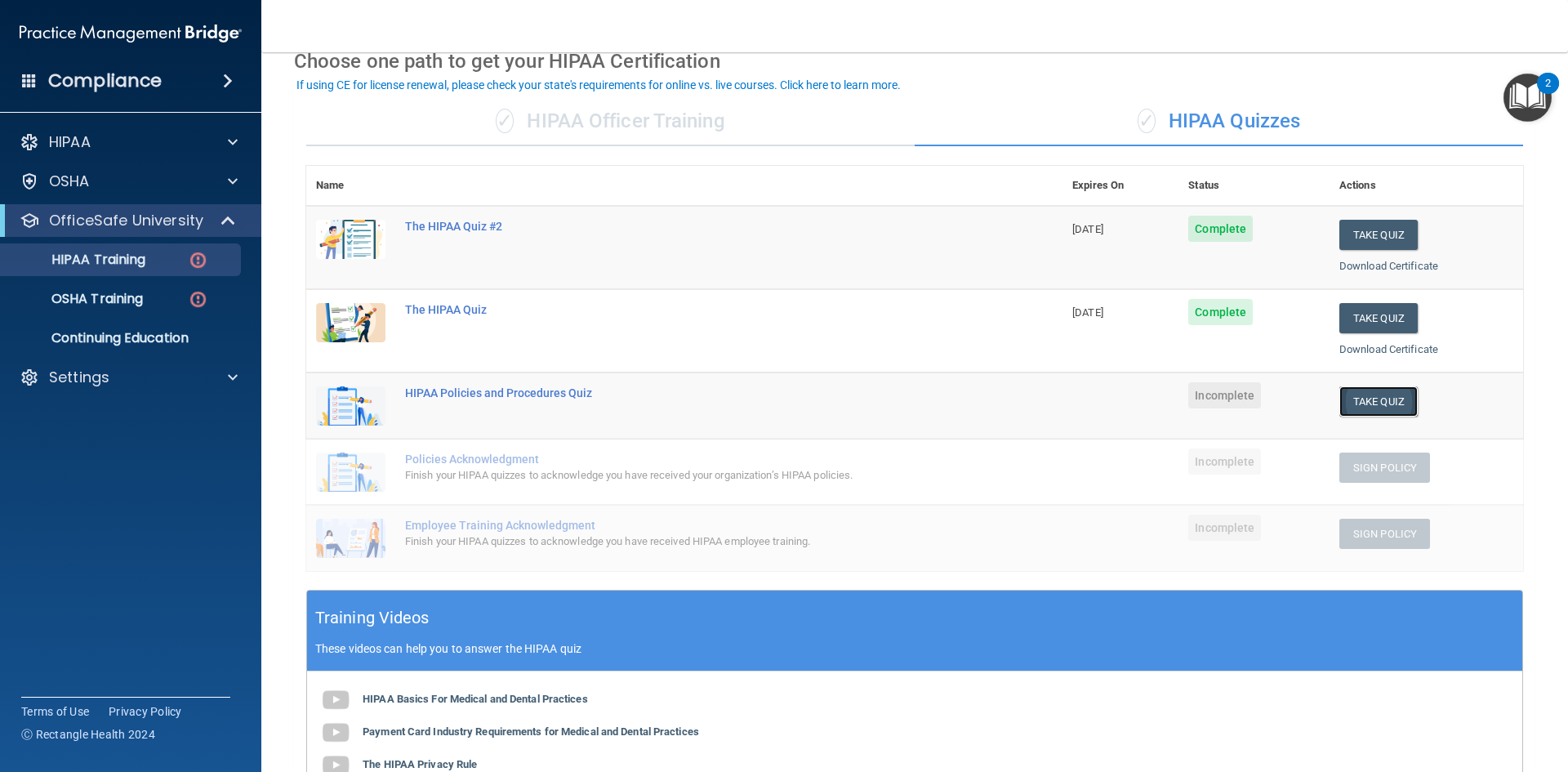
click at [1362, 397] on button "Take Quiz" at bounding box center [1378, 401] width 78 height 30
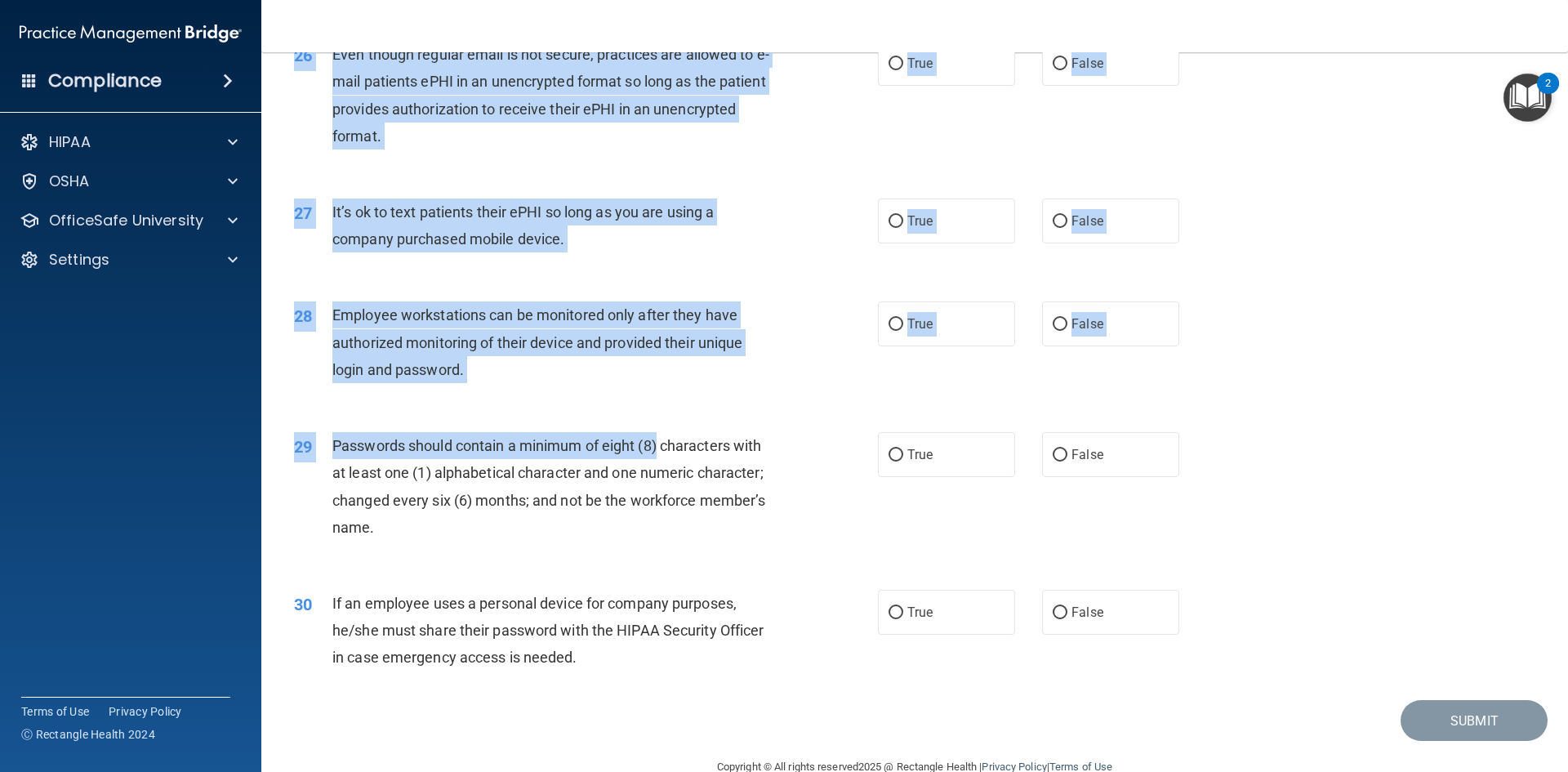
scroll to position [3327, 0]
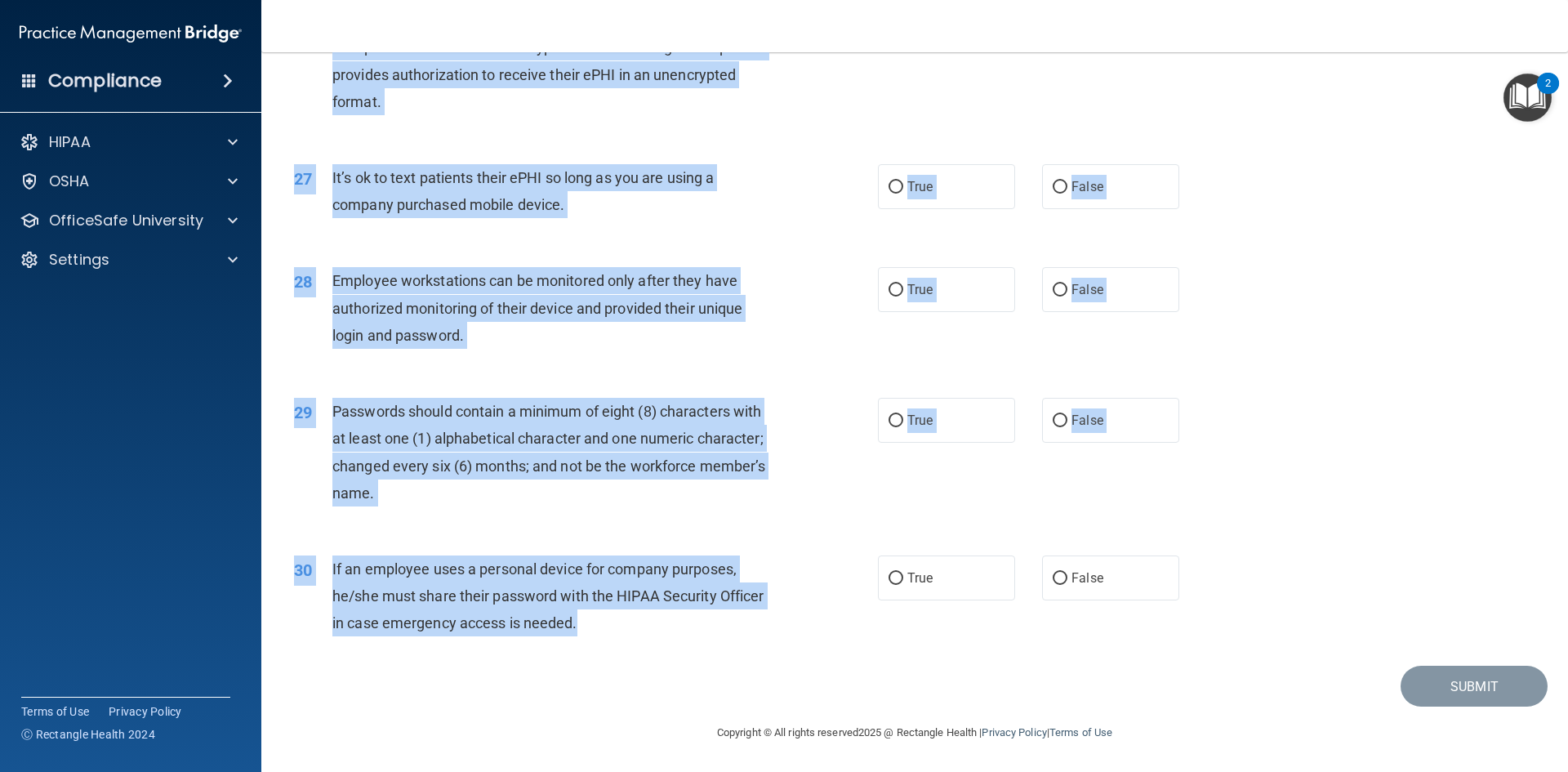
drag, startPoint x: 297, startPoint y: 137, endPoint x: 733, endPoint y: 622, distance: 652.2
copy div "01 It is ok to share your password with a co-worker in case immediate access of…"
click at [1356, 317] on div "28 Employee workstations can be monitored only after they have authorized monit…" at bounding box center [914, 311] width 1265 height 130
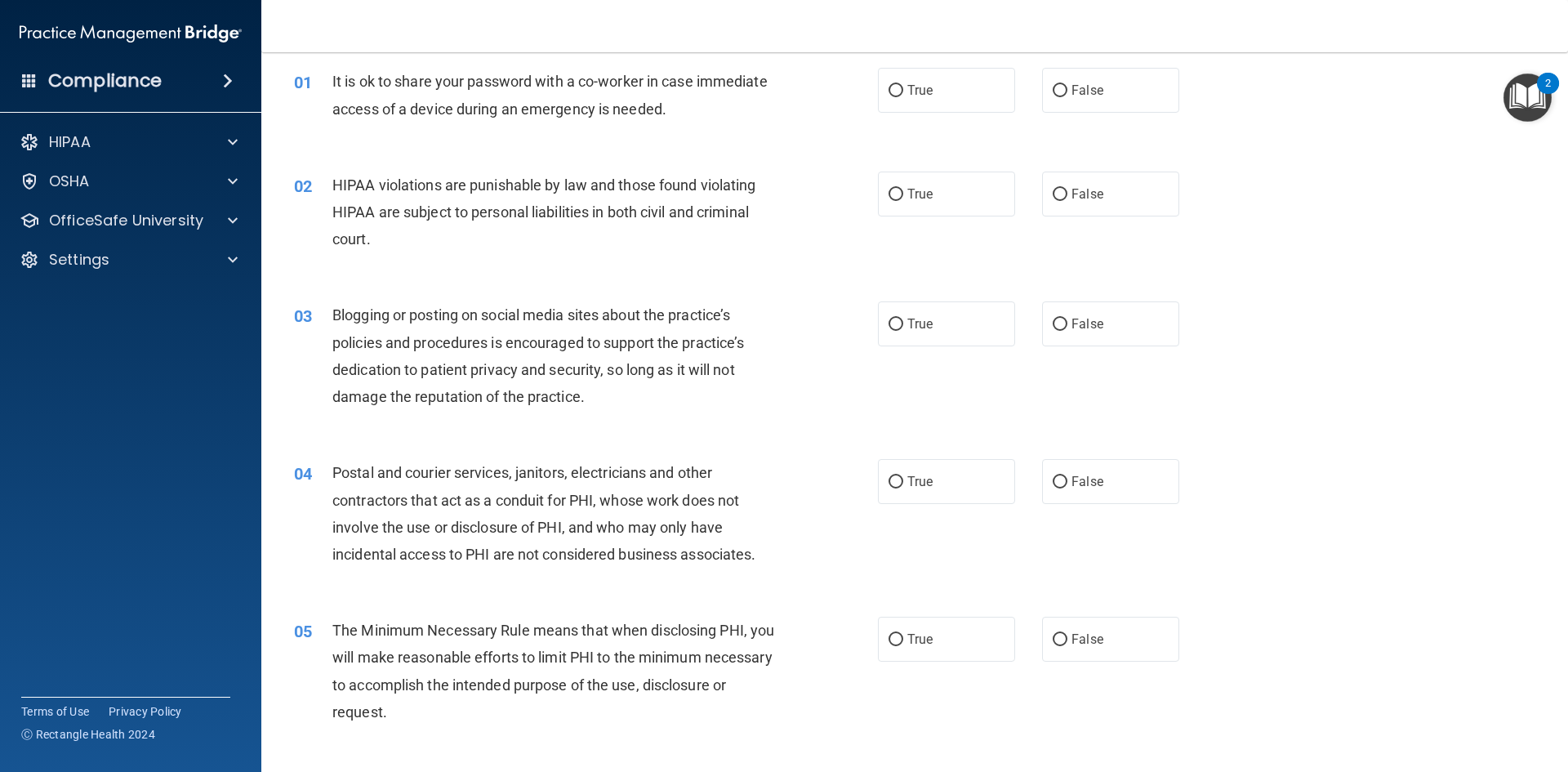
scroll to position [0, 0]
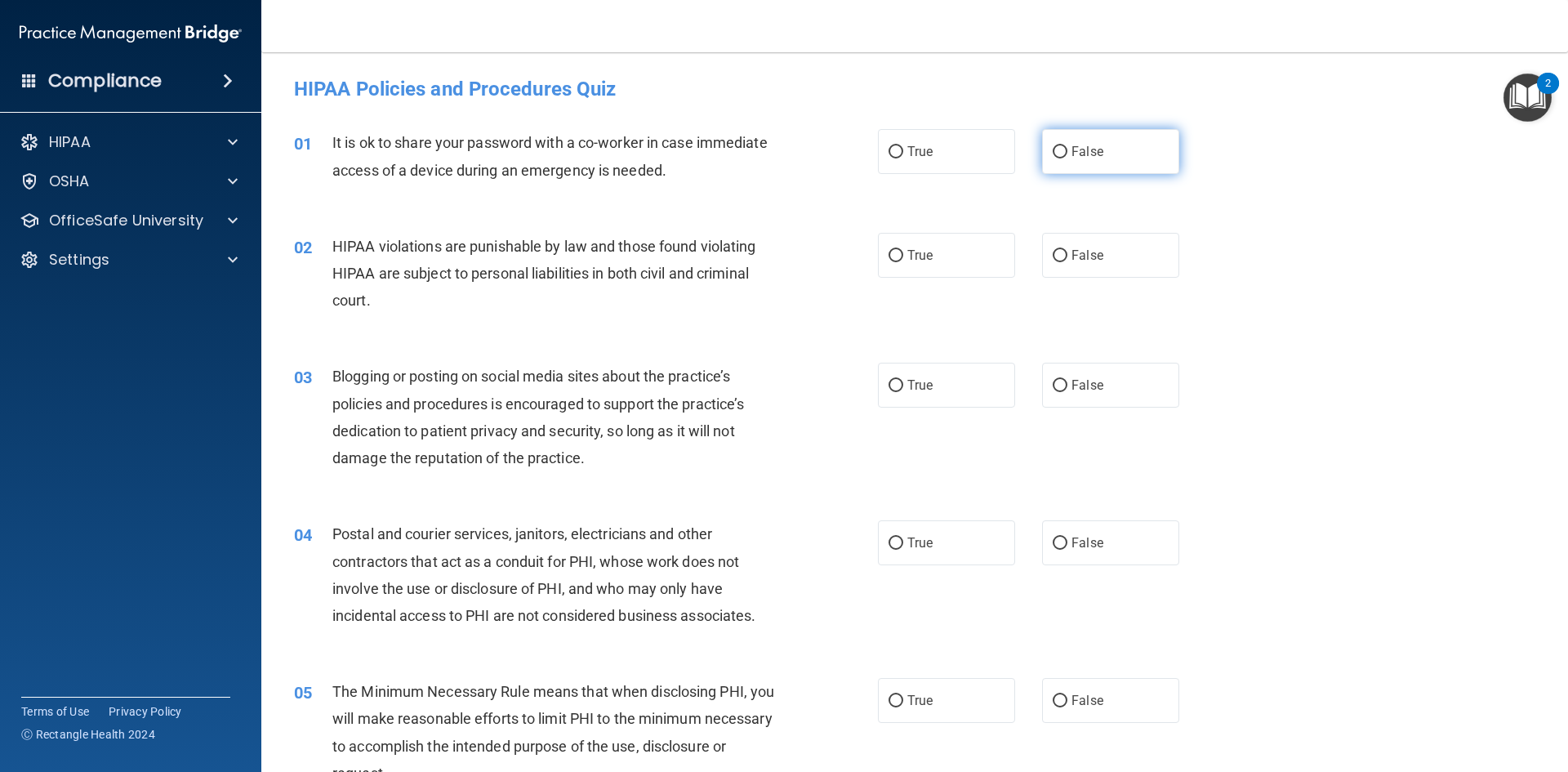
click at [1071, 149] on span "False" at bounding box center [1087, 151] width 31 height 16
click at [1067, 149] on input "False" at bounding box center [1060, 151] width 15 height 12
radio input "true"
click at [899, 257] on label "True" at bounding box center [946, 255] width 138 height 45
click at [899, 257] on input "True" at bounding box center [896, 256] width 15 height 12
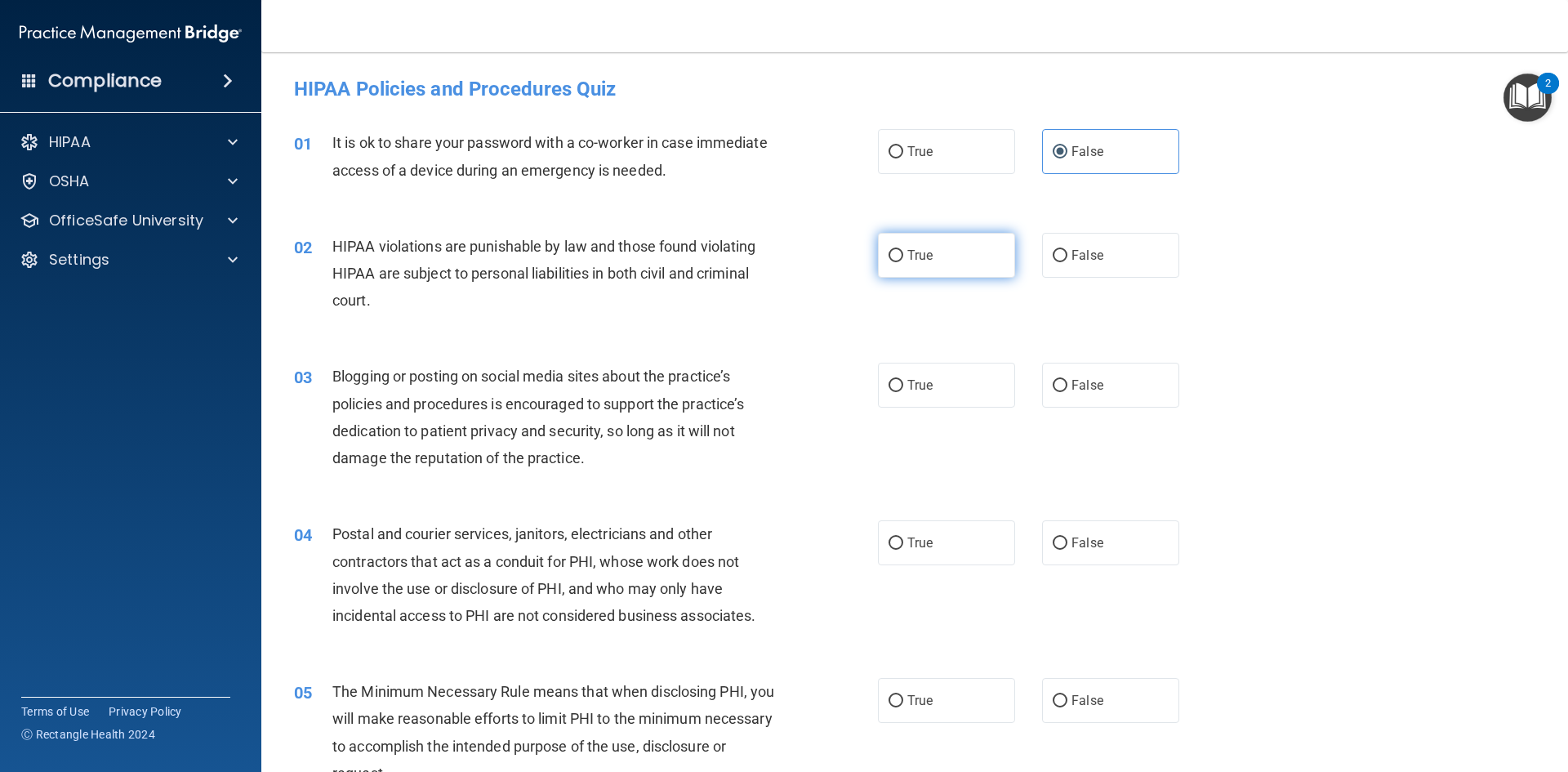
radio input "true"
click at [1082, 384] on span "False" at bounding box center [1087, 384] width 31 height 16
click at [1067, 384] on input "False" at bounding box center [1060, 385] width 15 height 12
radio input "true"
click at [931, 553] on label "True" at bounding box center [946, 542] width 138 height 45
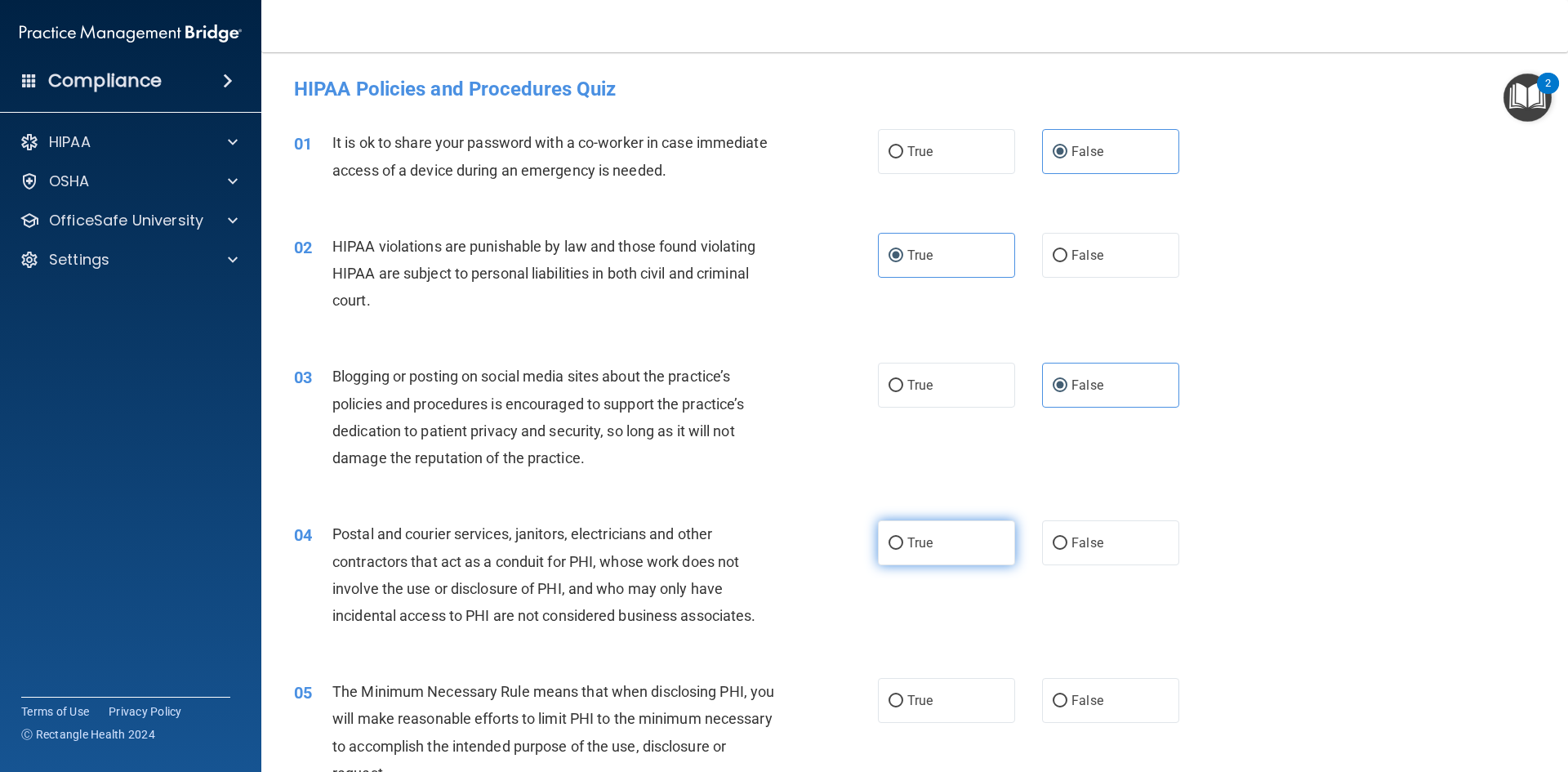
click at [903, 549] on input "True" at bounding box center [896, 543] width 15 height 12
radio input "true"
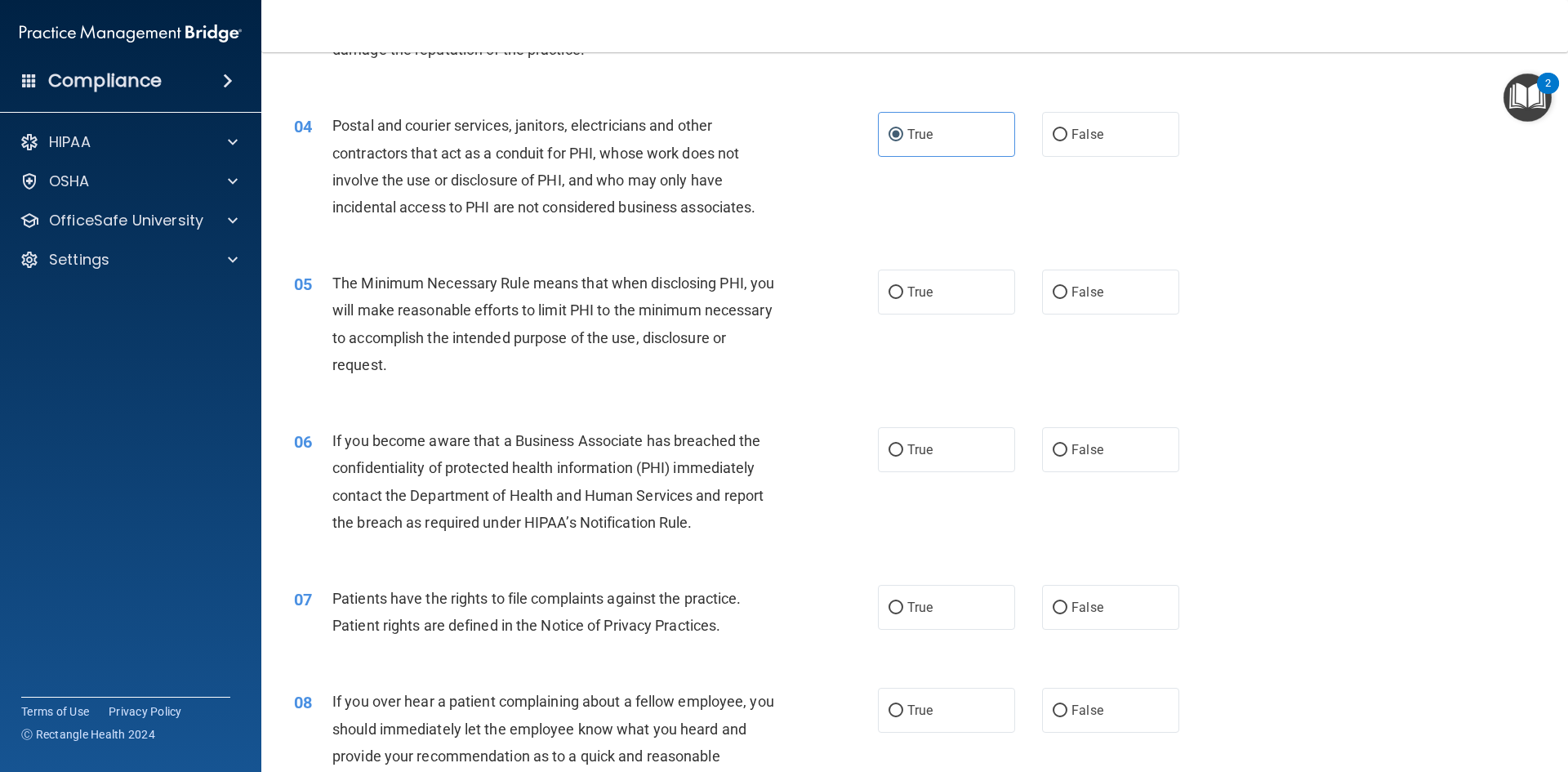
scroll to position [489, 0]
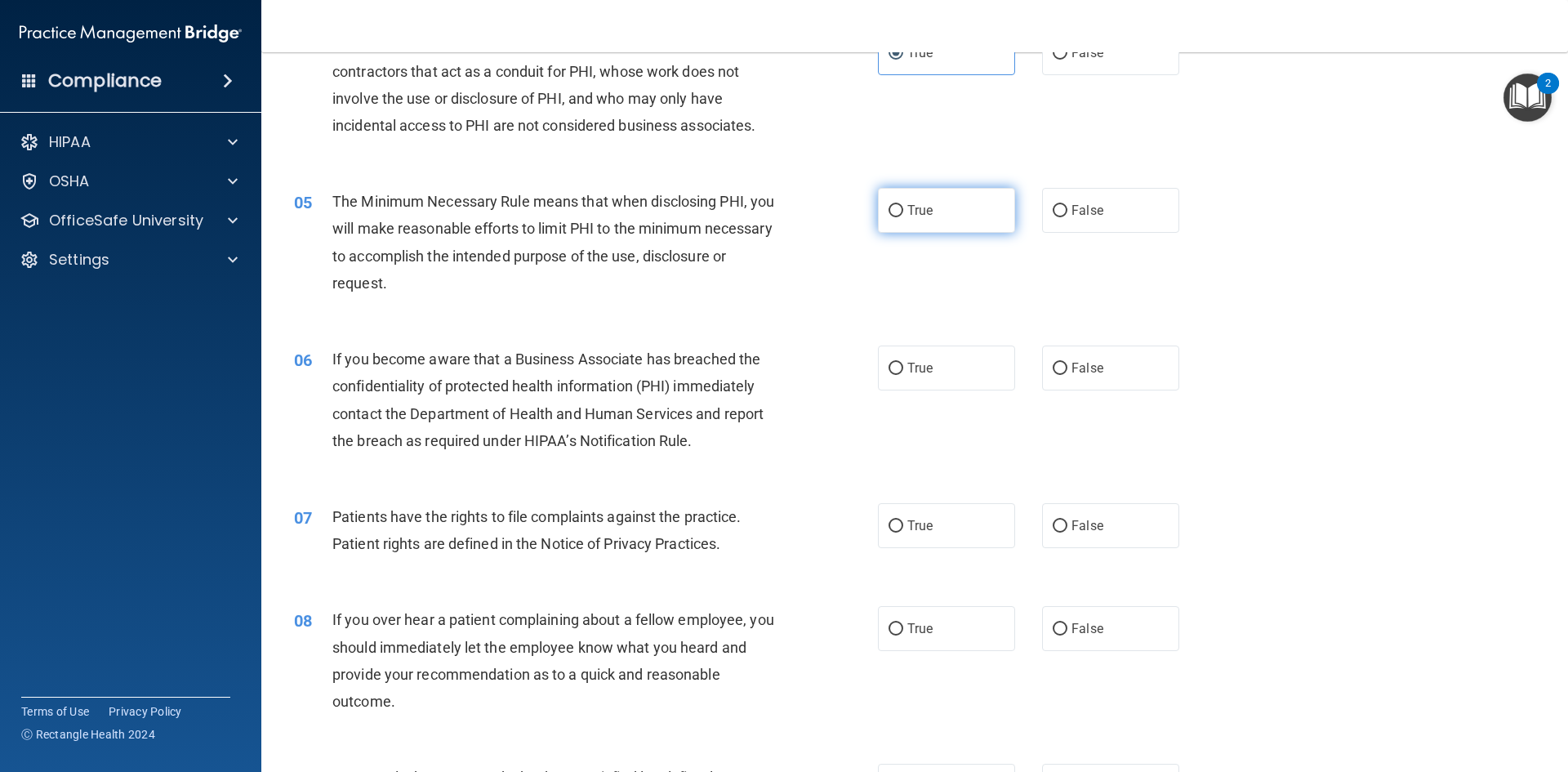
click at [917, 217] on span "True" at bounding box center [919, 210] width 25 height 16
click at [903, 217] on input "True" at bounding box center [896, 211] width 15 height 12
radio input "true"
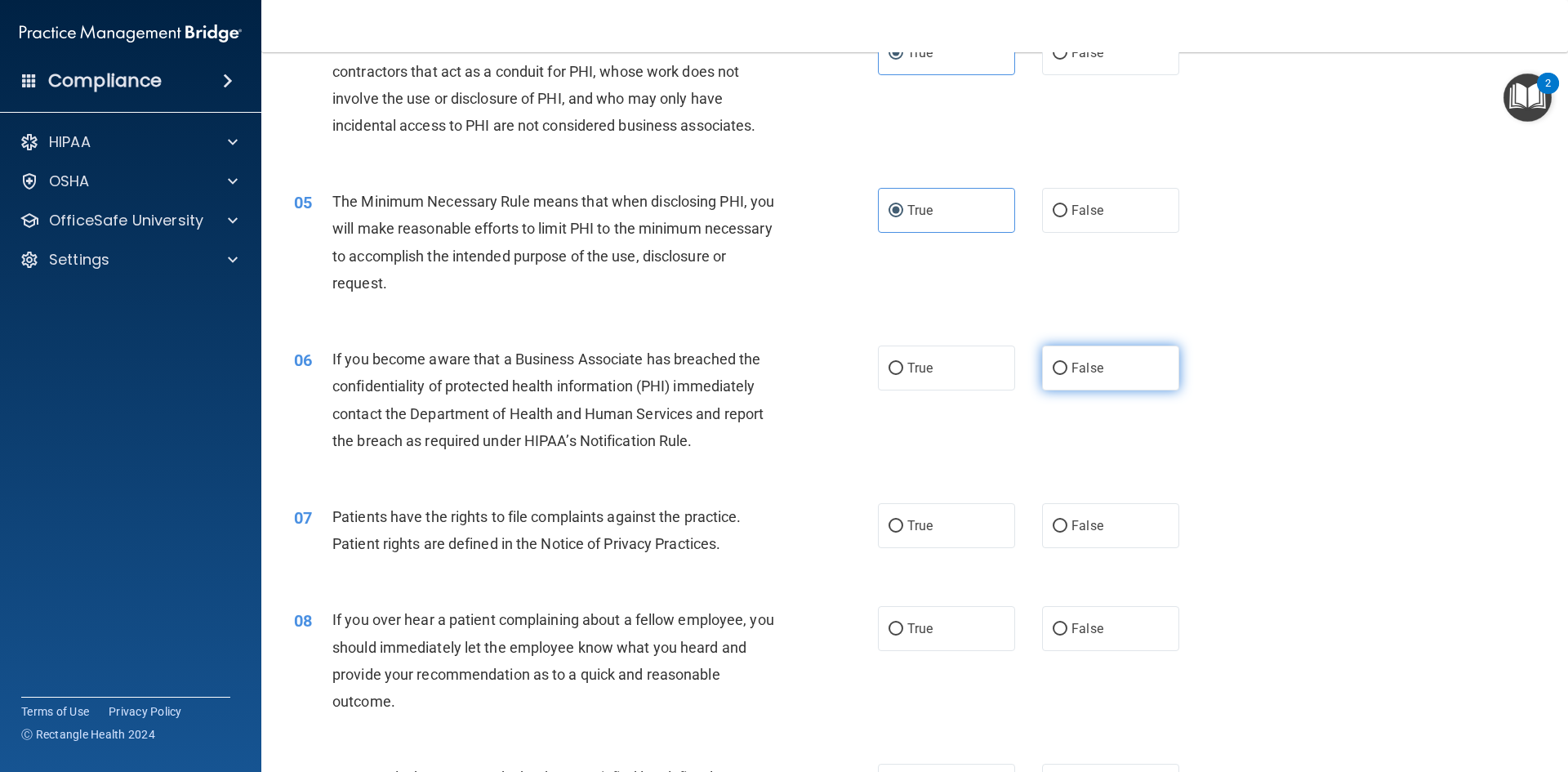
click at [1089, 370] on span "False" at bounding box center [1087, 368] width 31 height 16
click at [1067, 370] on input "False" at bounding box center [1060, 368] width 15 height 12
radio input "true"
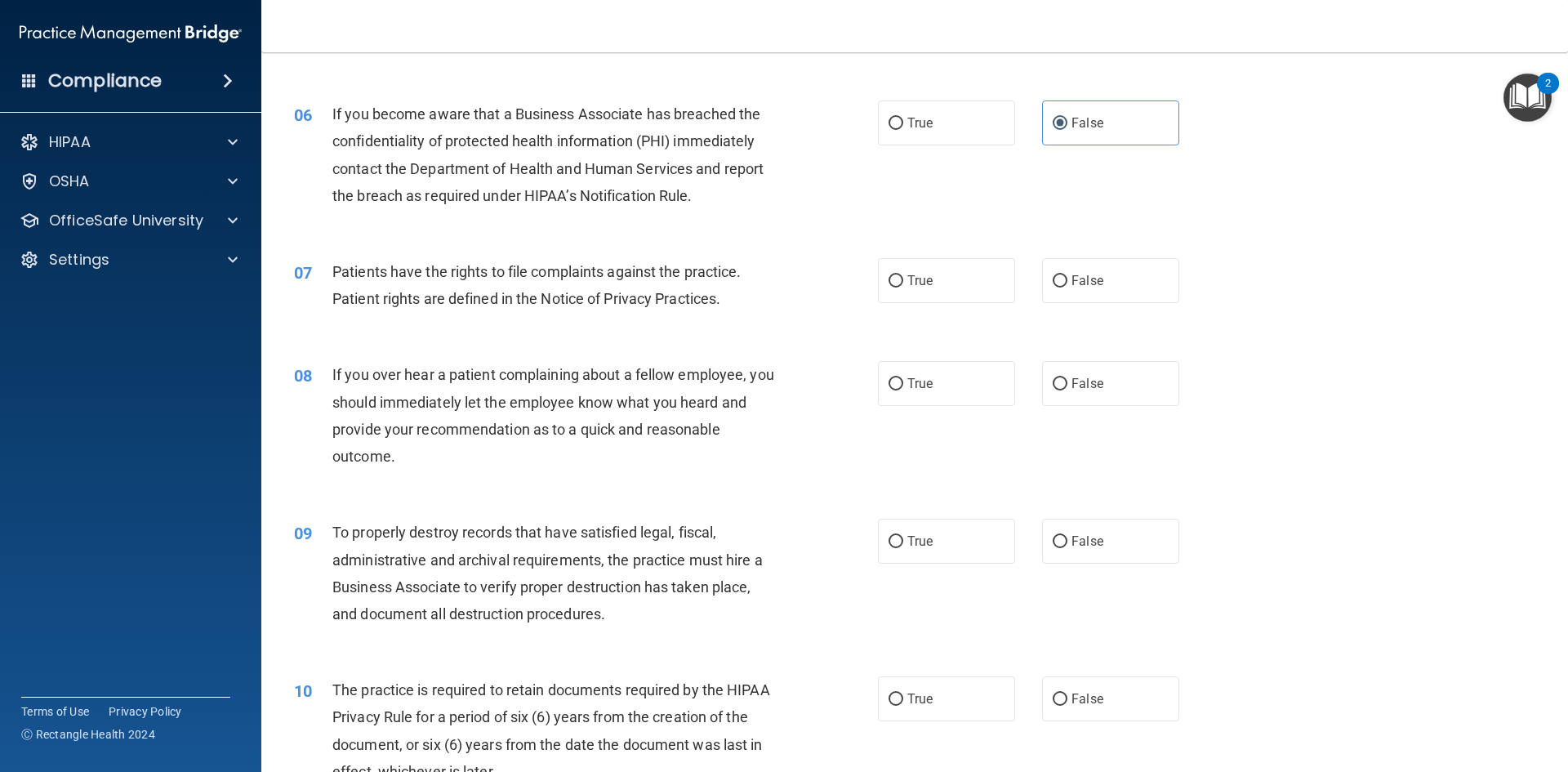
scroll to position [816, 0]
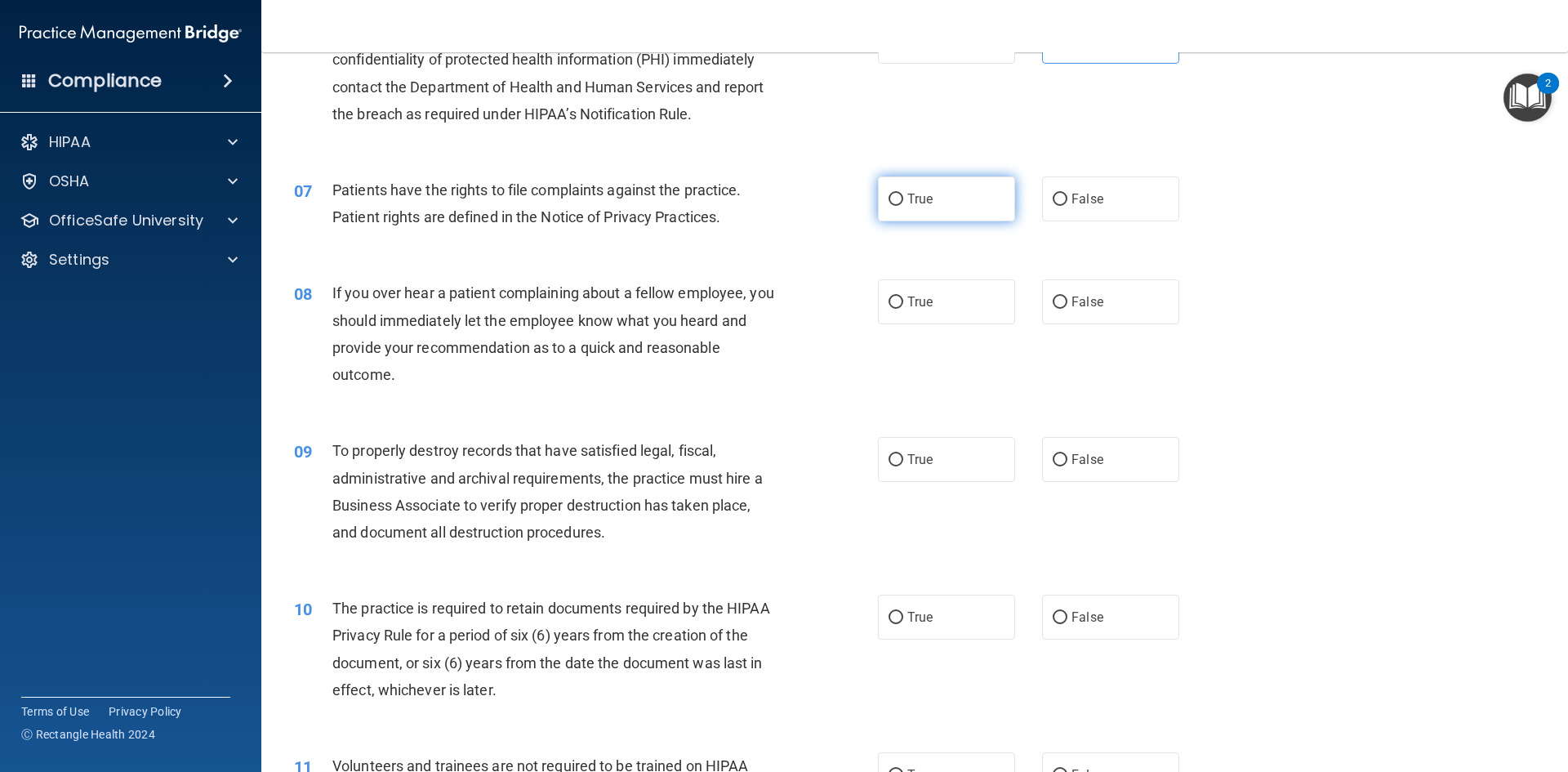
click at [913, 194] on span "True" at bounding box center [919, 199] width 25 height 16
click at [903, 194] on input "True" at bounding box center [896, 199] width 15 height 12
radio input "true"
click at [1080, 293] on label "False" at bounding box center [1110, 301] width 138 height 45
click at [1067, 296] on input "False" at bounding box center [1060, 302] width 15 height 12
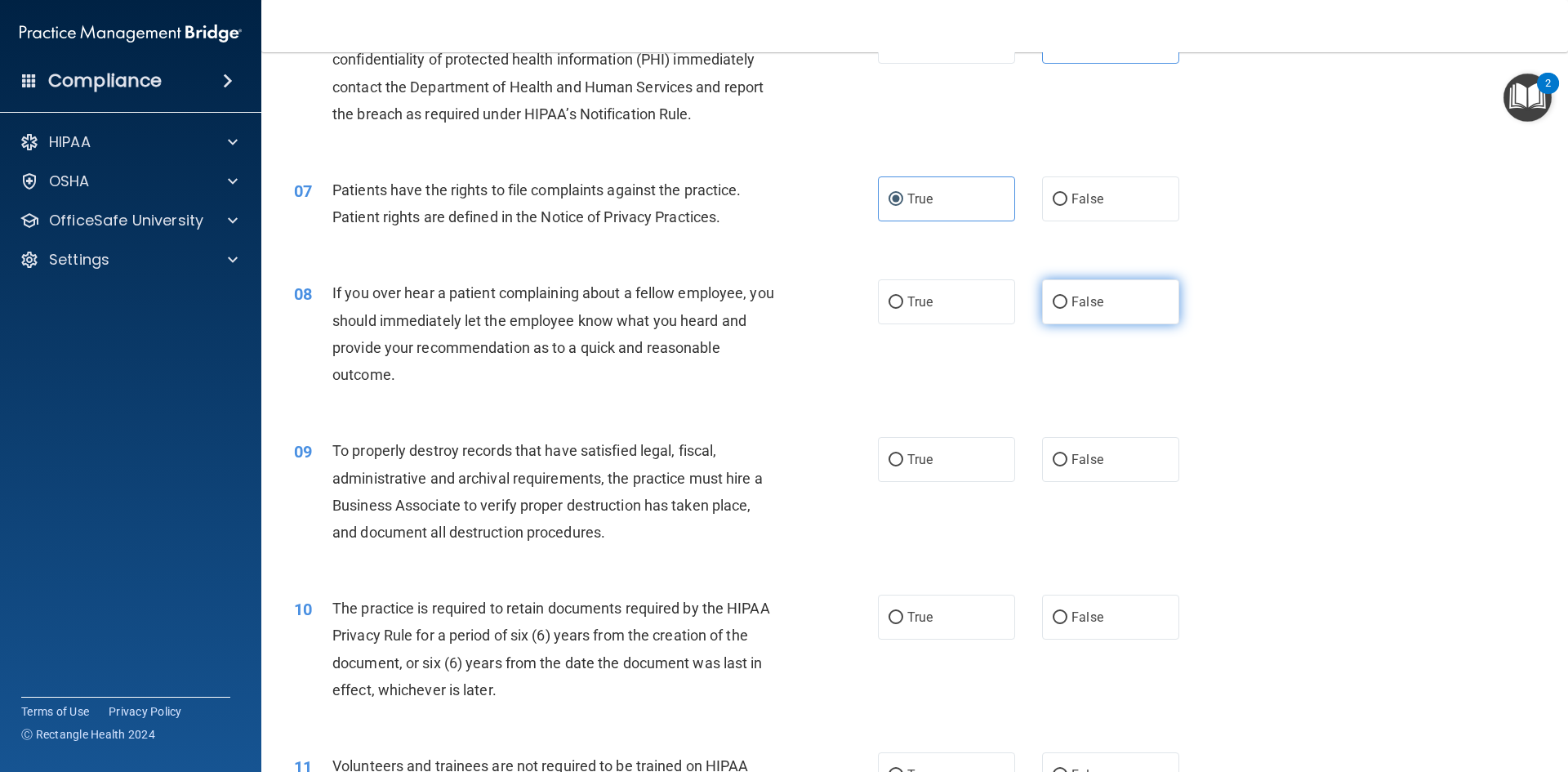
radio input "true"
drag, startPoint x: 1098, startPoint y: 465, endPoint x: 1042, endPoint y: 469, distance: 56.1
click at [1097, 465] on label "False" at bounding box center [1110, 459] width 138 height 45
click at [1067, 465] on input "False" at bounding box center [1060, 460] width 15 height 12
radio input "true"
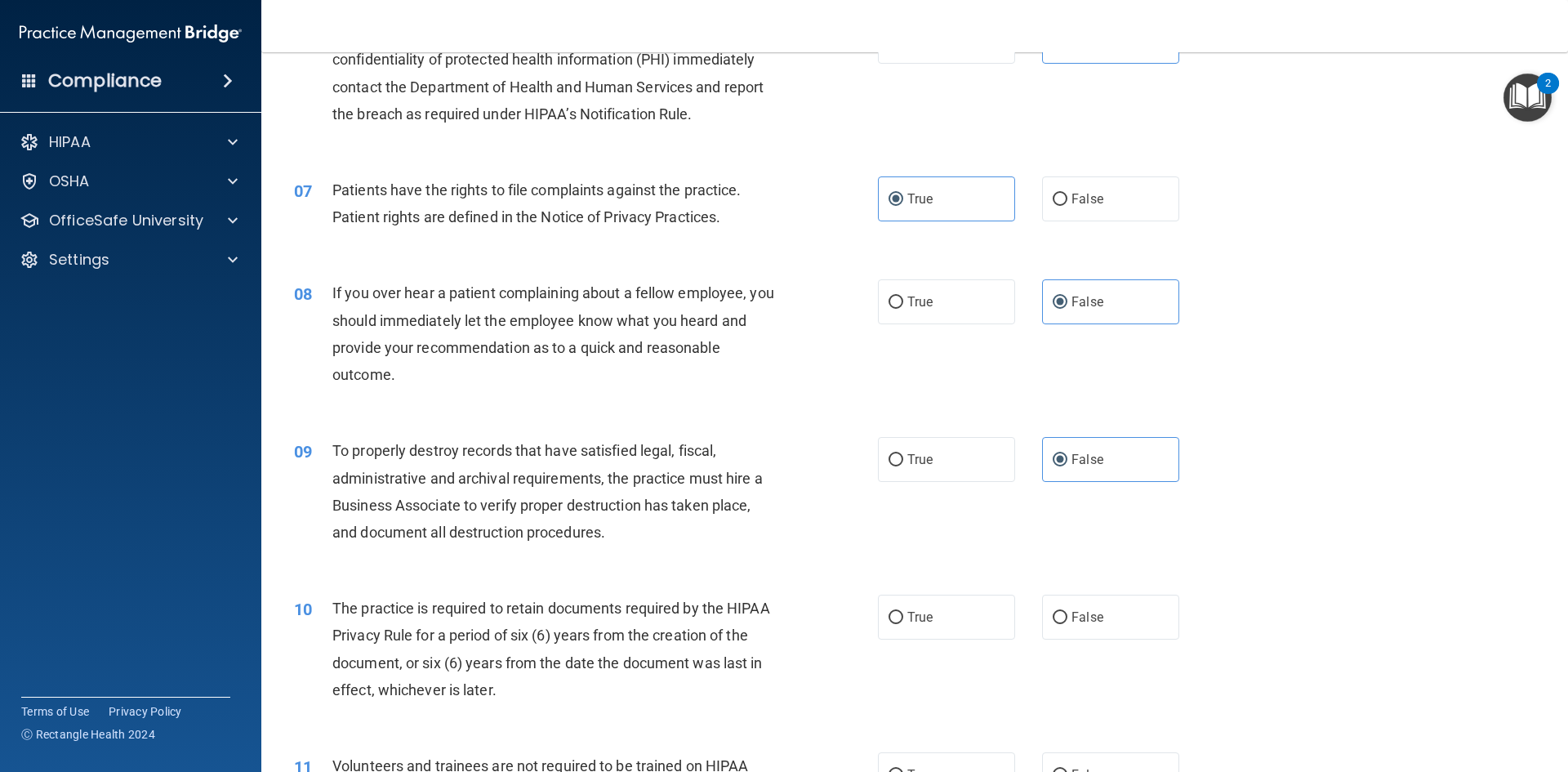
scroll to position [899, 0]
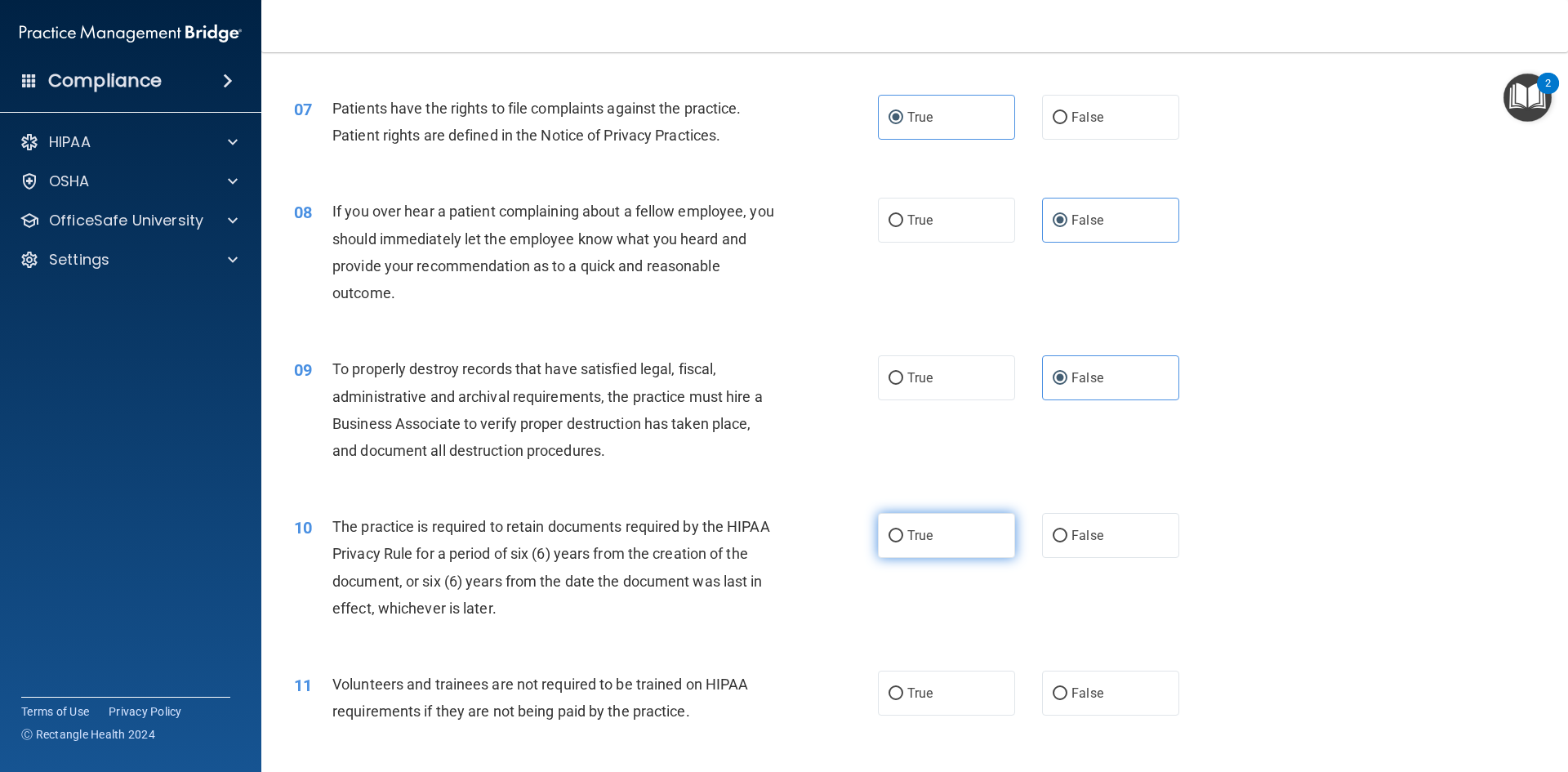
click at [914, 539] on span "True" at bounding box center [919, 535] width 25 height 16
click at [903, 539] on input "True" at bounding box center [896, 536] width 15 height 12
radio input "true"
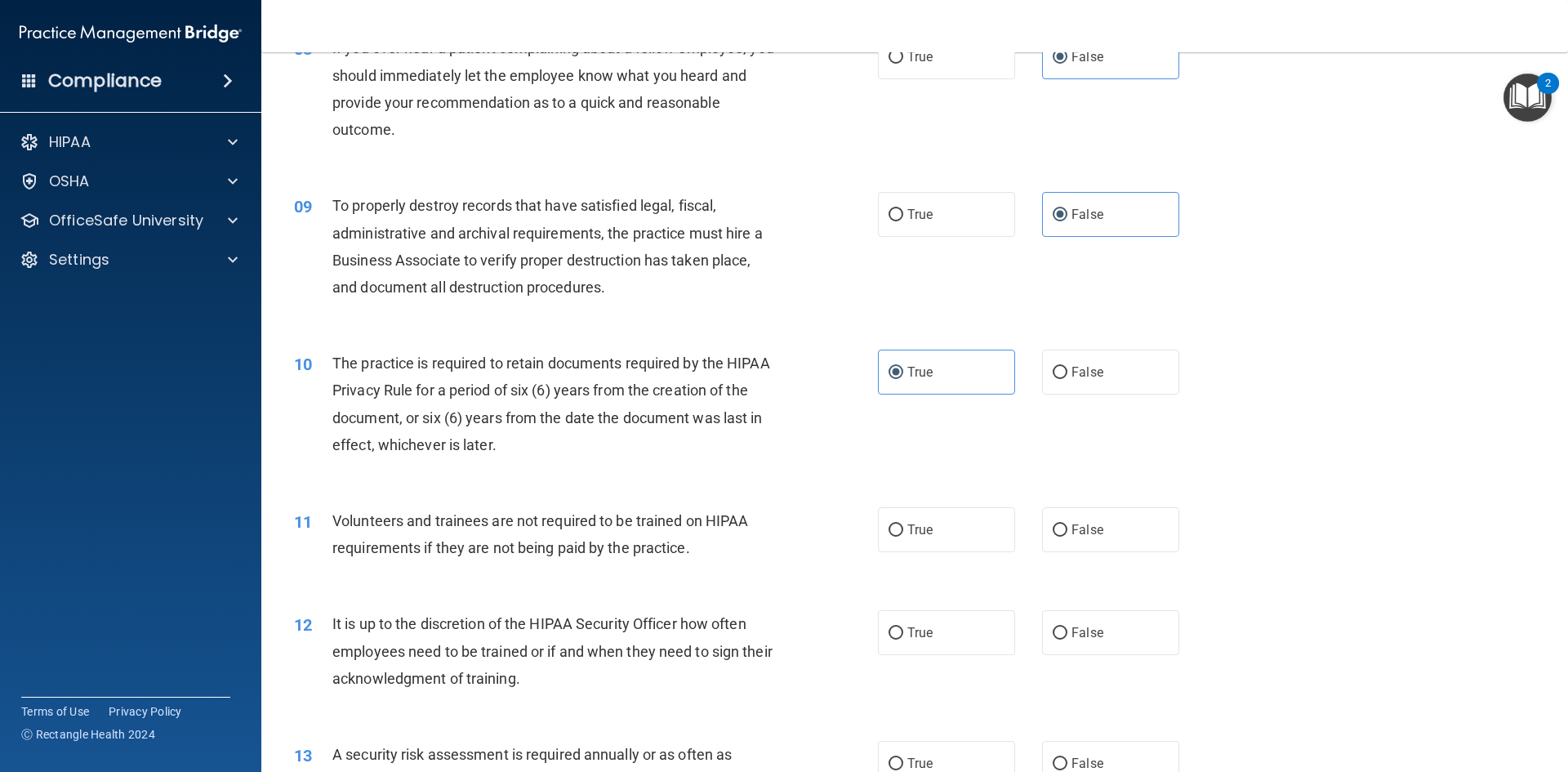
scroll to position [1143, 0]
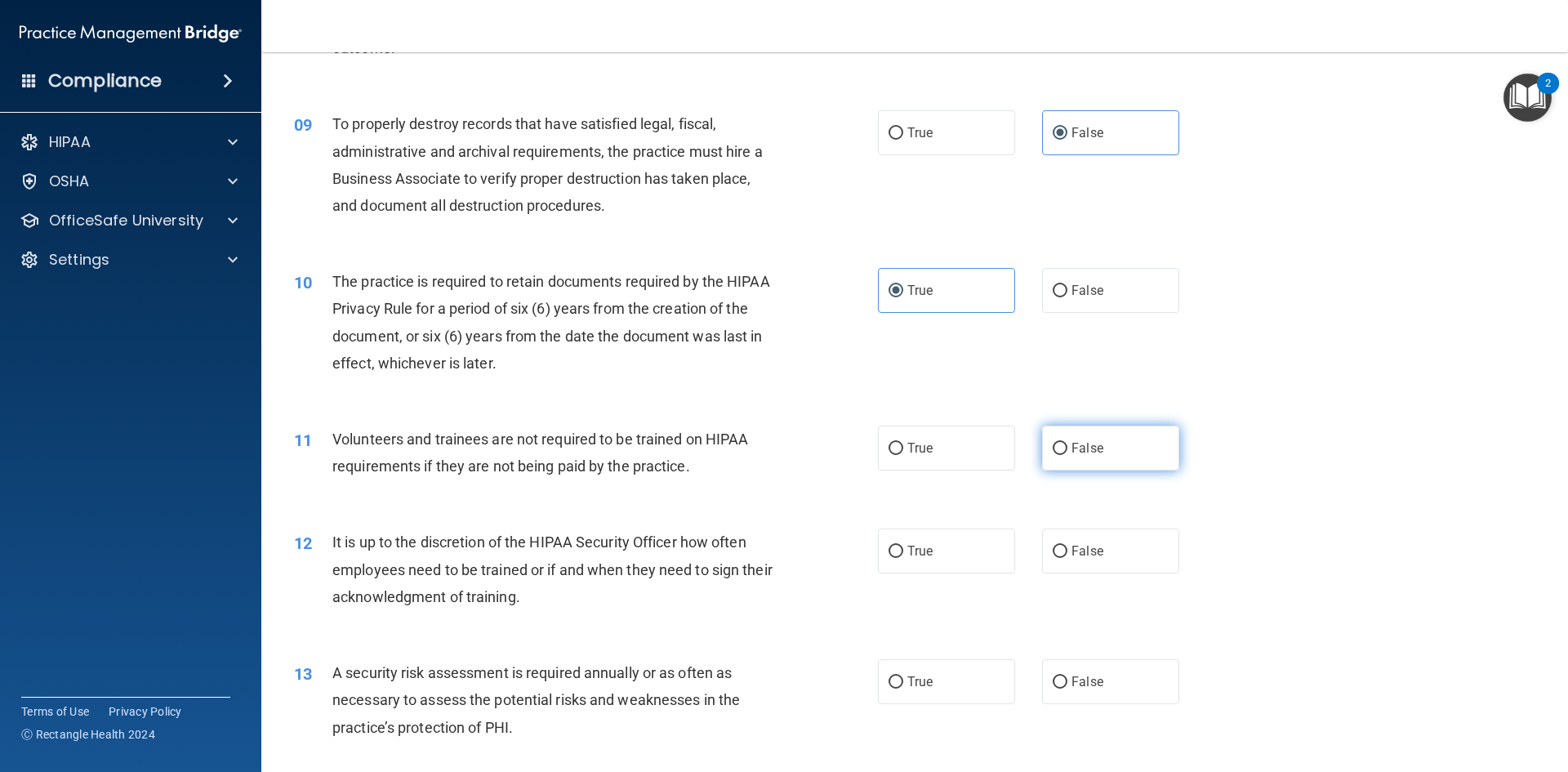
click at [1054, 452] on input "False" at bounding box center [1060, 448] width 15 height 12
radio input "true"
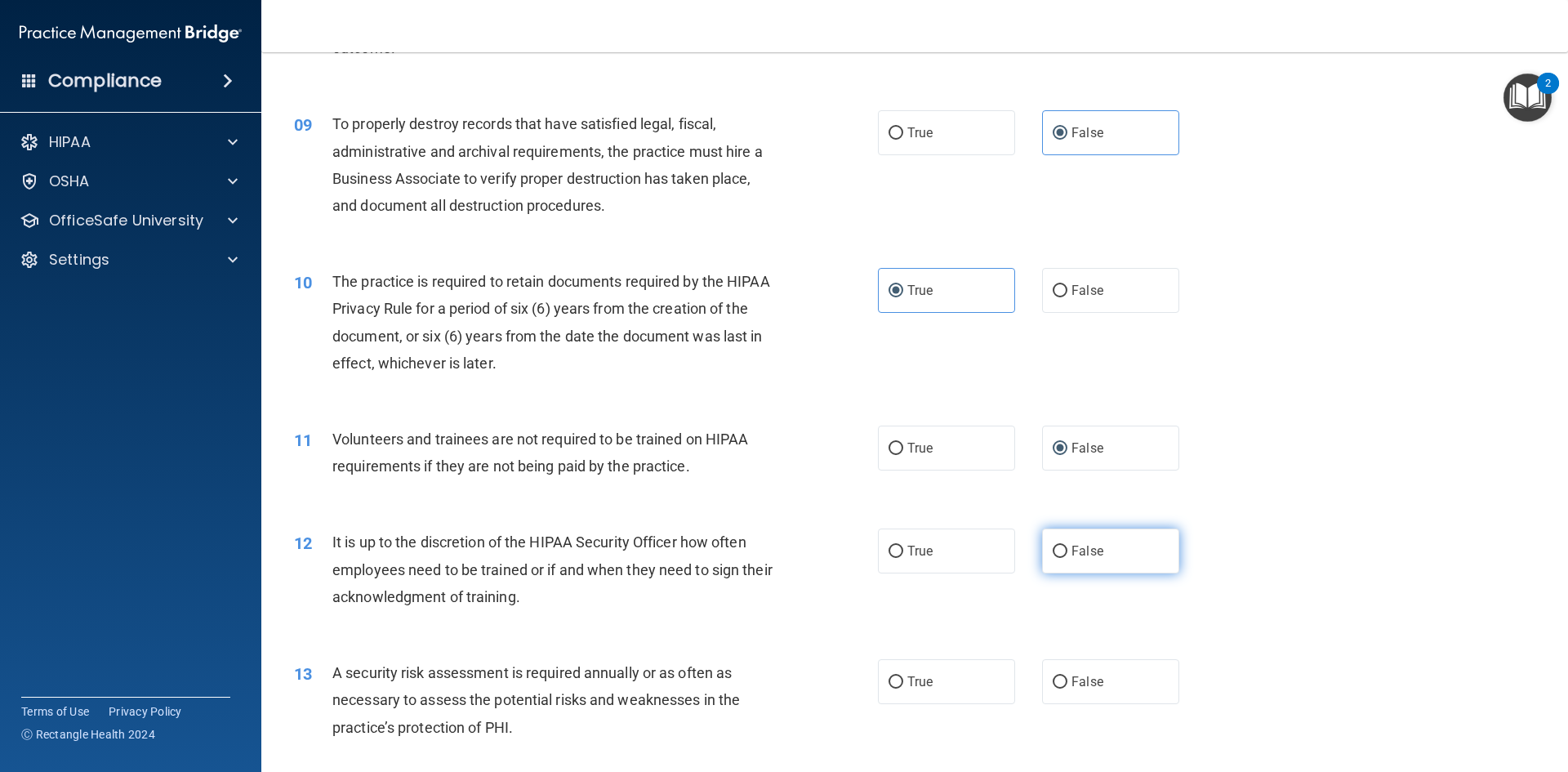
click at [1053, 547] on input "False" at bounding box center [1060, 551] width 15 height 12
radio input "true"
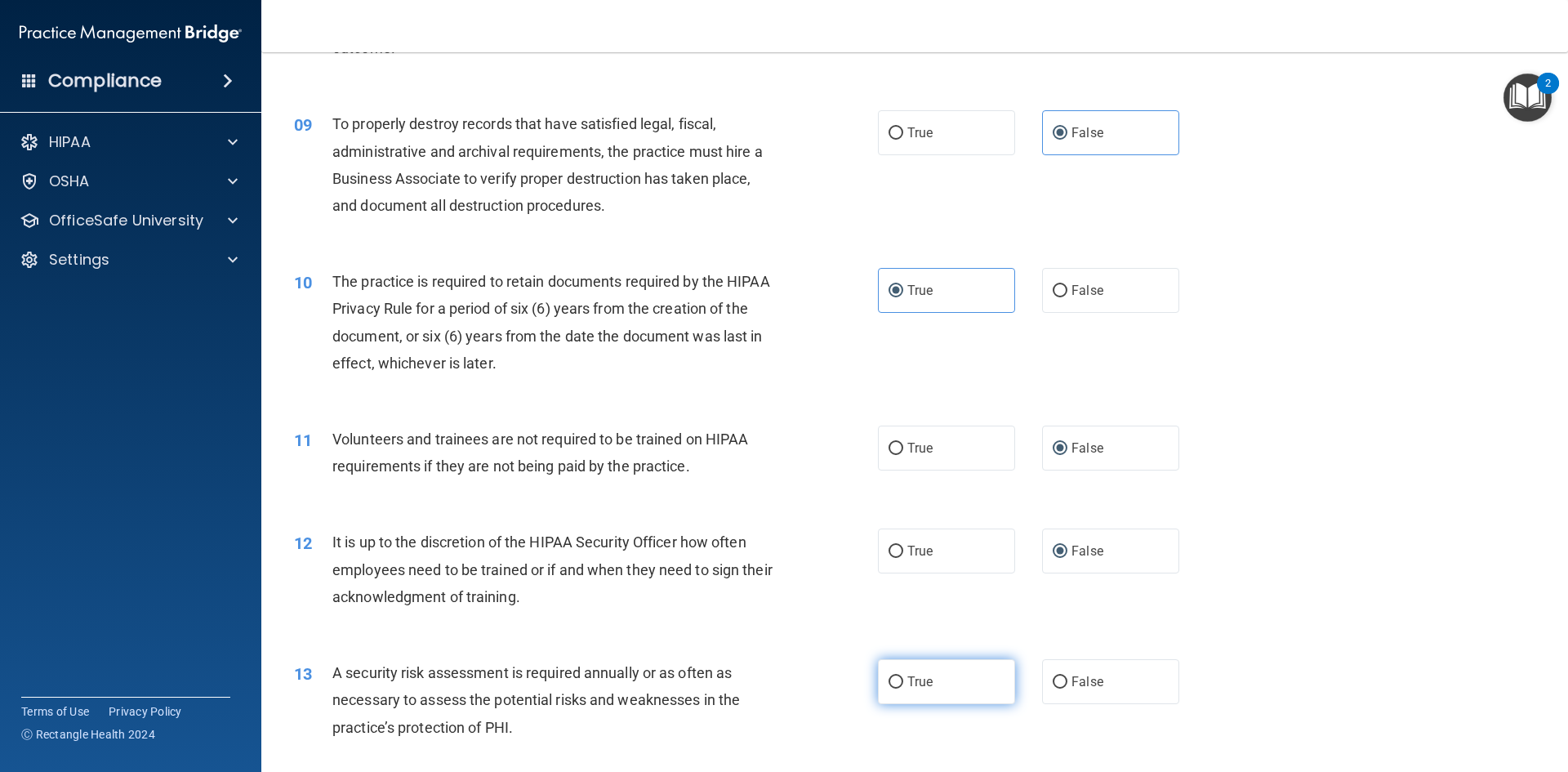
click at [906, 666] on label "True" at bounding box center [946, 682] width 138 height 45
click at [903, 676] on input "True" at bounding box center [896, 682] width 15 height 12
radio input "true"
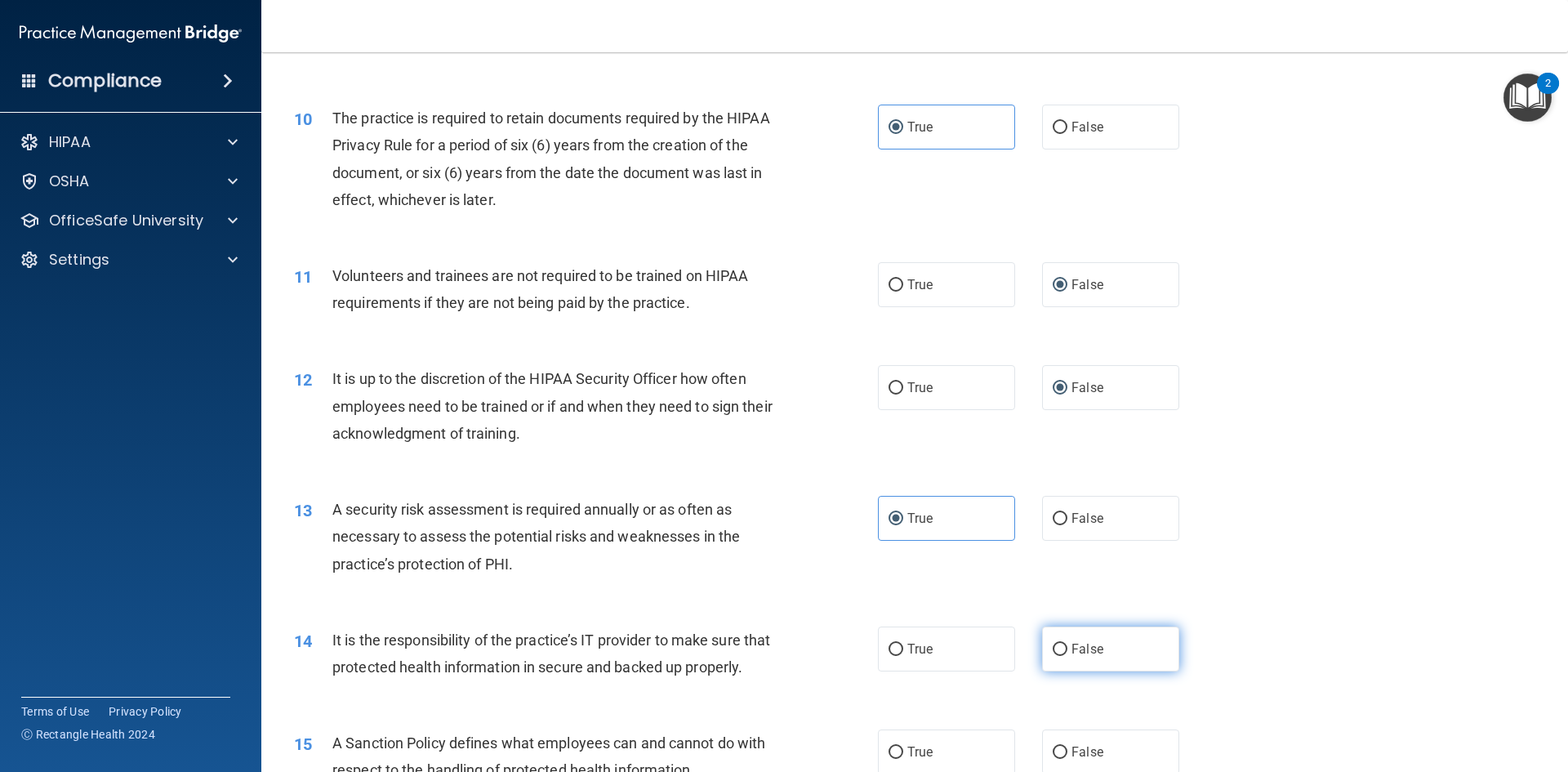
click at [1061, 646] on label "False" at bounding box center [1110, 648] width 138 height 45
click at [1061, 646] on input "False" at bounding box center [1060, 649] width 15 height 12
radio input "true"
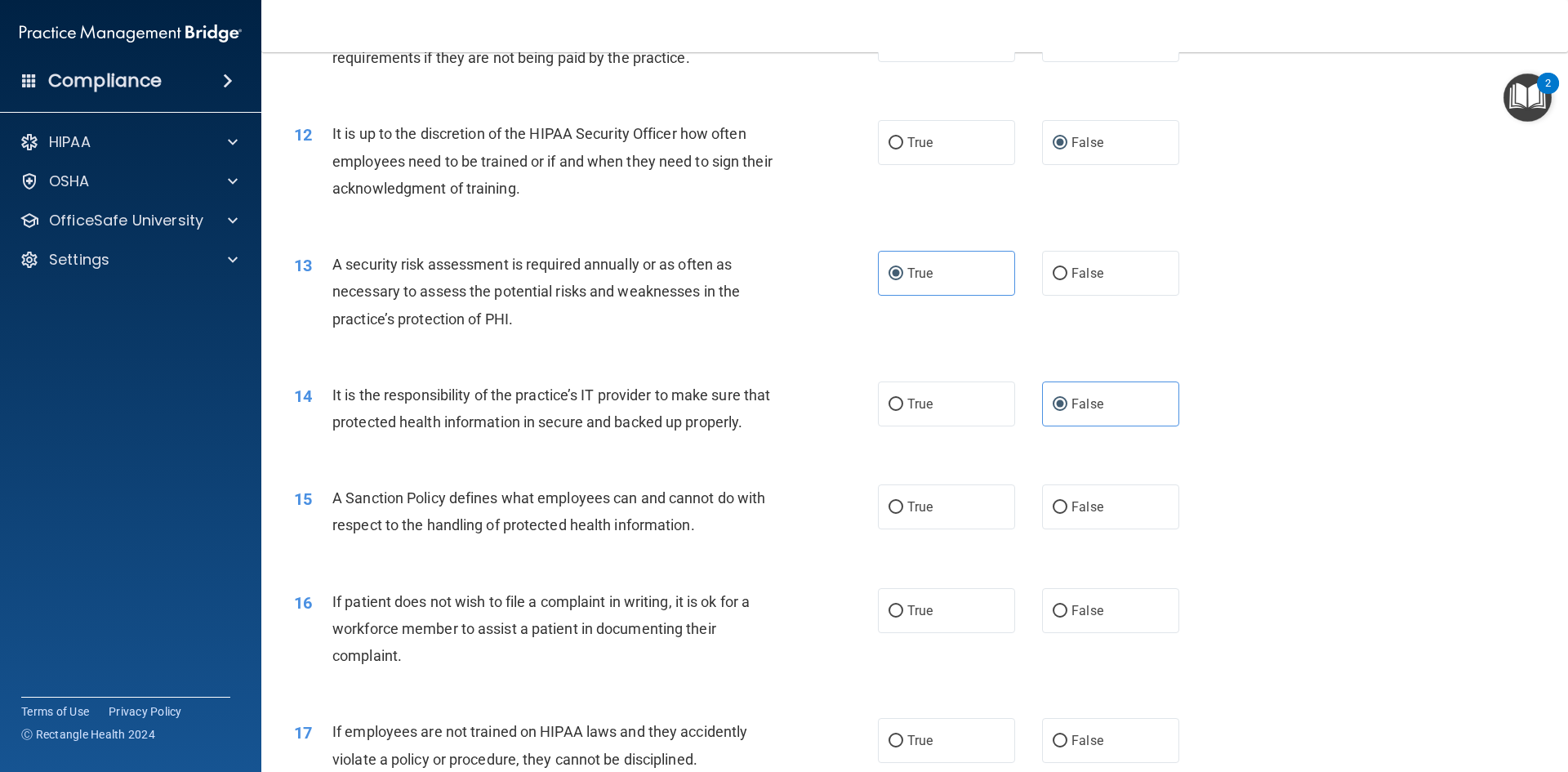
scroll to position [1633, 0]
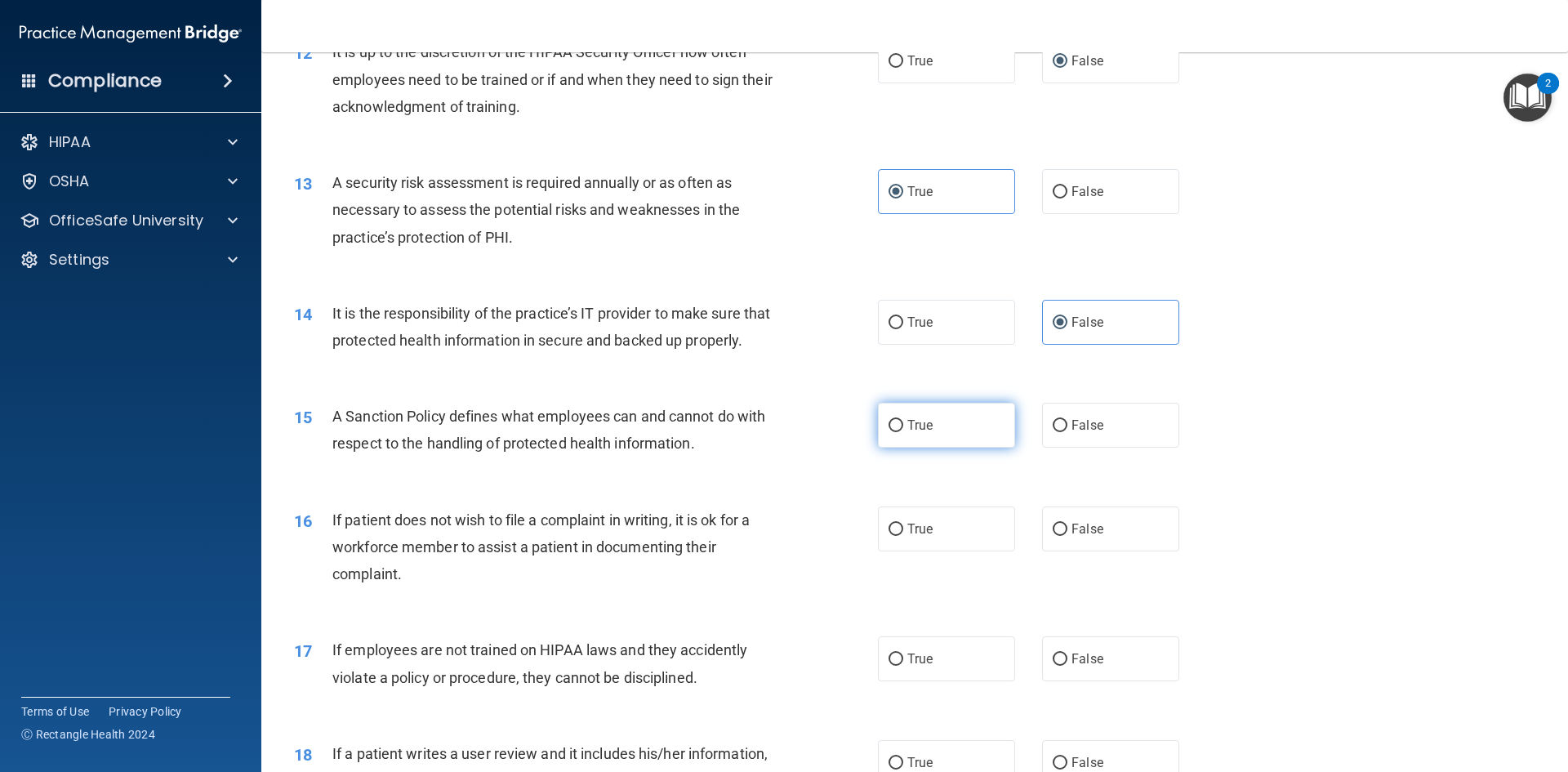
click at [879, 448] on label "True" at bounding box center [946, 425] width 138 height 45
click at [888, 432] on input "True" at bounding box center [896, 425] width 15 height 12
radio input "true"
drag, startPoint x: 904, startPoint y: 553, endPoint x: 892, endPoint y: 551, distance: 12.2
click at [907, 537] on span "True" at bounding box center [919, 528] width 25 height 16
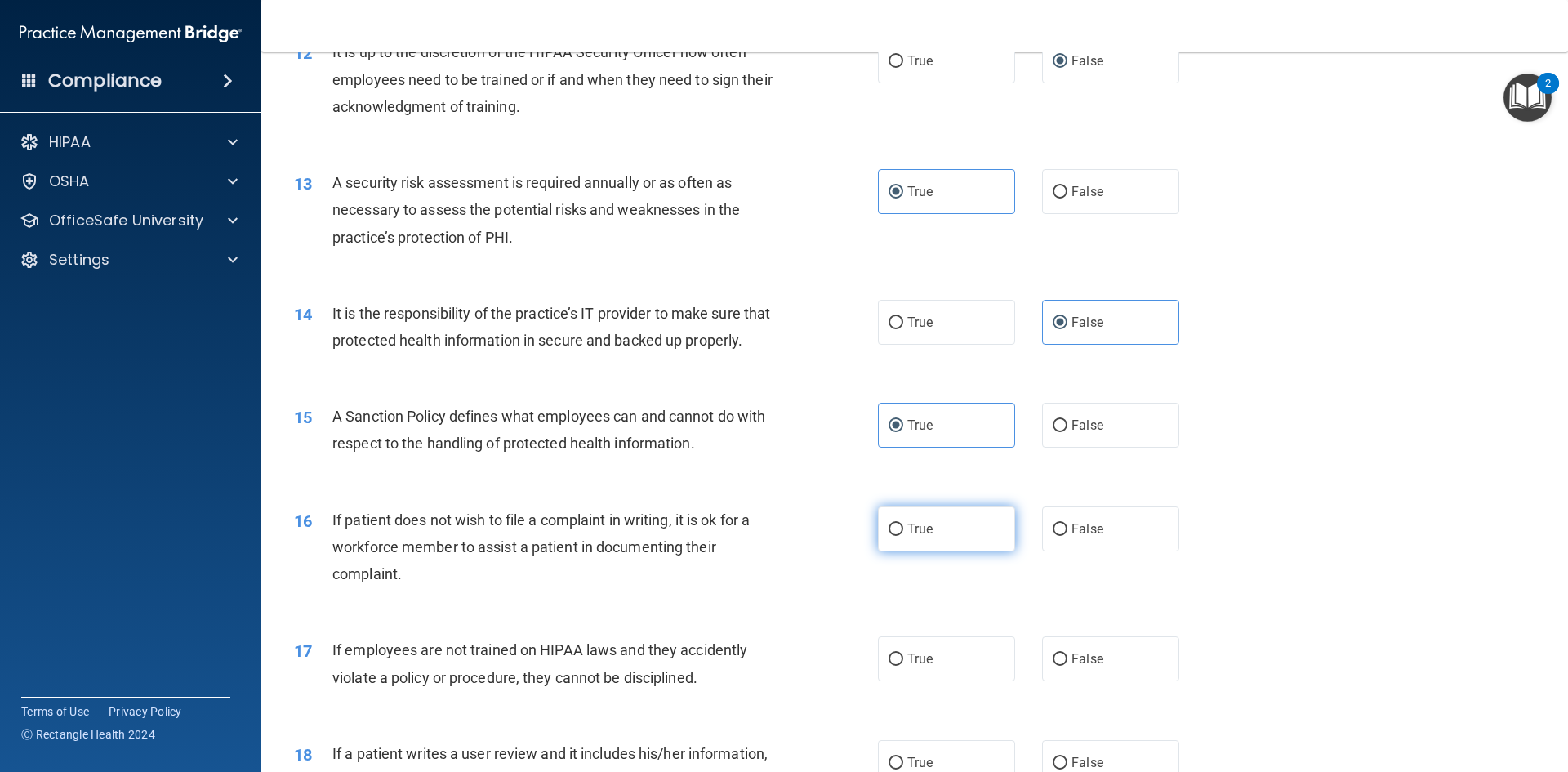
click at [903, 536] on input "True" at bounding box center [896, 529] width 15 height 12
radio input "true"
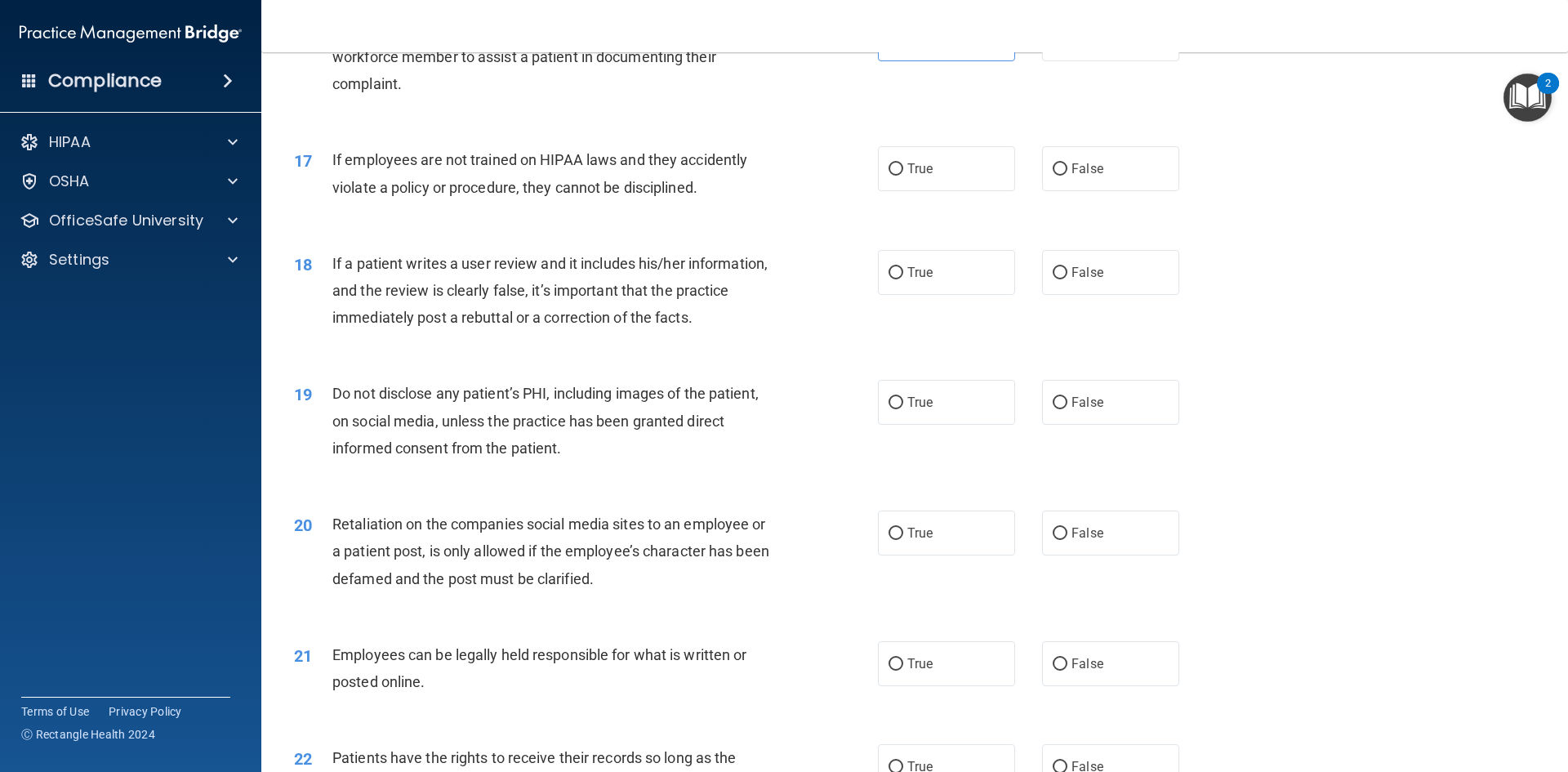
scroll to position [2204, 0]
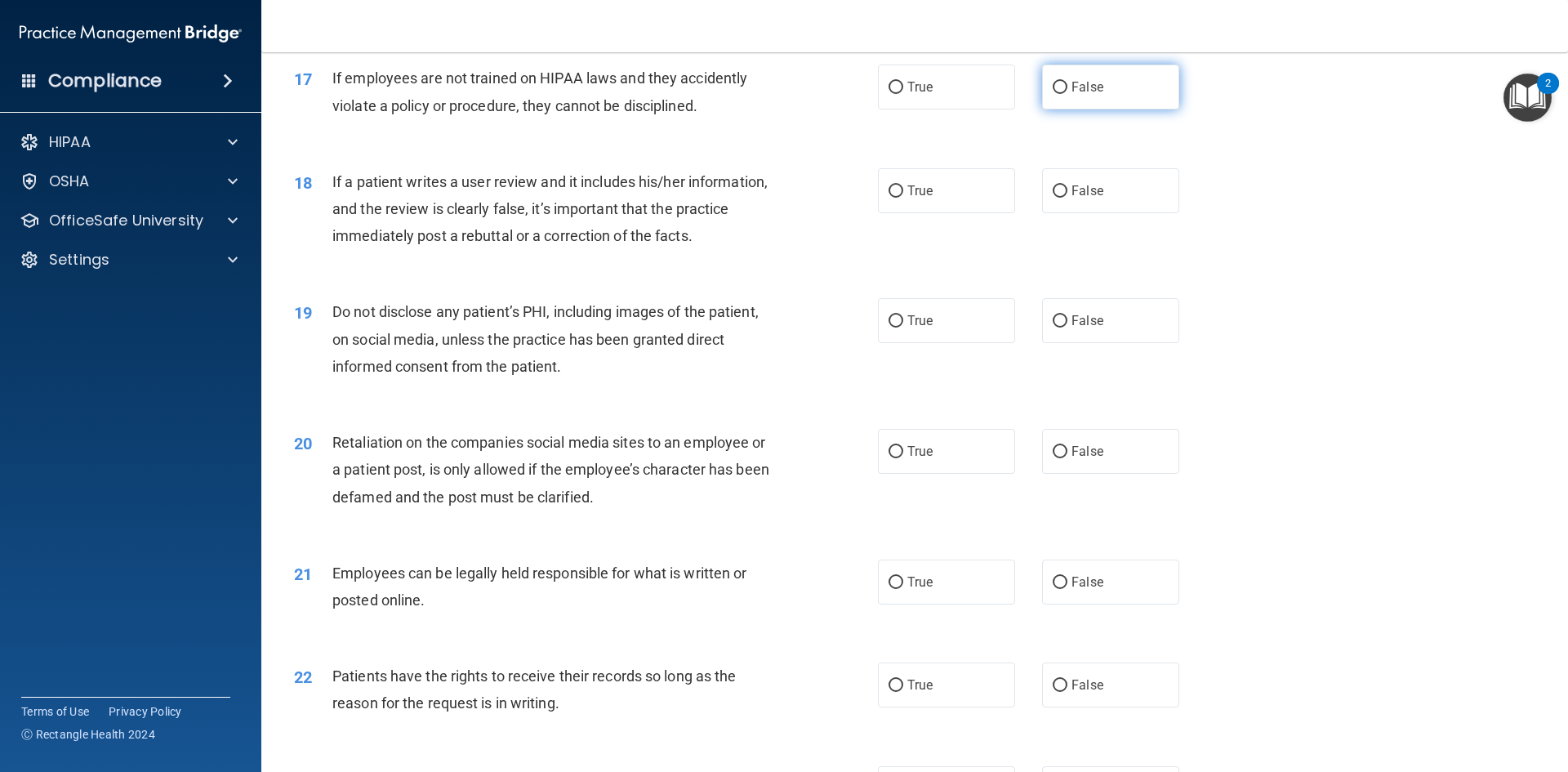
click at [1053, 94] on input "False" at bounding box center [1060, 87] width 15 height 12
radio input "true"
click at [1053, 198] on input "False" at bounding box center [1060, 191] width 15 height 12
radio input "true"
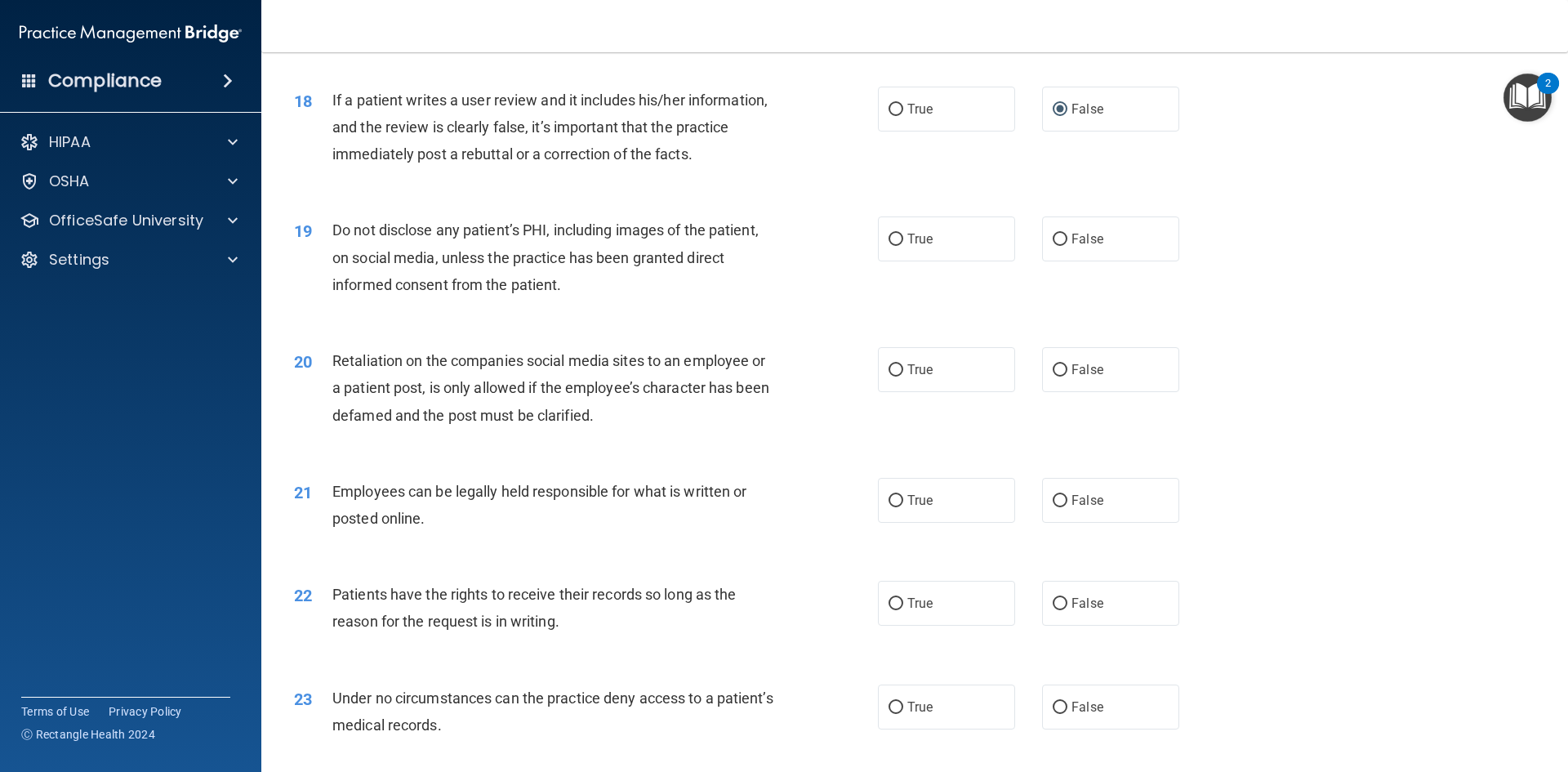
scroll to position [2368, 0]
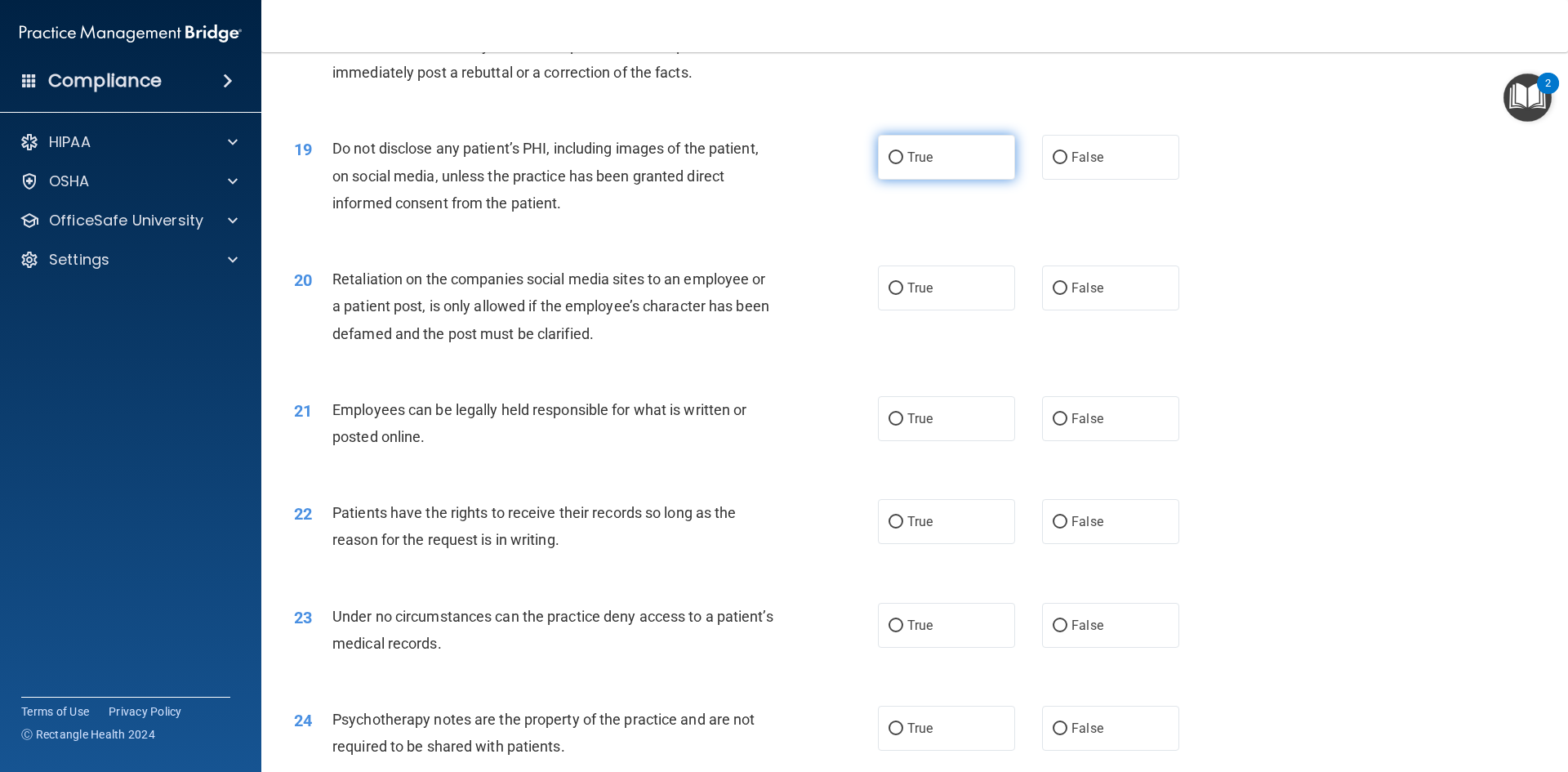
click at [900, 180] on label "True" at bounding box center [946, 157] width 138 height 45
click at [900, 164] on input "True" at bounding box center [896, 157] width 15 height 12
radio input "true"
click at [1075, 296] on span "False" at bounding box center [1087, 287] width 31 height 16
click at [1067, 295] on input "False" at bounding box center [1060, 288] width 15 height 12
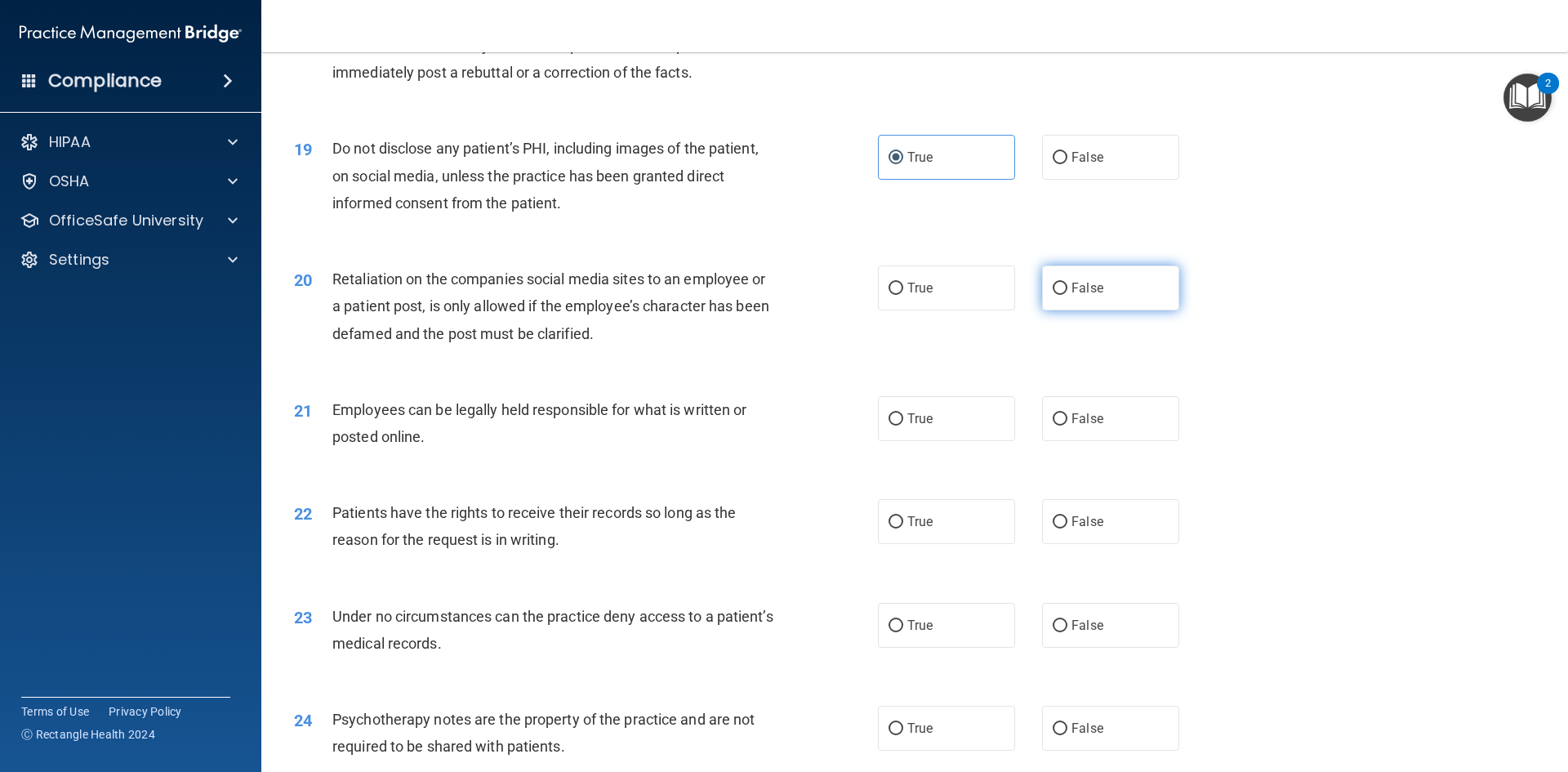
radio input "true"
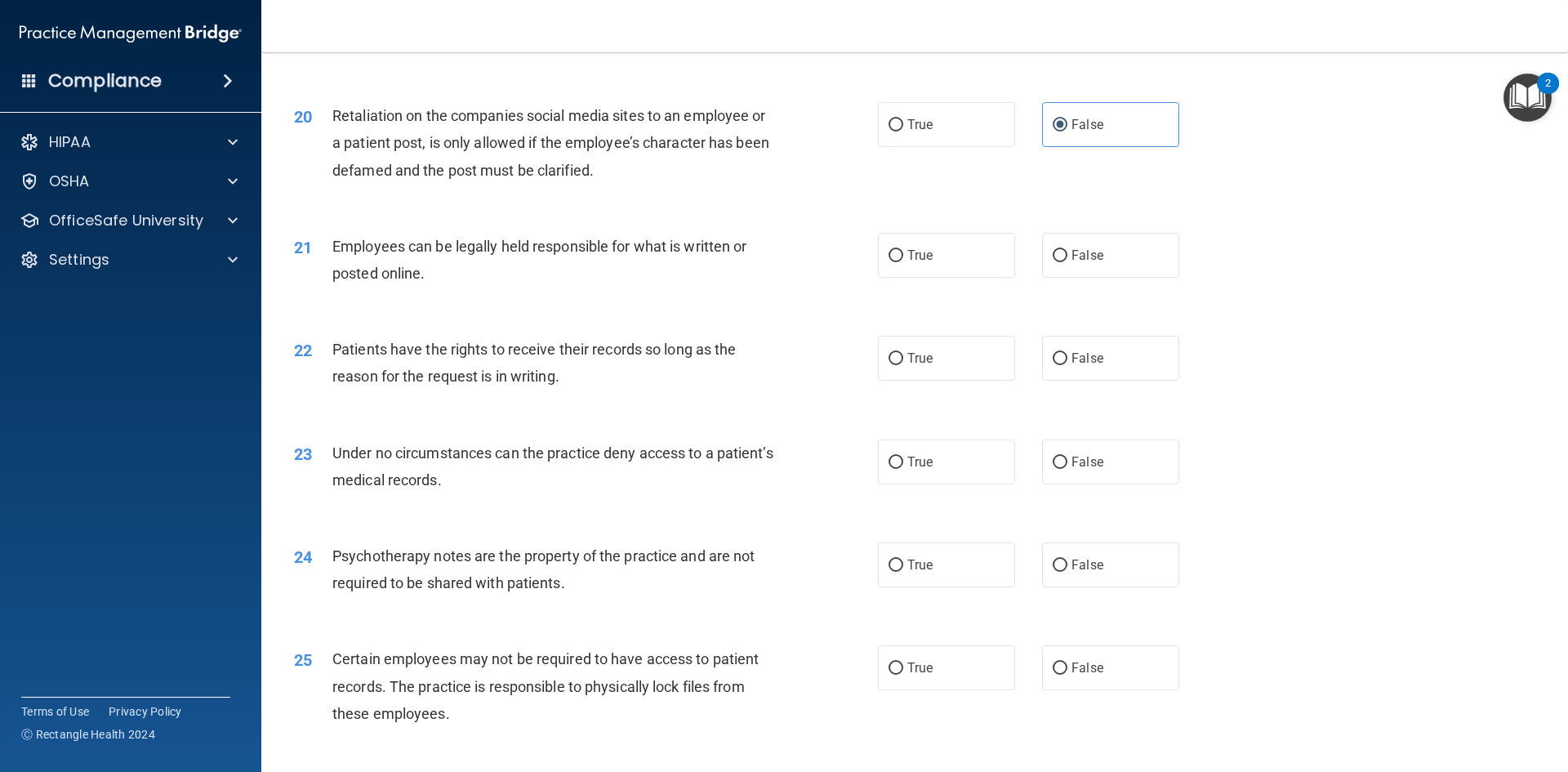
scroll to position [2612, 0]
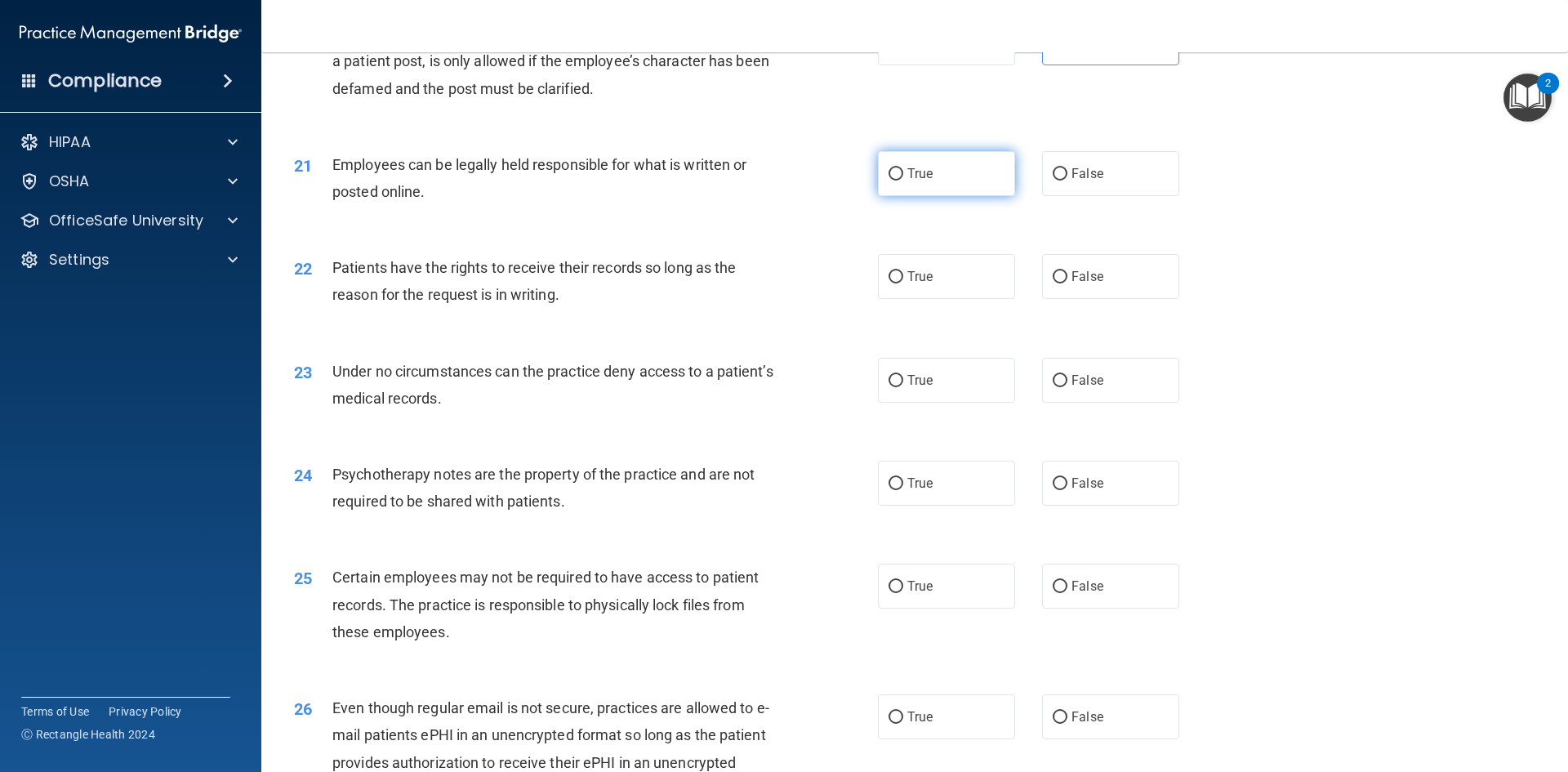
click at [907, 181] on span "True" at bounding box center [919, 173] width 25 height 16
click at [901, 180] on input "True" at bounding box center [896, 174] width 15 height 12
radio input "true"
click at [1091, 284] on span "False" at bounding box center [1087, 276] width 31 height 16
click at [1067, 283] on input "False" at bounding box center [1060, 277] width 15 height 12
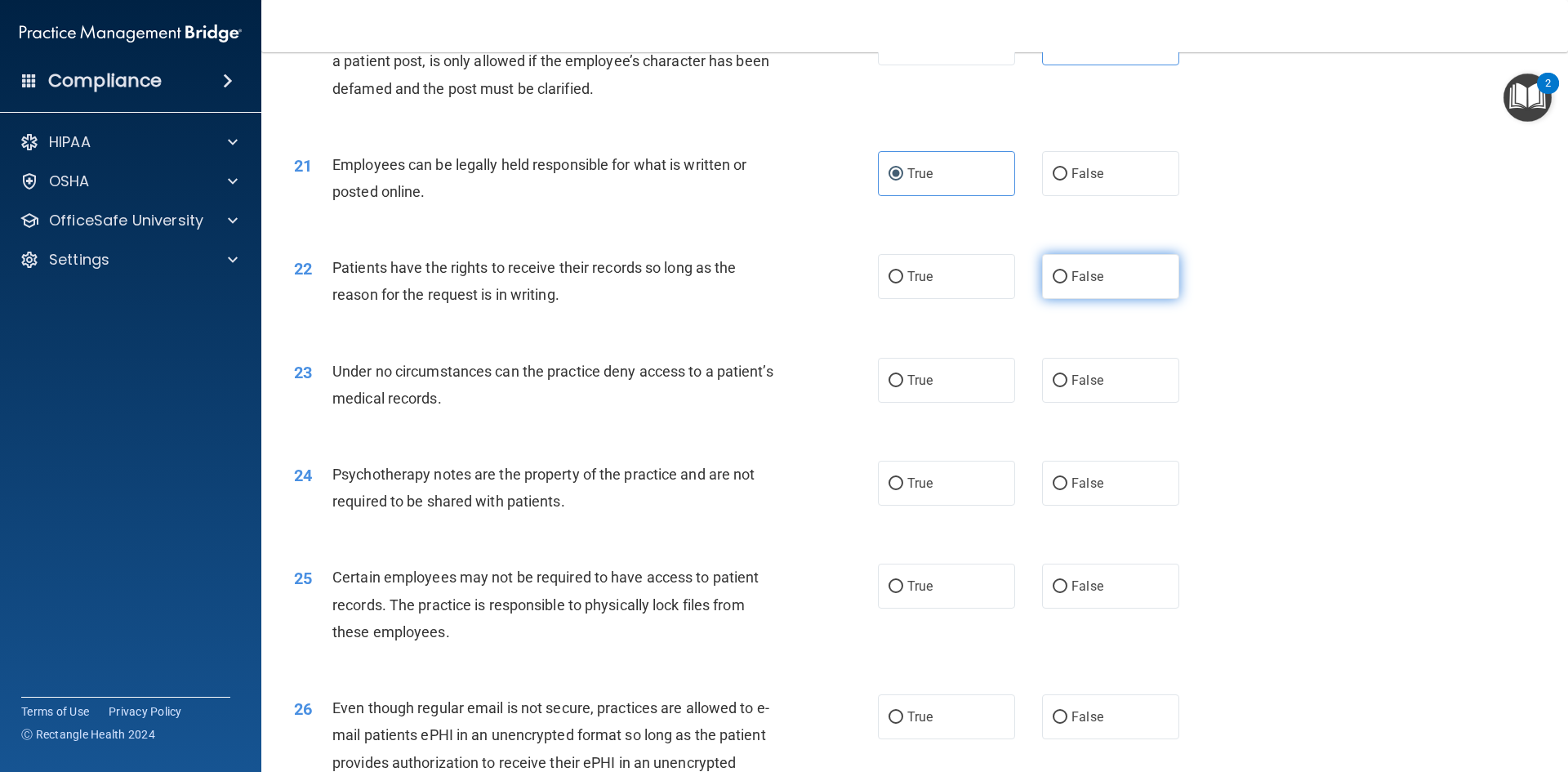
radio input "true"
click at [1076, 403] on label "False" at bounding box center [1110, 380] width 138 height 45
click at [1067, 387] on input "False" at bounding box center [1060, 380] width 15 height 12
radio input "true"
click at [935, 503] on label "True" at bounding box center [946, 483] width 138 height 45
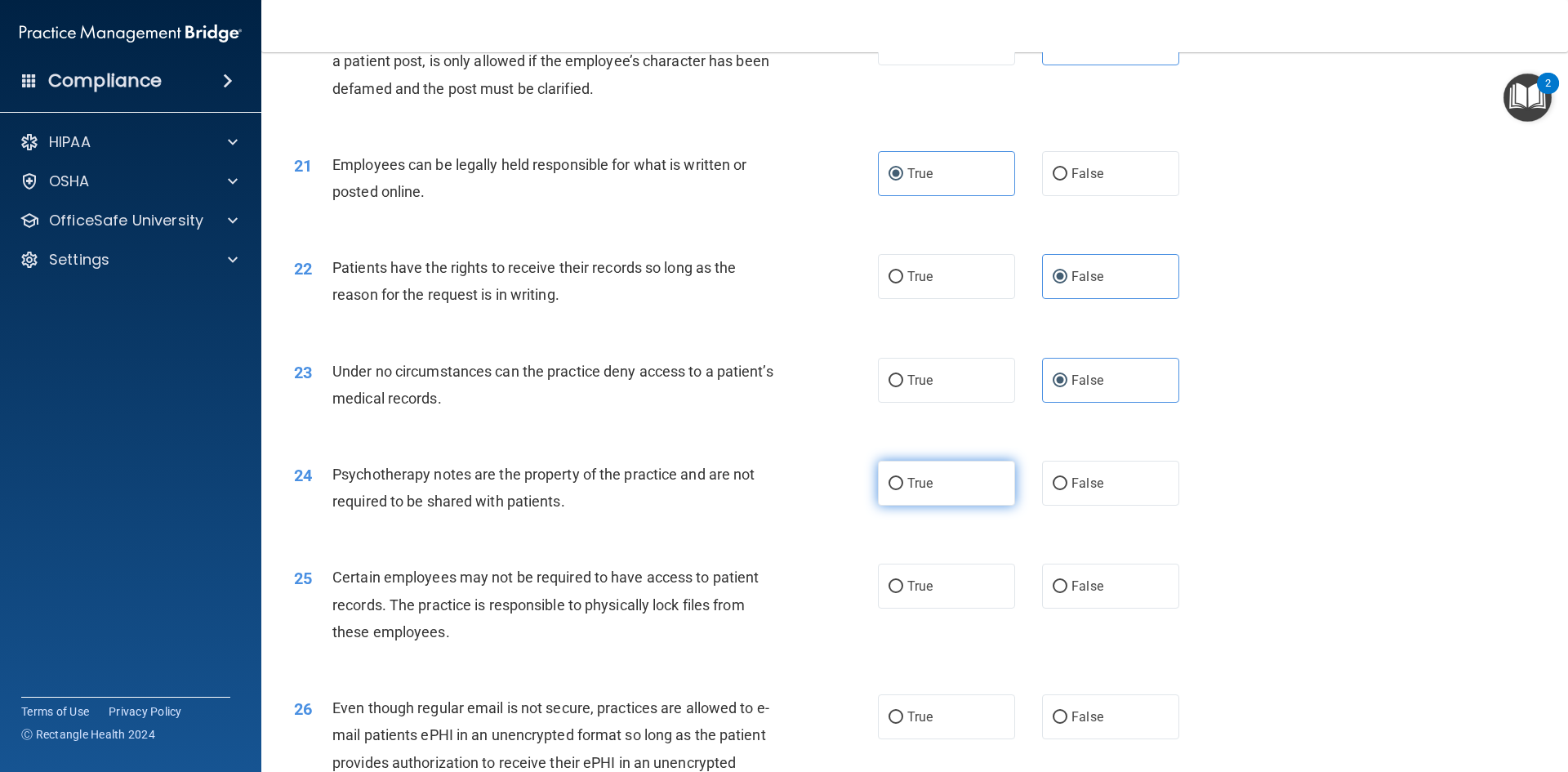
click at [903, 489] on input "True" at bounding box center [896, 483] width 15 height 12
radio input "true"
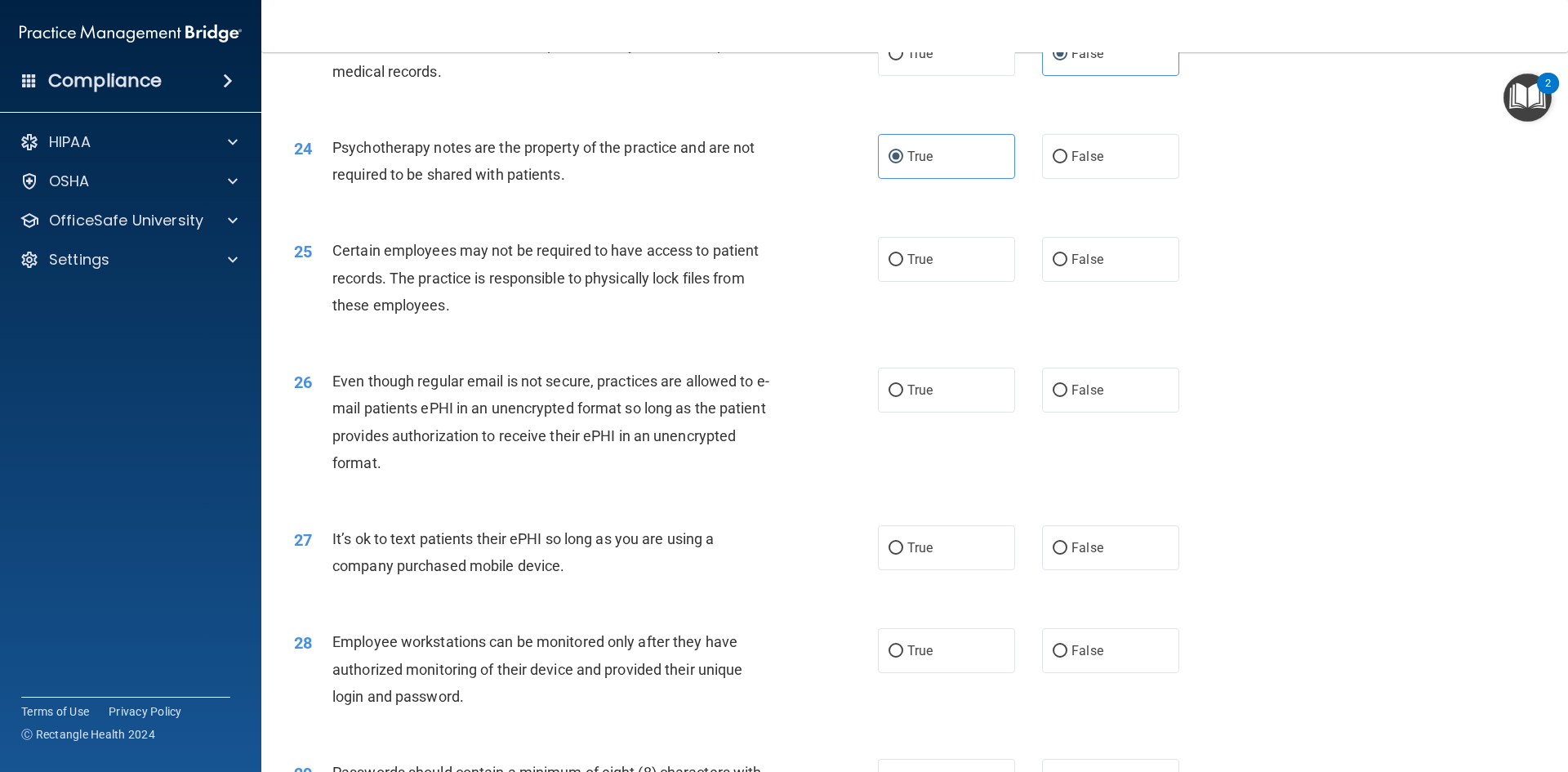
scroll to position [3021, 0]
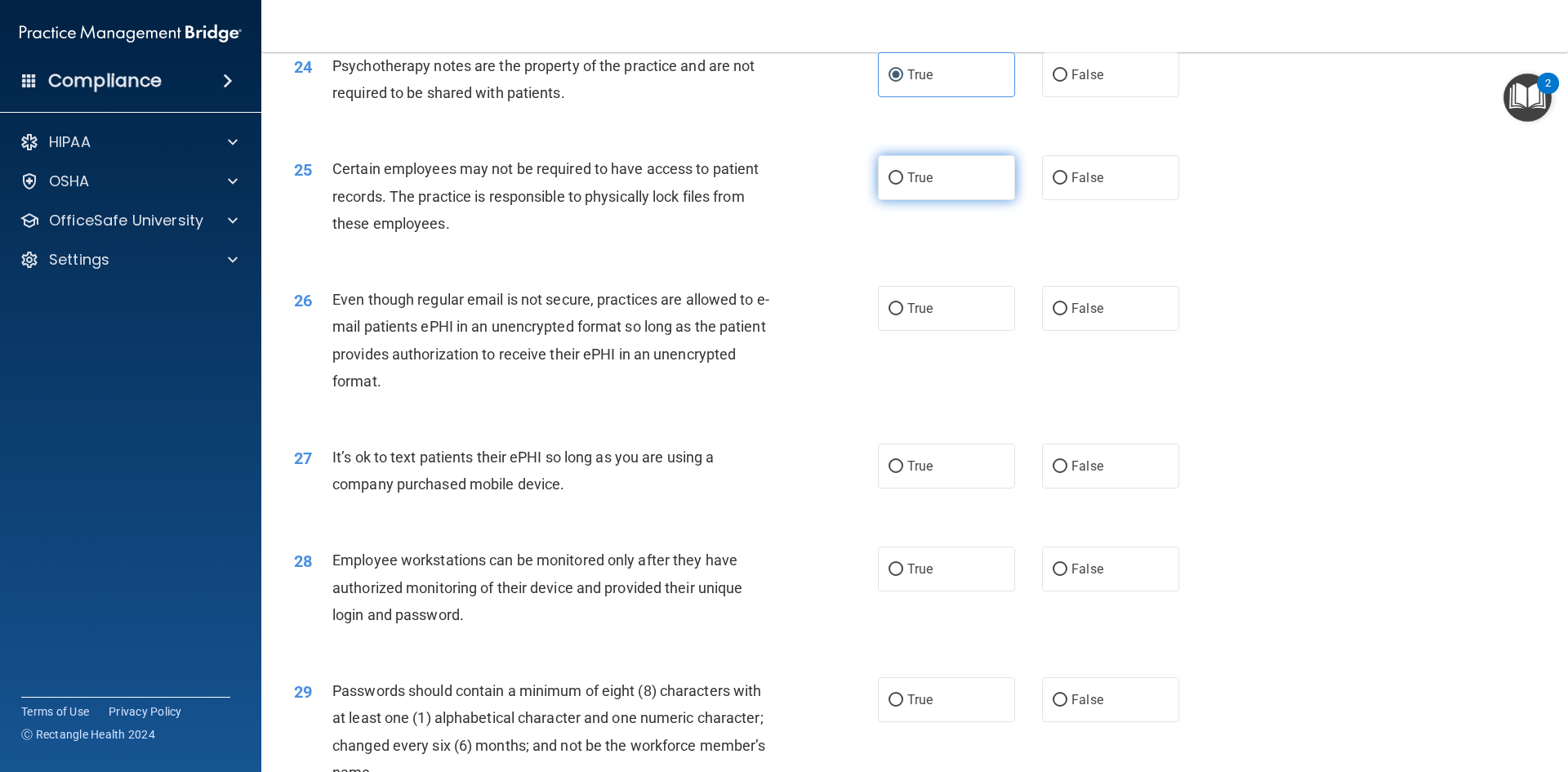
click at [907, 186] on span "True" at bounding box center [919, 177] width 25 height 16
click at [903, 185] on input "True" at bounding box center [896, 178] width 15 height 12
radio input "true"
click at [922, 331] on label "True" at bounding box center [946, 308] width 138 height 45
click at [903, 315] on input "True" at bounding box center [896, 308] width 15 height 12
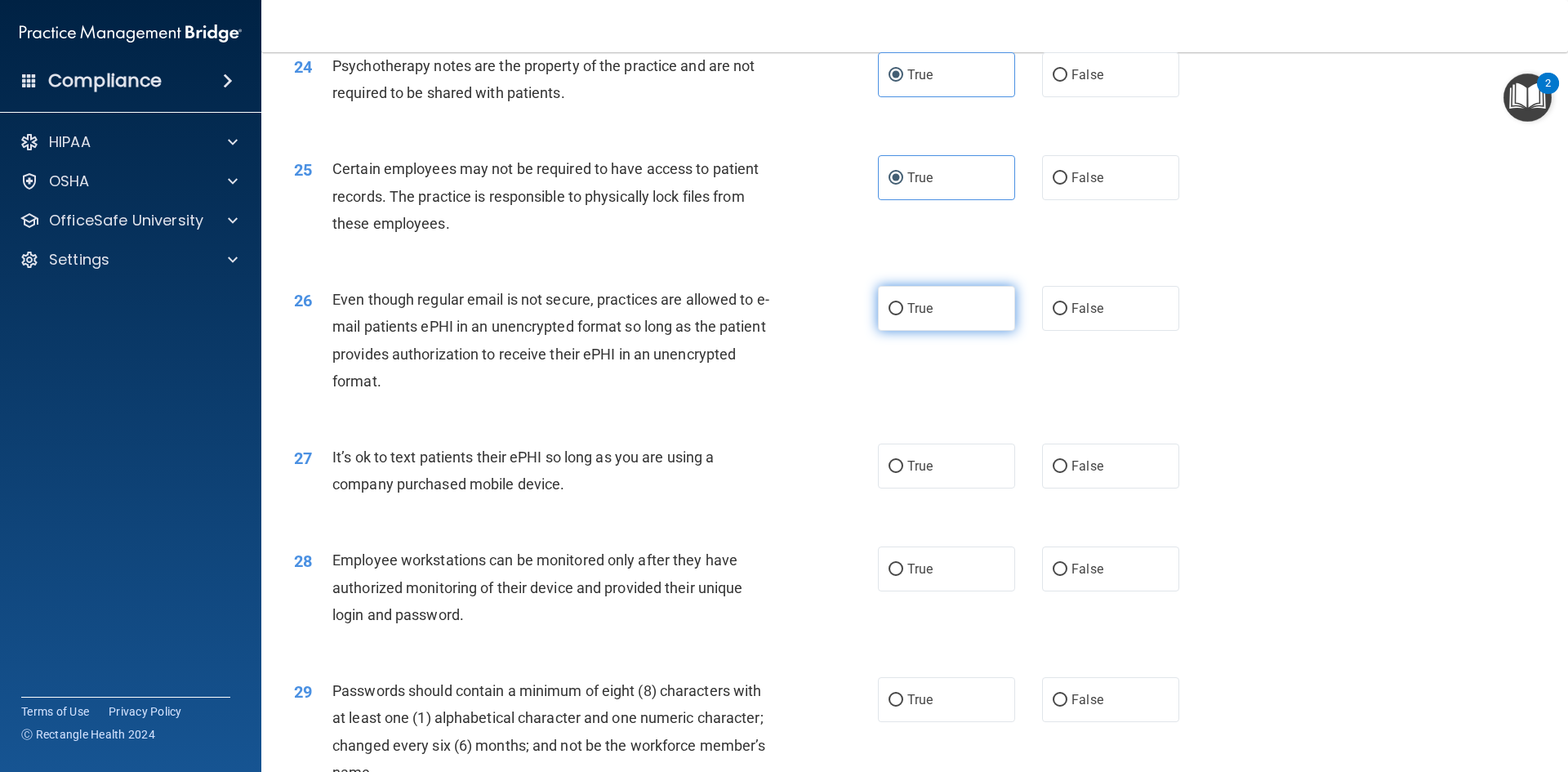
radio input "true"
click at [1087, 474] on span "False" at bounding box center [1087, 465] width 31 height 16
click at [1067, 473] on input "False" at bounding box center [1060, 466] width 15 height 12
radio input "true"
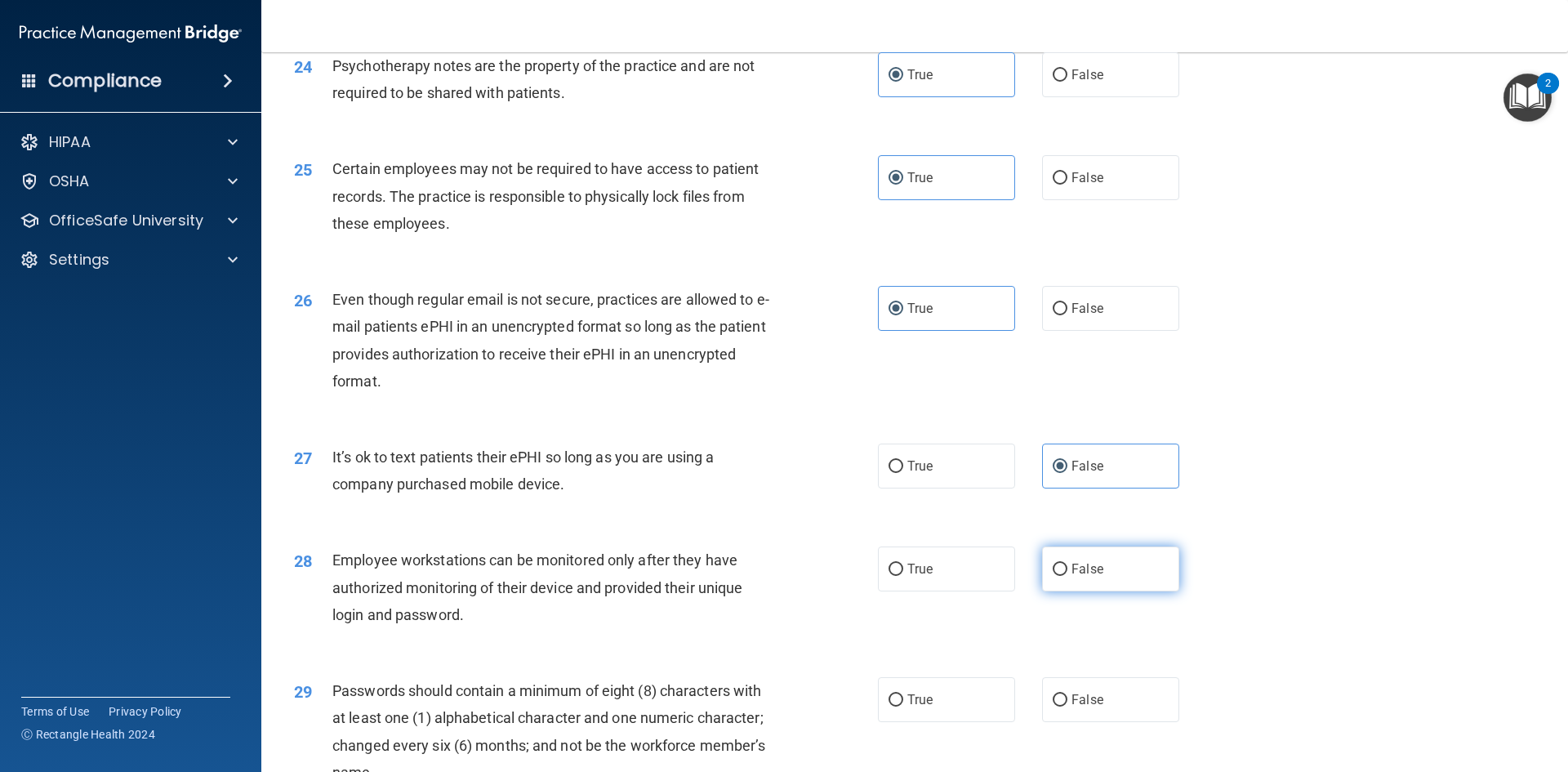
click at [1056, 585] on label "False" at bounding box center [1110, 569] width 138 height 45
click at [1056, 575] on input "False" at bounding box center [1060, 569] width 15 height 12
radio input "true"
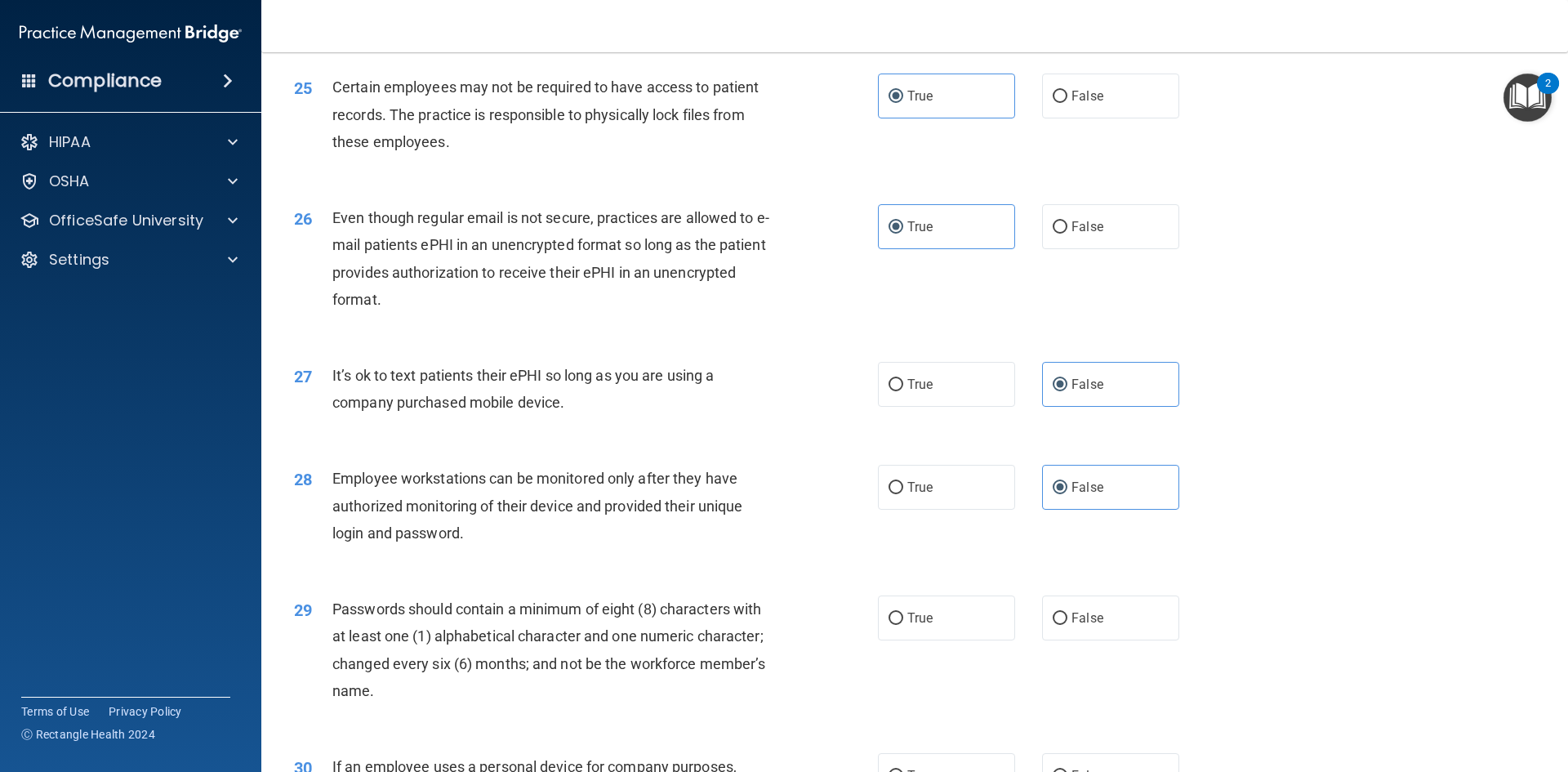
scroll to position [3184, 0]
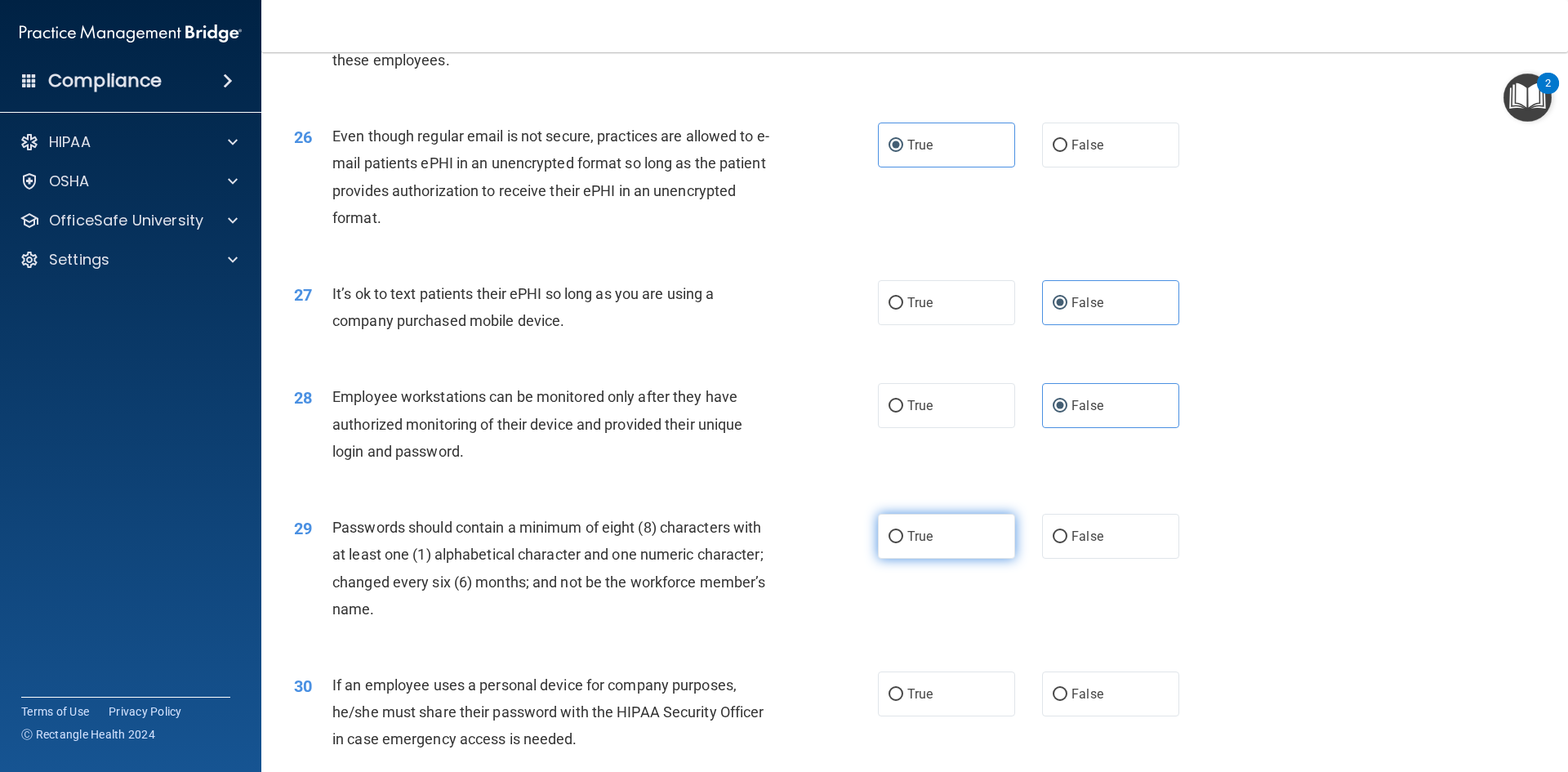
click at [888, 543] on input "True" at bounding box center [896, 537] width 15 height 12
radio input "true"
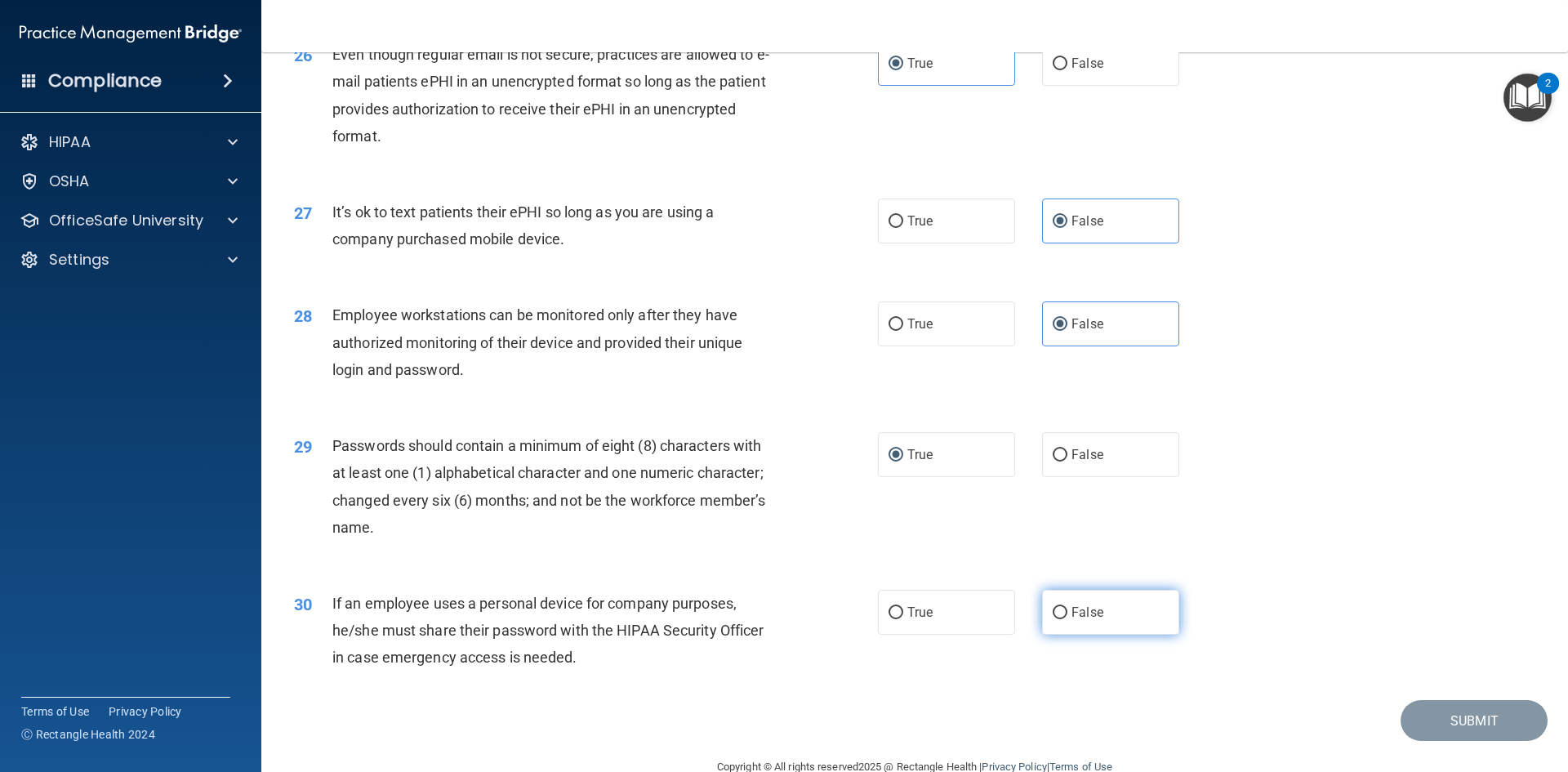
click at [1053, 619] on input "False" at bounding box center [1060, 612] width 15 height 12
radio input "true"
click at [1435, 742] on button "Submit" at bounding box center [1473, 720] width 147 height 42
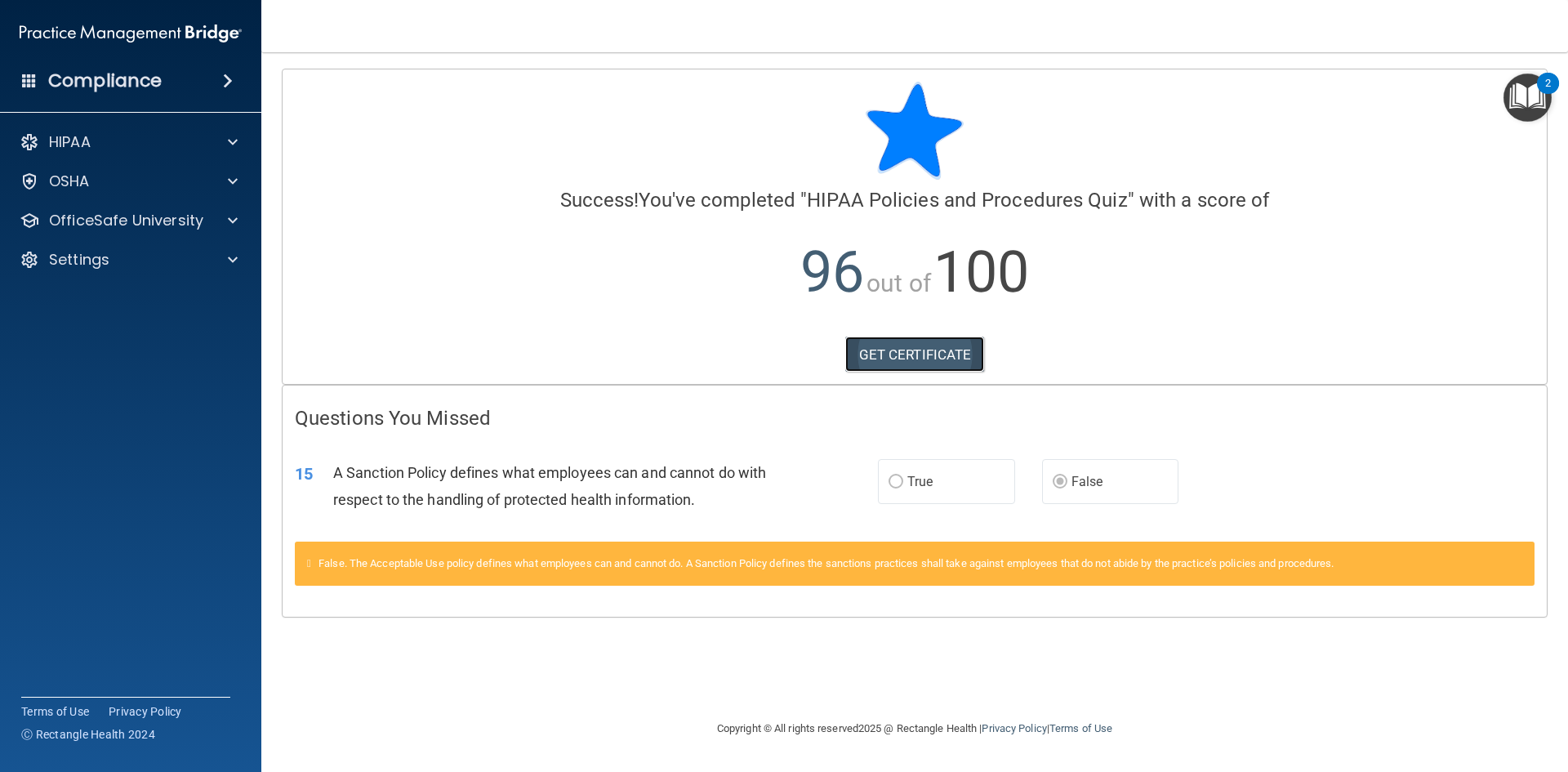
click at [896, 351] on link "GET CERTIFICATE" at bounding box center [914, 354] width 139 height 36
click at [124, 219] on p "OfficeSafe University" at bounding box center [126, 220] width 154 height 19
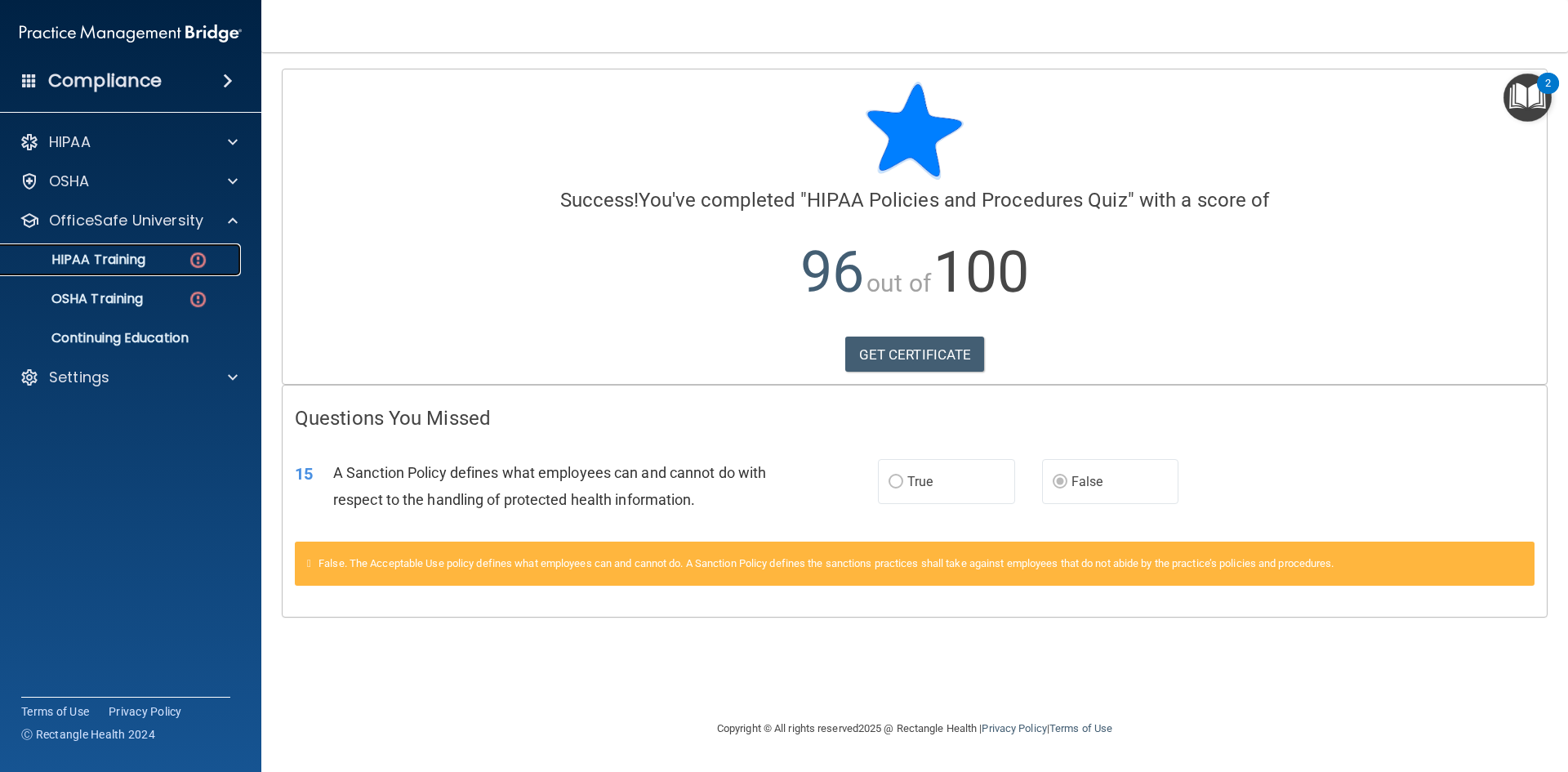
click at [125, 268] on p "HIPAA Training" at bounding box center [78, 259] width 135 height 17
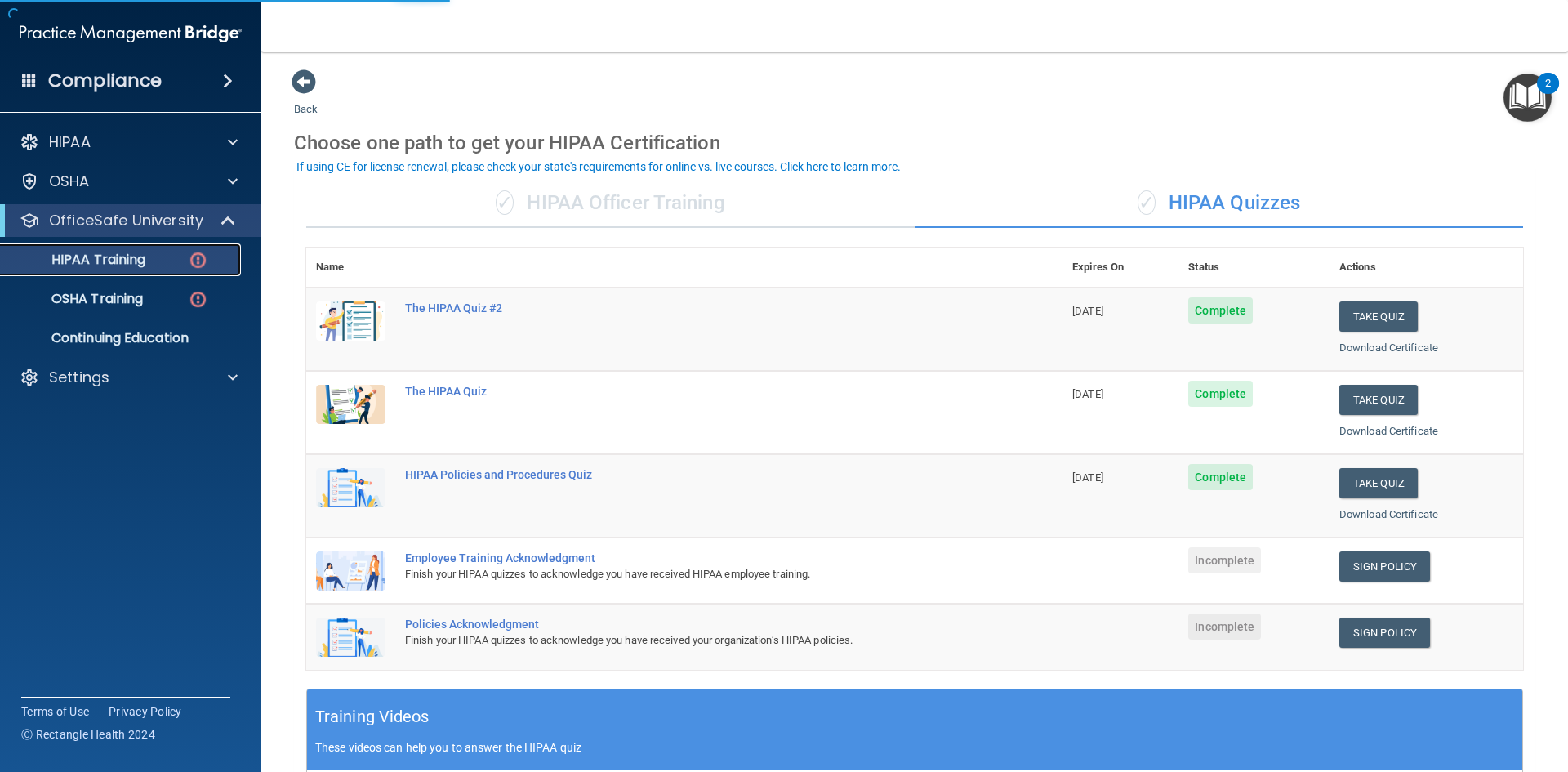
scroll to position [81, 0]
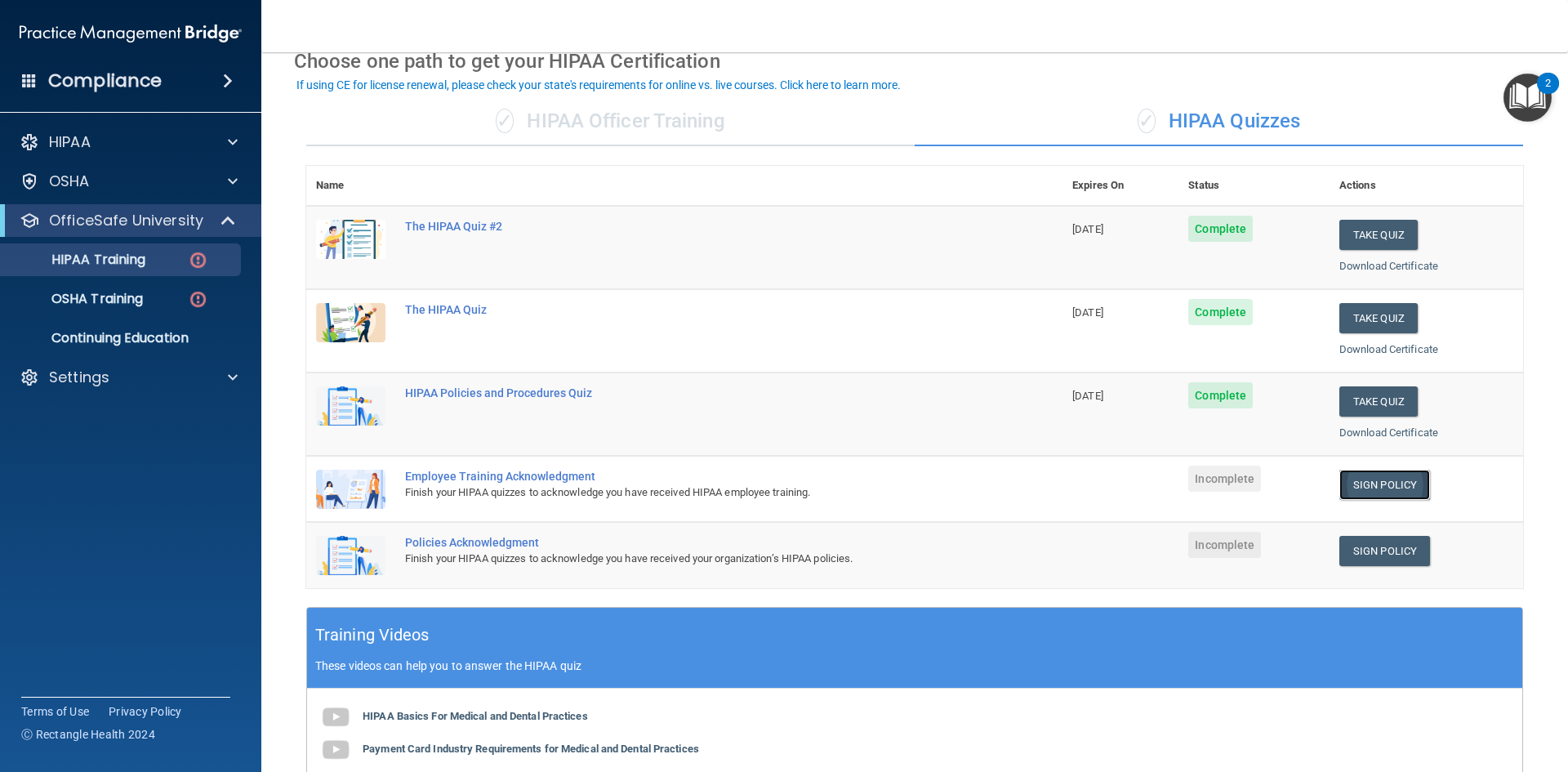
click at [1364, 485] on link "Sign Policy" at bounding box center [1384, 484] width 90 height 30
click at [1352, 552] on link "Sign Policy" at bounding box center [1384, 550] width 90 height 30
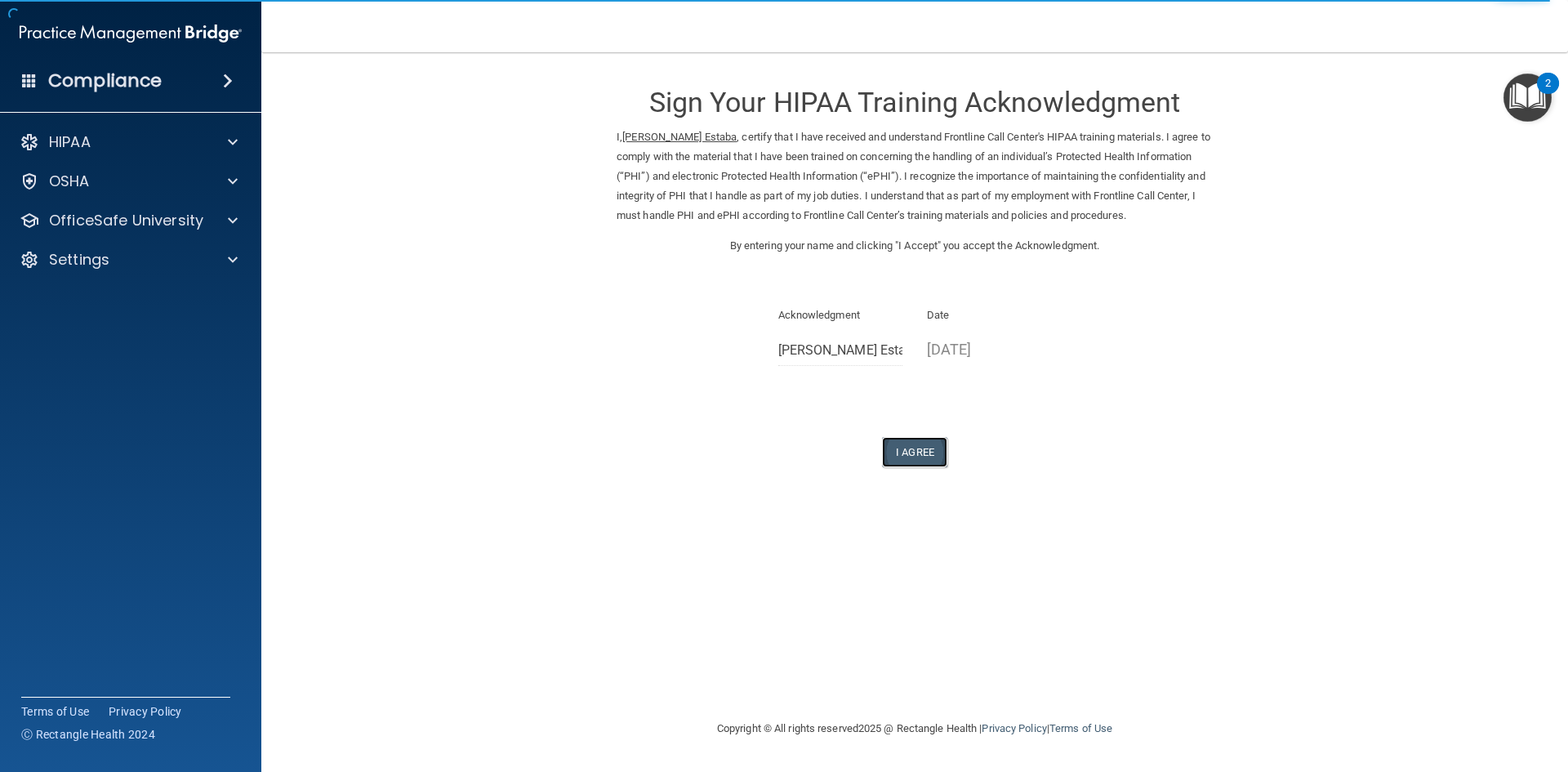
click at [908, 467] on button "I Agree" at bounding box center [914, 452] width 66 height 30
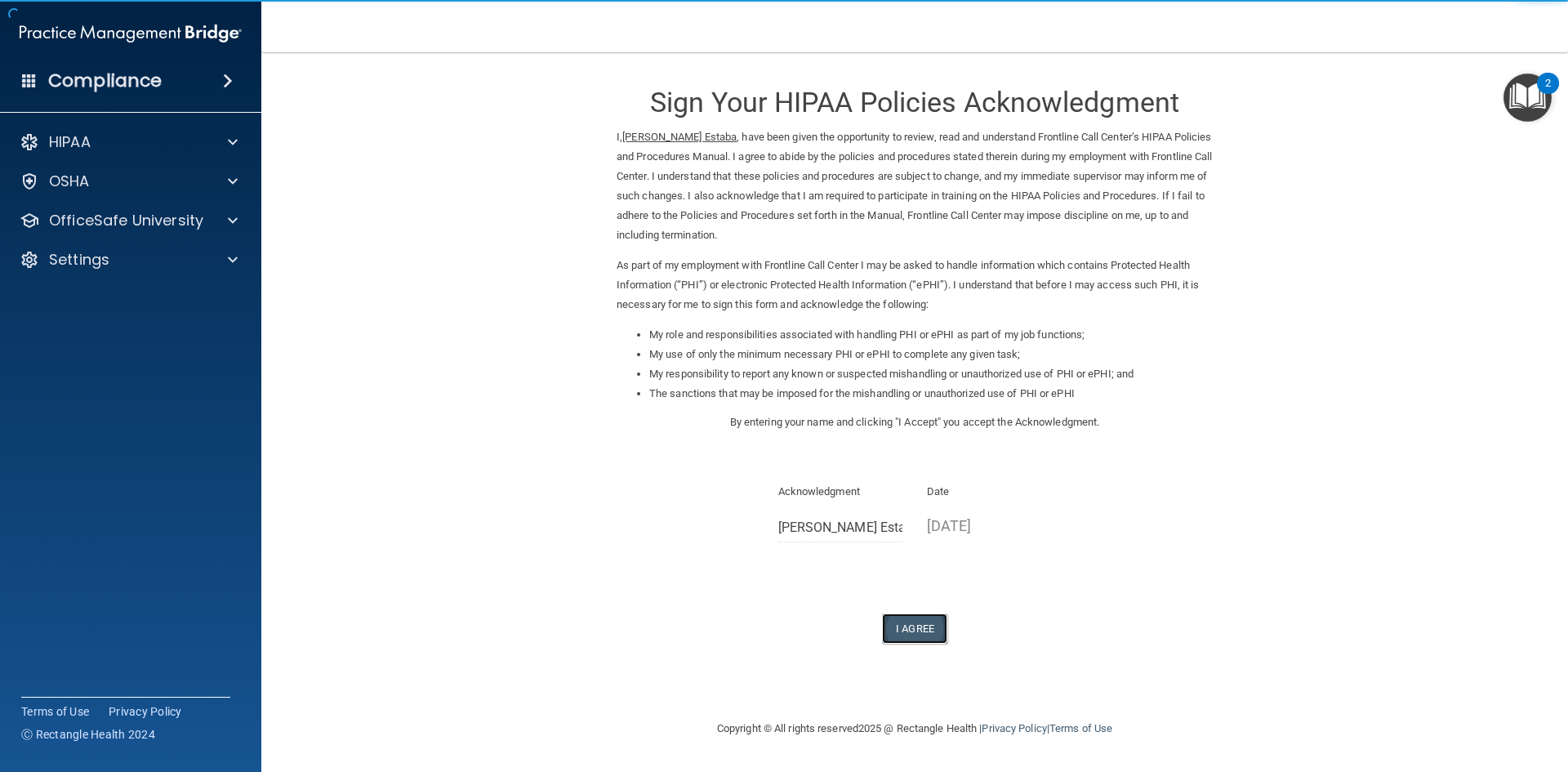
click at [903, 631] on button "I Agree" at bounding box center [914, 628] width 66 height 30
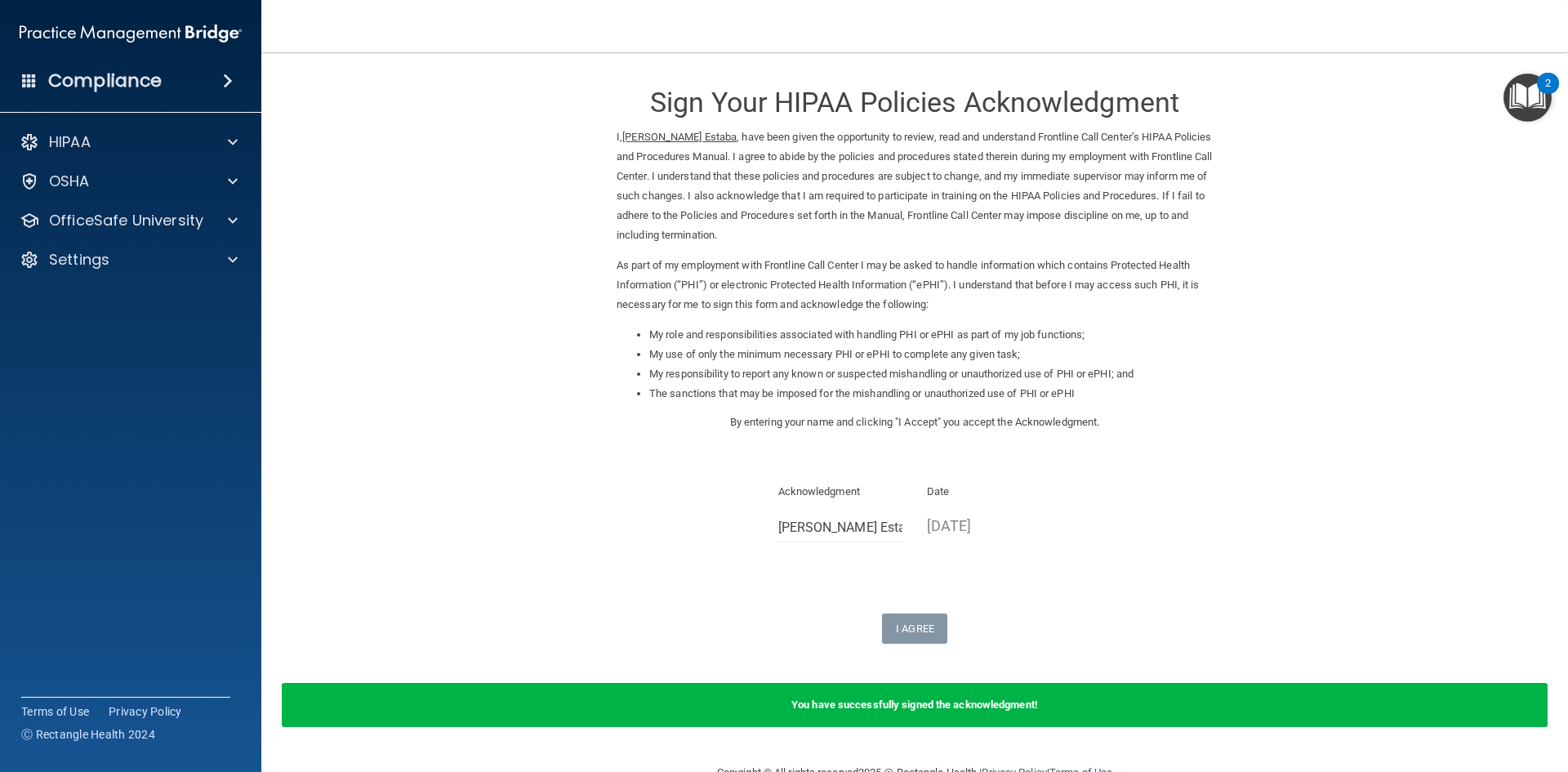
scroll to position [40, 0]
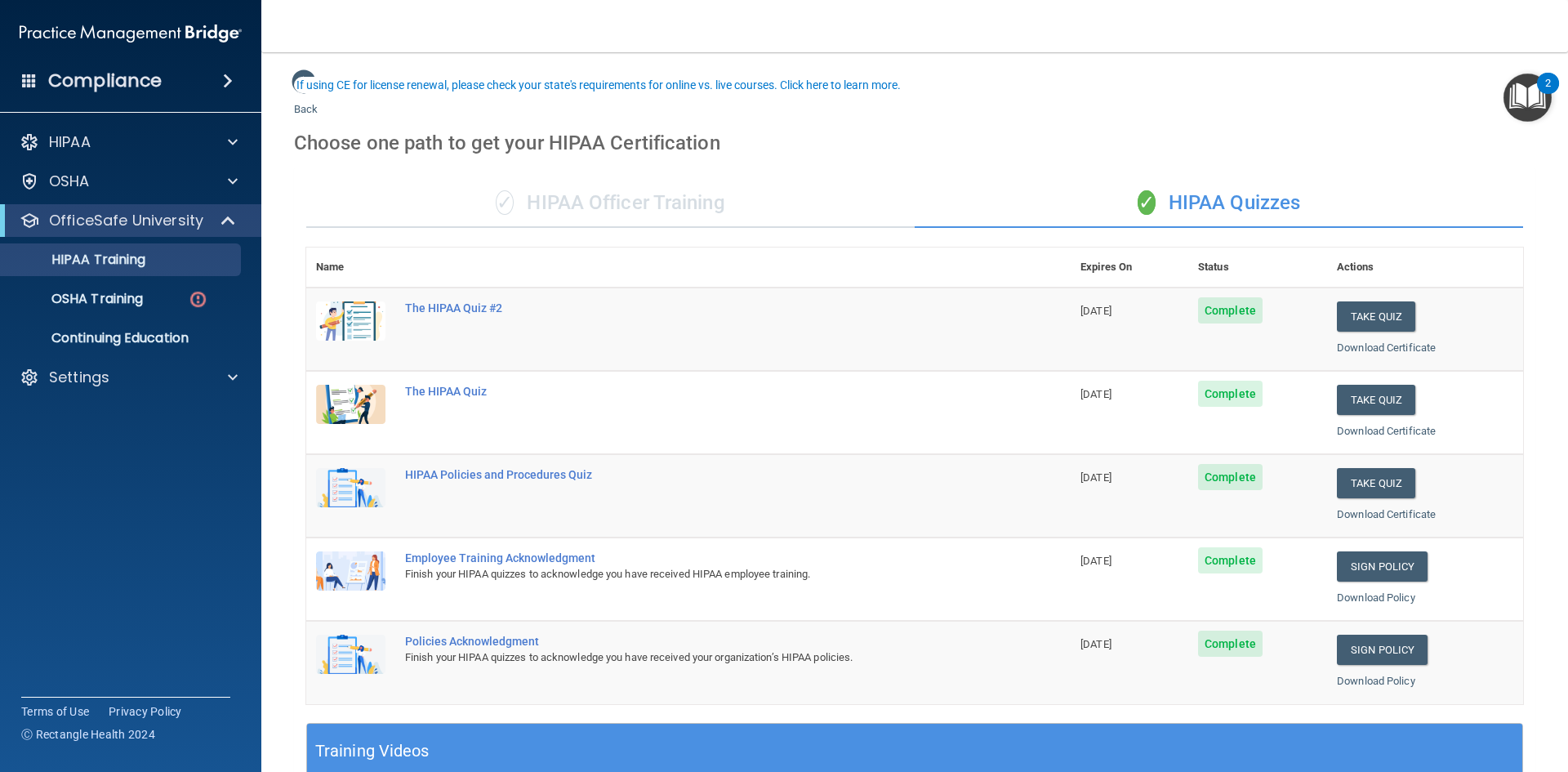
scroll to position [81, 0]
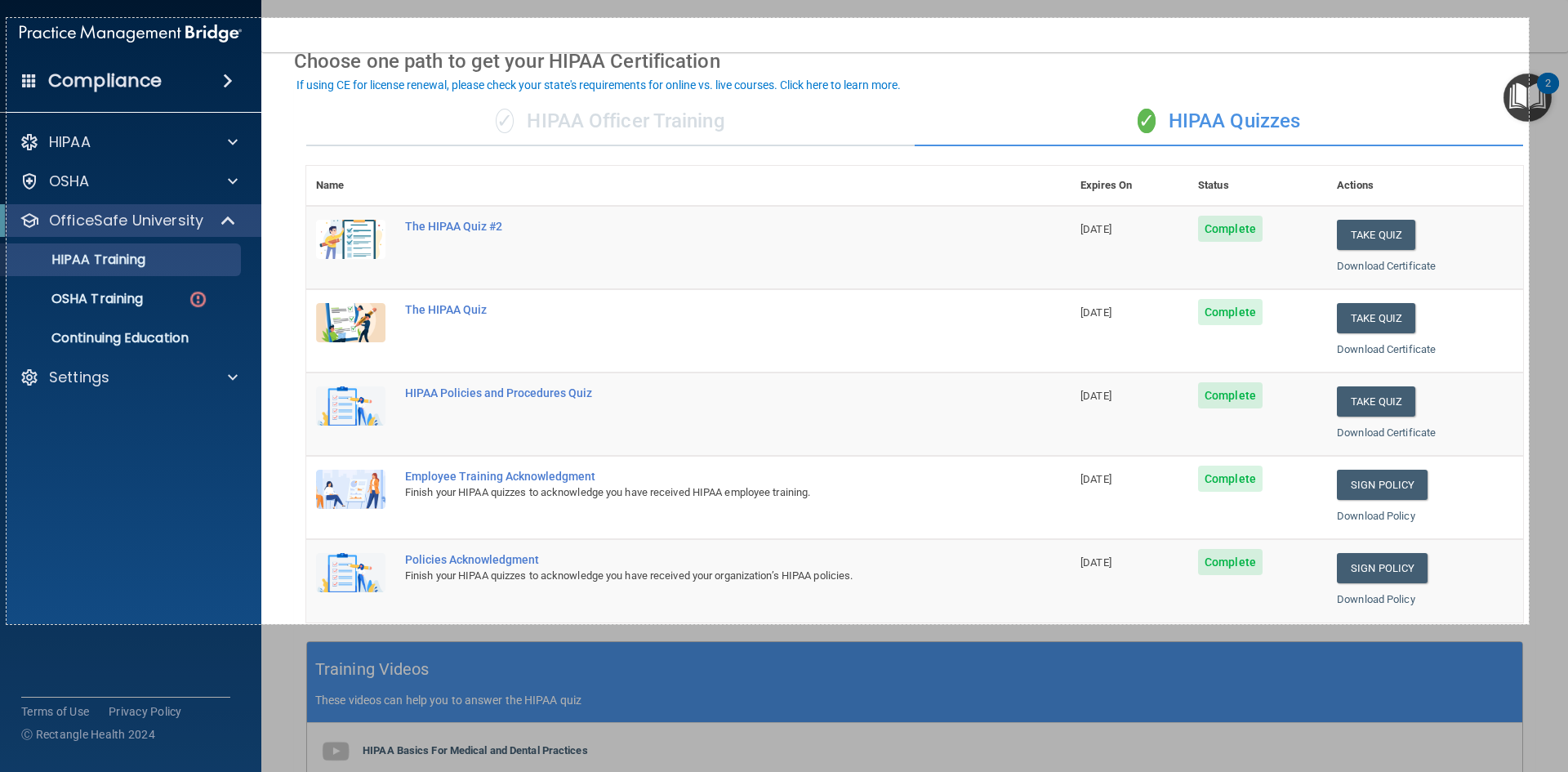
drag, startPoint x: 6, startPoint y: 18, endPoint x: 1528, endPoint y: 624, distance: 1638.2
click at [1528, 624] on div "1864 X 742" at bounding box center [784, 386] width 1568 height 772
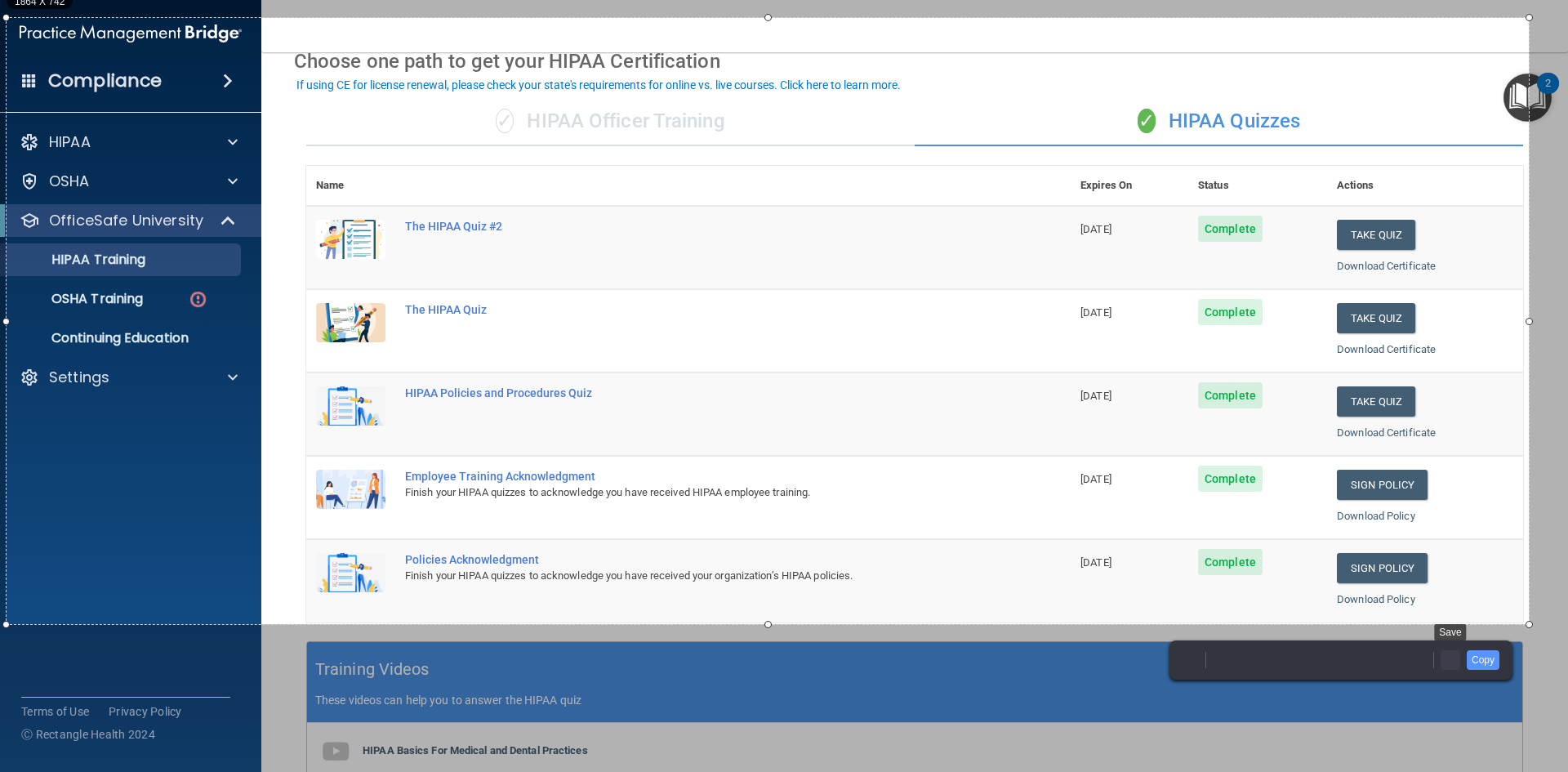
click at [1449, 662] on link "Save" at bounding box center [1450, 659] width 19 height 19
